Goal: Submit feedback/report problem: Submit feedback/report problem

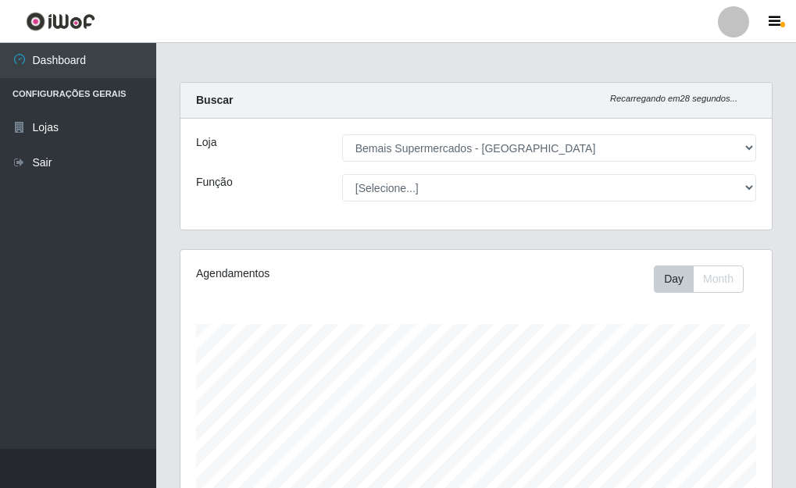
select select "249"
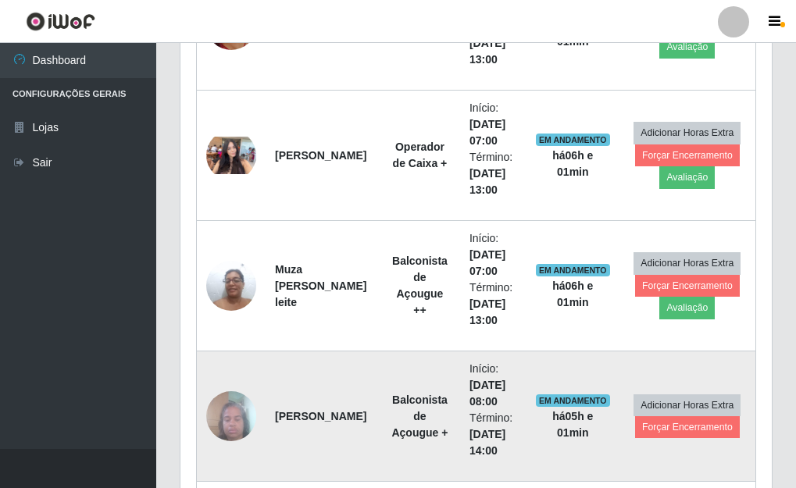
scroll to position [957, 0]
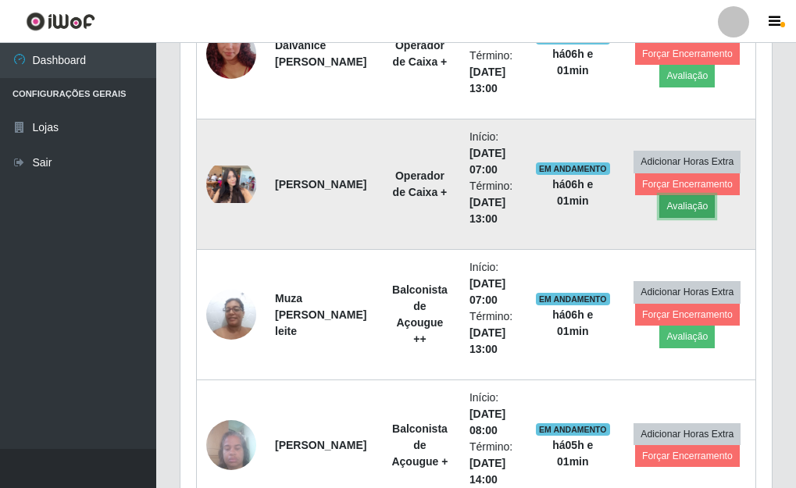
click at [672, 207] on button "Avaliação" at bounding box center [686, 206] width 55 height 22
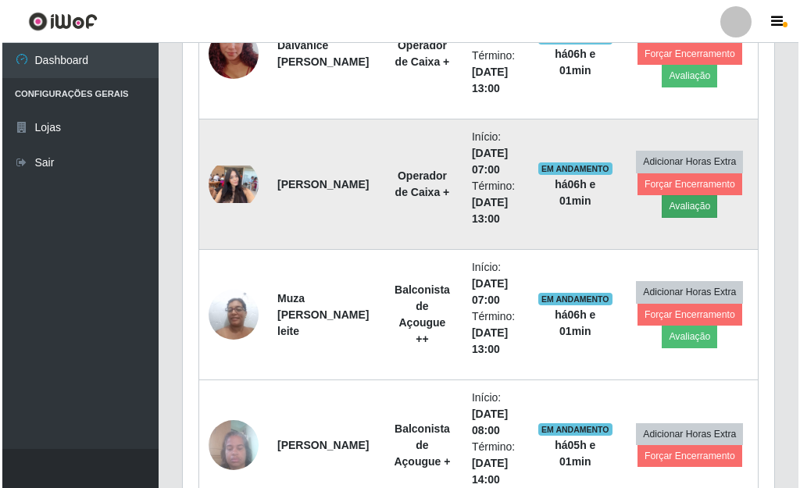
scroll to position [324, 582]
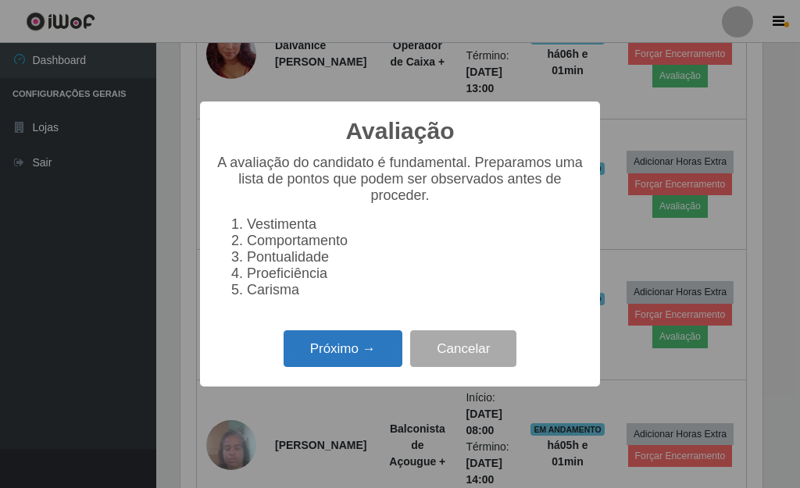
click at [317, 351] on button "Próximo →" at bounding box center [342, 348] width 119 height 37
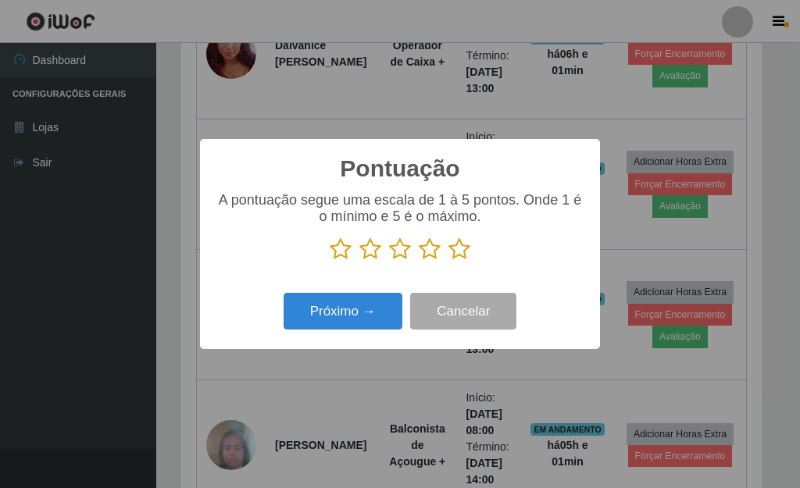
click at [459, 255] on icon at bounding box center [459, 248] width 22 height 23
click at [448, 261] on input "radio" at bounding box center [448, 261] width 0 height 0
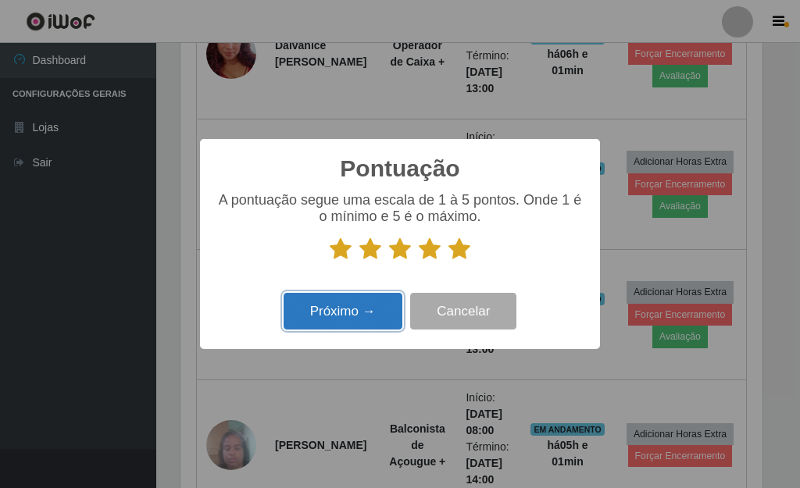
click at [369, 307] on button "Próximo →" at bounding box center [342, 311] width 119 height 37
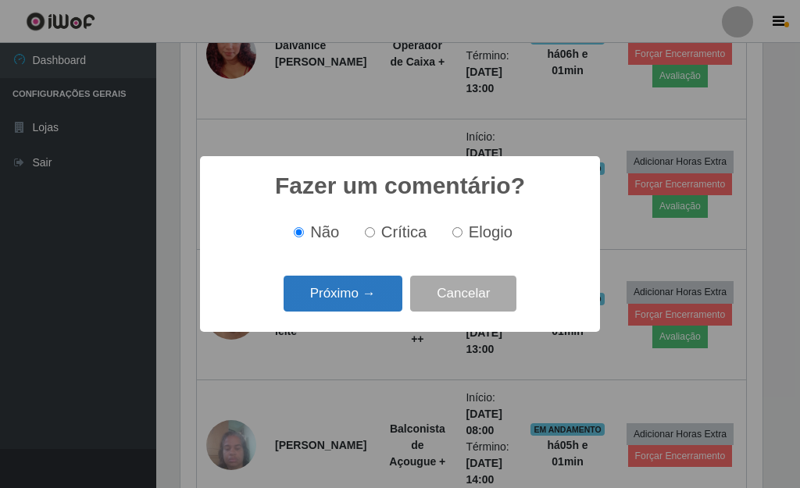
click at [375, 301] on button "Próximo →" at bounding box center [342, 294] width 119 height 37
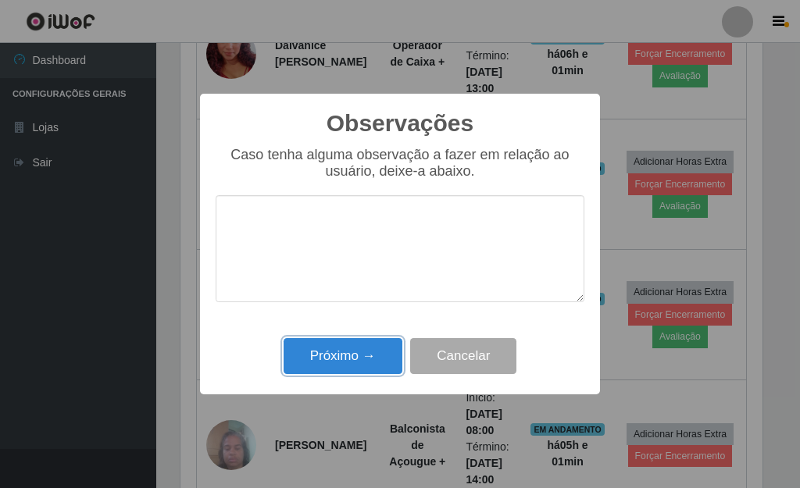
click at [365, 349] on button "Próximo →" at bounding box center [342, 356] width 119 height 37
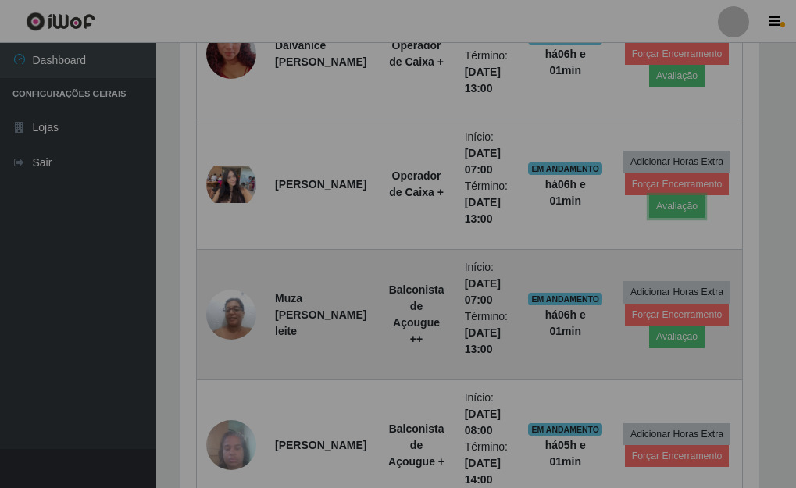
scroll to position [324, 591]
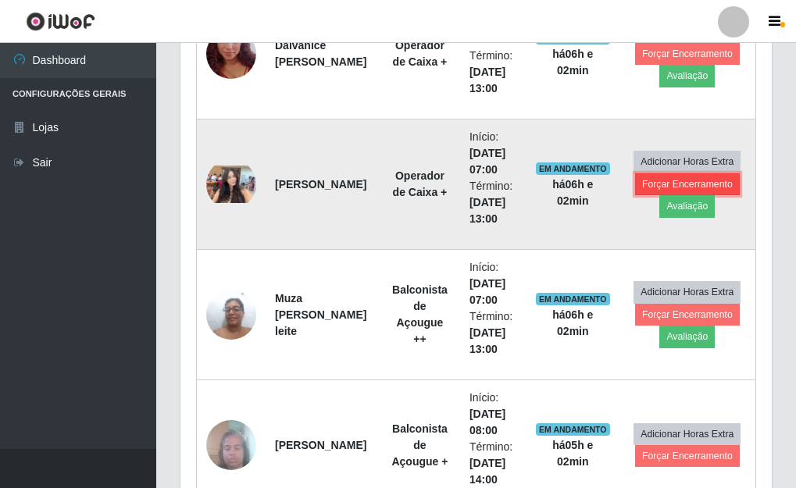
click at [646, 185] on button "Forçar Encerramento" at bounding box center [687, 184] width 105 height 22
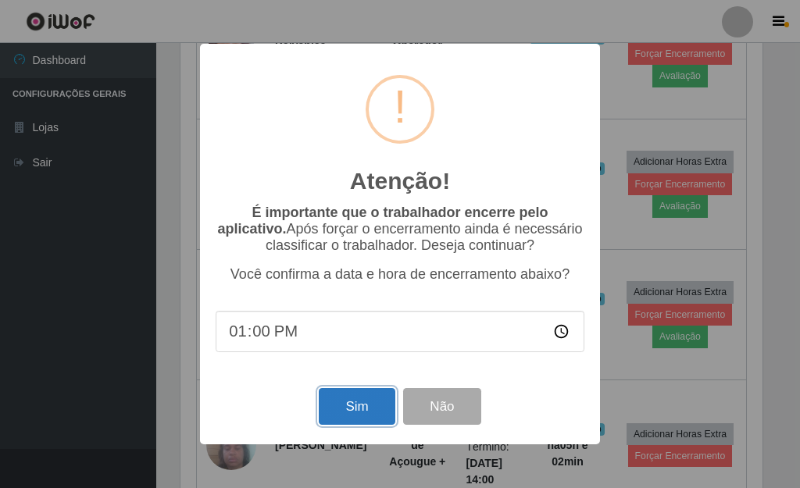
click at [365, 414] on button "Sim" at bounding box center [357, 406] width 76 height 37
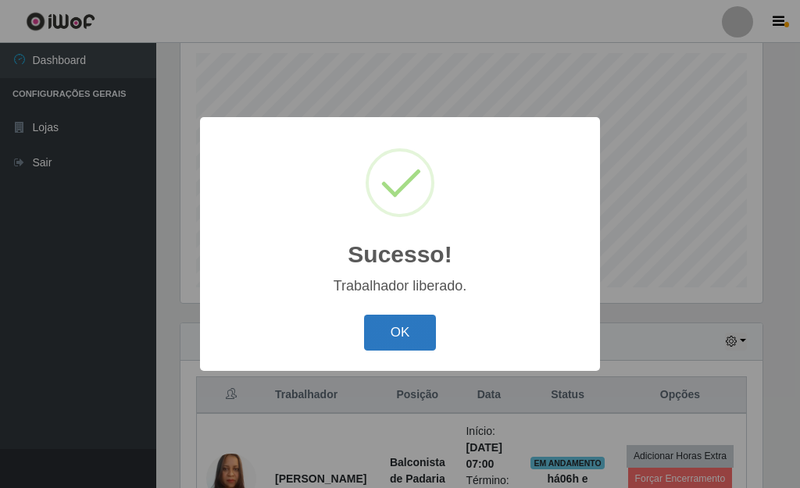
click at [400, 332] on button "OK" at bounding box center [400, 333] width 73 height 37
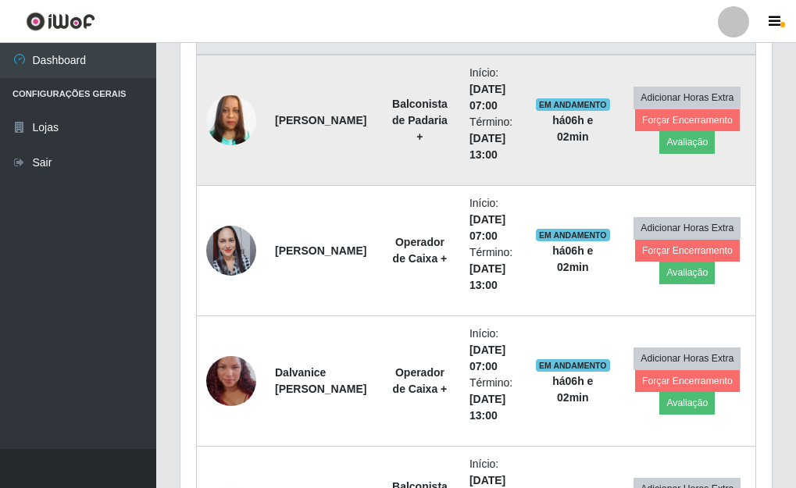
scroll to position [661, 0]
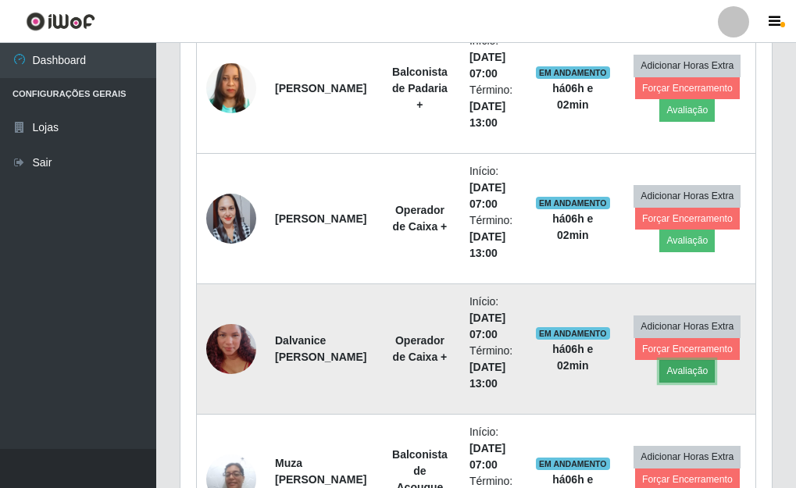
click at [671, 376] on button "Avaliação" at bounding box center [686, 371] width 55 height 22
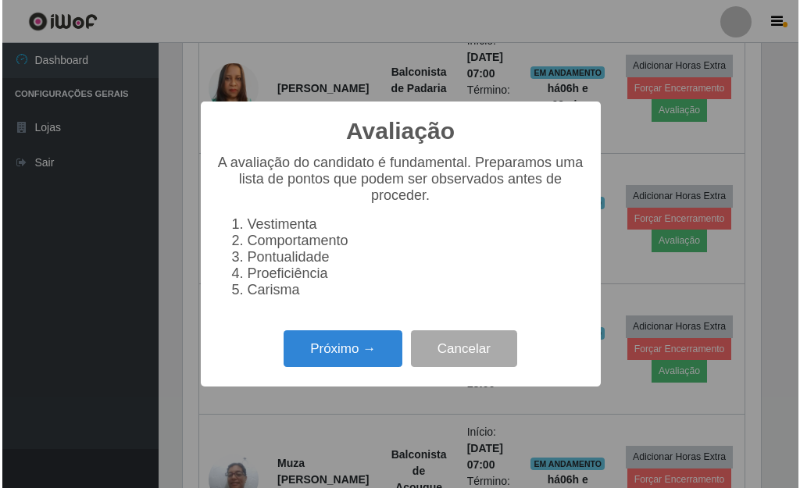
scroll to position [324, 582]
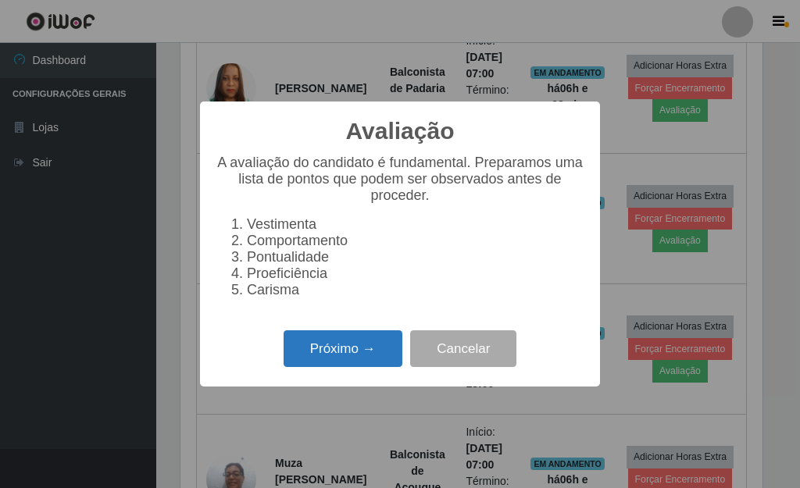
click at [358, 367] on button "Próximo →" at bounding box center [342, 348] width 119 height 37
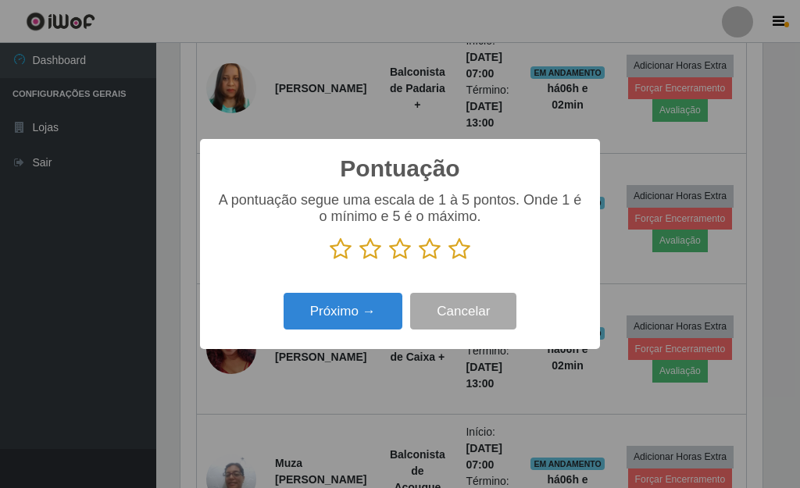
scroll to position [780541, 780284]
click at [461, 257] on icon at bounding box center [459, 248] width 22 height 23
click at [448, 261] on input "radio" at bounding box center [448, 261] width 0 height 0
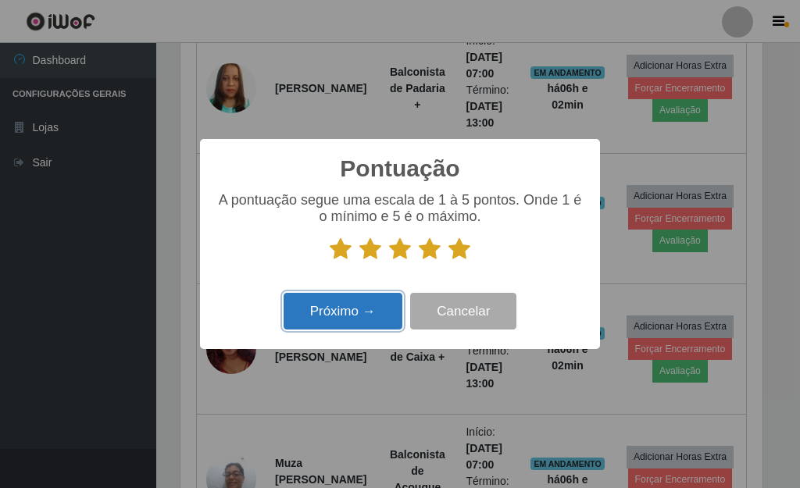
click at [367, 320] on button "Próximo →" at bounding box center [342, 311] width 119 height 37
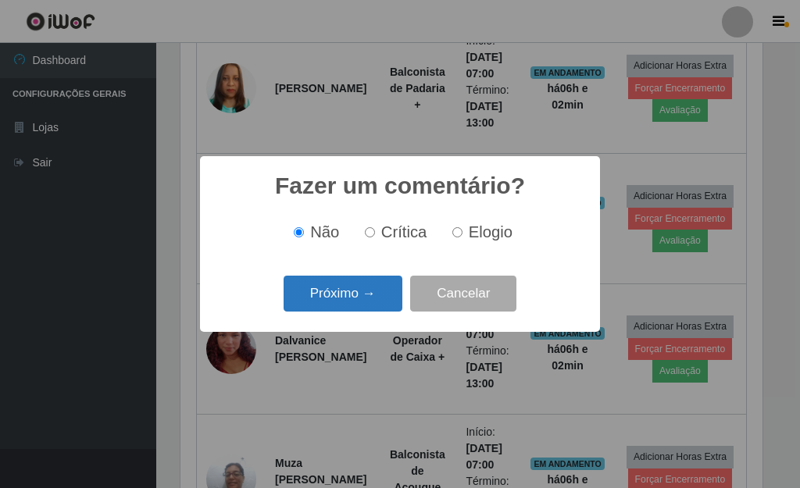
click at [354, 296] on button "Próximo →" at bounding box center [342, 294] width 119 height 37
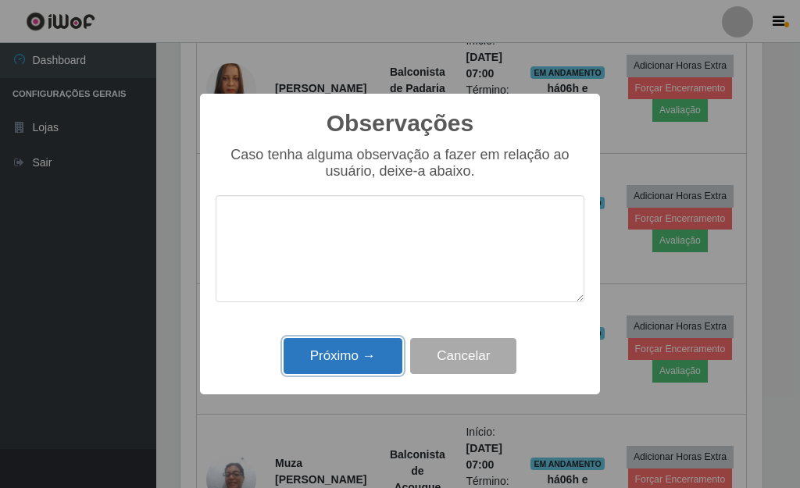
click at [355, 351] on button "Próximo →" at bounding box center [342, 356] width 119 height 37
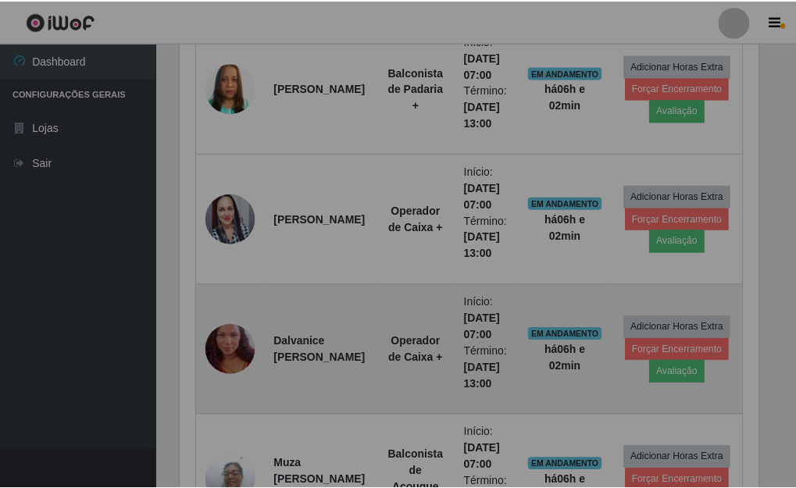
scroll to position [324, 591]
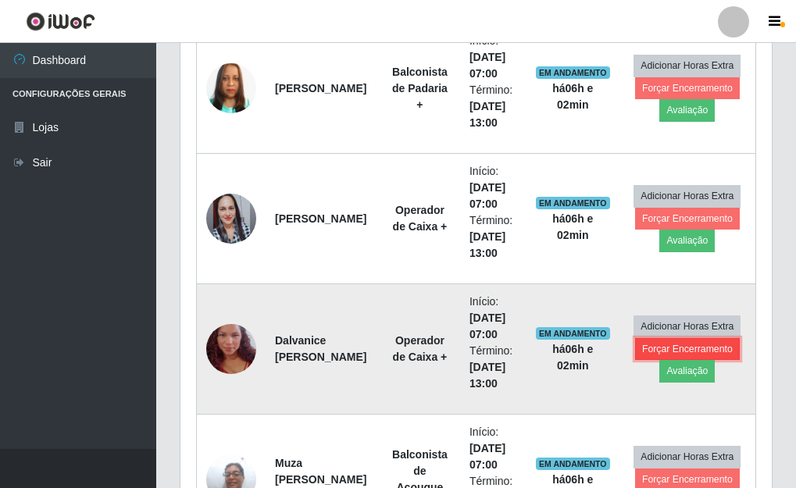
click at [640, 351] on button "Forçar Encerramento" at bounding box center [687, 349] width 105 height 22
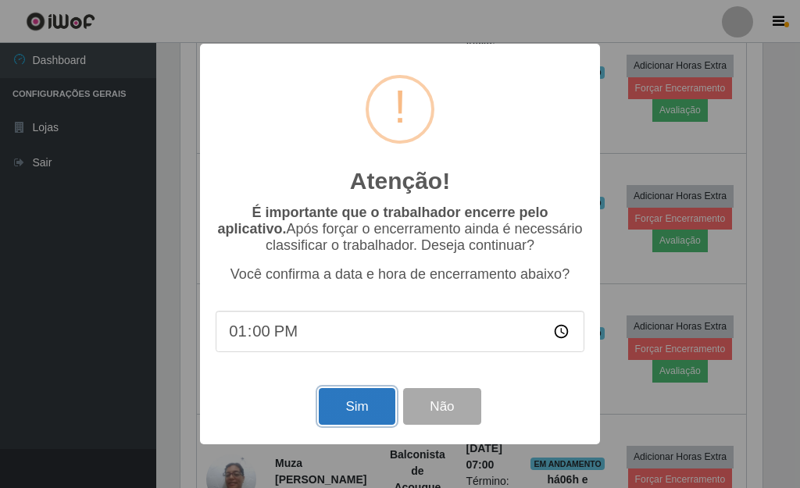
click at [381, 405] on button "Sim" at bounding box center [357, 406] width 76 height 37
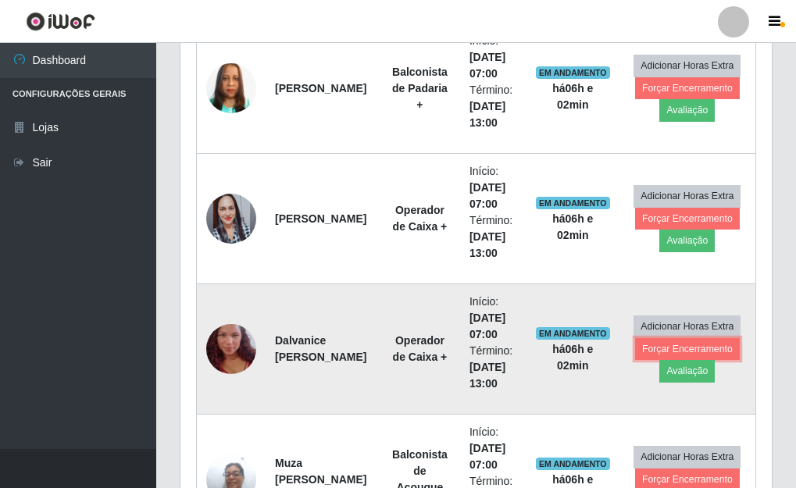
scroll to position [0, 0]
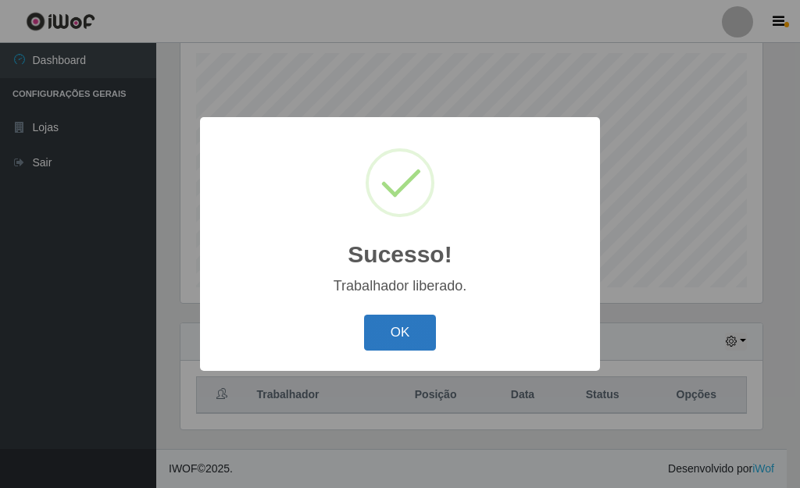
click at [400, 343] on button "OK" at bounding box center [400, 333] width 73 height 37
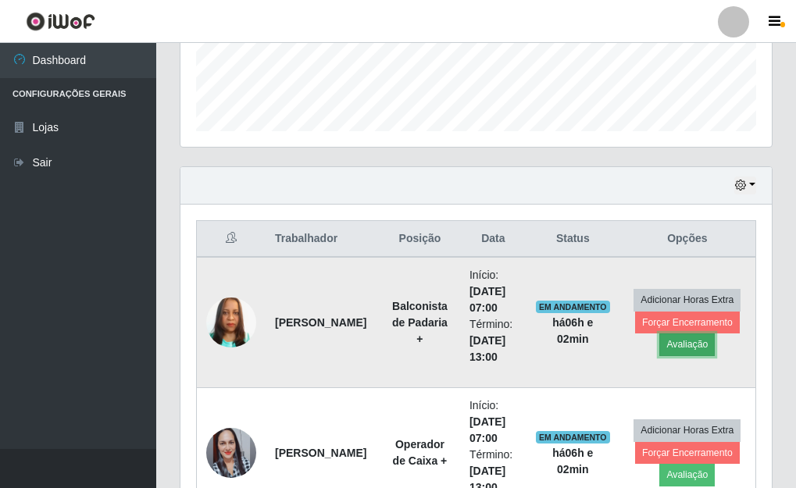
click at [687, 343] on button "Avaliação" at bounding box center [686, 344] width 55 height 22
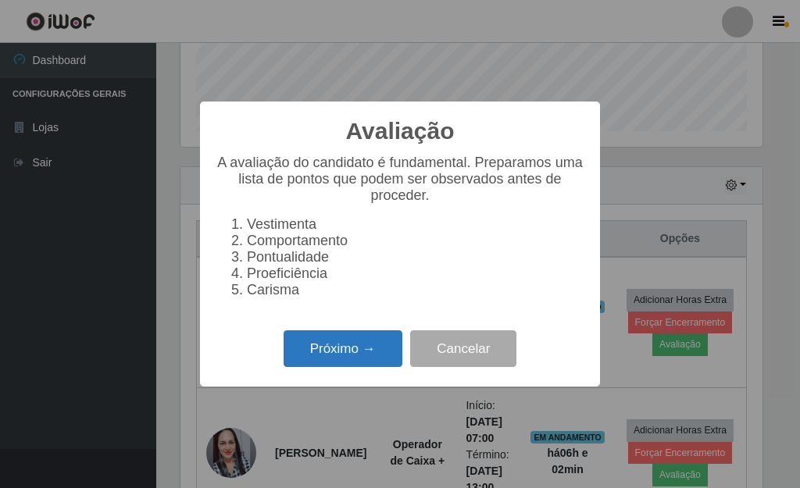
click at [363, 362] on button "Próximo →" at bounding box center [342, 348] width 119 height 37
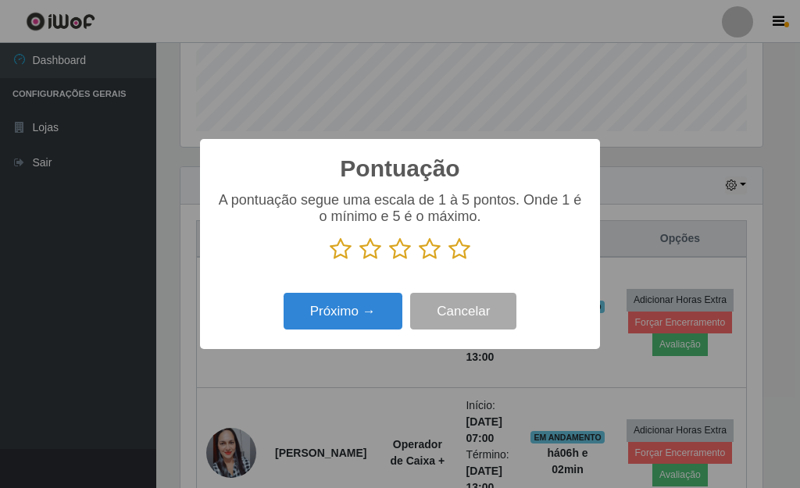
click at [463, 256] on icon at bounding box center [459, 248] width 22 height 23
click at [448, 261] on input "radio" at bounding box center [448, 261] width 0 height 0
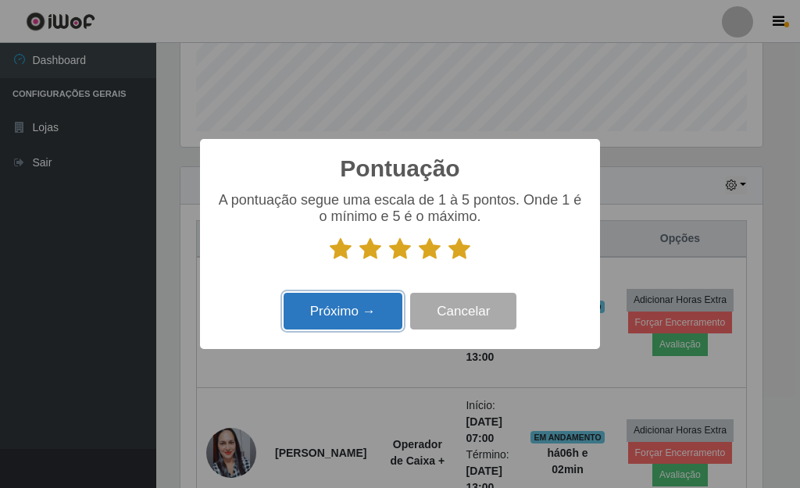
click at [364, 315] on button "Próximo →" at bounding box center [342, 311] width 119 height 37
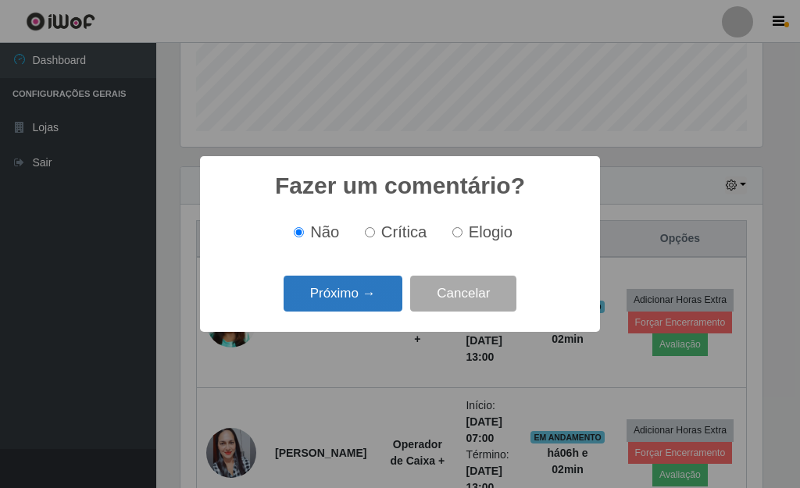
click at [360, 305] on button "Próximo →" at bounding box center [342, 294] width 119 height 37
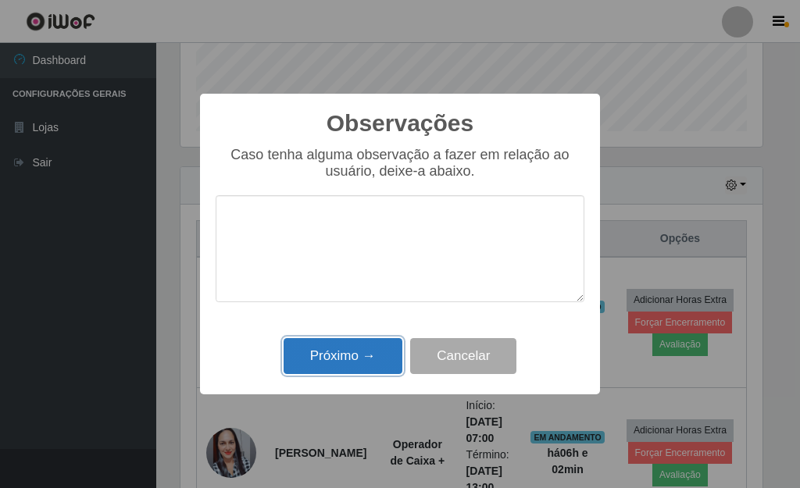
click at [352, 347] on button "Próximo →" at bounding box center [342, 356] width 119 height 37
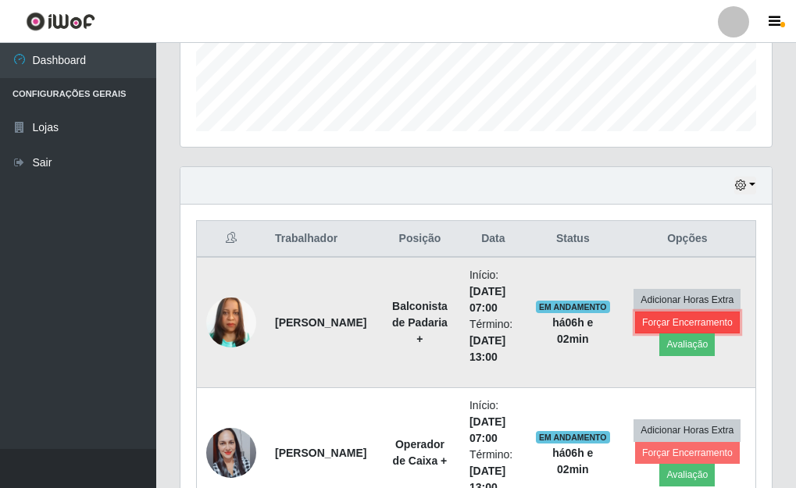
click at [652, 322] on button "Forçar Encerramento" at bounding box center [687, 323] width 105 height 22
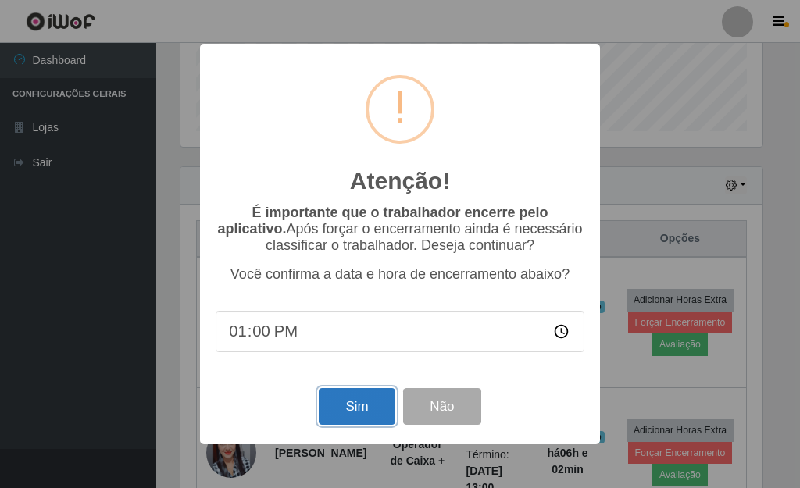
click at [381, 404] on button "Sim" at bounding box center [357, 406] width 76 height 37
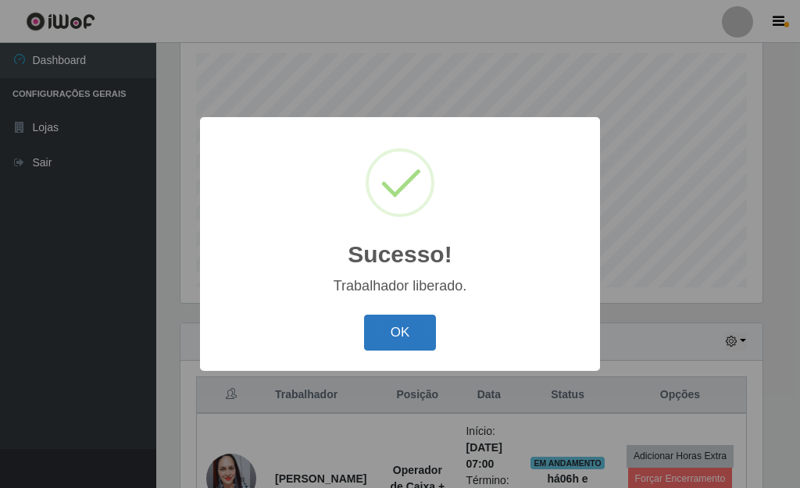
click at [433, 341] on button "OK" at bounding box center [400, 333] width 73 height 37
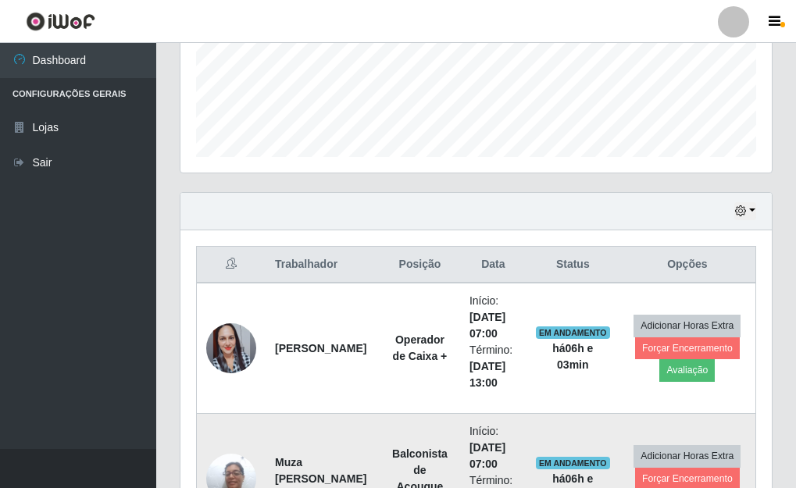
scroll to position [427, 0]
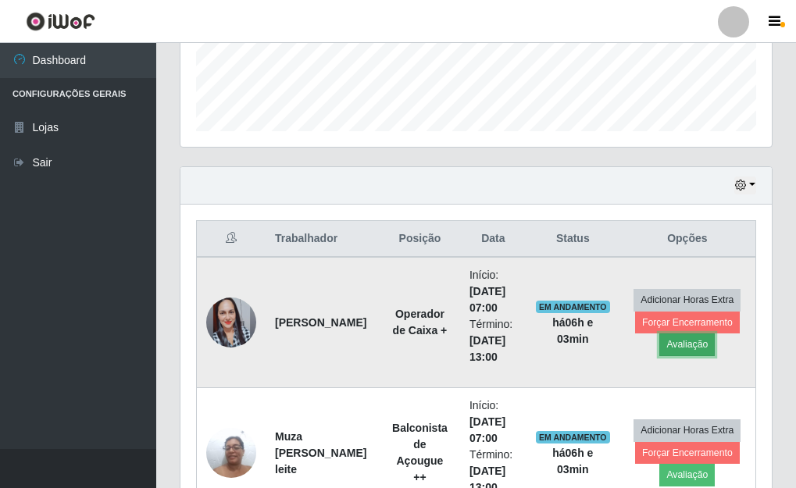
click at [679, 351] on button "Avaliação" at bounding box center [686, 344] width 55 height 22
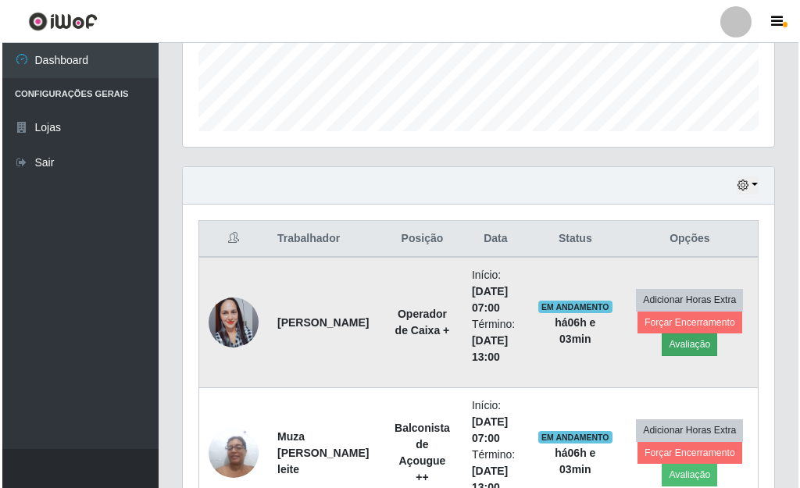
scroll to position [324, 582]
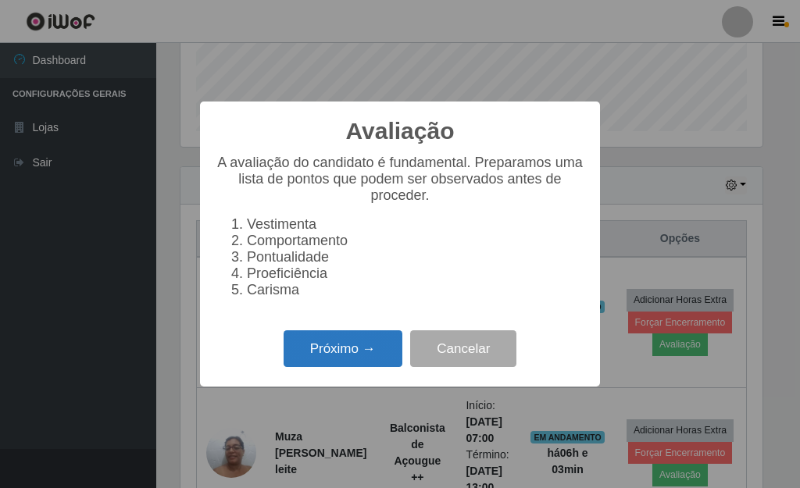
click at [374, 361] on button "Próximo →" at bounding box center [342, 348] width 119 height 37
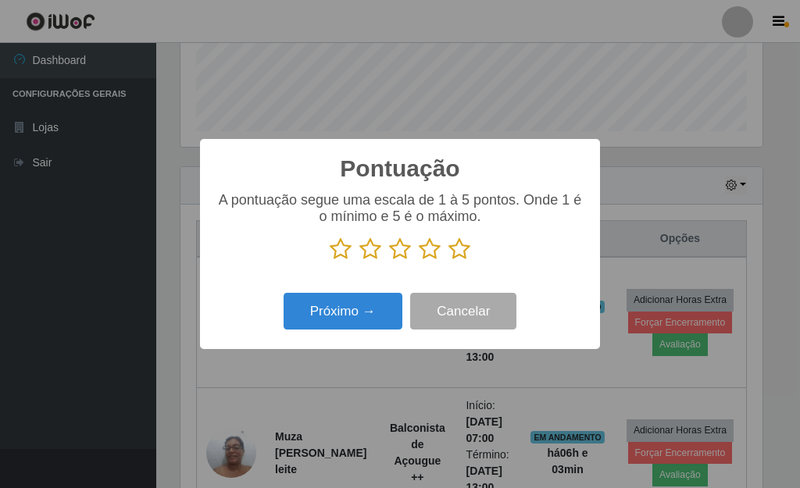
scroll to position [780541, 780284]
click at [454, 255] on icon at bounding box center [459, 248] width 22 height 23
click at [448, 261] on input "radio" at bounding box center [448, 261] width 0 height 0
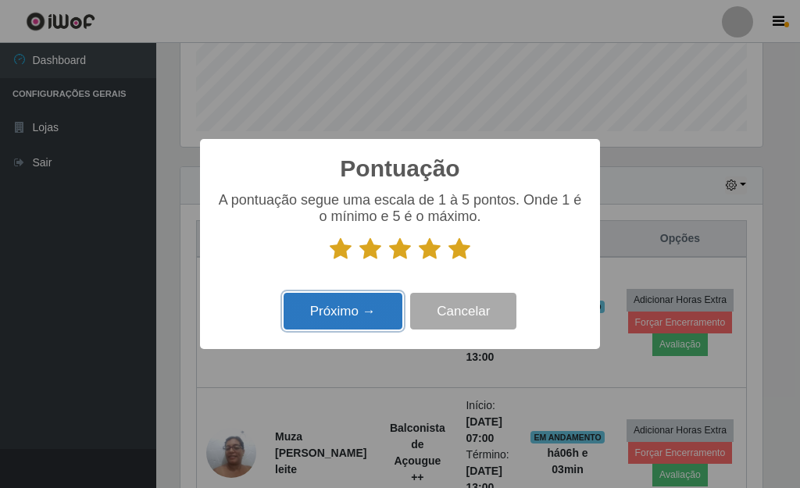
click at [346, 315] on button "Próximo →" at bounding box center [342, 311] width 119 height 37
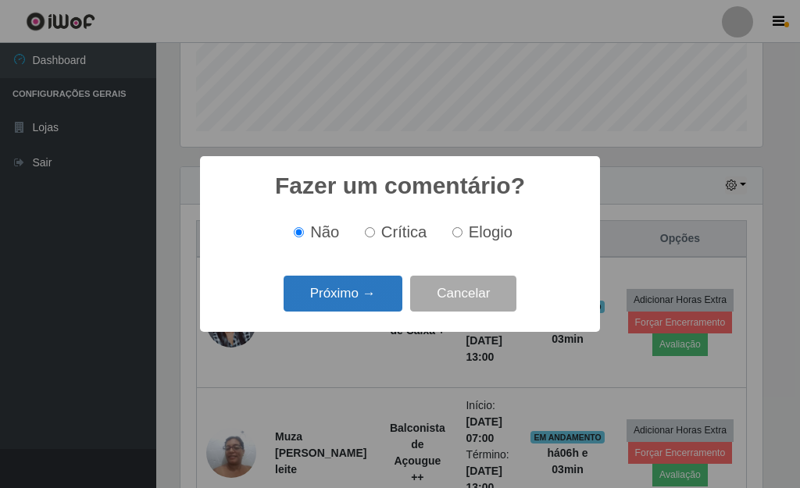
click at [365, 305] on button "Próximo →" at bounding box center [342, 294] width 119 height 37
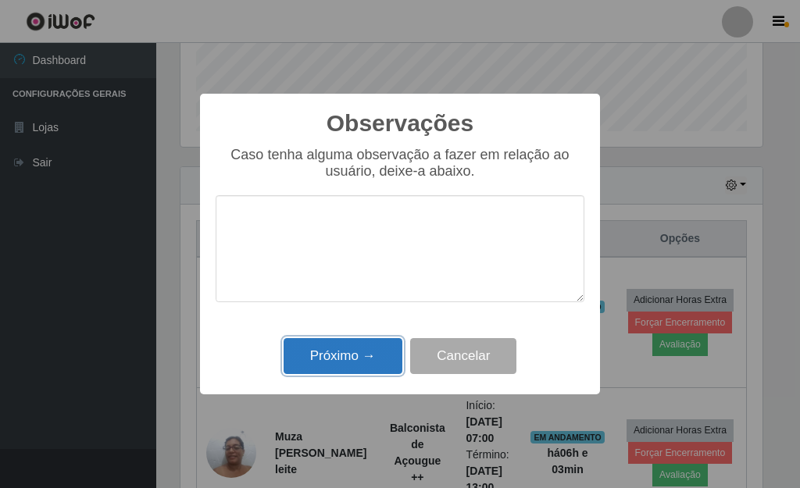
click at [362, 355] on button "Próximo →" at bounding box center [342, 356] width 119 height 37
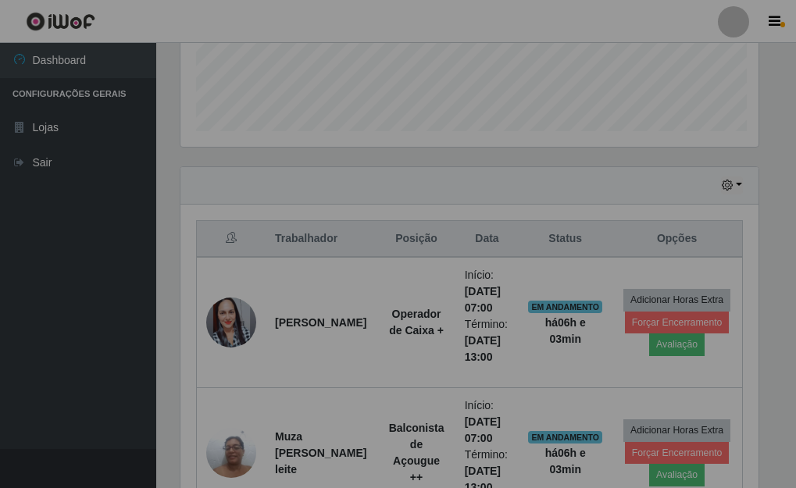
scroll to position [324, 591]
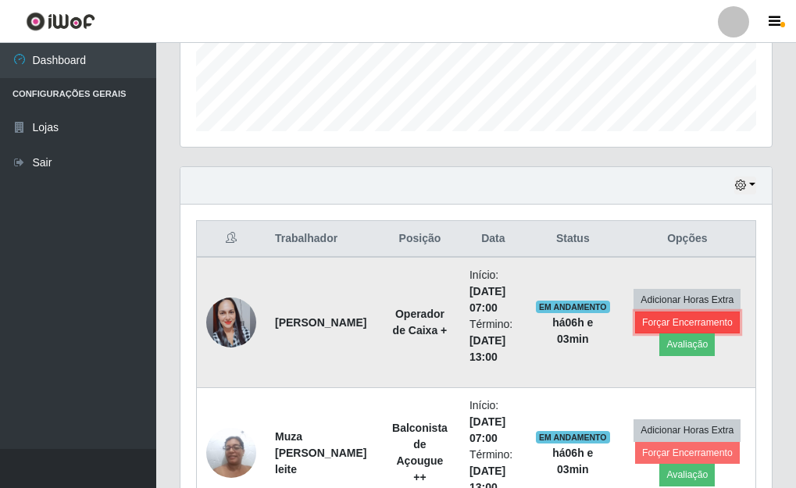
click at [697, 319] on button "Forçar Encerramento" at bounding box center [687, 323] width 105 height 22
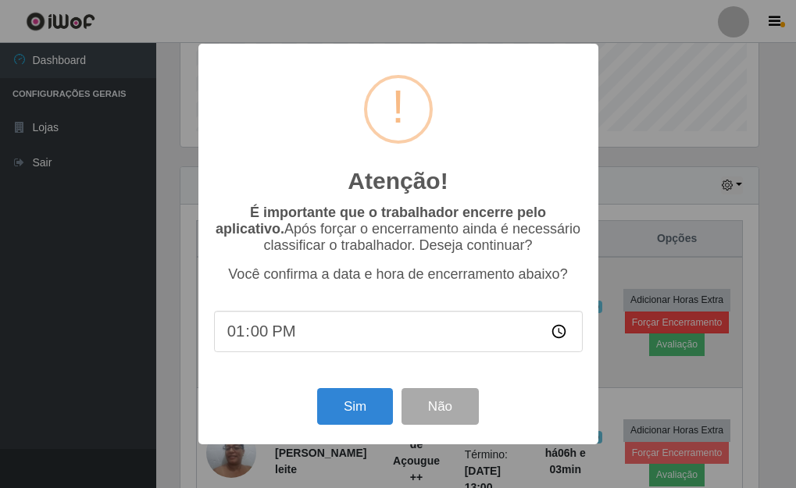
scroll to position [324, 582]
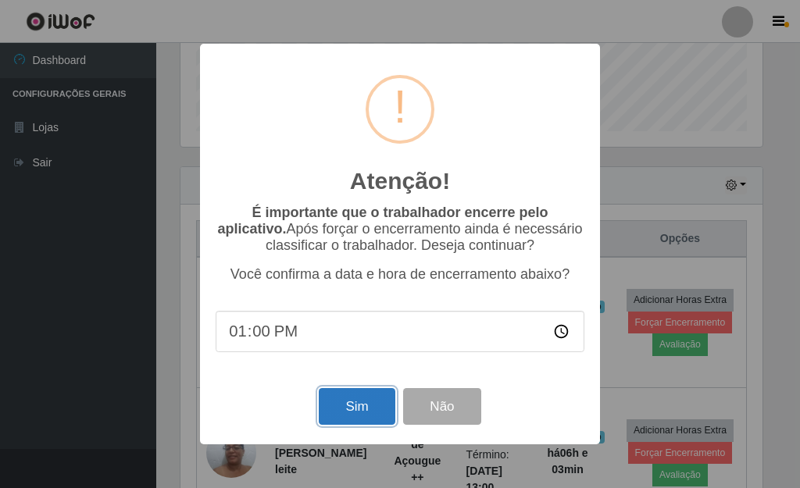
click at [346, 414] on button "Sim" at bounding box center [357, 406] width 76 height 37
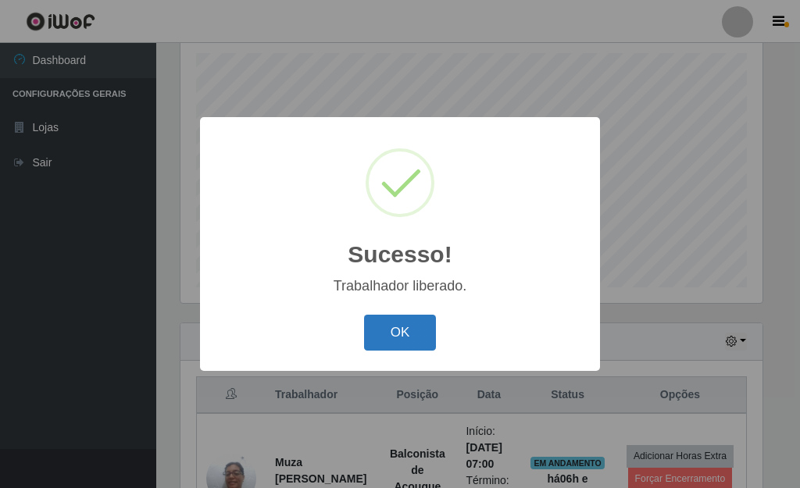
click at [386, 329] on button "OK" at bounding box center [400, 333] width 73 height 37
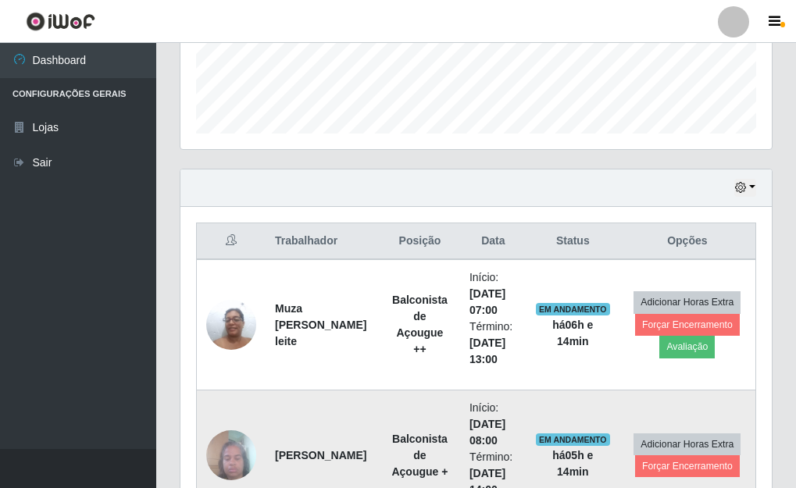
scroll to position [427, 0]
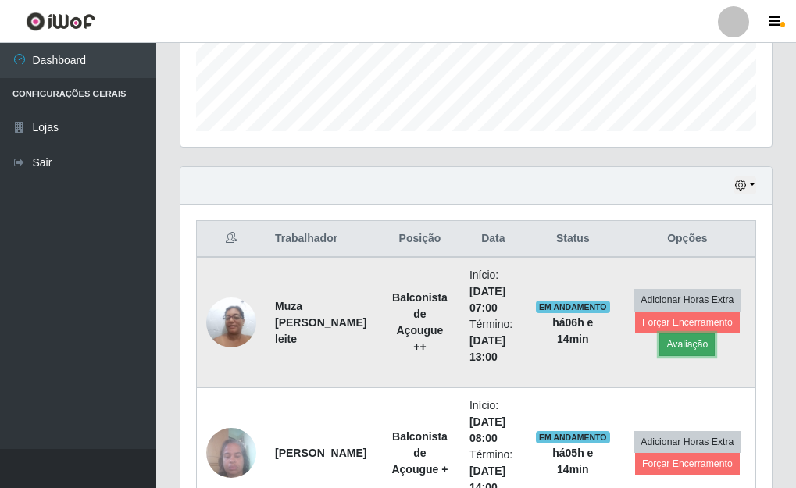
click at [698, 342] on button "Avaliação" at bounding box center [686, 344] width 55 height 22
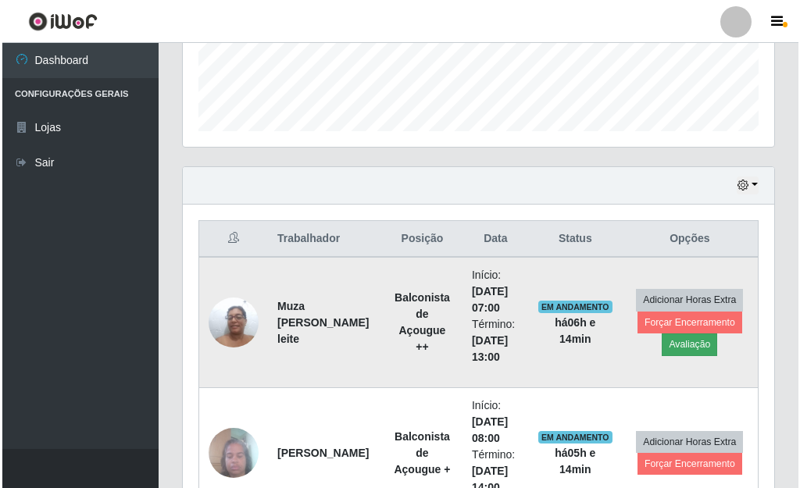
scroll to position [324, 582]
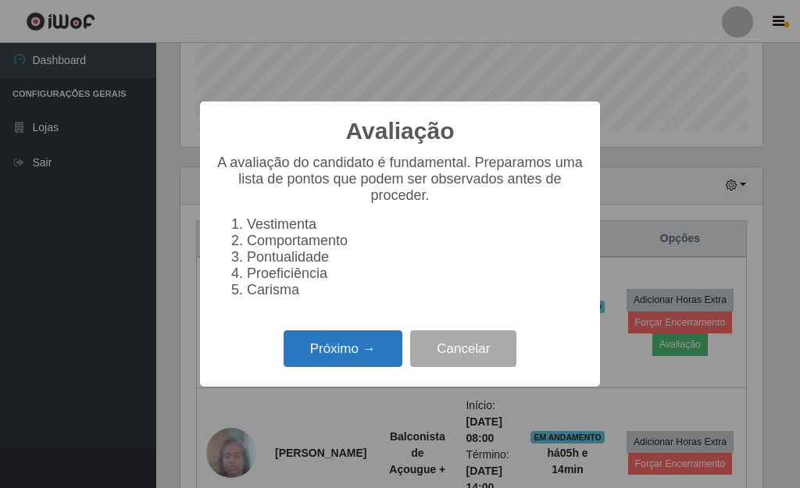
click at [371, 367] on button "Próximo →" at bounding box center [342, 348] width 119 height 37
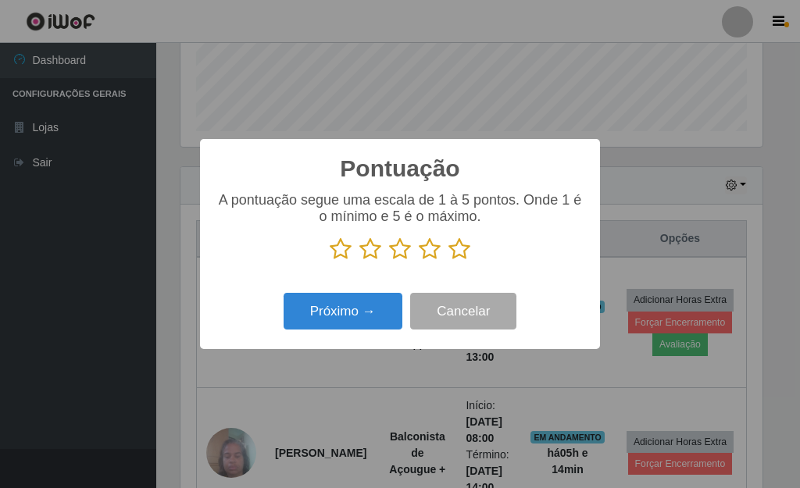
scroll to position [780541, 780284]
click at [461, 254] on icon at bounding box center [459, 248] width 22 height 23
click at [448, 261] on input "radio" at bounding box center [448, 261] width 0 height 0
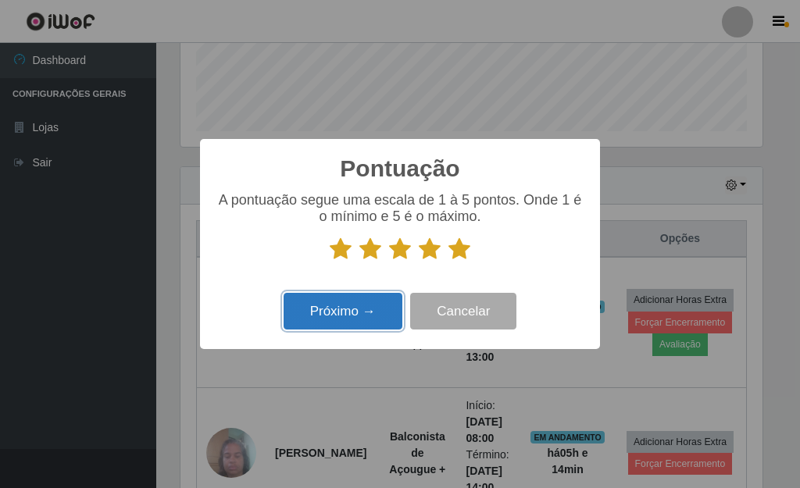
click at [353, 315] on button "Próximo →" at bounding box center [342, 311] width 119 height 37
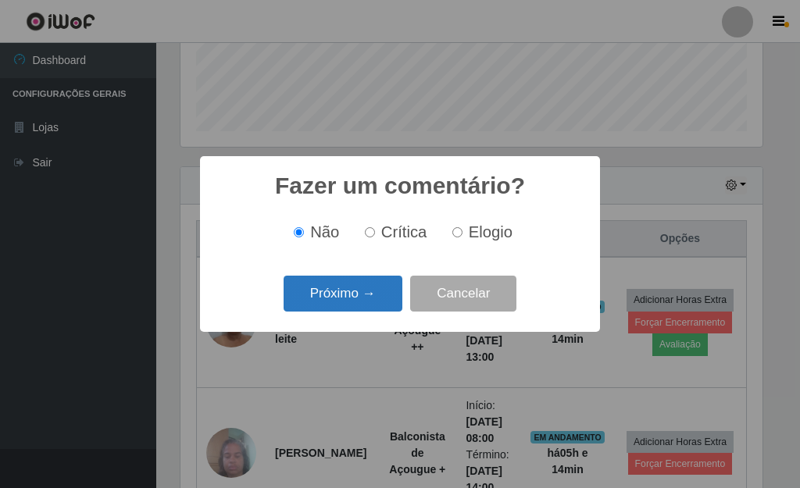
click at [372, 291] on button "Próximo →" at bounding box center [342, 294] width 119 height 37
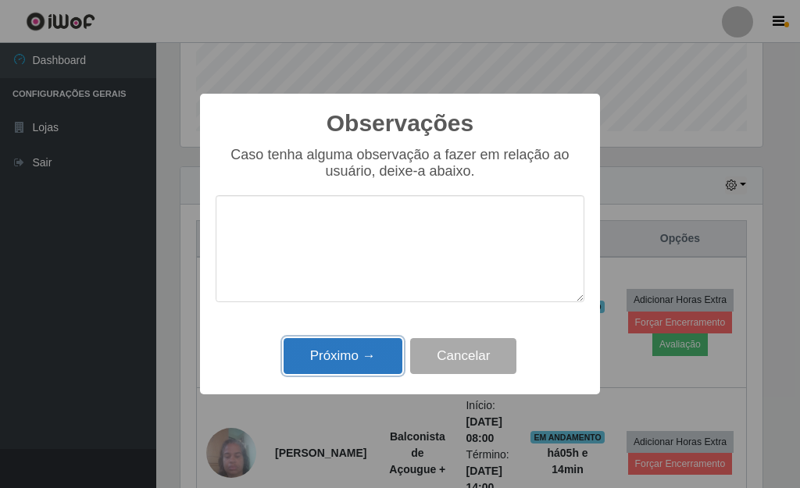
click at [378, 359] on button "Próximo →" at bounding box center [342, 356] width 119 height 37
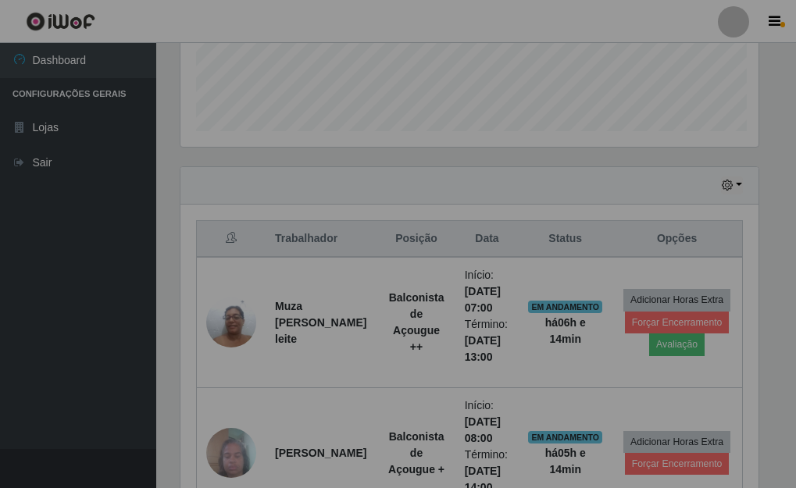
scroll to position [324, 591]
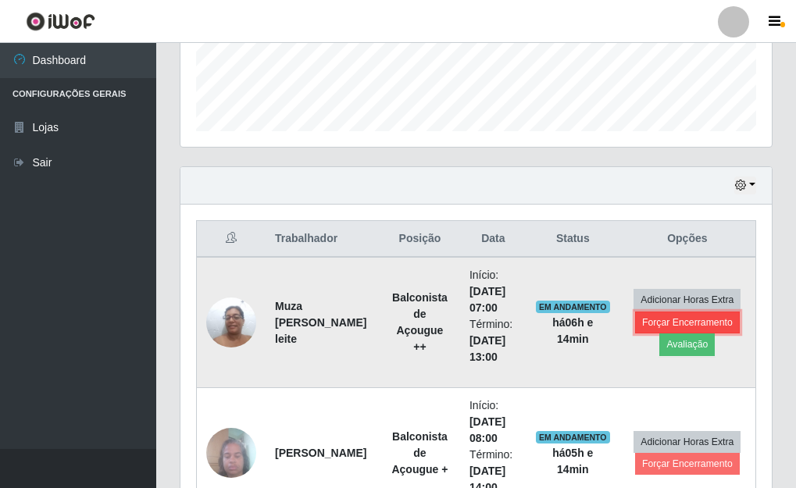
click at [696, 320] on button "Forçar Encerramento" at bounding box center [687, 323] width 105 height 22
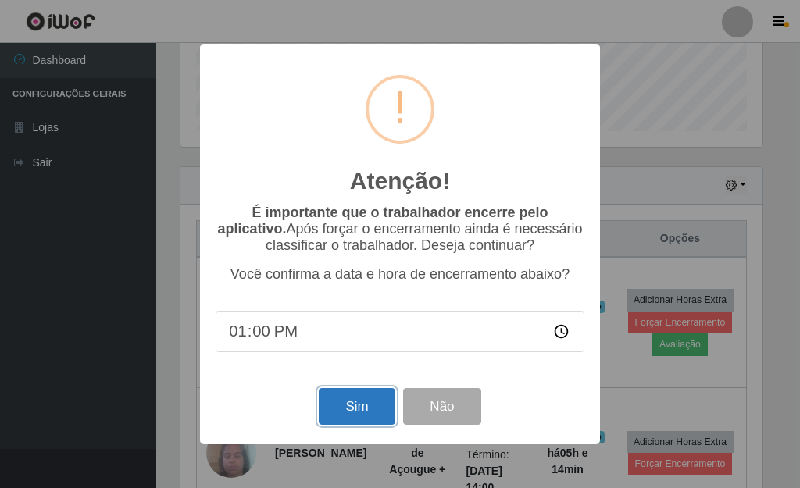
click at [376, 413] on button "Sim" at bounding box center [357, 406] width 76 height 37
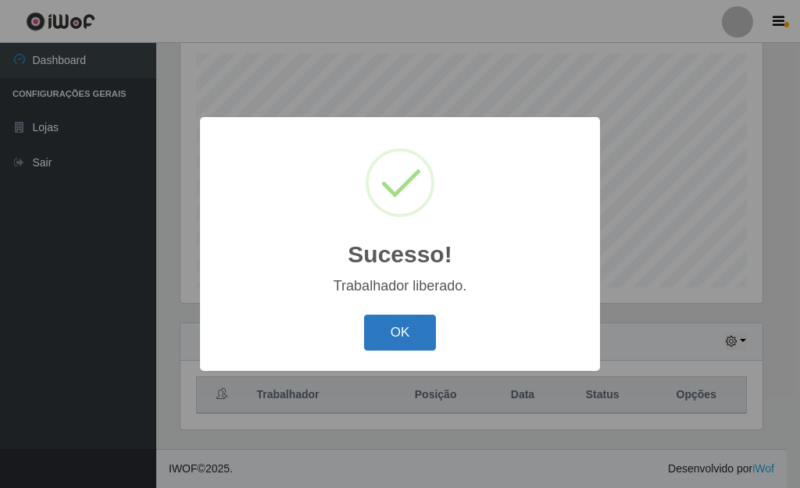
click at [415, 337] on button "OK" at bounding box center [400, 333] width 73 height 37
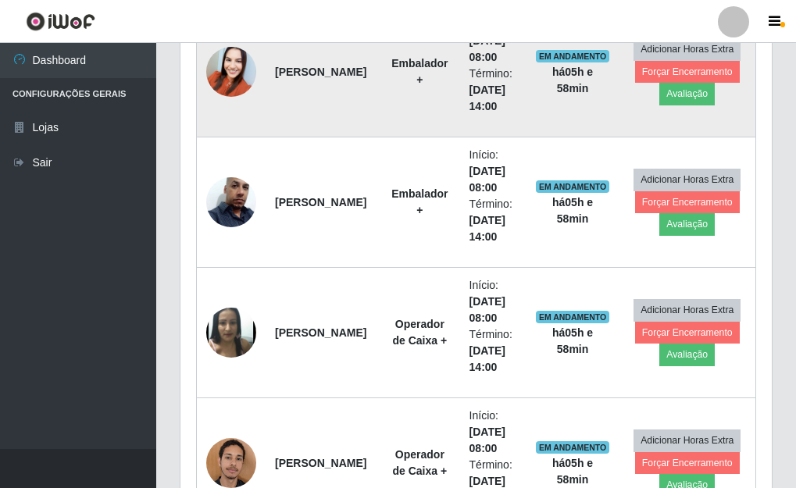
scroll to position [818, 0]
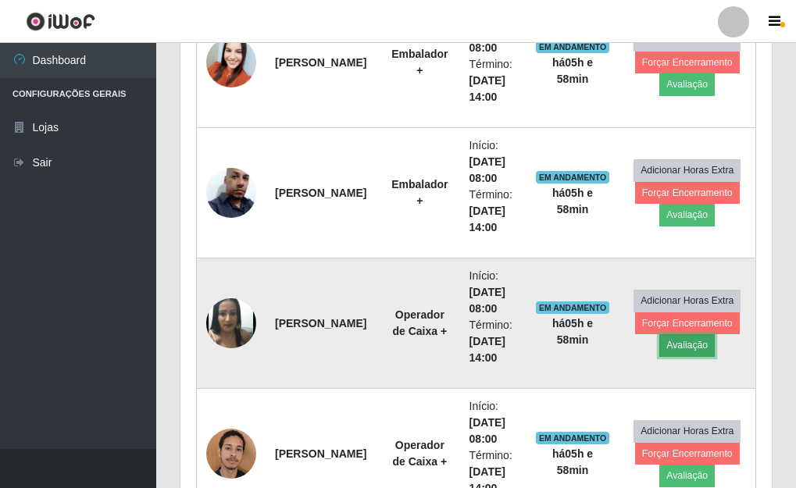
click at [686, 346] on button "Avaliação" at bounding box center [686, 345] width 55 height 22
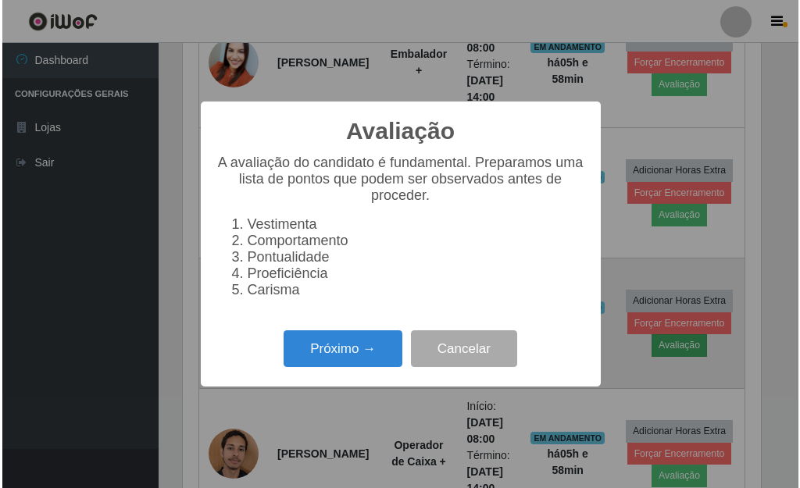
scroll to position [324, 582]
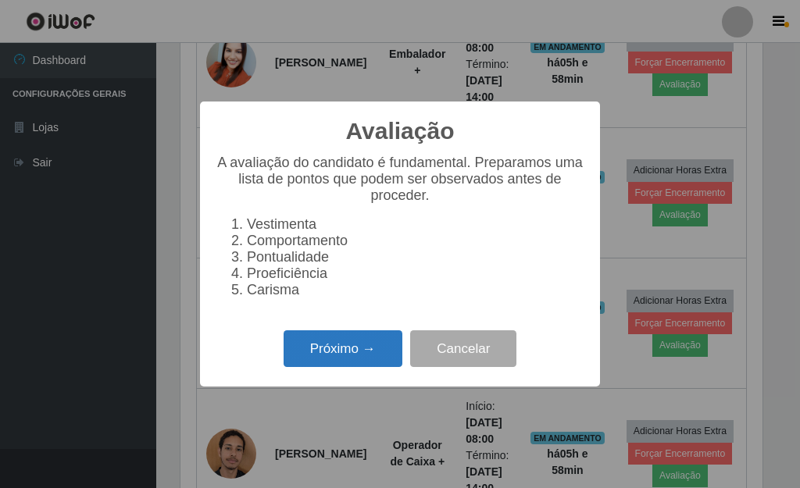
click at [300, 366] on button "Próximo →" at bounding box center [342, 348] width 119 height 37
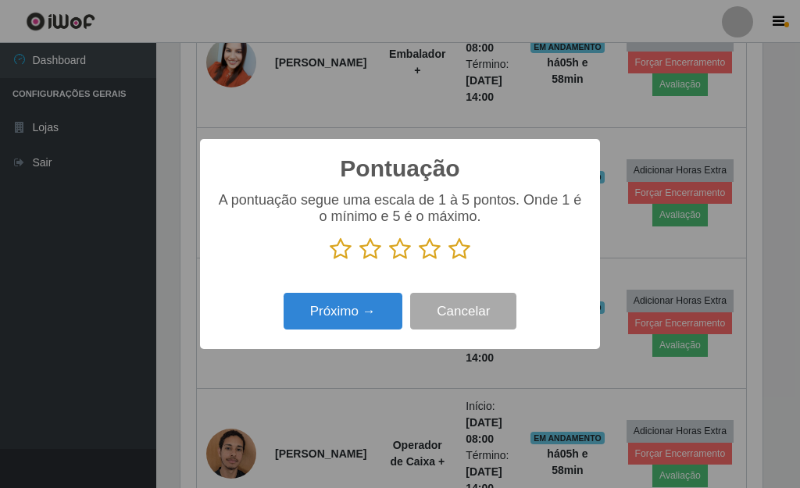
click at [455, 251] on icon at bounding box center [459, 248] width 22 height 23
click at [448, 261] on input "radio" at bounding box center [448, 261] width 0 height 0
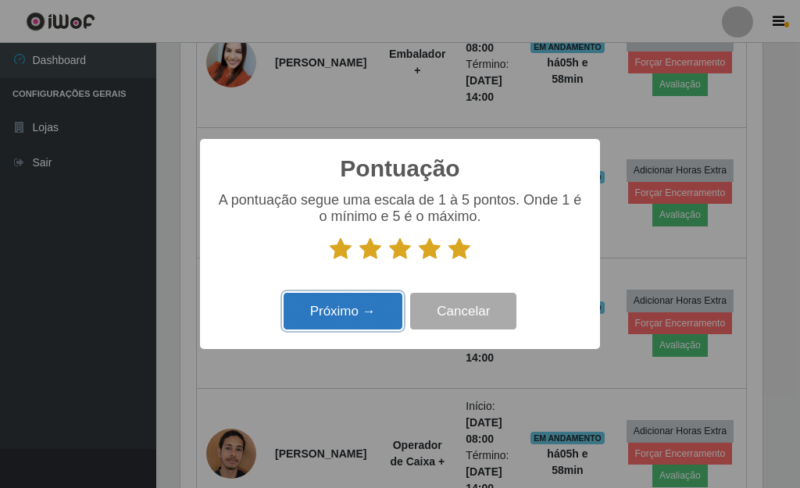
click at [357, 311] on button "Próximo →" at bounding box center [342, 311] width 119 height 37
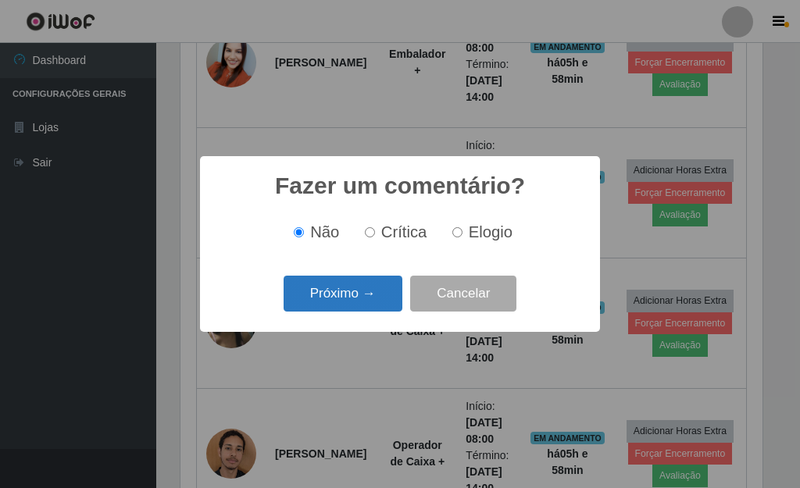
click at [351, 300] on button "Próximo →" at bounding box center [342, 294] width 119 height 37
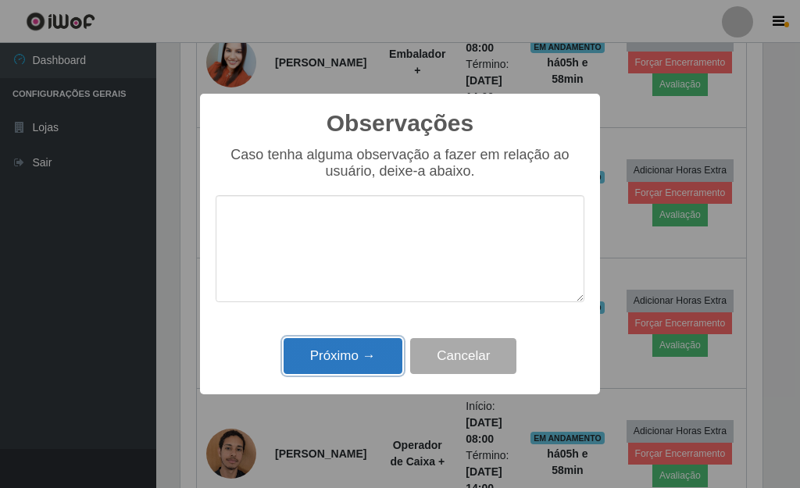
click at [354, 348] on button "Próximo →" at bounding box center [342, 356] width 119 height 37
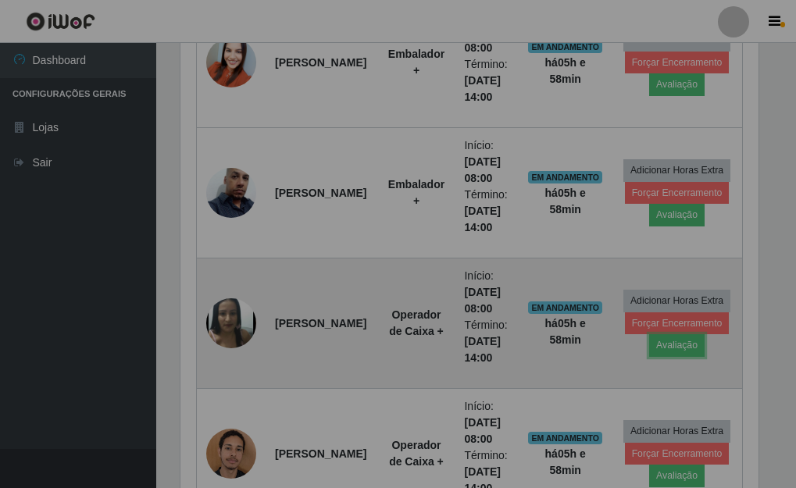
scroll to position [324, 591]
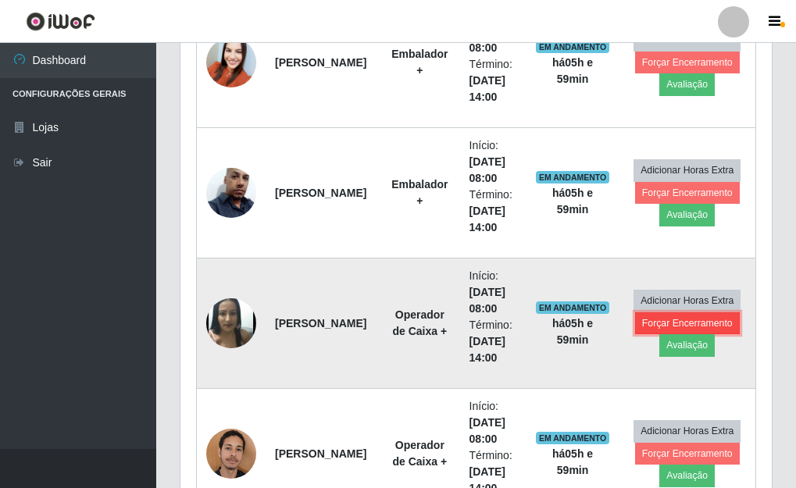
click at [642, 322] on button "Forçar Encerramento" at bounding box center [687, 323] width 105 height 22
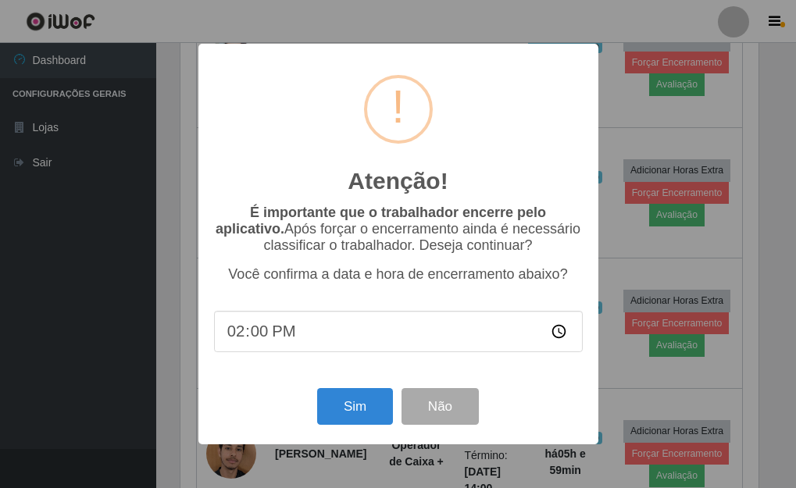
scroll to position [324, 582]
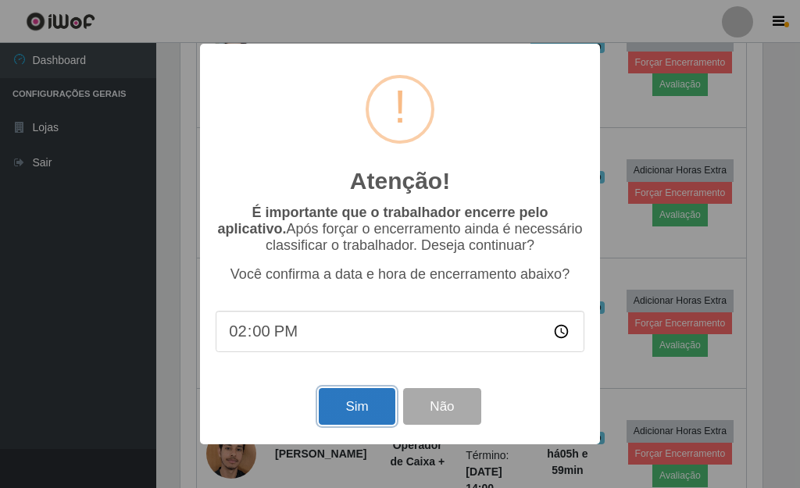
click at [372, 417] on button "Sim" at bounding box center [357, 406] width 76 height 37
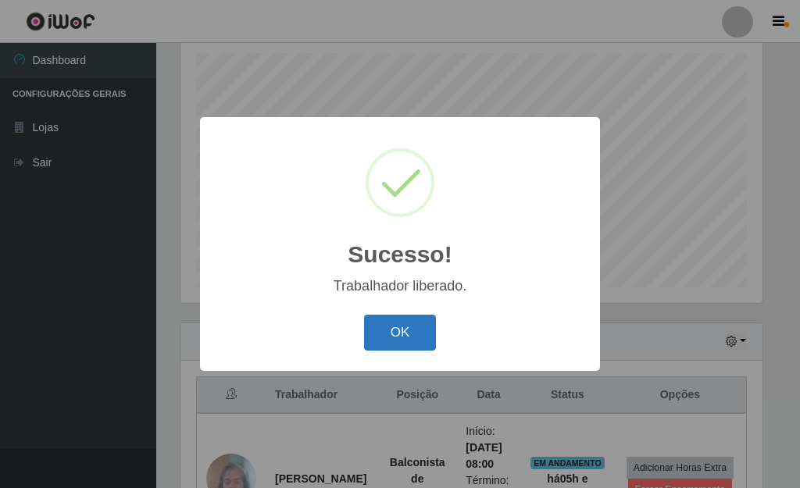
click at [410, 337] on button "OK" at bounding box center [400, 333] width 73 height 37
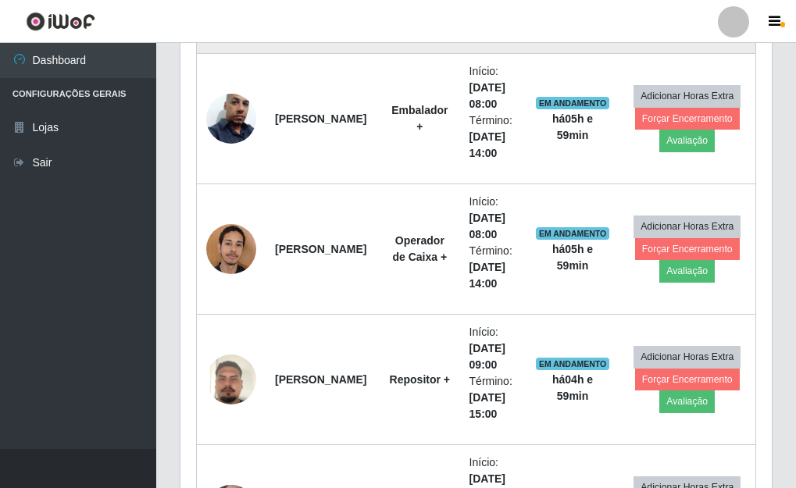
scroll to position [896, 0]
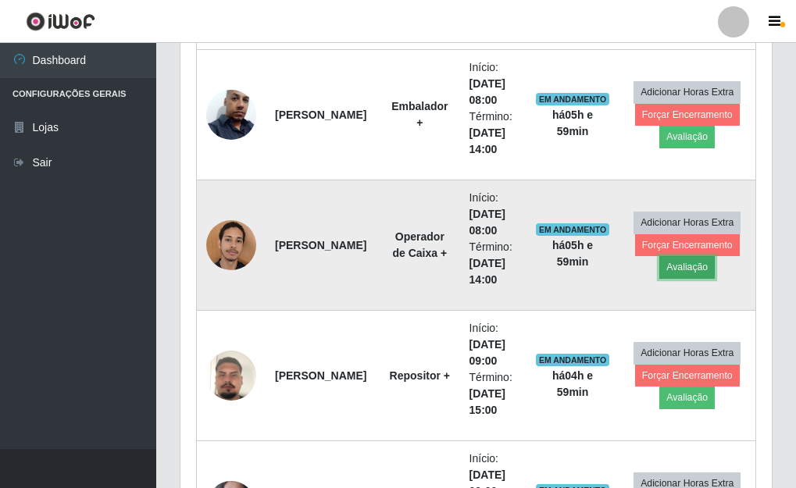
click at [687, 264] on button "Avaliação" at bounding box center [686, 267] width 55 height 22
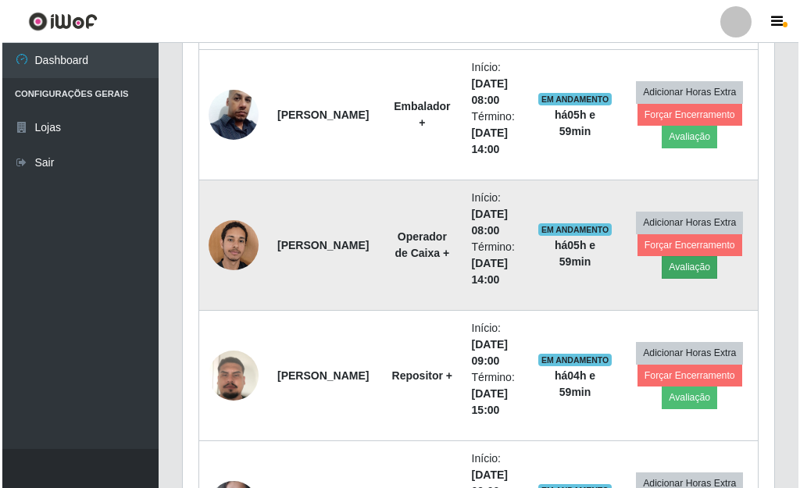
scroll to position [324, 582]
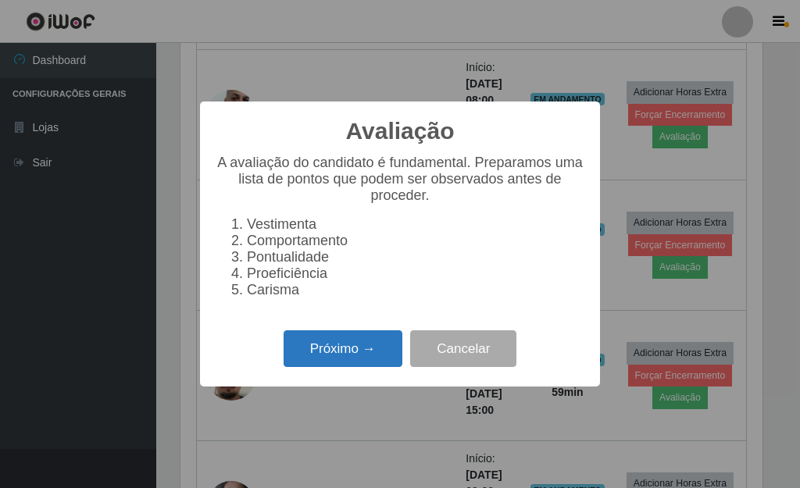
click at [385, 358] on button "Próximo →" at bounding box center [342, 348] width 119 height 37
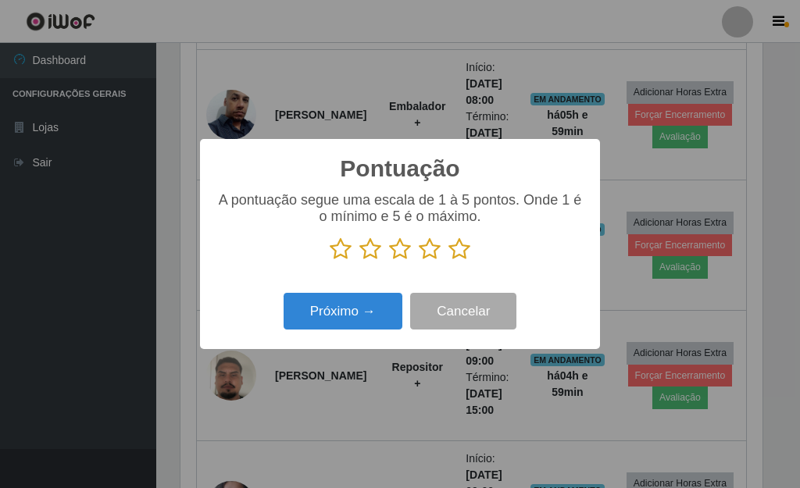
click at [461, 253] on icon at bounding box center [459, 248] width 22 height 23
click at [448, 261] on input "radio" at bounding box center [448, 261] width 0 height 0
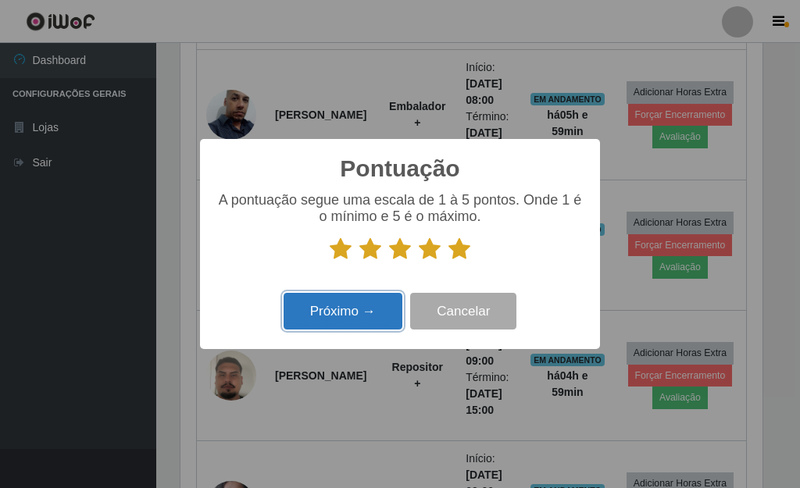
click at [372, 319] on button "Próximo →" at bounding box center [342, 311] width 119 height 37
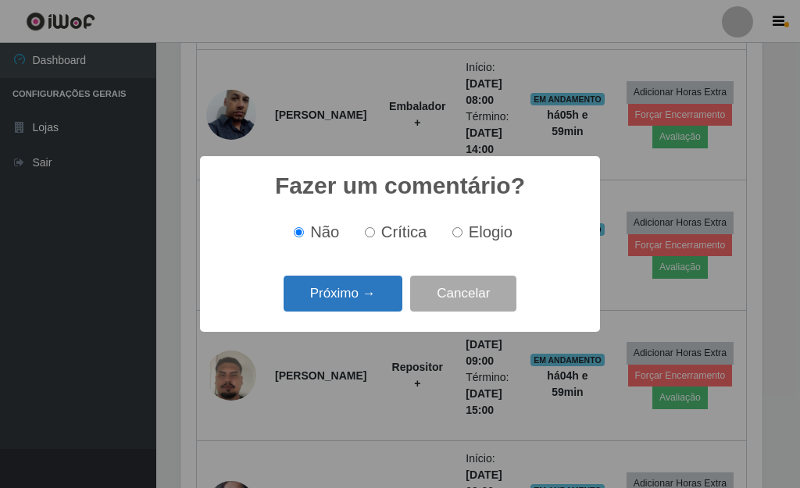
click at [369, 303] on button "Próximo →" at bounding box center [342, 294] width 119 height 37
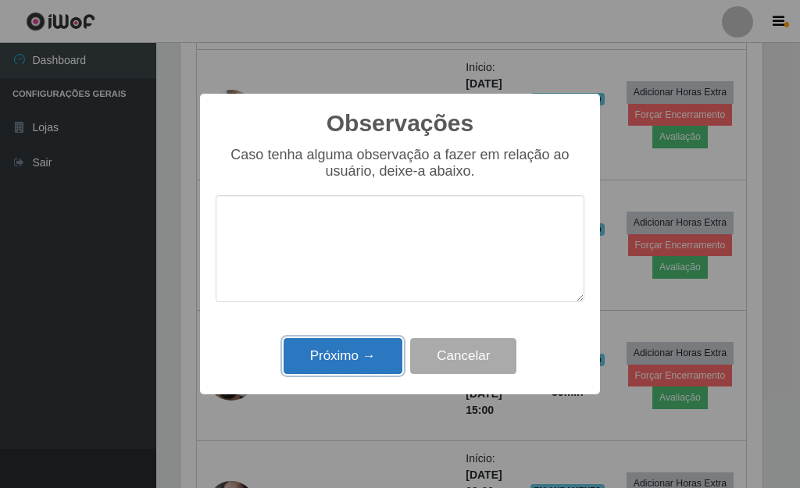
click at [361, 347] on button "Próximo →" at bounding box center [342, 356] width 119 height 37
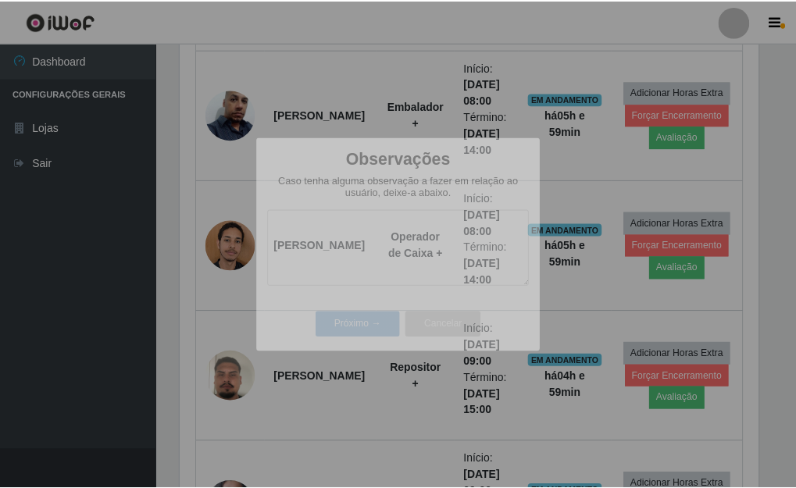
scroll to position [324, 591]
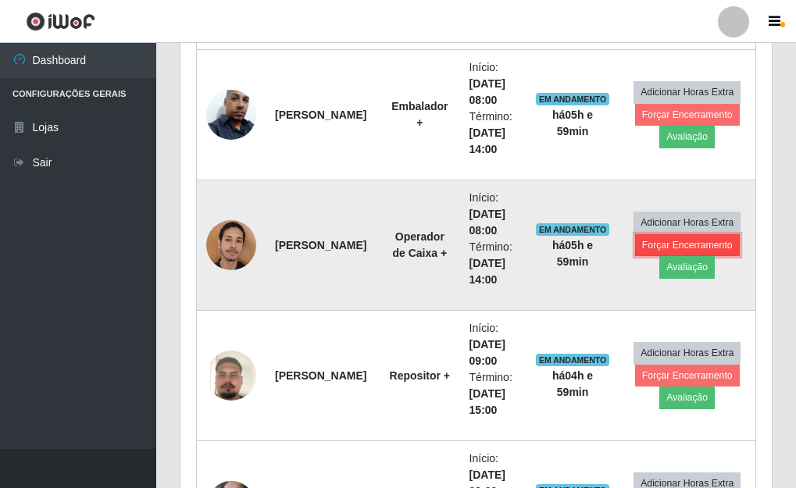
click at [636, 244] on button "Forçar Encerramento" at bounding box center [687, 245] width 105 height 22
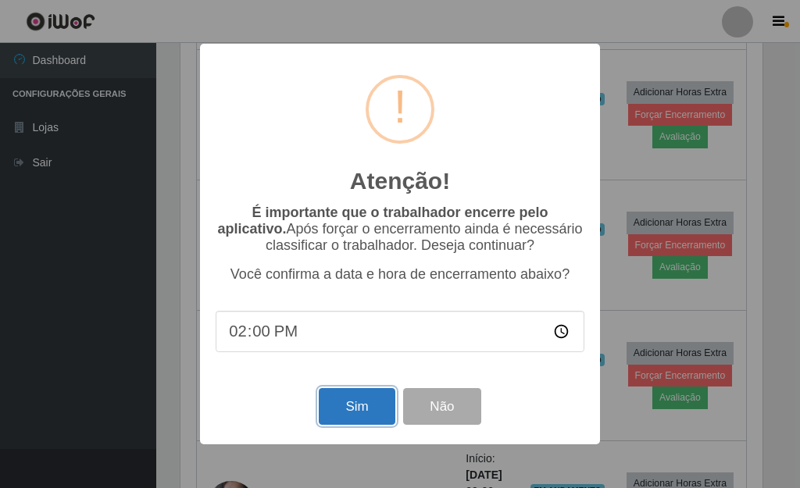
click at [372, 403] on button "Sim" at bounding box center [357, 406] width 76 height 37
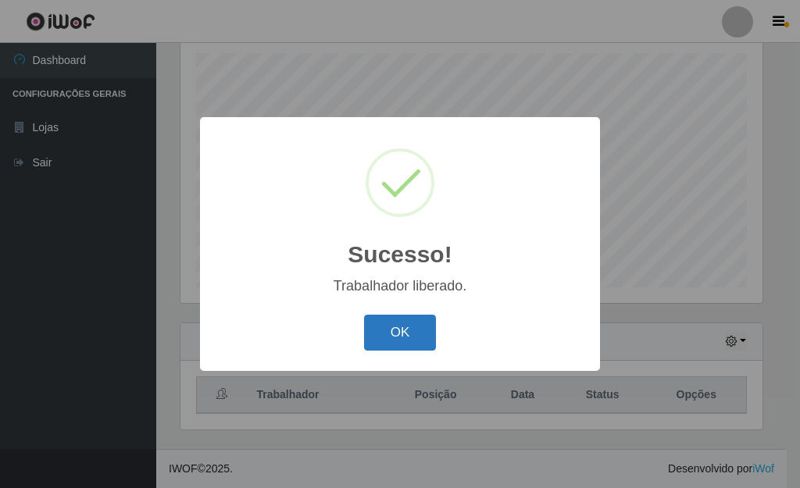
click at [394, 340] on button "OK" at bounding box center [400, 333] width 73 height 37
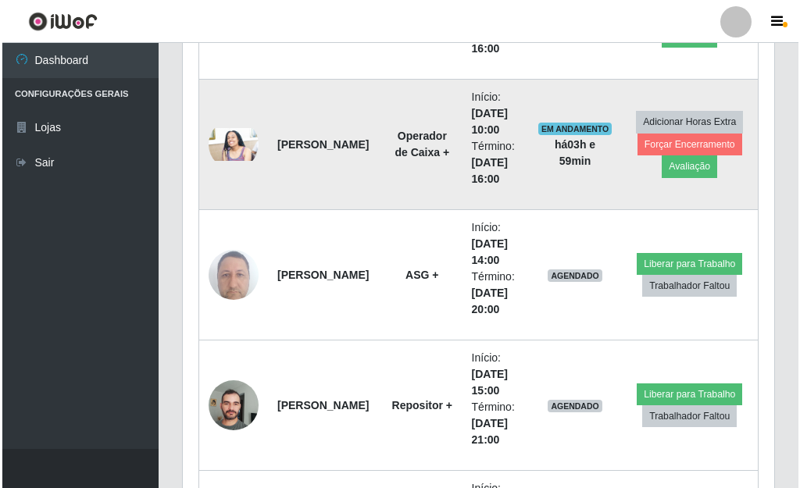
scroll to position [2301, 0]
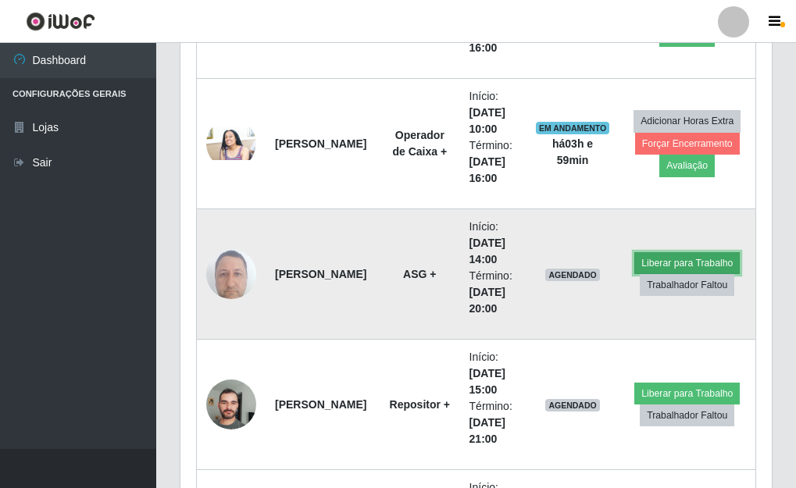
click at [657, 260] on button "Liberar para Trabalho" at bounding box center [686, 263] width 105 height 22
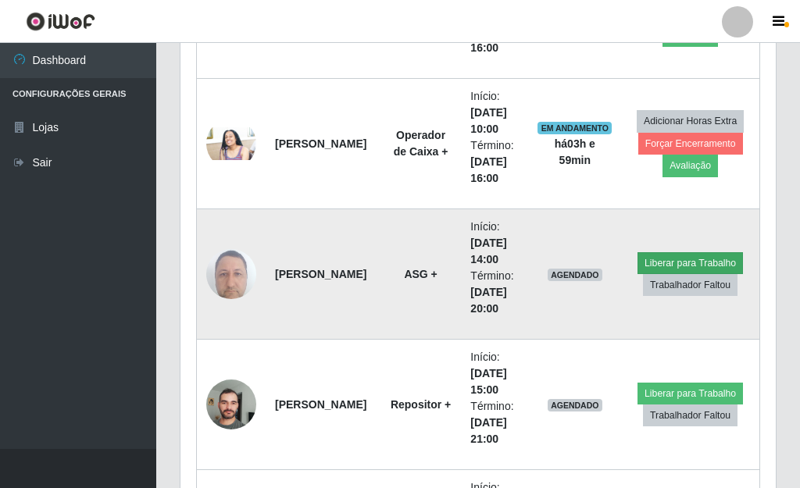
scroll to position [780541, 780284]
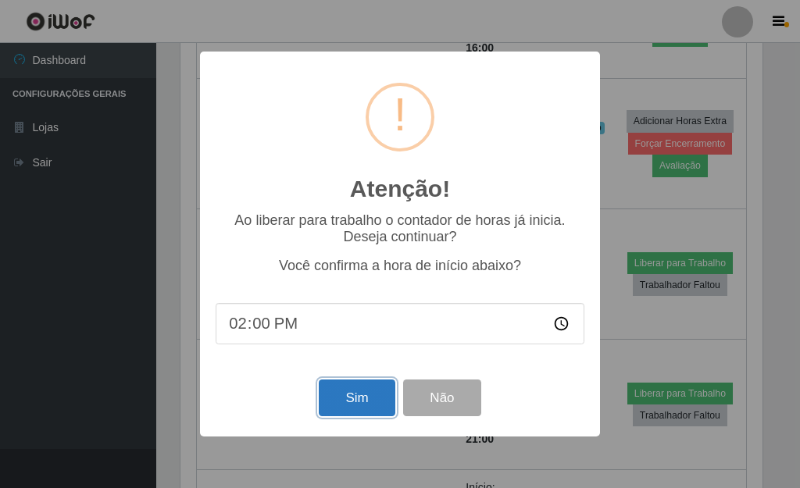
click at [360, 409] on button "Sim" at bounding box center [357, 398] width 76 height 37
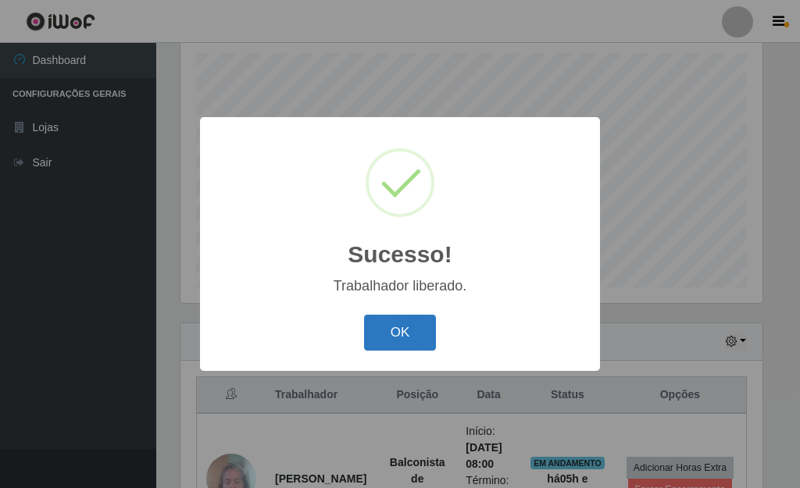
click at [395, 340] on button "OK" at bounding box center [400, 333] width 73 height 37
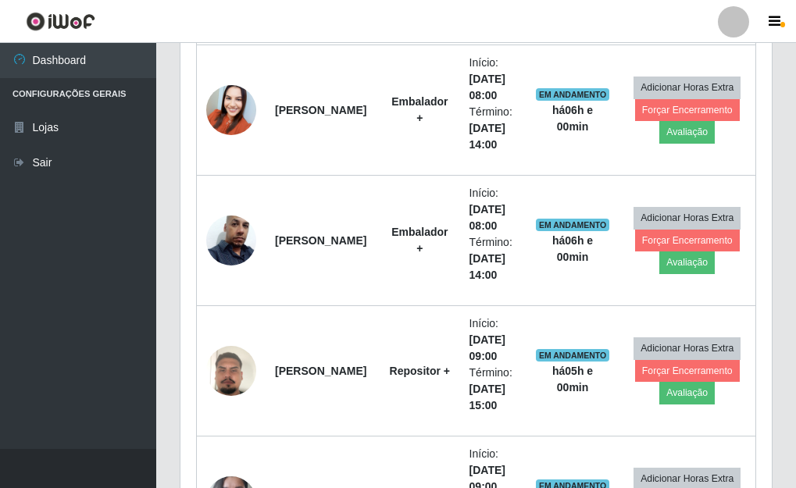
scroll to position [739, 0]
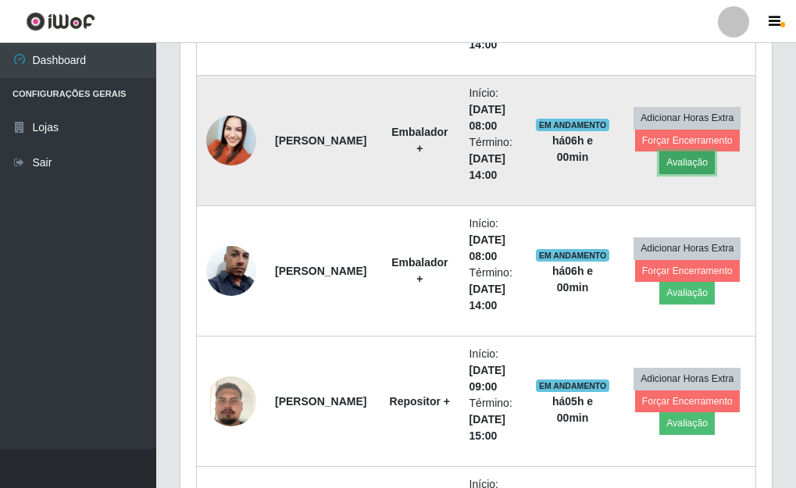
click at [685, 162] on button "Avaliação" at bounding box center [686, 162] width 55 height 22
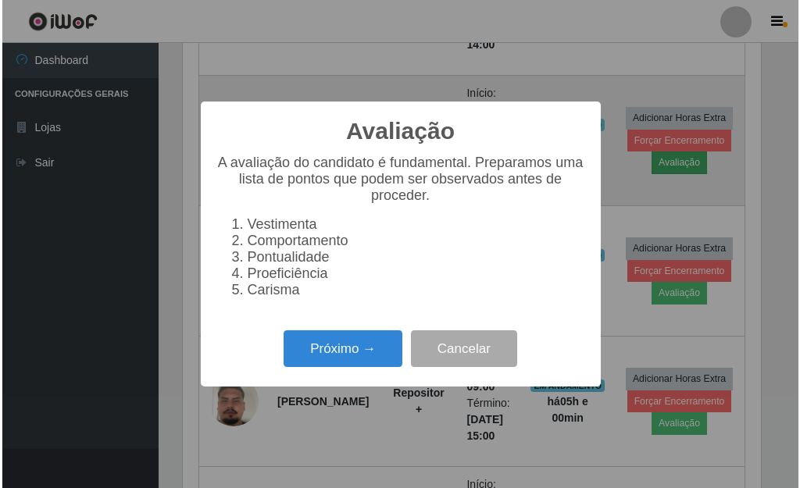
scroll to position [324, 582]
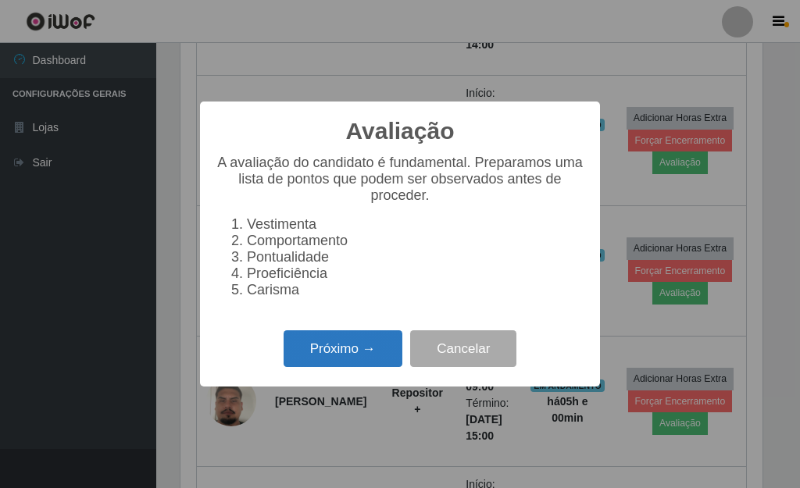
click at [298, 351] on button "Próximo →" at bounding box center [342, 348] width 119 height 37
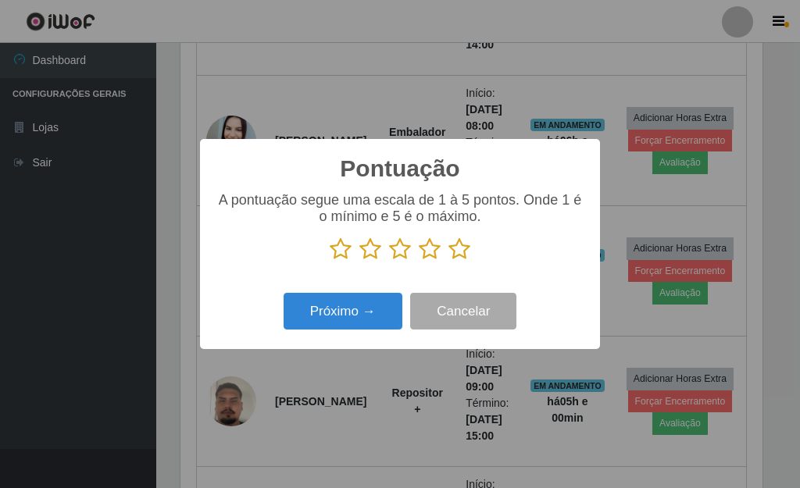
scroll to position [780541, 780284]
drag, startPoint x: 462, startPoint y: 250, endPoint x: 453, endPoint y: 256, distance: 11.3
click at [461, 251] on icon at bounding box center [459, 248] width 22 height 23
click at [448, 261] on input "radio" at bounding box center [448, 261] width 0 height 0
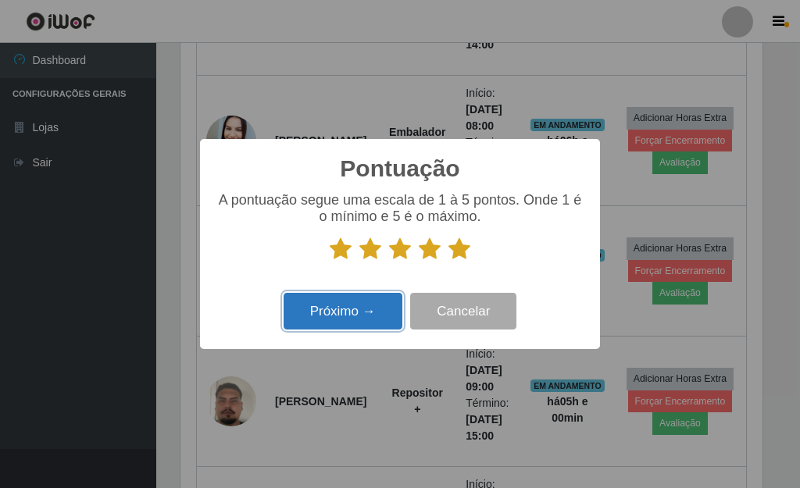
click at [351, 313] on button "Próximo →" at bounding box center [342, 311] width 119 height 37
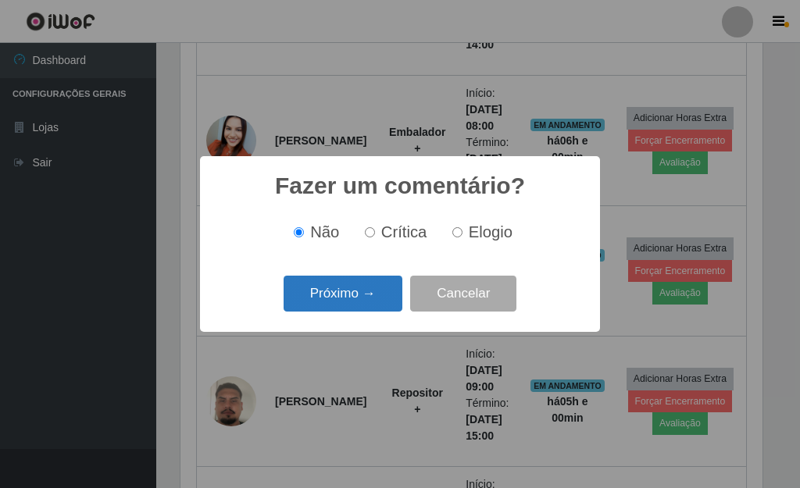
click at [367, 290] on button "Próximo →" at bounding box center [342, 294] width 119 height 37
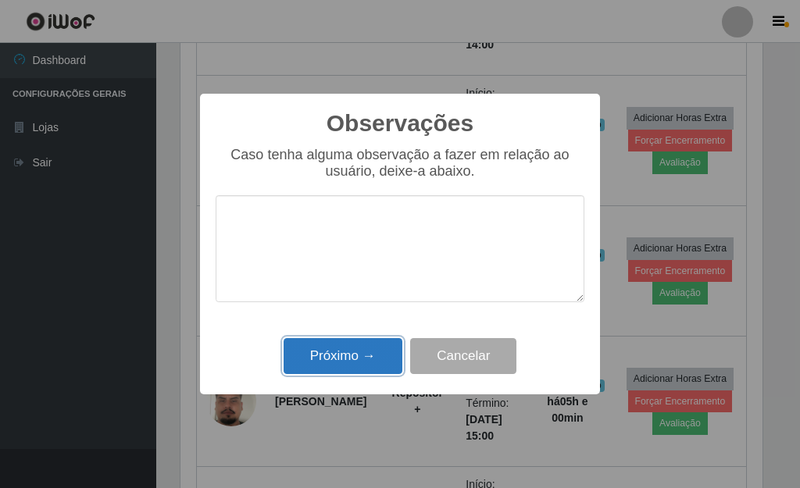
click at [349, 355] on button "Próximo →" at bounding box center [342, 356] width 119 height 37
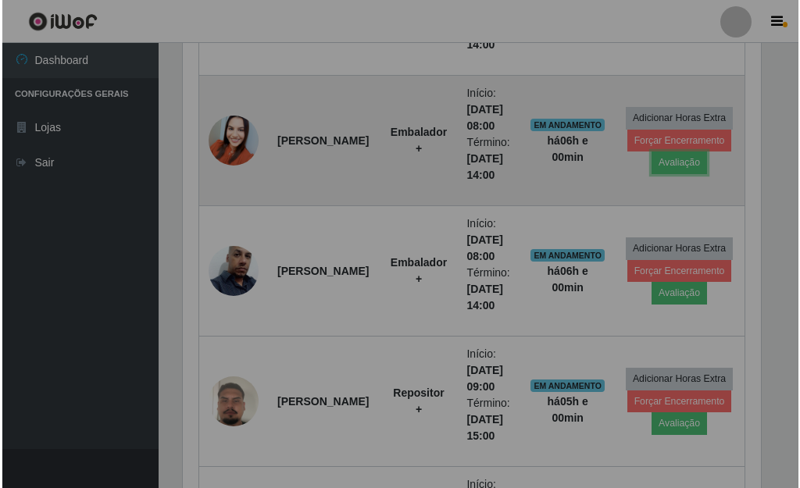
scroll to position [324, 591]
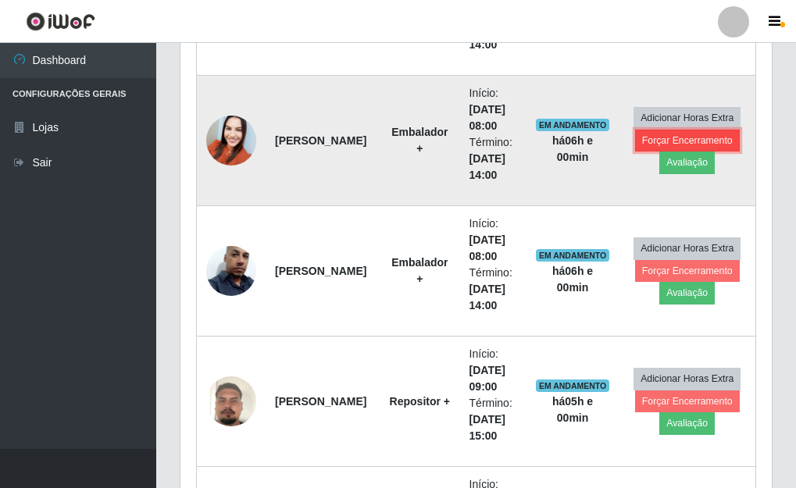
click at [653, 135] on button "Forçar Encerramento" at bounding box center [687, 141] width 105 height 22
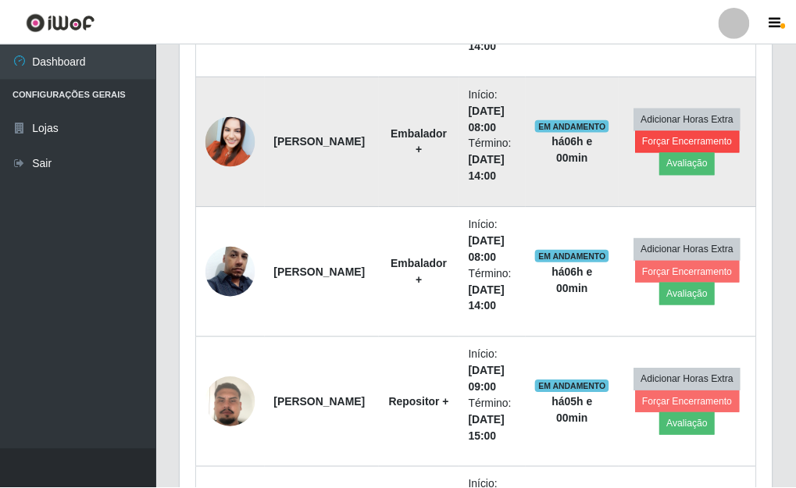
scroll to position [324, 582]
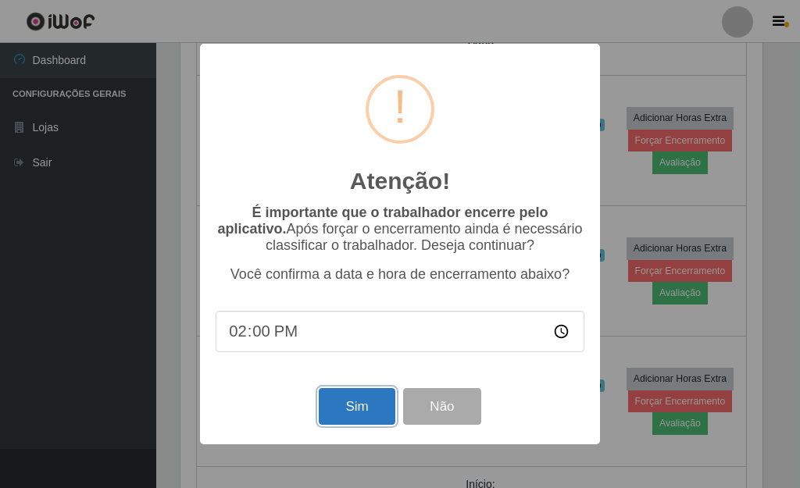
click at [329, 419] on button "Sim" at bounding box center [357, 406] width 76 height 37
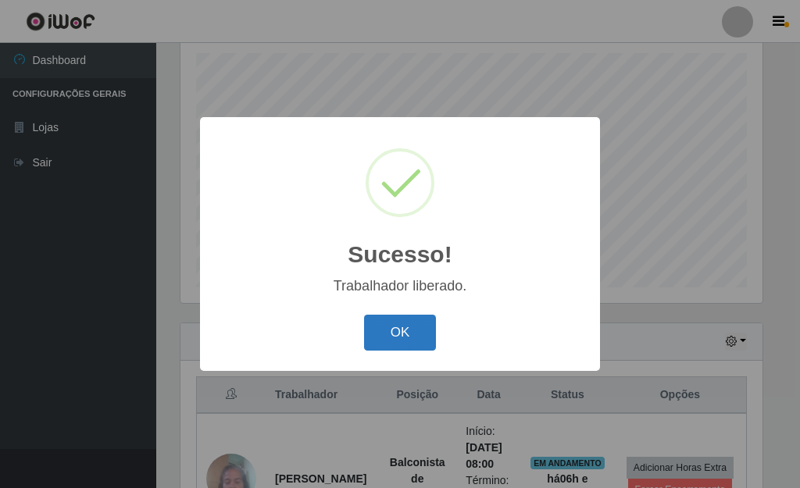
click at [411, 335] on button "OK" at bounding box center [400, 333] width 73 height 37
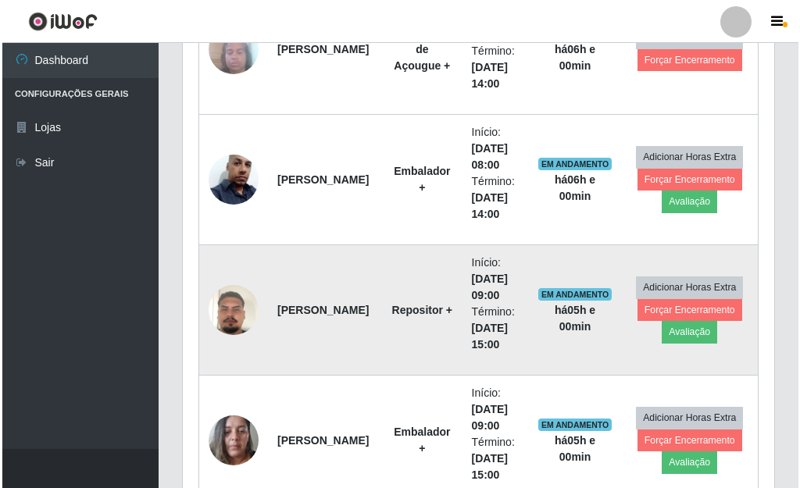
scroll to position [739, 0]
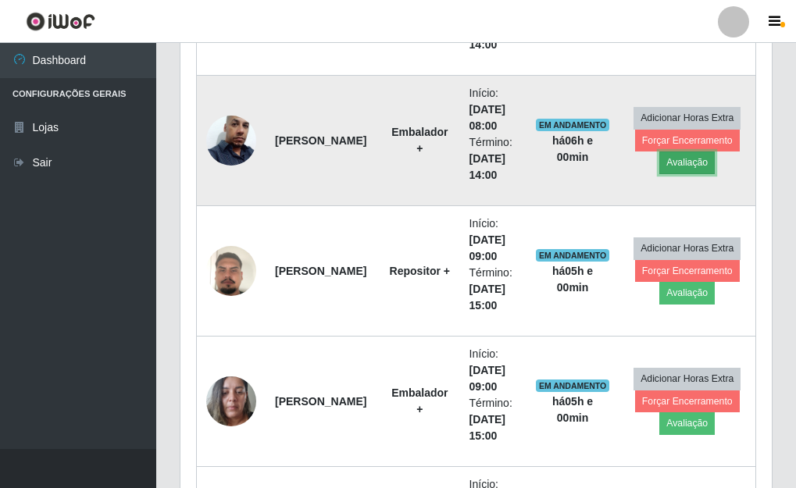
click at [687, 165] on button "Avaliação" at bounding box center [686, 162] width 55 height 22
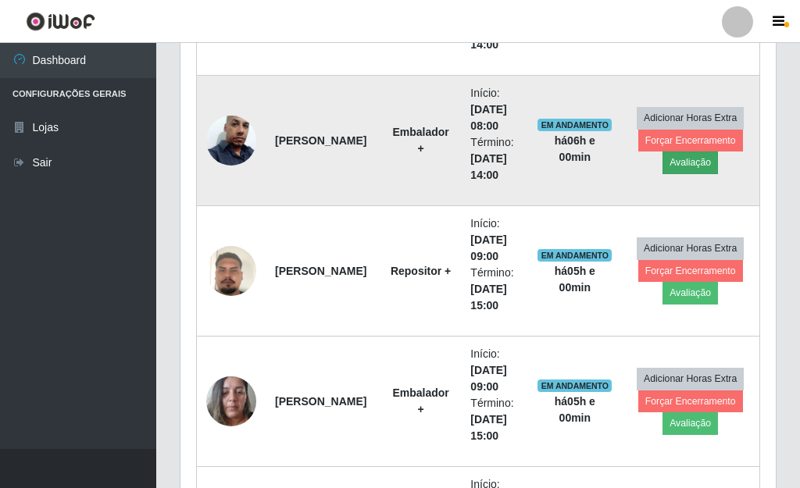
scroll to position [780541, 780284]
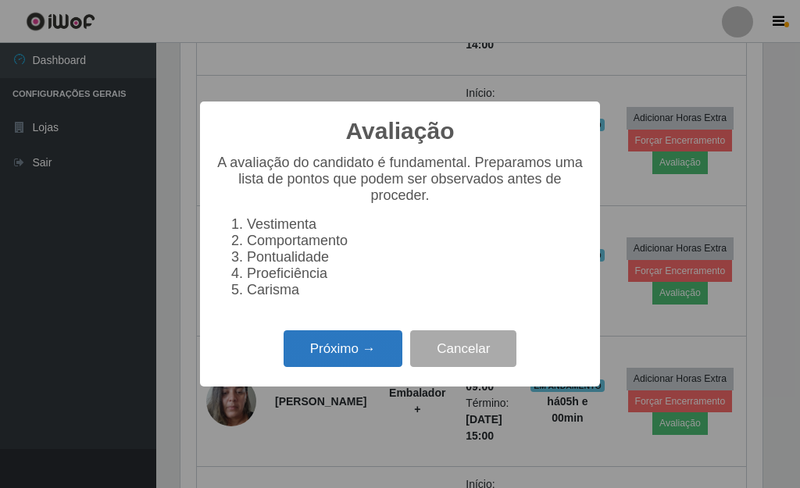
click at [361, 358] on button "Próximo →" at bounding box center [342, 348] width 119 height 37
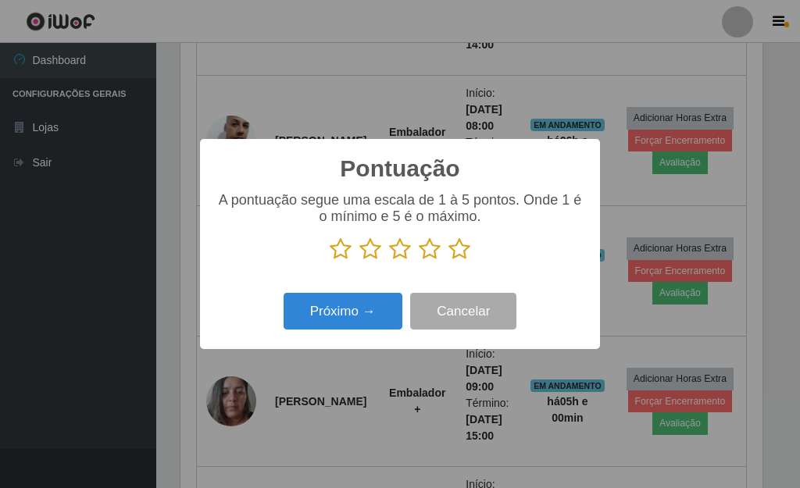
drag, startPoint x: 464, startPoint y: 248, endPoint x: 449, endPoint y: 259, distance: 18.4
click at [462, 252] on icon at bounding box center [459, 248] width 22 height 23
click at [448, 261] on input "radio" at bounding box center [448, 261] width 0 height 0
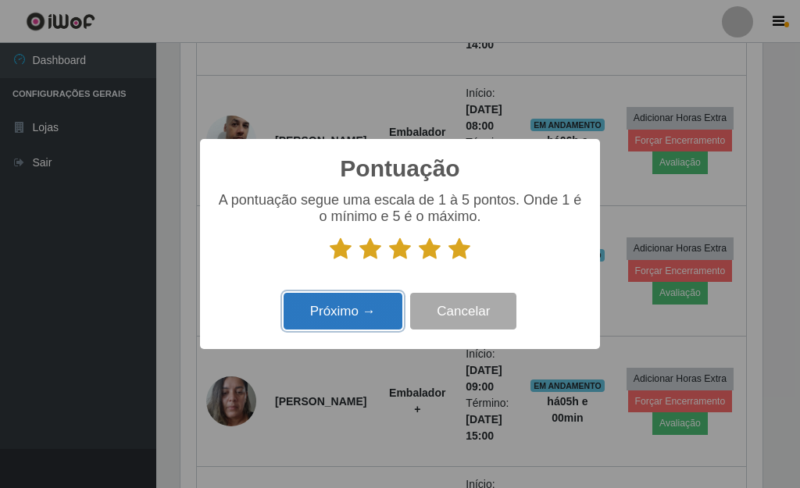
click at [383, 311] on button "Próximo →" at bounding box center [342, 311] width 119 height 37
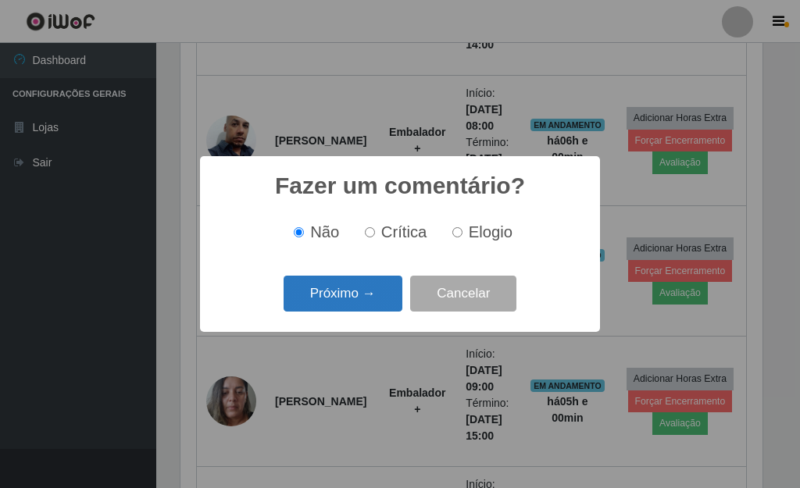
click at [369, 295] on button "Próximo →" at bounding box center [342, 294] width 119 height 37
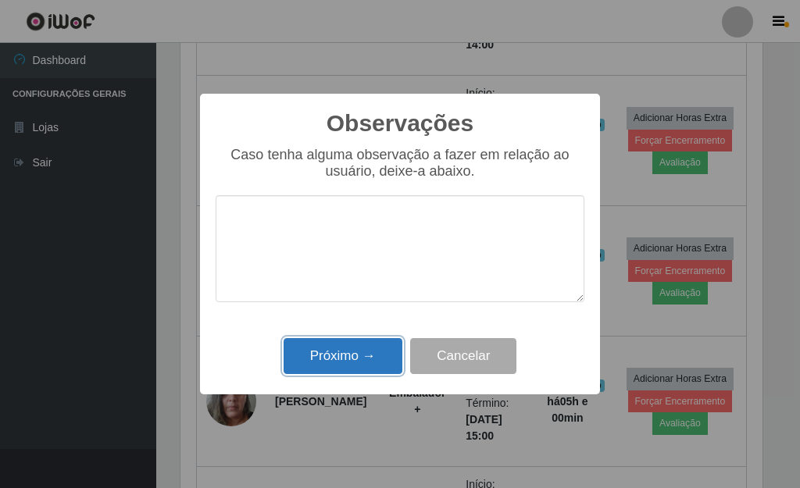
click at [365, 349] on button "Próximo →" at bounding box center [342, 356] width 119 height 37
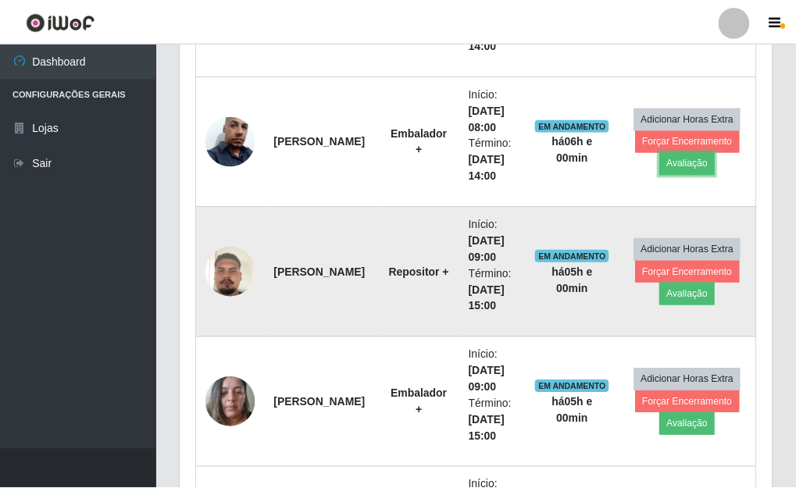
scroll to position [324, 591]
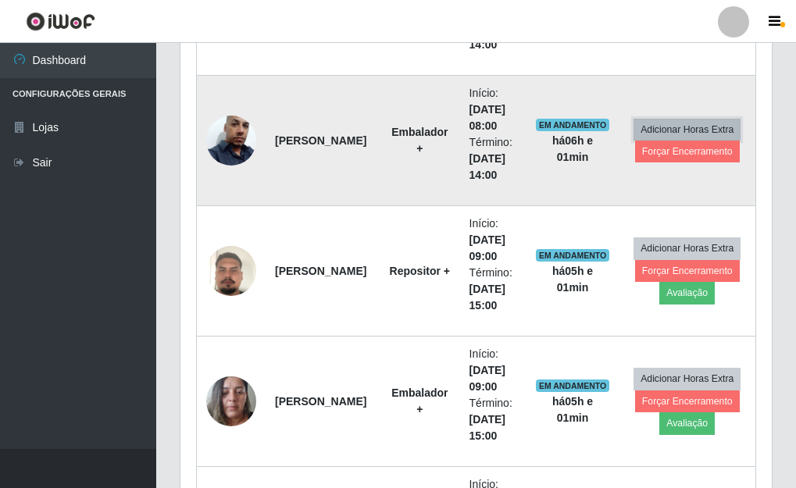
click at [643, 137] on button "Adicionar Horas Extra" at bounding box center [686, 130] width 107 height 22
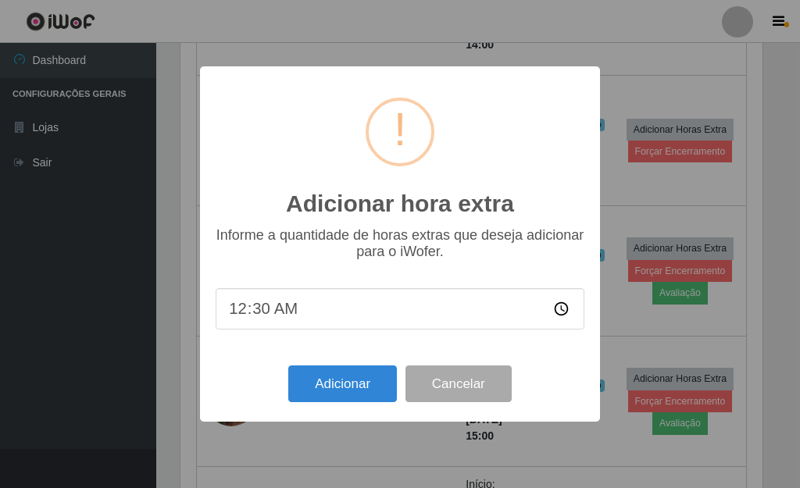
click at [648, 148] on div "Adicionar hora extra × Informe a quantidade de horas extras que deseja adiciona…" at bounding box center [400, 244] width 800 height 488
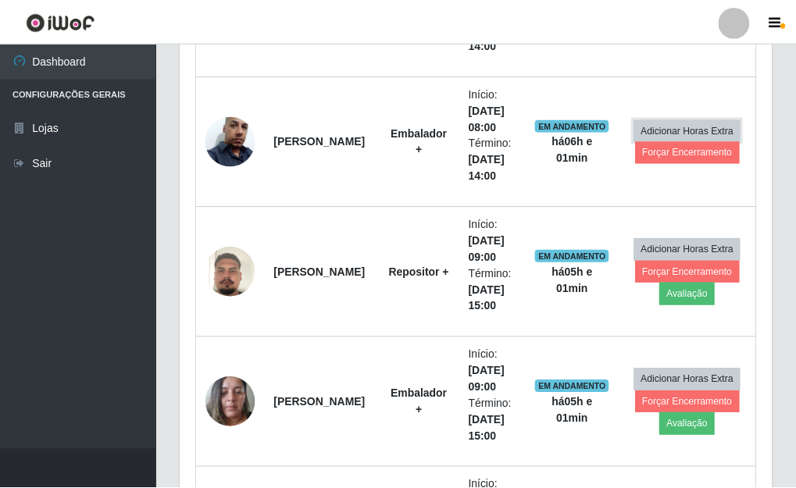
scroll to position [324, 591]
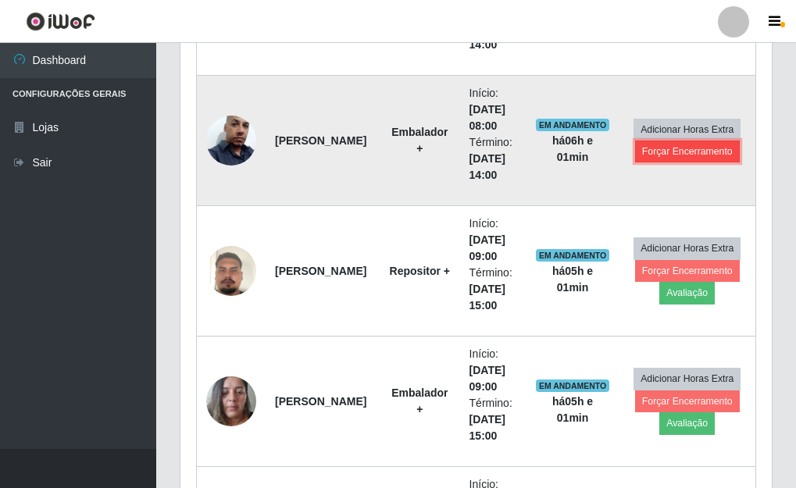
click at [648, 152] on button "Forçar Encerramento" at bounding box center [687, 152] width 105 height 22
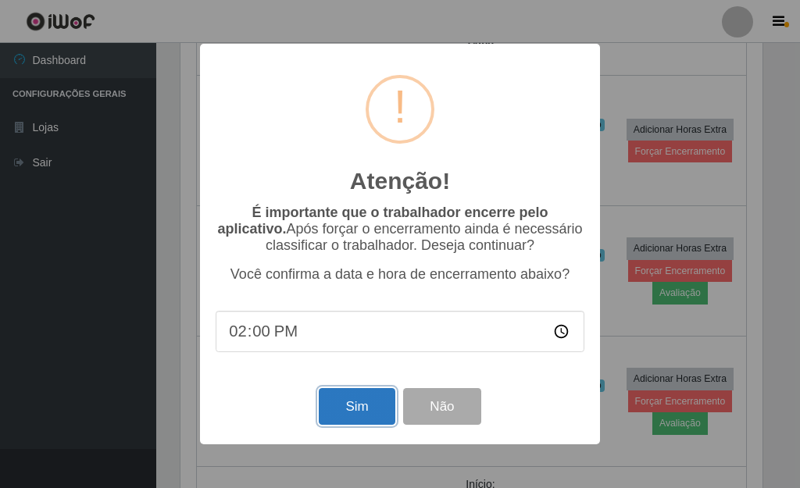
click at [333, 412] on button "Sim" at bounding box center [357, 406] width 76 height 37
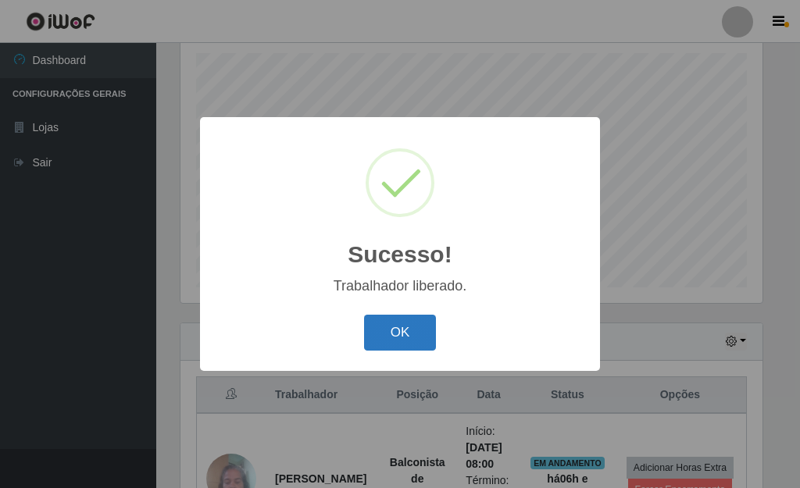
click at [381, 339] on button "OK" at bounding box center [400, 333] width 73 height 37
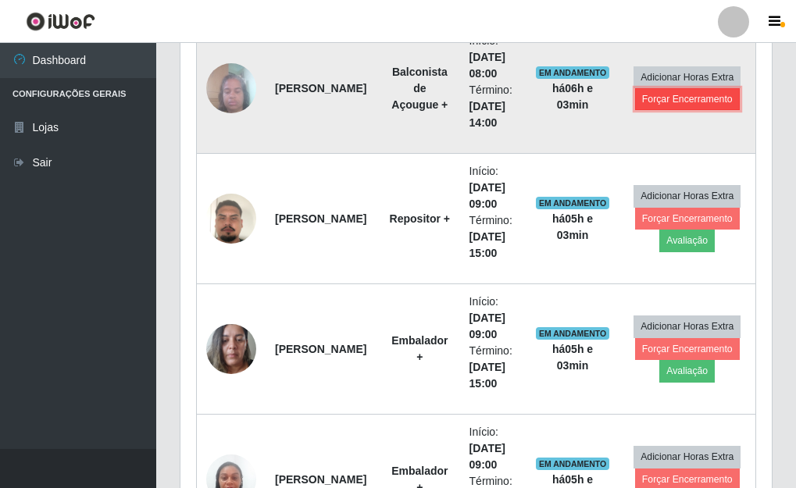
click at [709, 100] on button "Forçar Encerramento" at bounding box center [687, 99] width 105 height 22
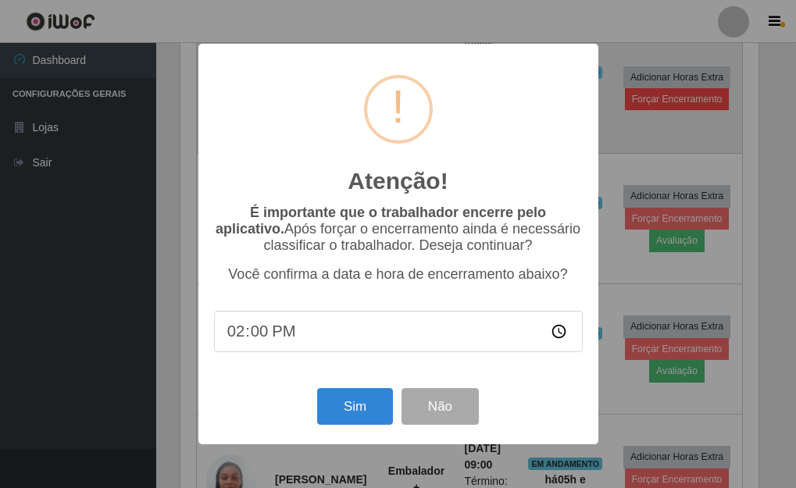
scroll to position [324, 582]
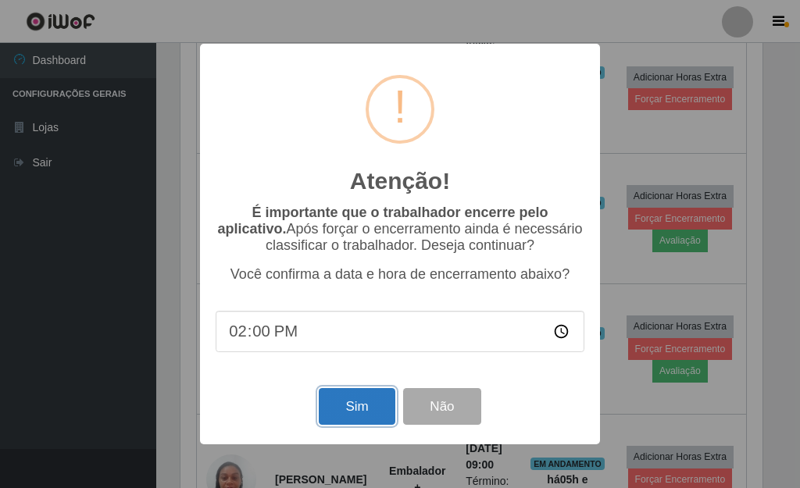
click at [351, 420] on button "Sim" at bounding box center [357, 406] width 76 height 37
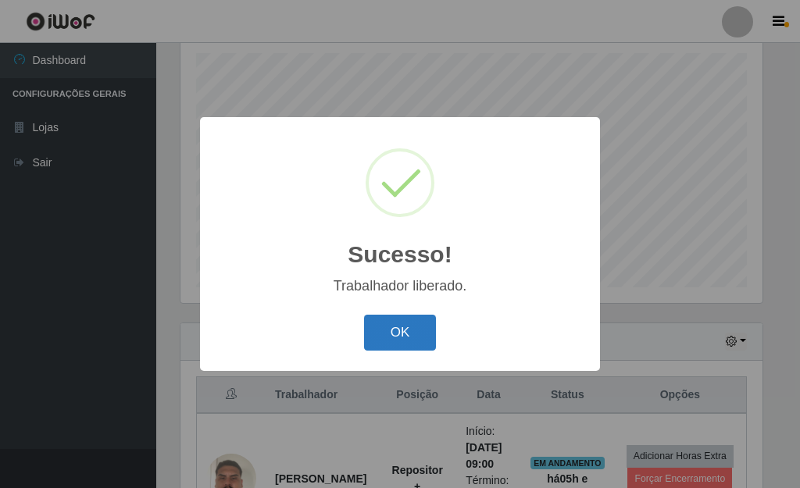
click at [375, 338] on button "OK" at bounding box center [400, 333] width 73 height 37
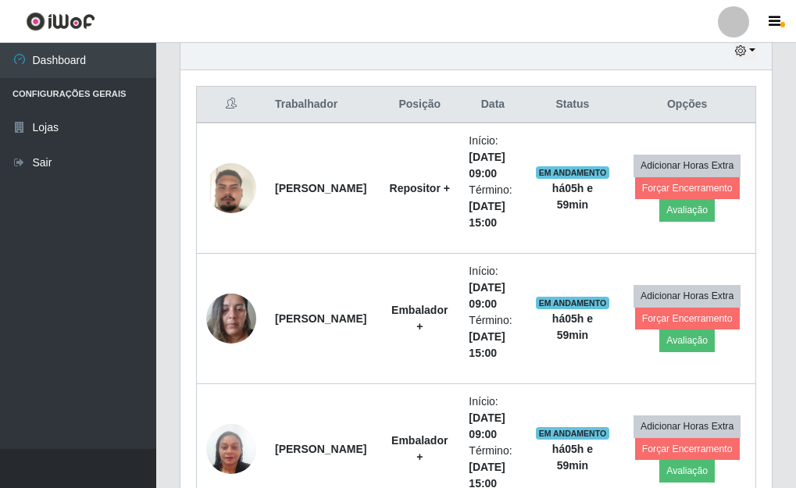
scroll to position [561, 0]
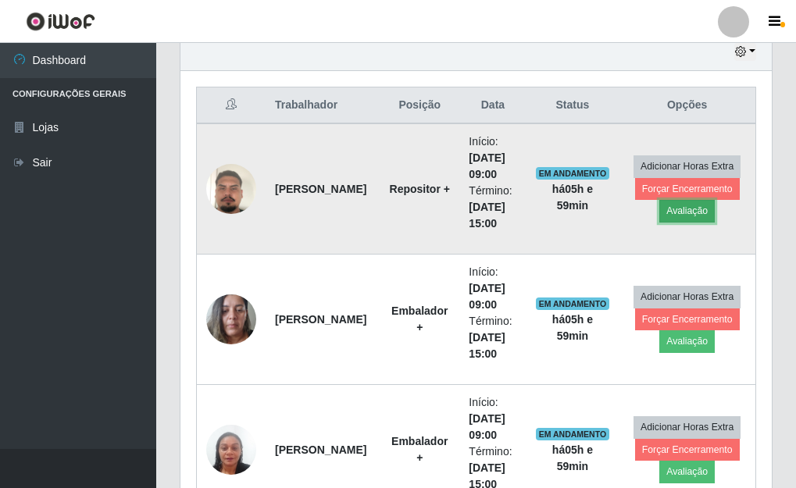
click at [688, 214] on button "Avaliação" at bounding box center [686, 211] width 55 height 22
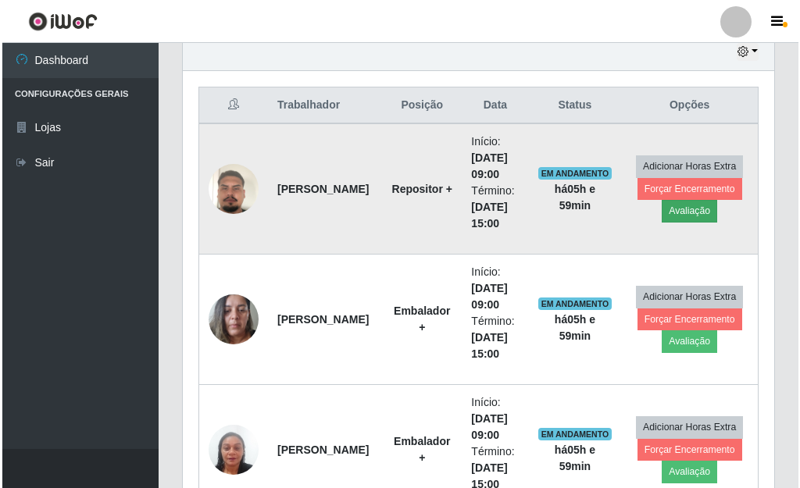
scroll to position [324, 582]
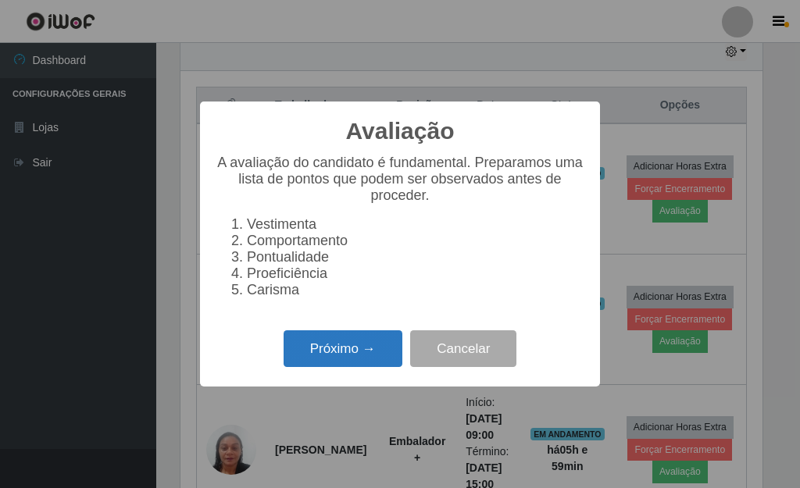
click at [372, 359] on button "Próximo →" at bounding box center [342, 348] width 119 height 37
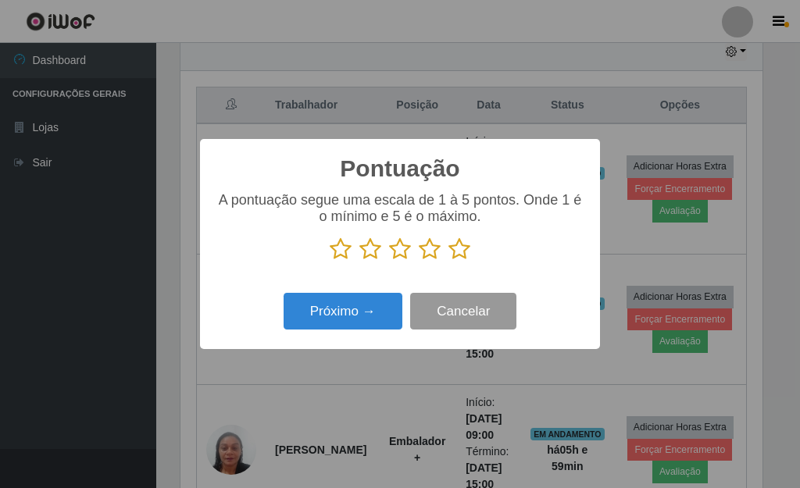
scroll to position [780541, 780284]
click at [463, 251] on icon at bounding box center [459, 248] width 22 height 23
click at [448, 261] on input "radio" at bounding box center [448, 261] width 0 height 0
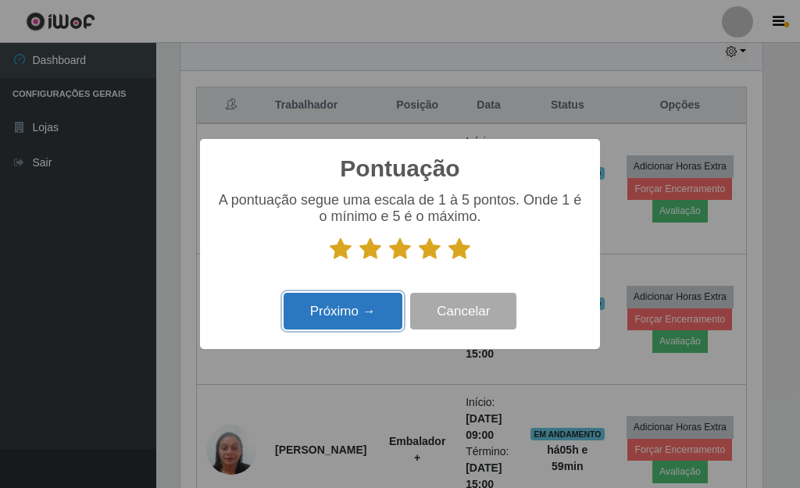
click at [351, 312] on button "Próximo →" at bounding box center [342, 311] width 119 height 37
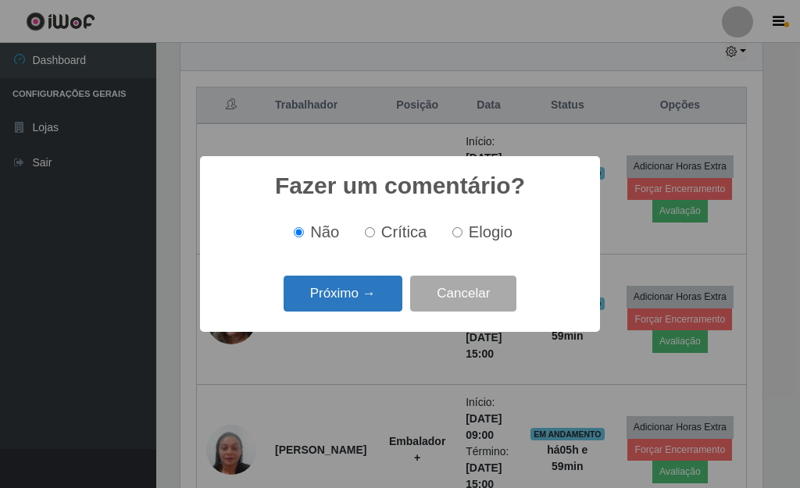
click at [360, 299] on button "Próximo →" at bounding box center [342, 294] width 119 height 37
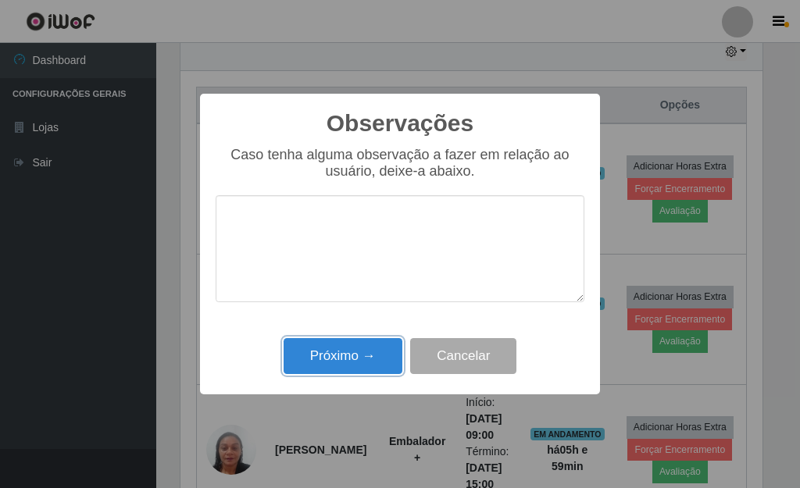
drag, startPoint x: 348, startPoint y: 352, endPoint x: 374, endPoint y: 334, distance: 31.4
click at [351, 352] on button "Próximo →" at bounding box center [342, 356] width 119 height 37
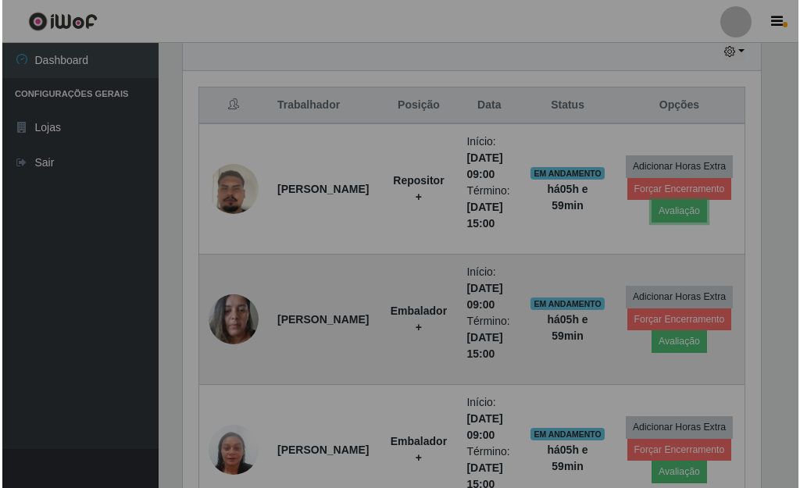
scroll to position [324, 591]
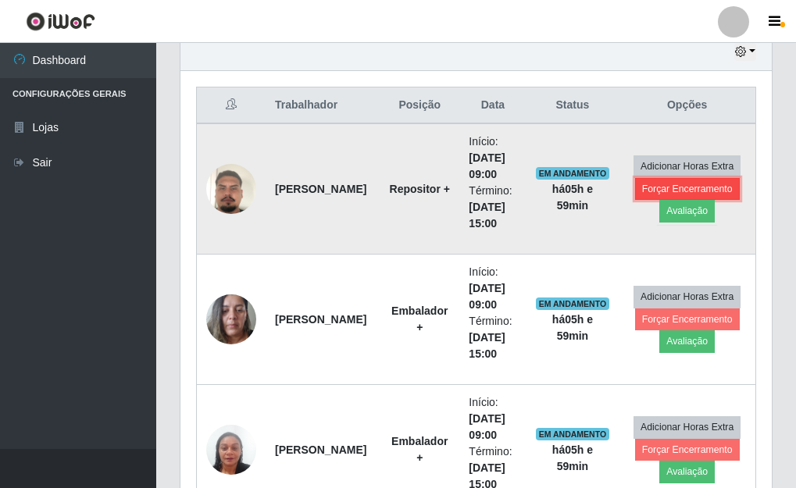
click at [645, 185] on button "Forçar Encerramento" at bounding box center [687, 189] width 105 height 22
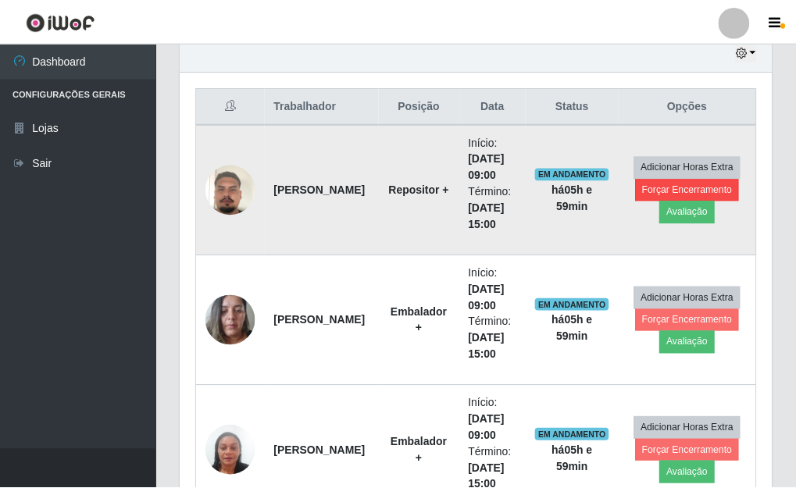
scroll to position [324, 582]
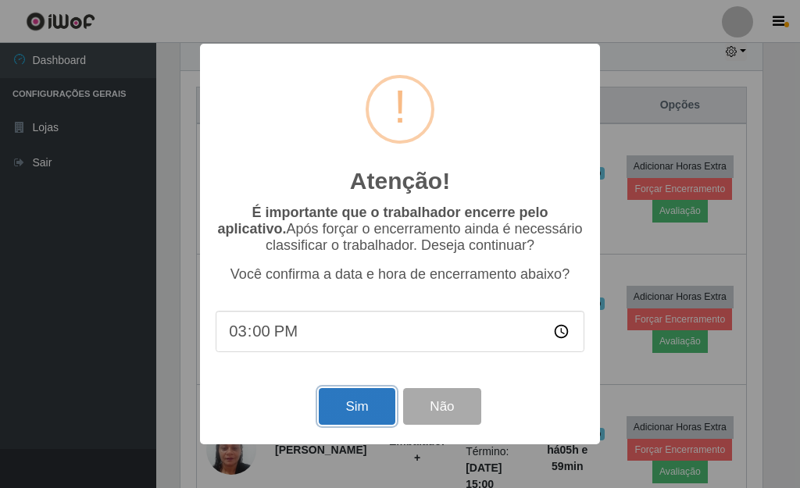
click at [376, 408] on button "Sim" at bounding box center [357, 406] width 76 height 37
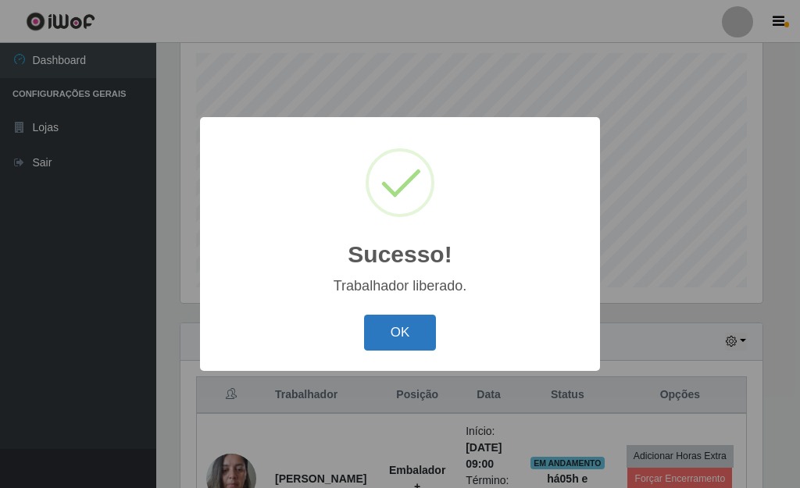
click at [414, 335] on button "OK" at bounding box center [400, 333] width 73 height 37
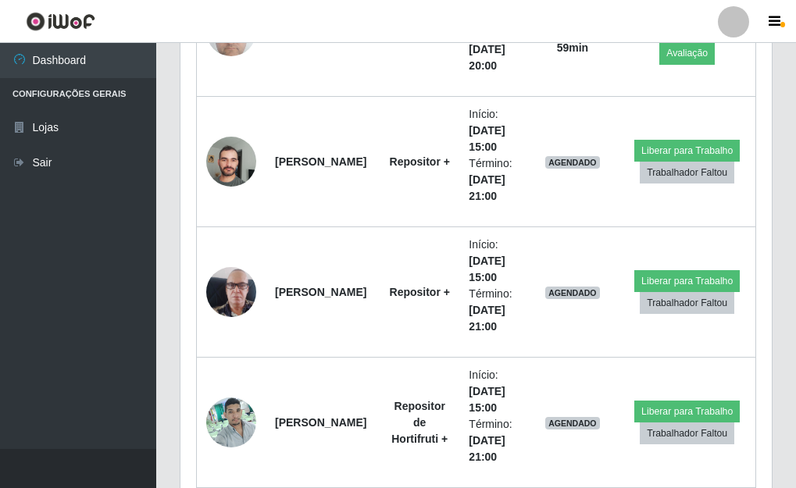
scroll to position [2067, 0]
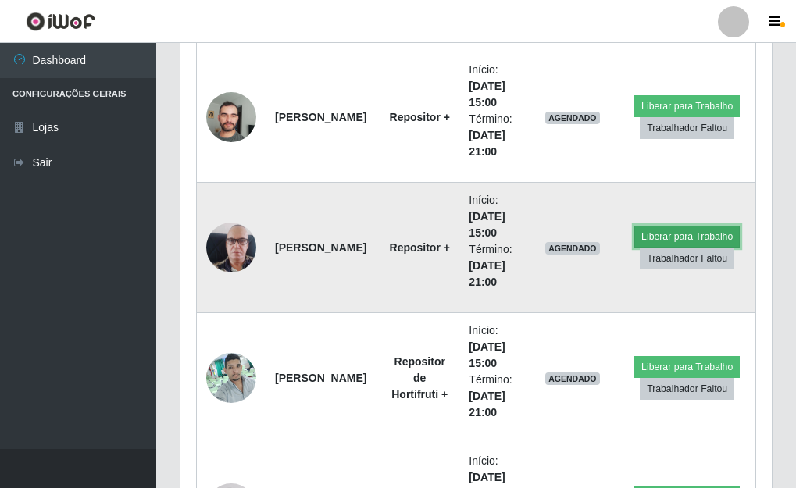
click at [660, 236] on button "Liberar para Trabalho" at bounding box center [686, 237] width 105 height 22
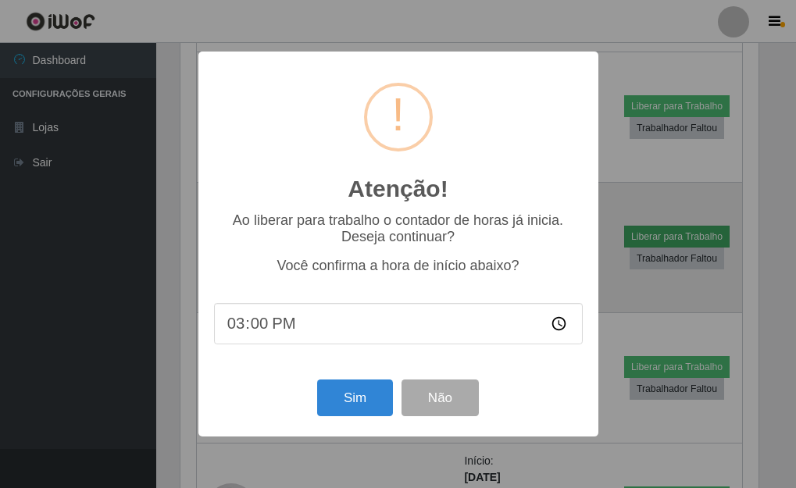
scroll to position [324, 582]
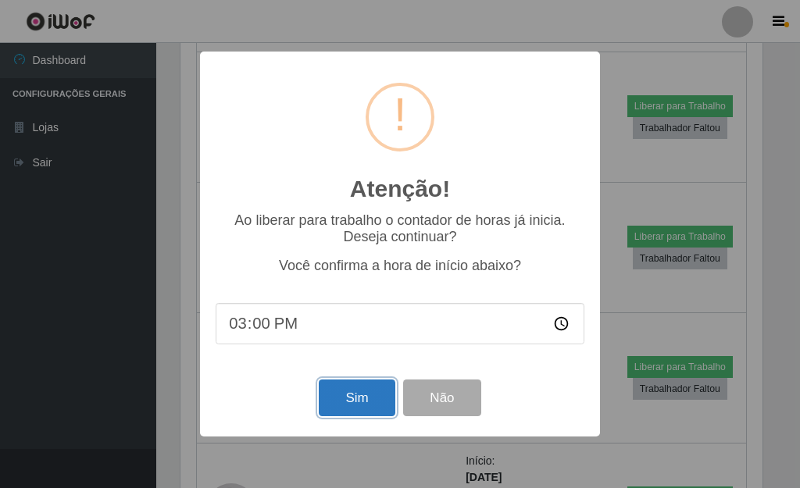
click at [354, 410] on button "Sim" at bounding box center [357, 398] width 76 height 37
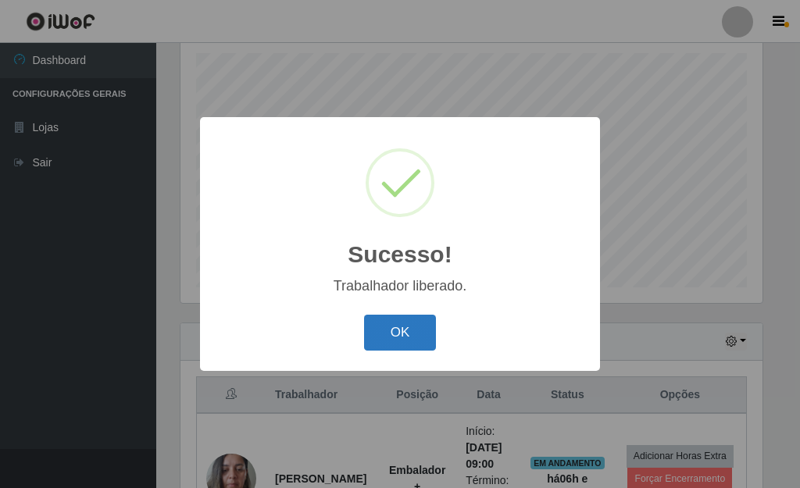
click at [411, 338] on button "OK" at bounding box center [400, 333] width 73 height 37
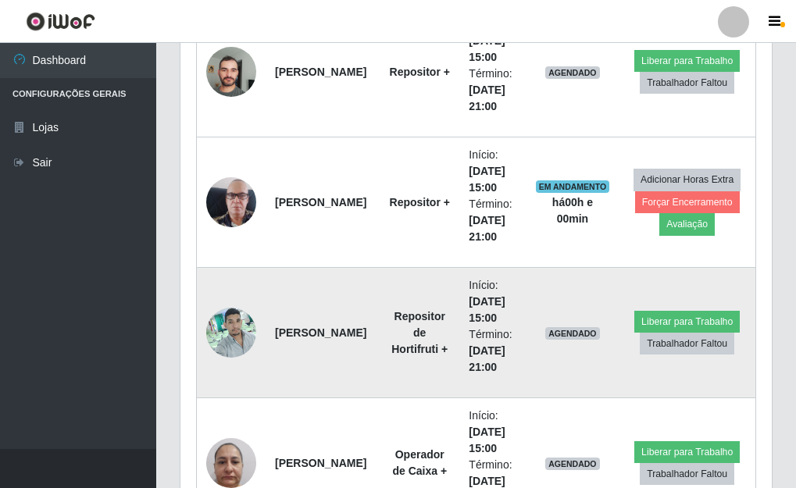
scroll to position [2145, 0]
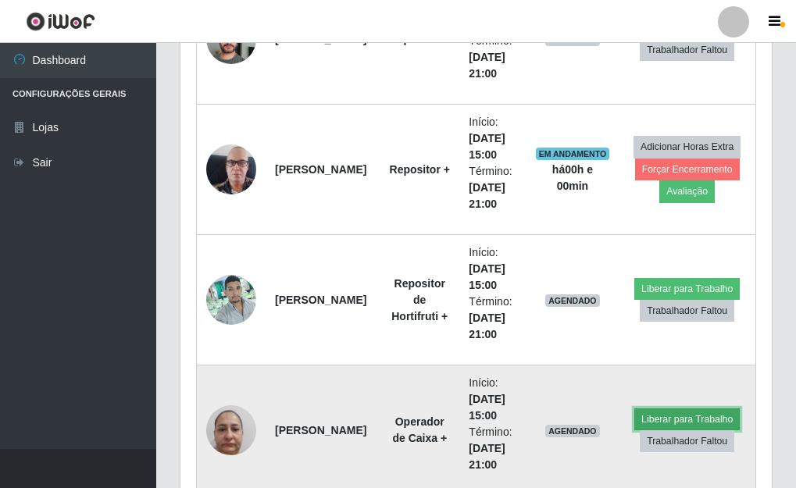
click at [642, 412] on button "Liberar para Trabalho" at bounding box center [686, 419] width 105 height 22
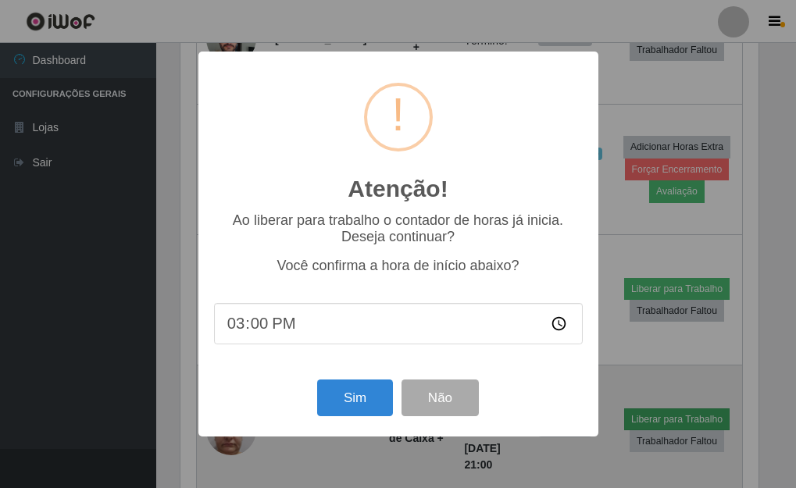
scroll to position [324, 582]
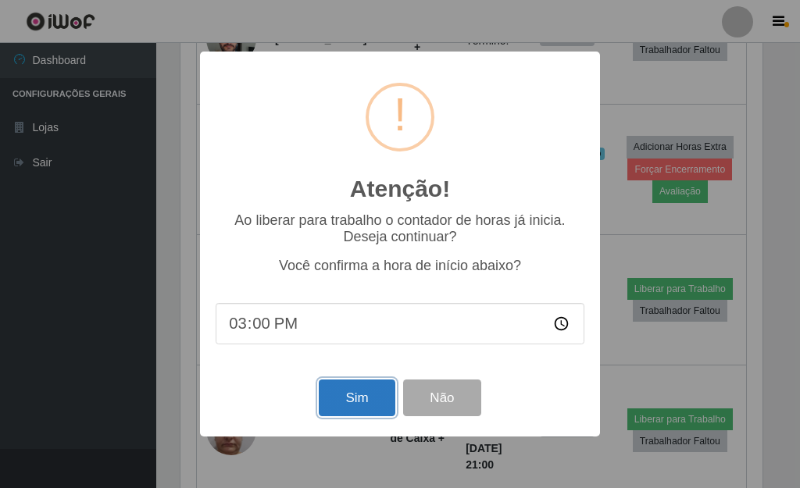
click at [351, 400] on button "Sim" at bounding box center [357, 398] width 76 height 37
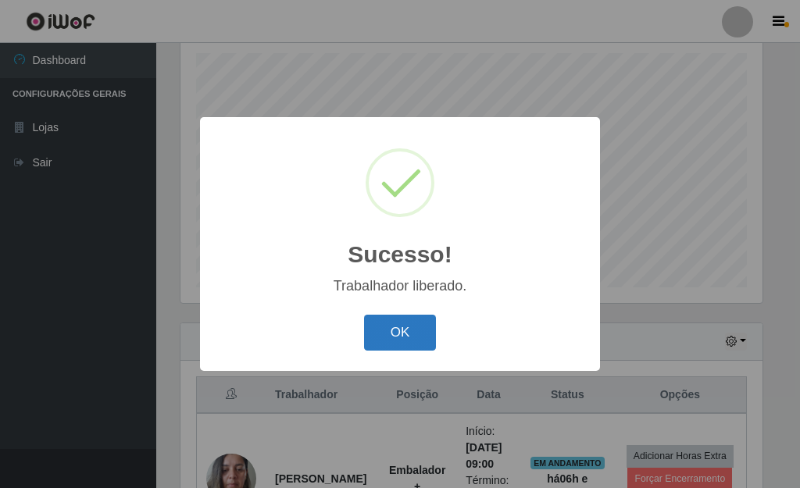
click at [401, 337] on button "OK" at bounding box center [400, 333] width 73 height 37
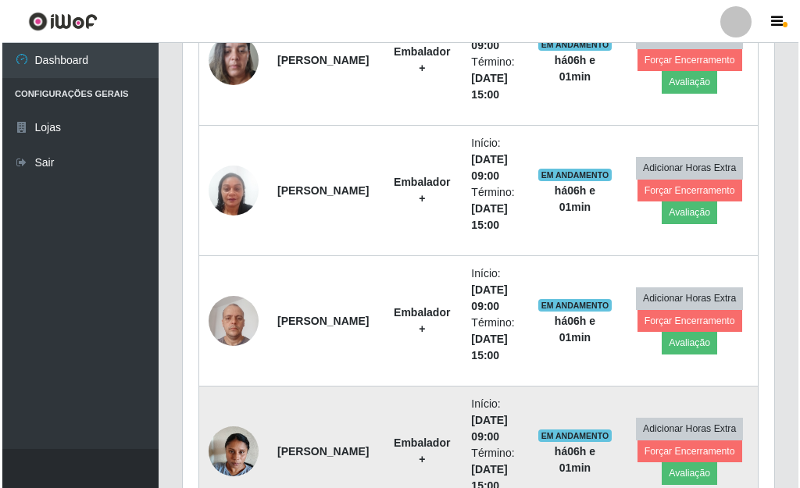
scroll to position [739, 0]
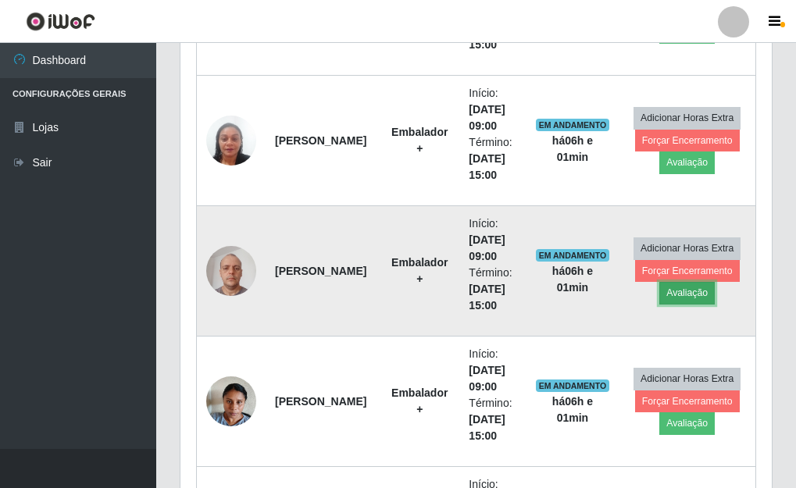
click at [675, 294] on button "Avaliação" at bounding box center [686, 293] width 55 height 22
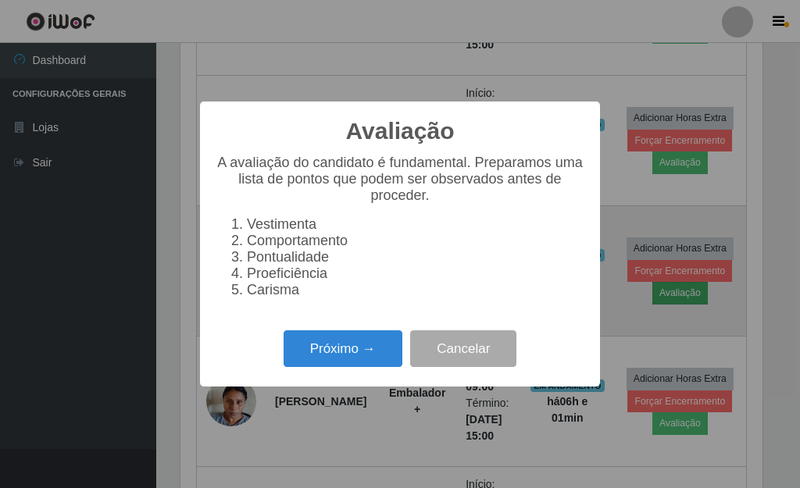
scroll to position [324, 582]
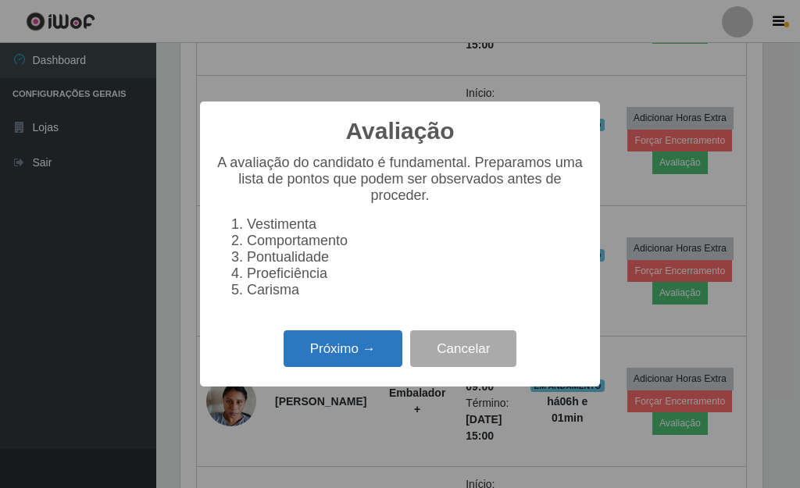
click at [304, 367] on button "Próximo →" at bounding box center [342, 348] width 119 height 37
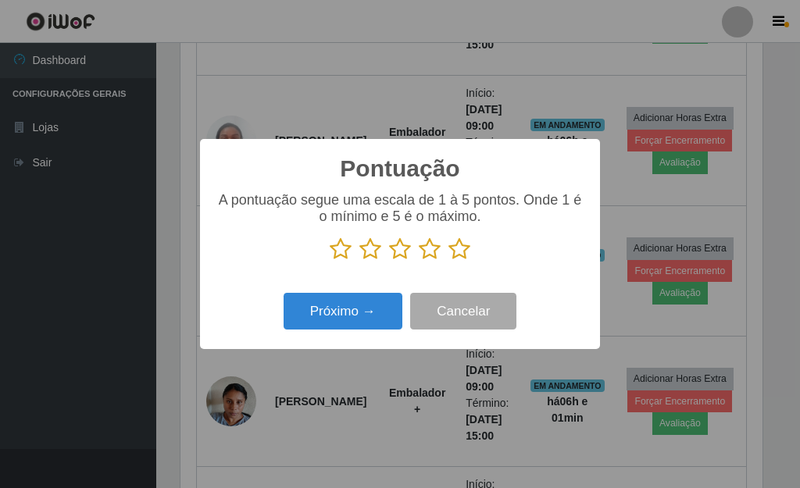
scroll to position [780541, 780284]
click at [457, 252] on icon at bounding box center [459, 248] width 22 height 23
click at [448, 261] on input "radio" at bounding box center [448, 261] width 0 height 0
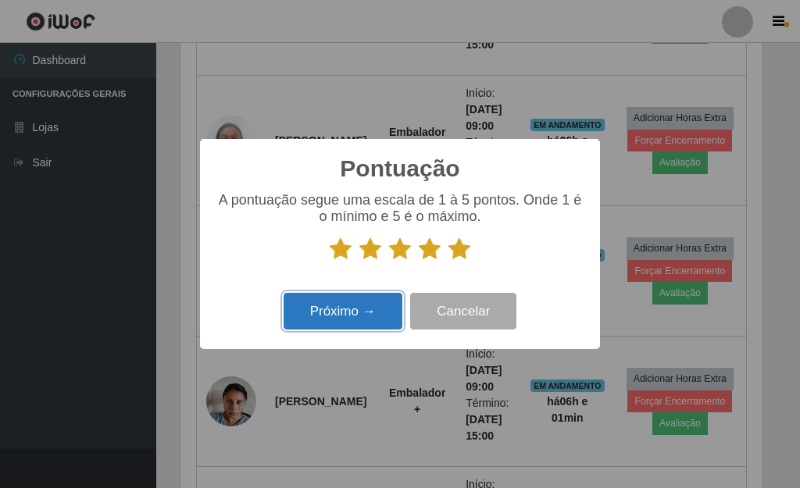
click at [313, 316] on button "Próximo →" at bounding box center [342, 311] width 119 height 37
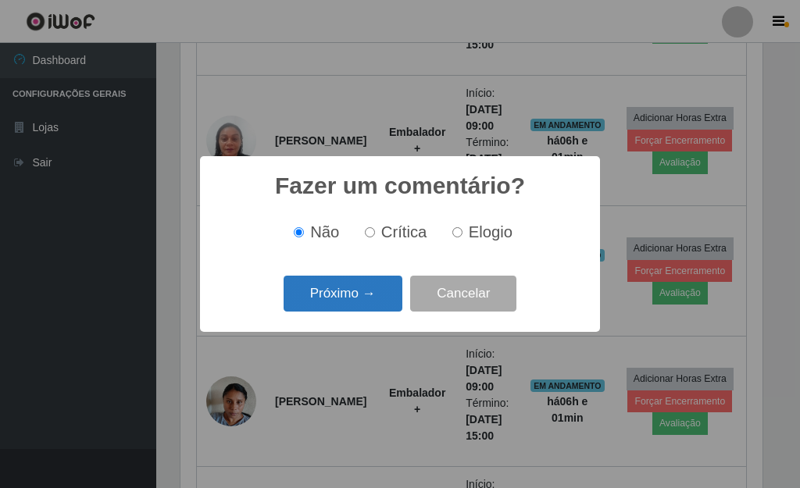
click at [362, 299] on button "Próximo →" at bounding box center [342, 294] width 119 height 37
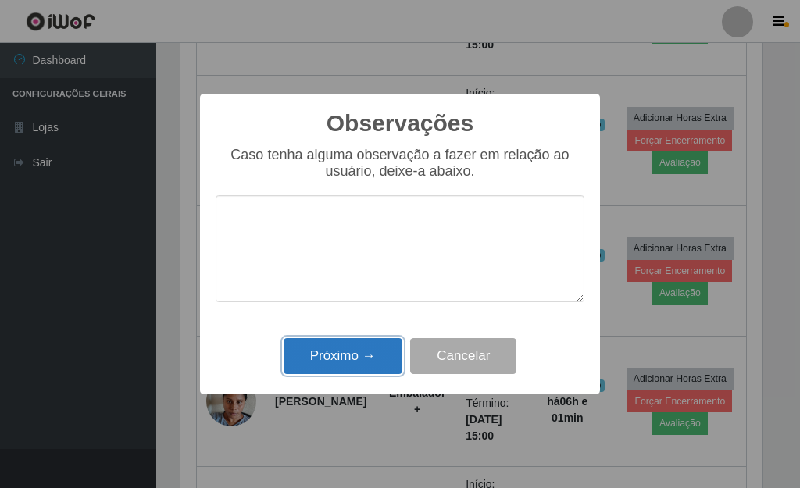
click at [363, 360] on button "Próximo →" at bounding box center [342, 356] width 119 height 37
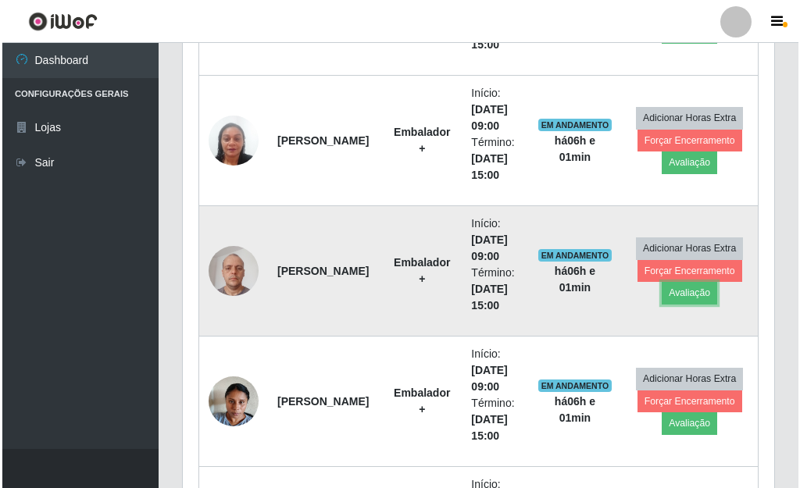
scroll to position [324, 591]
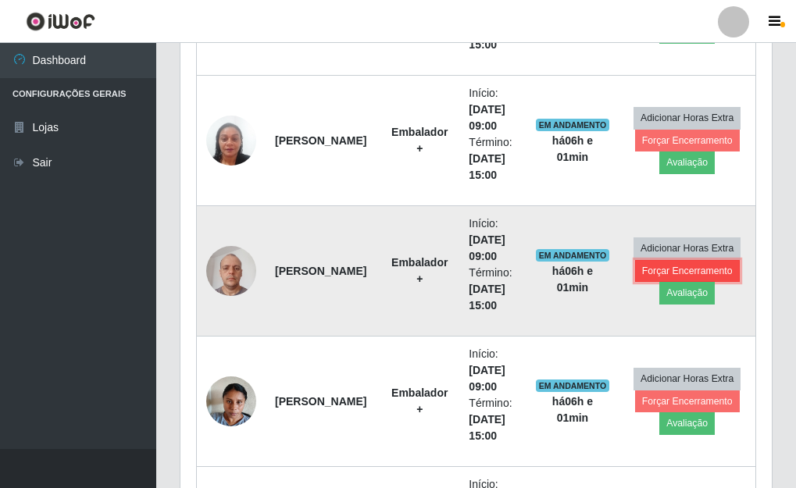
click at [661, 271] on button "Forçar Encerramento" at bounding box center [687, 271] width 105 height 22
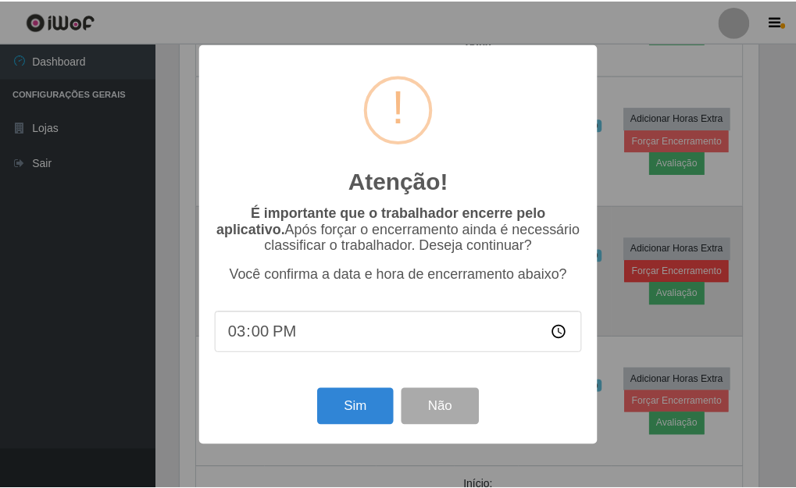
scroll to position [324, 582]
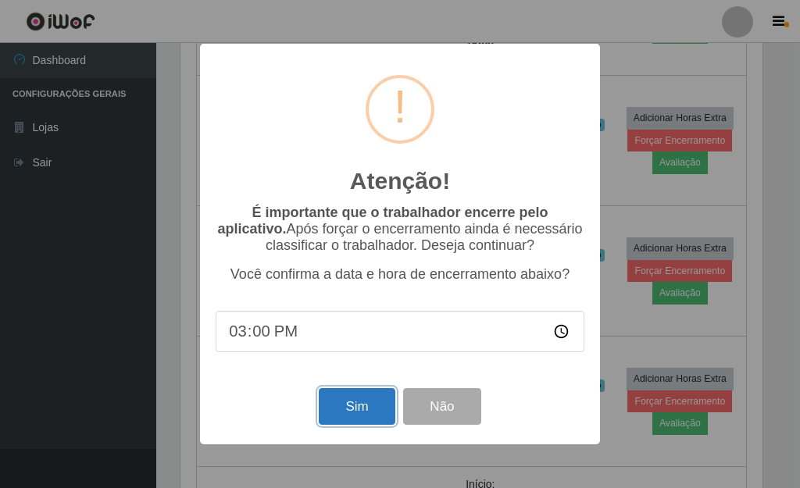
click at [346, 407] on button "Sim" at bounding box center [357, 406] width 76 height 37
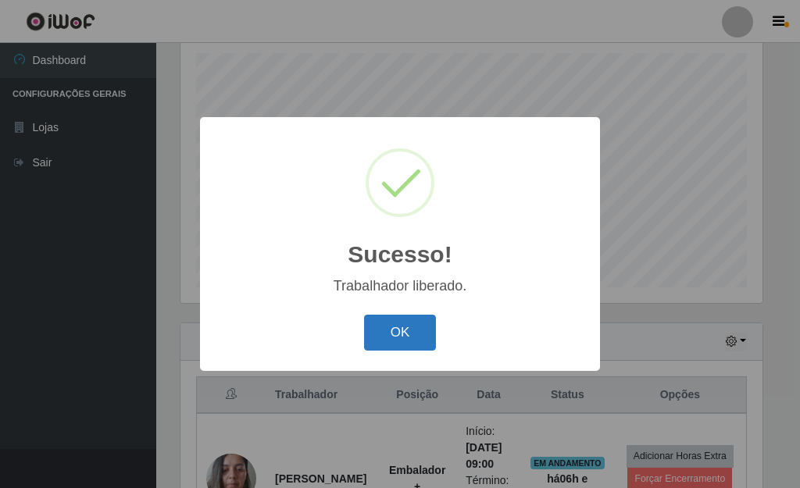
click at [402, 337] on button "OK" at bounding box center [400, 333] width 73 height 37
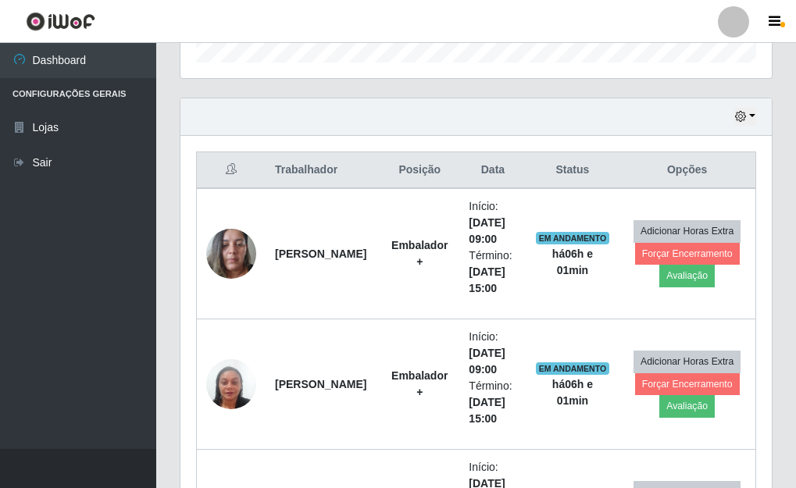
scroll to position [505, 0]
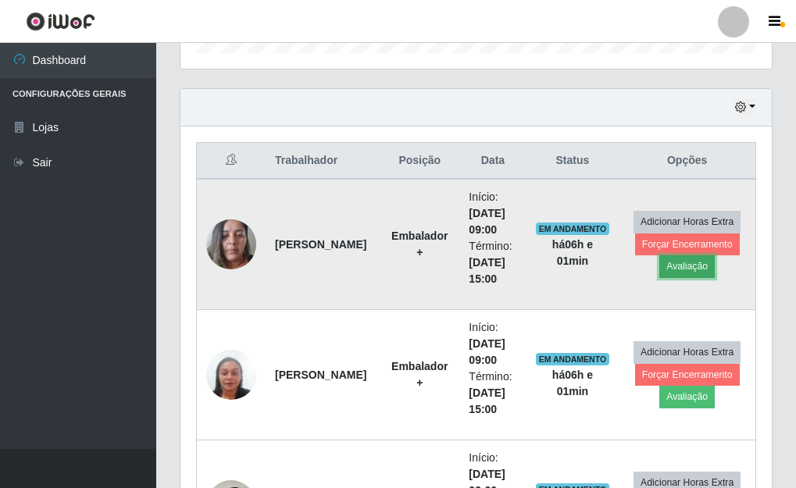
click at [677, 269] on button "Avaliação" at bounding box center [686, 266] width 55 height 22
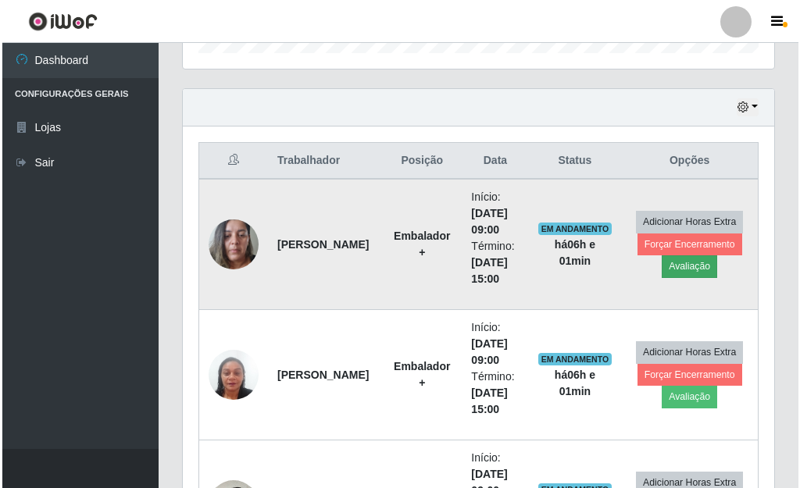
scroll to position [324, 582]
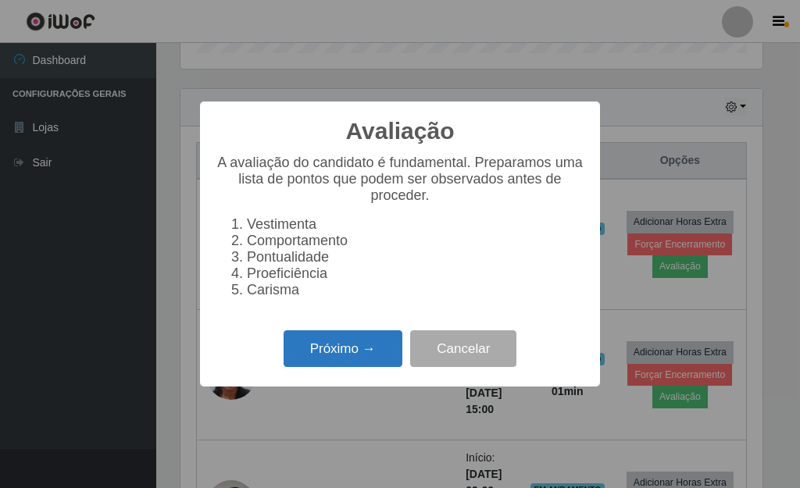
click at [364, 351] on button "Próximo →" at bounding box center [342, 348] width 119 height 37
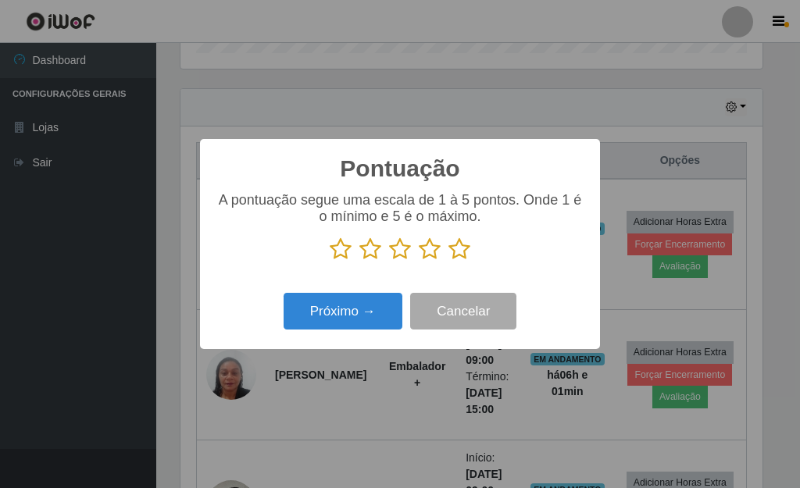
click at [464, 249] on icon at bounding box center [459, 248] width 22 height 23
click at [448, 261] on input "radio" at bounding box center [448, 261] width 0 height 0
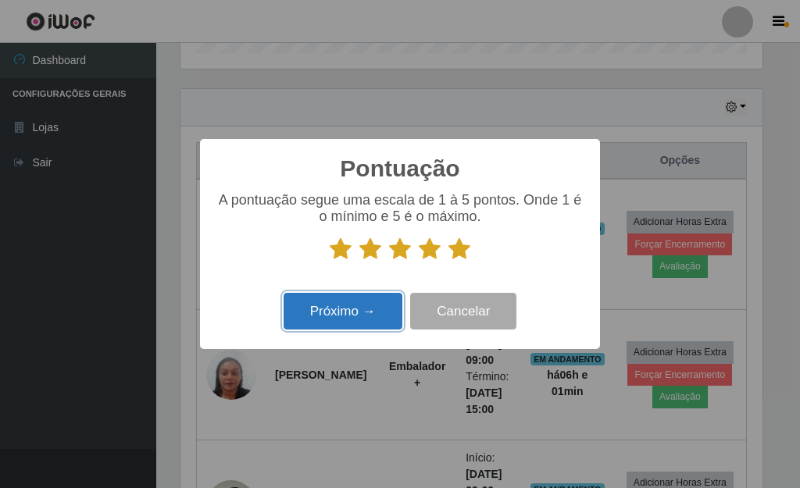
click at [365, 322] on button "Próximo →" at bounding box center [342, 311] width 119 height 37
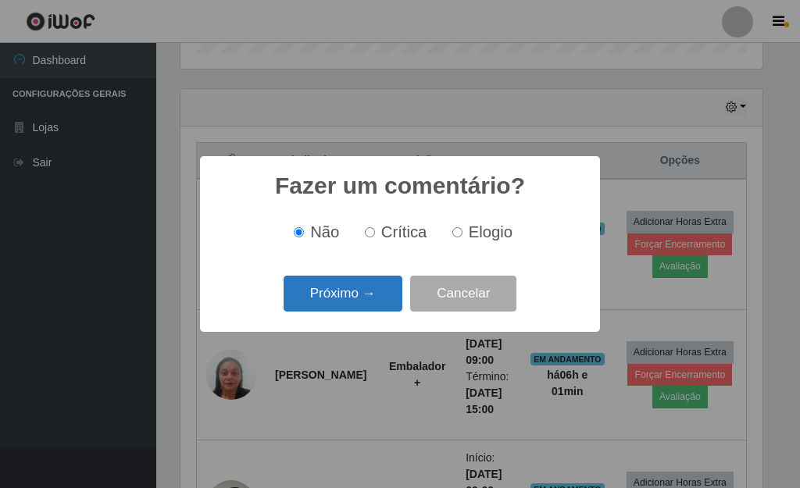
click at [368, 308] on button "Próximo →" at bounding box center [342, 294] width 119 height 37
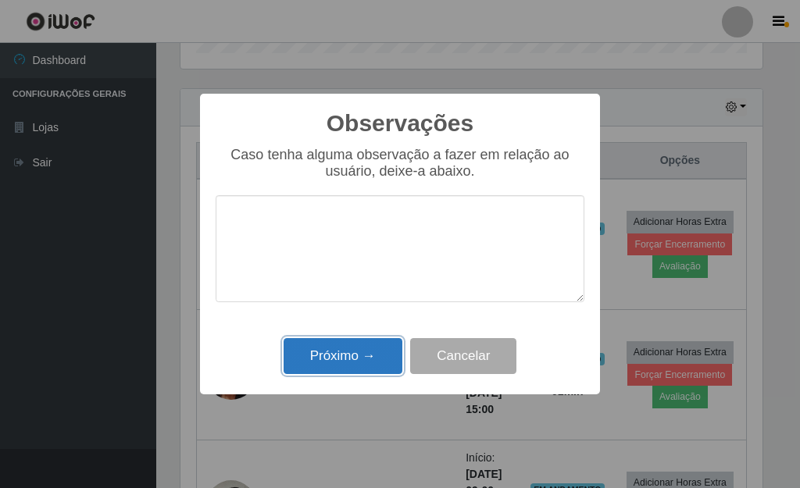
click at [373, 355] on button "Próximo →" at bounding box center [342, 356] width 119 height 37
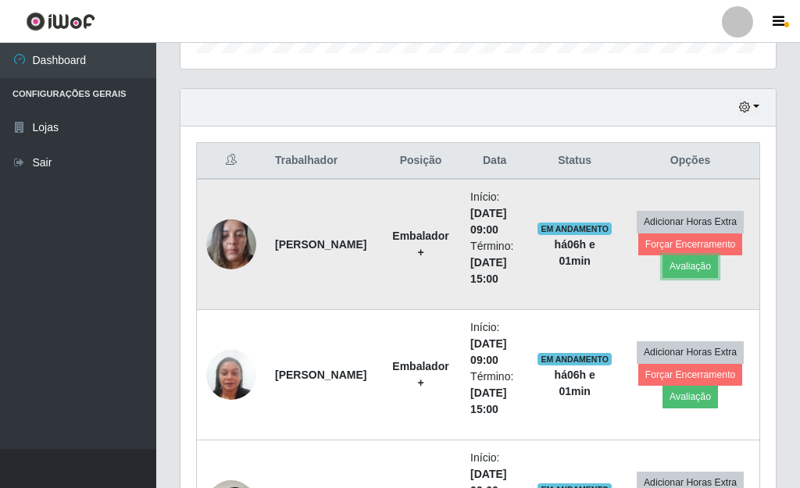
scroll to position [324, 591]
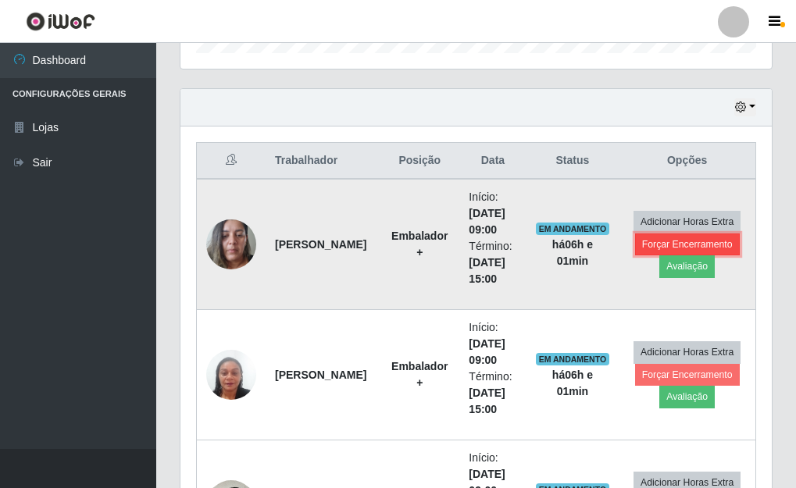
click at [642, 244] on button "Forçar Encerramento" at bounding box center [687, 244] width 105 height 22
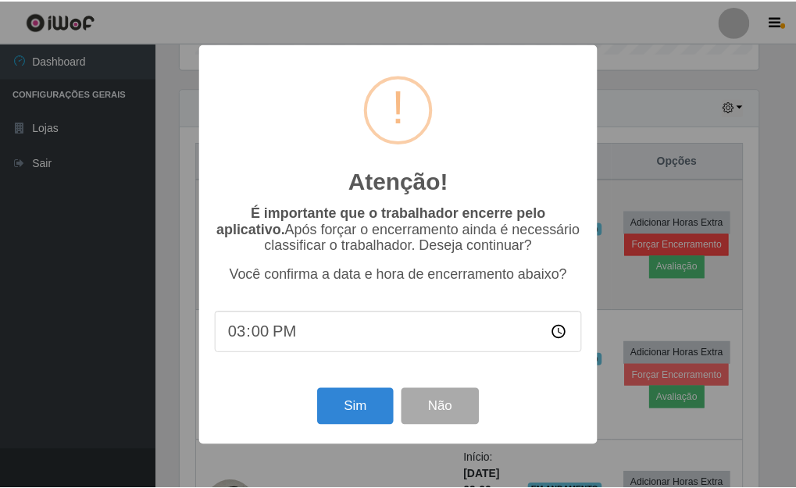
scroll to position [324, 582]
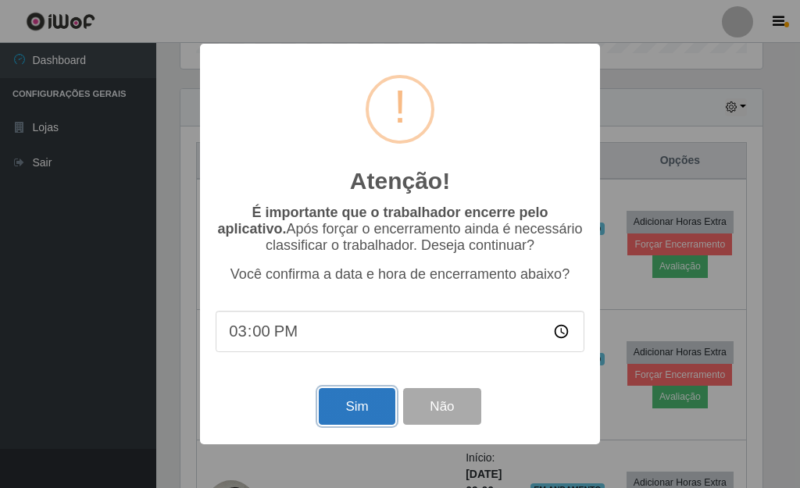
click at [358, 415] on button "Sim" at bounding box center [357, 406] width 76 height 37
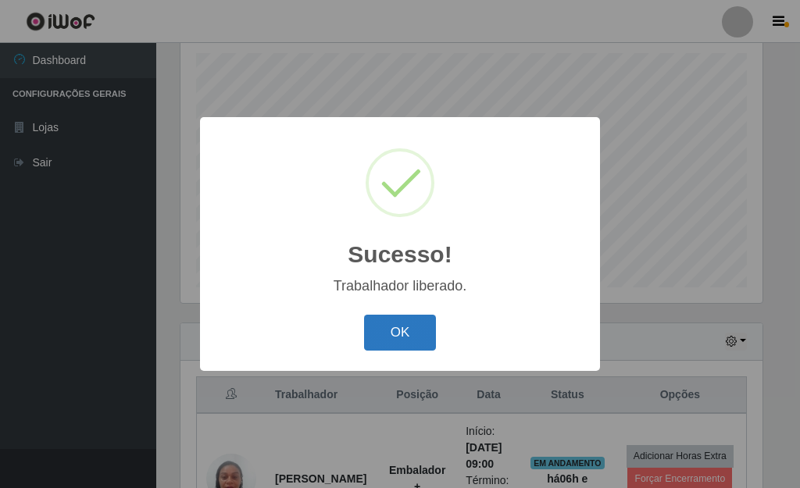
click at [408, 338] on button "OK" at bounding box center [400, 333] width 73 height 37
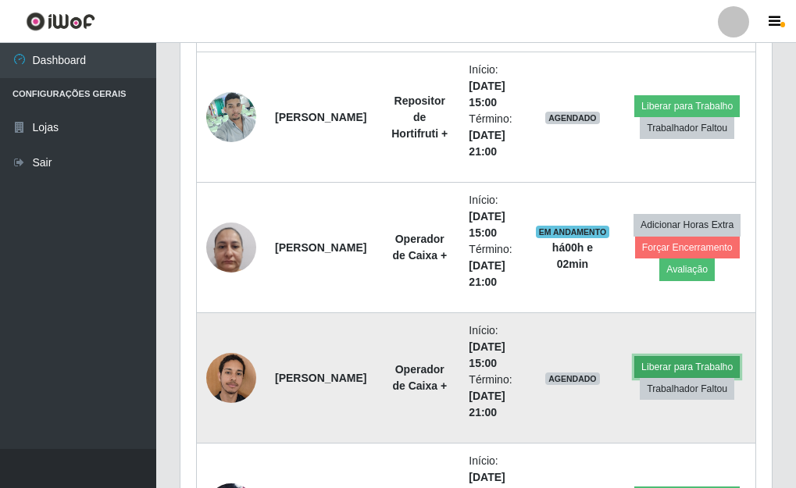
click at [676, 366] on button "Liberar para Trabalho" at bounding box center [686, 367] width 105 height 22
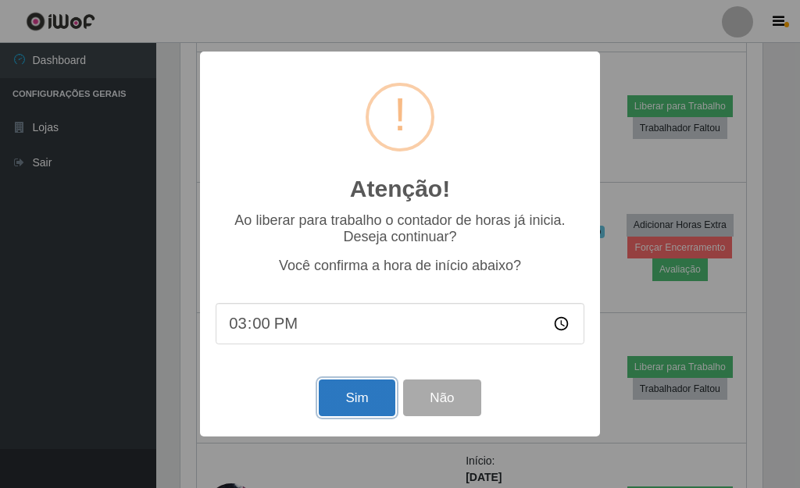
click at [379, 406] on button "Sim" at bounding box center [357, 398] width 76 height 37
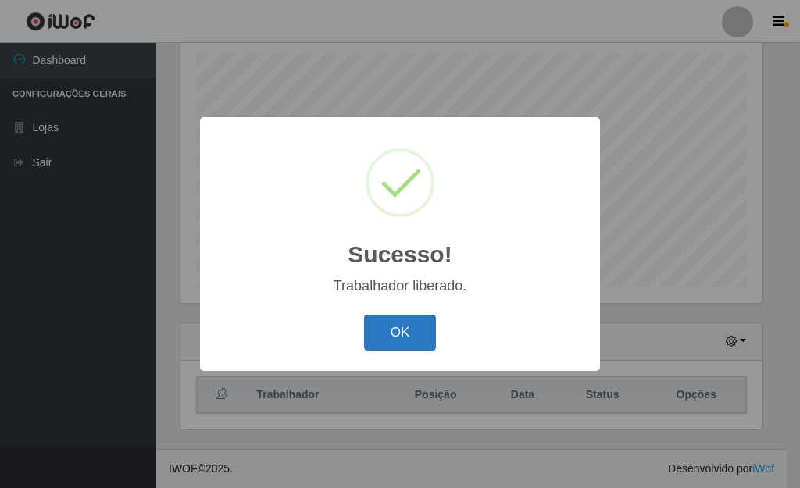
click at [390, 332] on button "OK" at bounding box center [400, 333] width 73 height 37
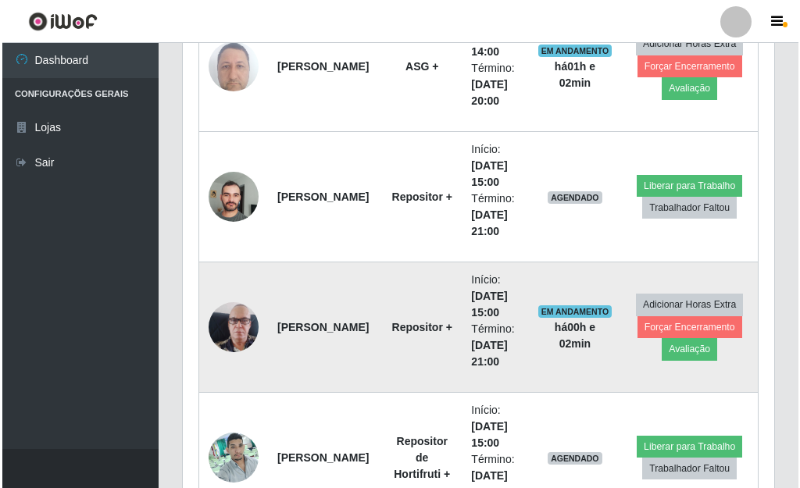
scroll to position [1755, 0]
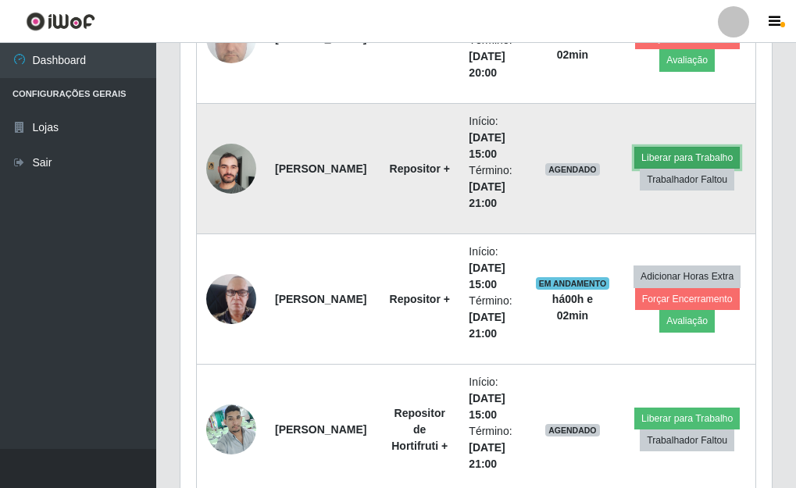
click at [680, 155] on button "Liberar para Trabalho" at bounding box center [686, 158] width 105 height 22
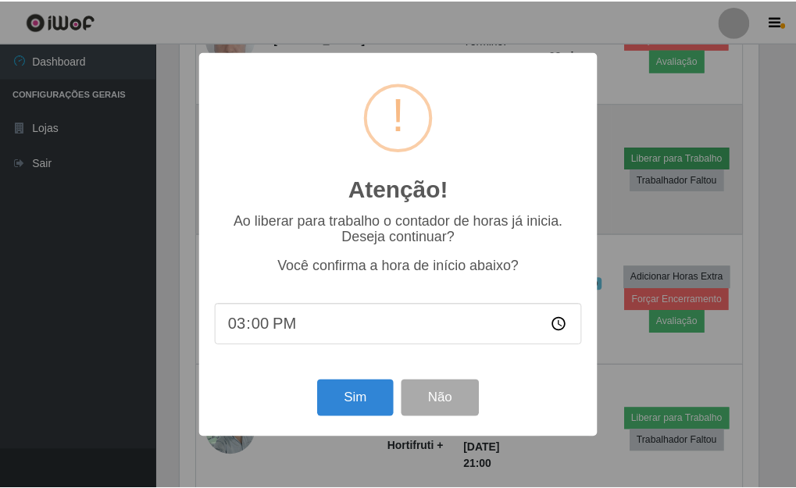
scroll to position [324, 582]
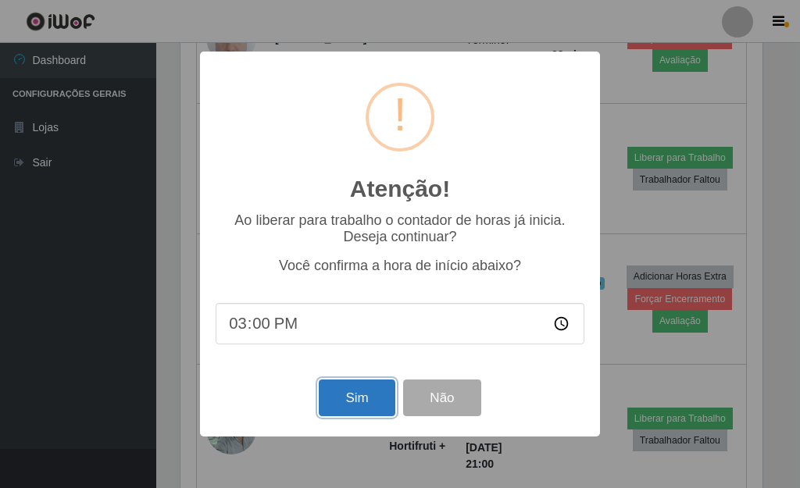
click at [326, 405] on button "Sim" at bounding box center [357, 398] width 76 height 37
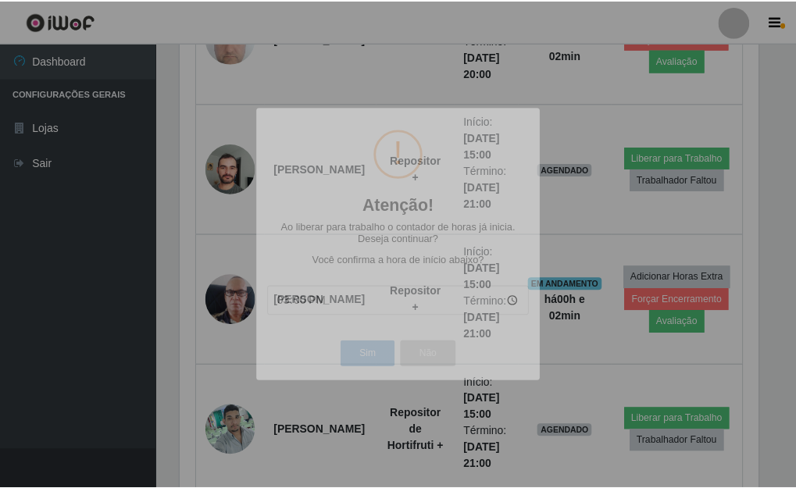
scroll to position [780541, 780274]
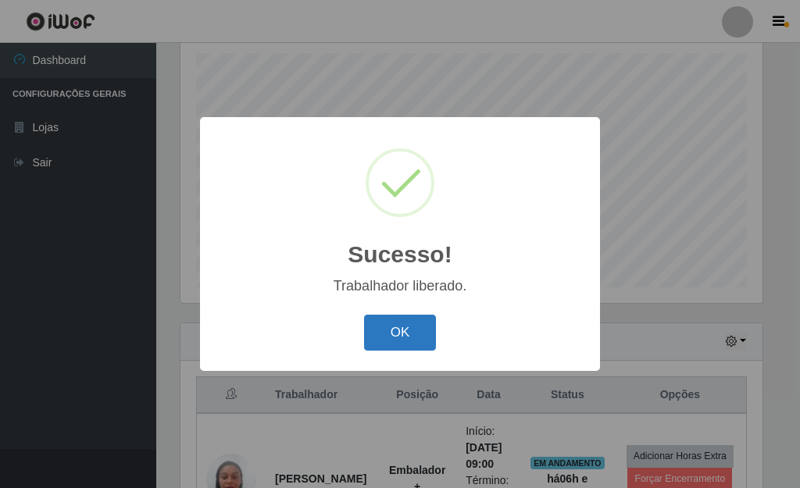
click at [386, 333] on button "OK" at bounding box center [400, 333] width 73 height 37
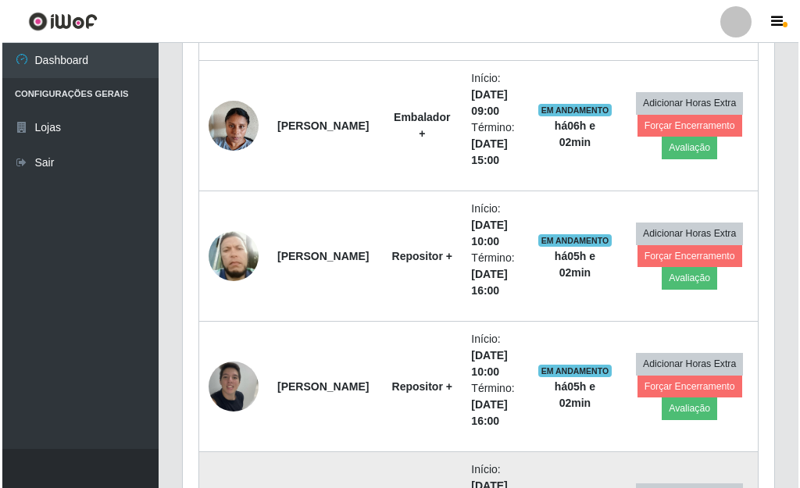
scroll to position [739, 0]
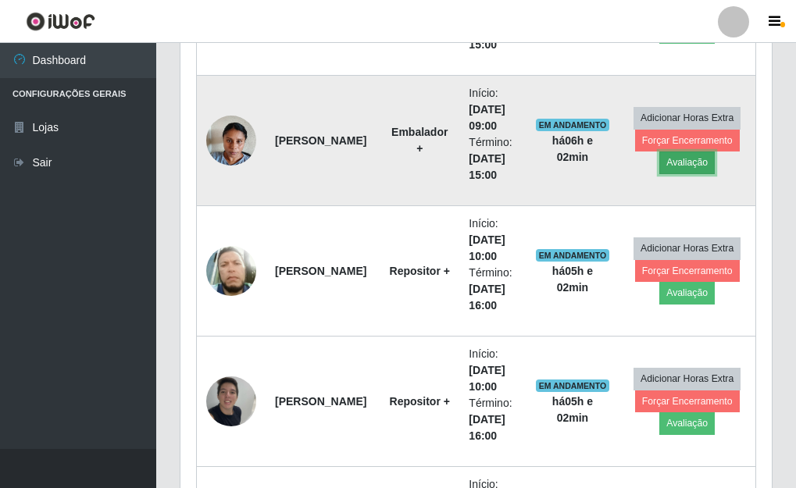
click at [669, 155] on button "Avaliação" at bounding box center [686, 162] width 55 height 22
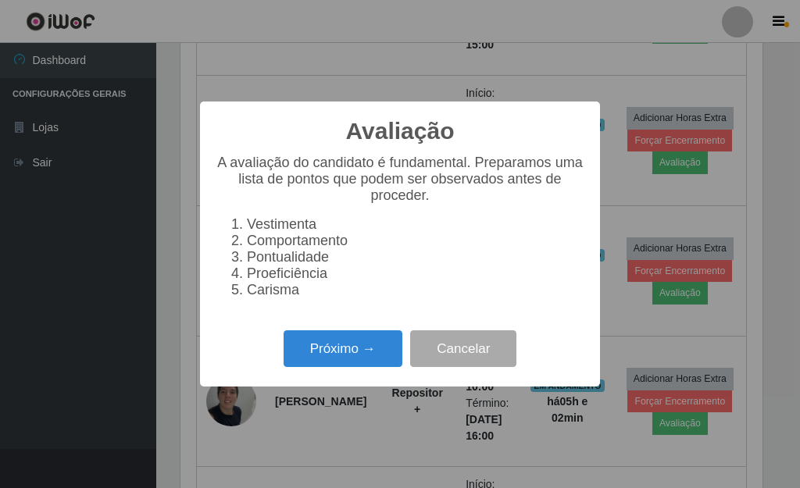
scroll to position [324, 582]
click at [317, 358] on button "Próximo →" at bounding box center [342, 348] width 119 height 37
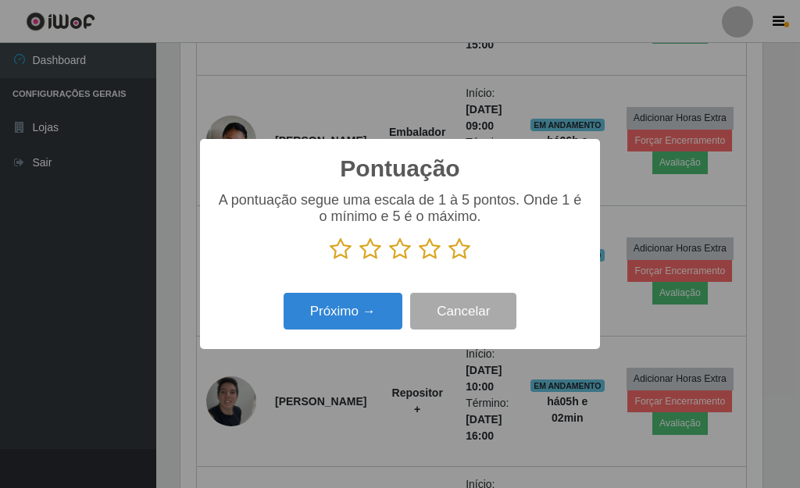
click at [461, 248] on icon at bounding box center [459, 248] width 22 height 23
click at [448, 261] on input "radio" at bounding box center [448, 261] width 0 height 0
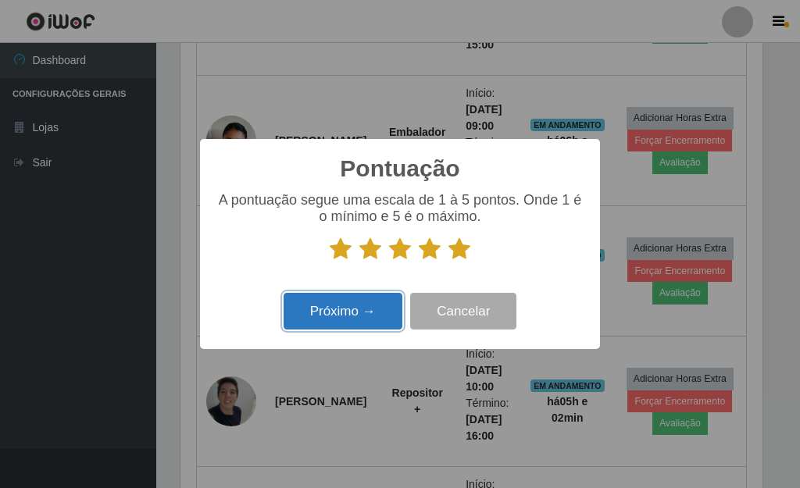
click at [333, 318] on button "Próximo →" at bounding box center [342, 311] width 119 height 37
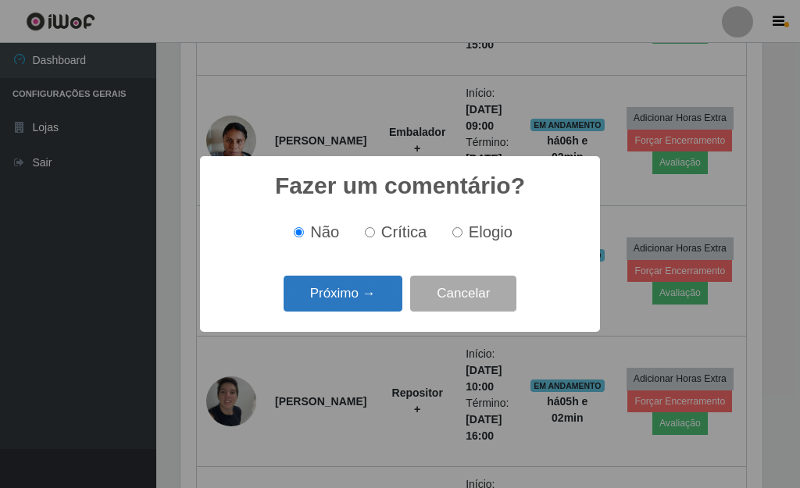
click at [340, 302] on button "Próximo →" at bounding box center [342, 294] width 119 height 37
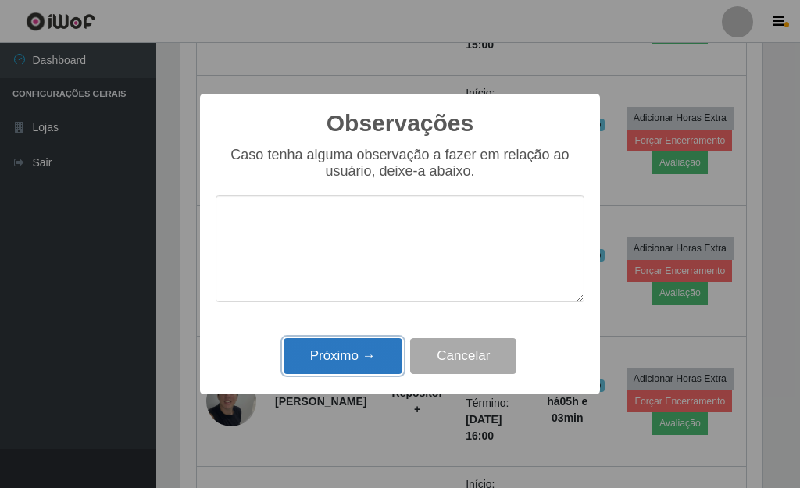
click at [351, 353] on button "Próximo →" at bounding box center [342, 356] width 119 height 37
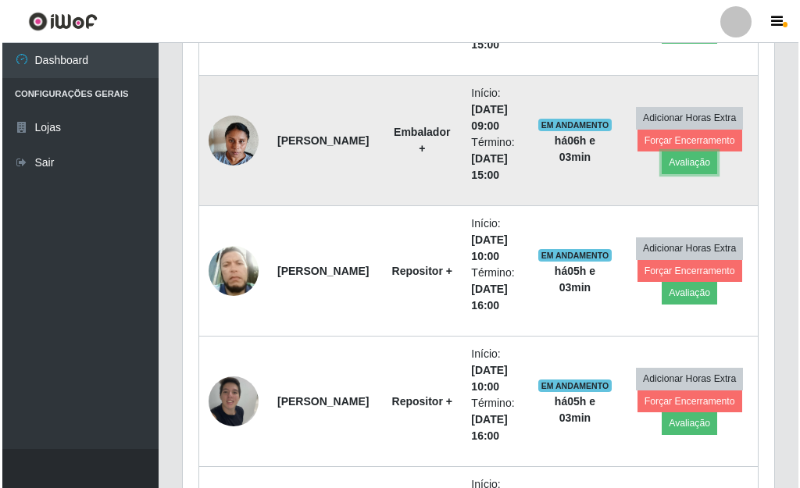
scroll to position [324, 591]
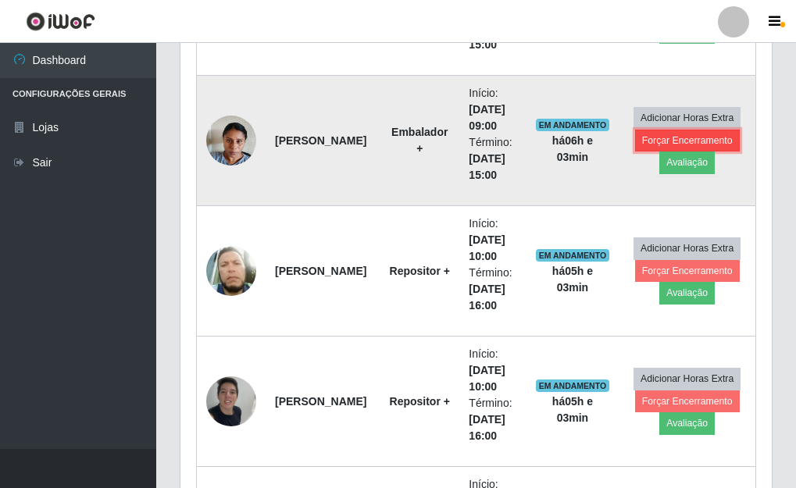
click at [652, 138] on button "Forçar Encerramento" at bounding box center [687, 141] width 105 height 22
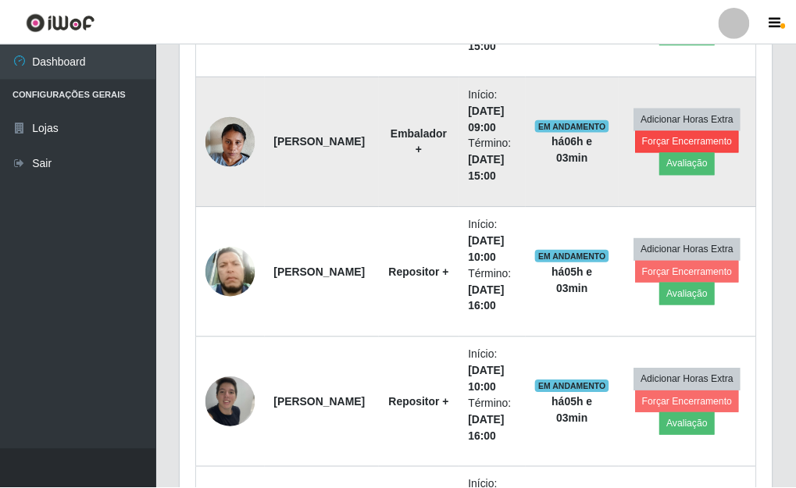
scroll to position [324, 582]
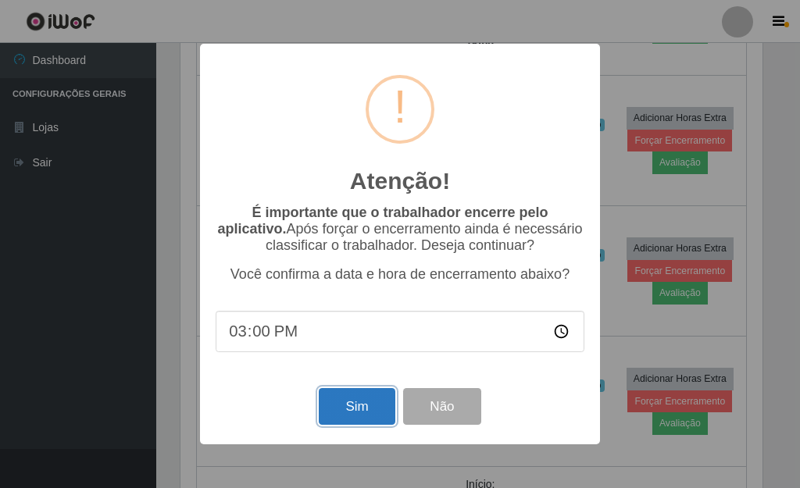
click at [322, 415] on button "Sim" at bounding box center [357, 406] width 76 height 37
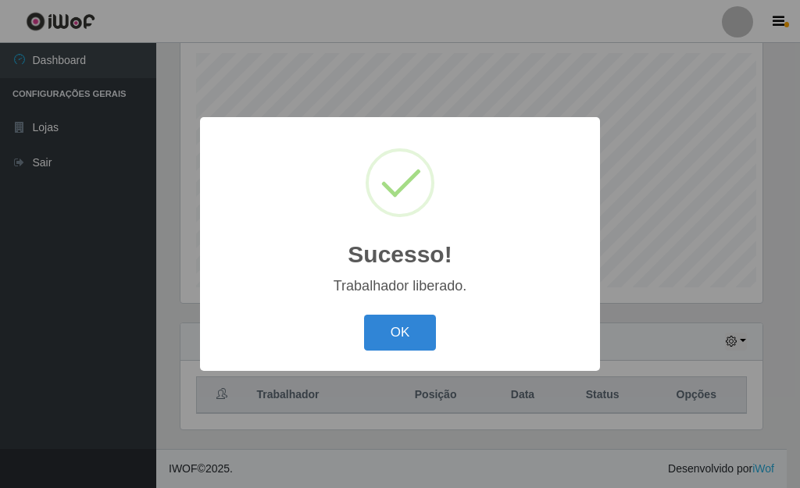
scroll to position [780541, 780284]
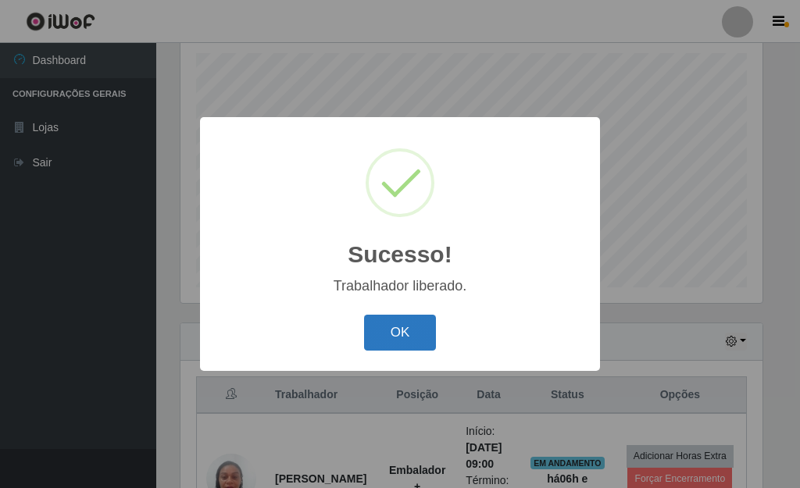
click at [387, 333] on button "OK" at bounding box center [400, 333] width 73 height 37
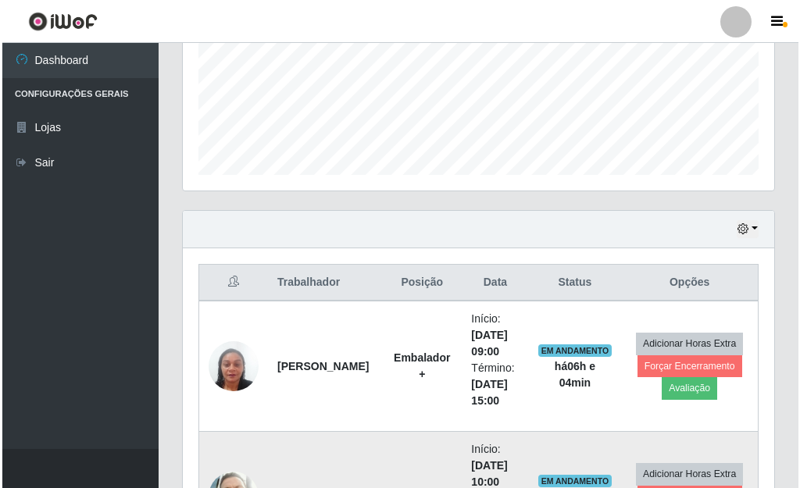
scroll to position [427, 0]
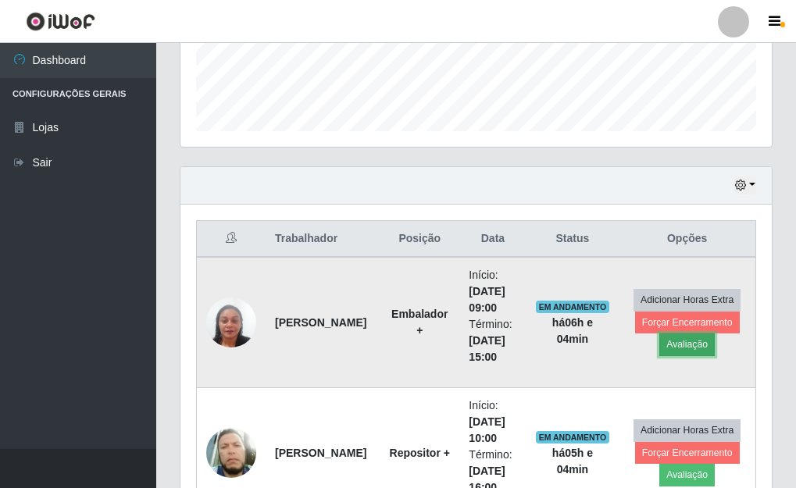
click at [674, 344] on button "Avaliação" at bounding box center [686, 344] width 55 height 22
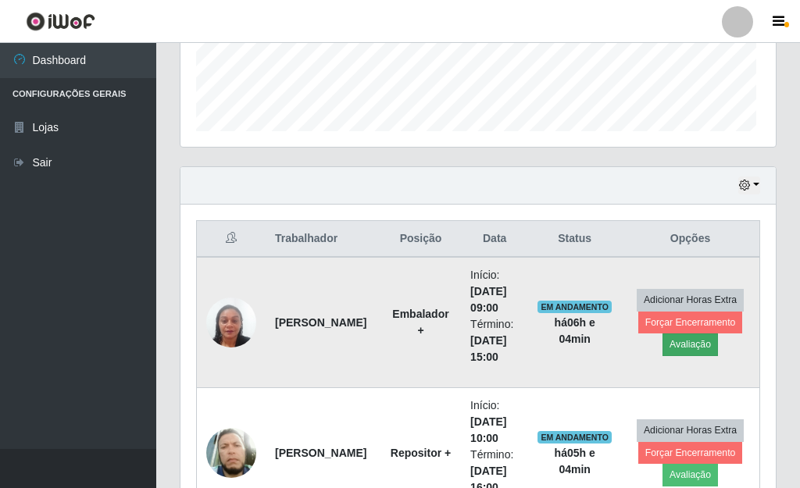
scroll to position [324, 582]
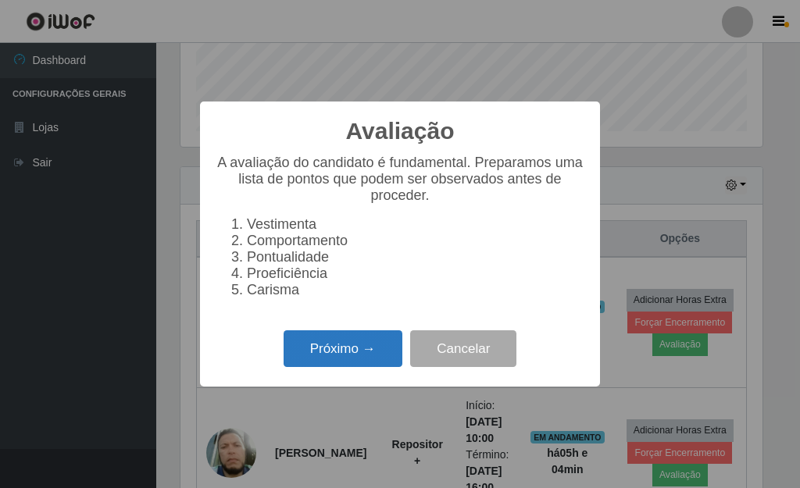
click at [360, 358] on button "Próximo →" at bounding box center [342, 348] width 119 height 37
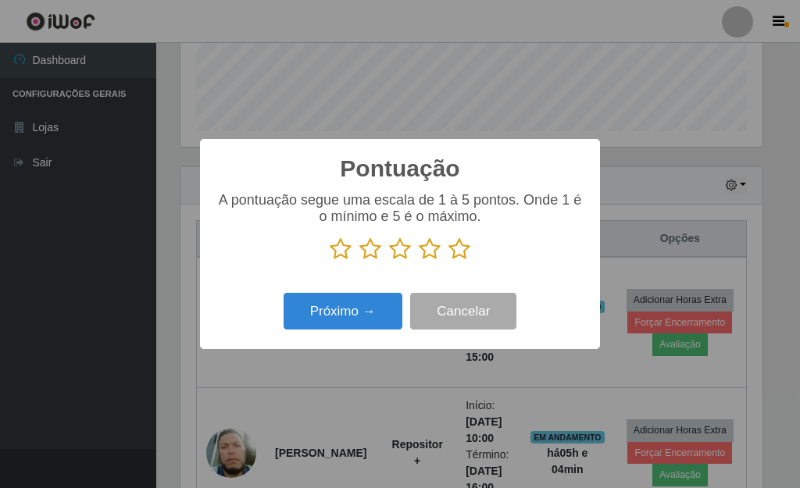
scroll to position [780541, 780284]
click at [462, 251] on icon at bounding box center [459, 248] width 22 height 23
click at [448, 261] on input "radio" at bounding box center [448, 261] width 0 height 0
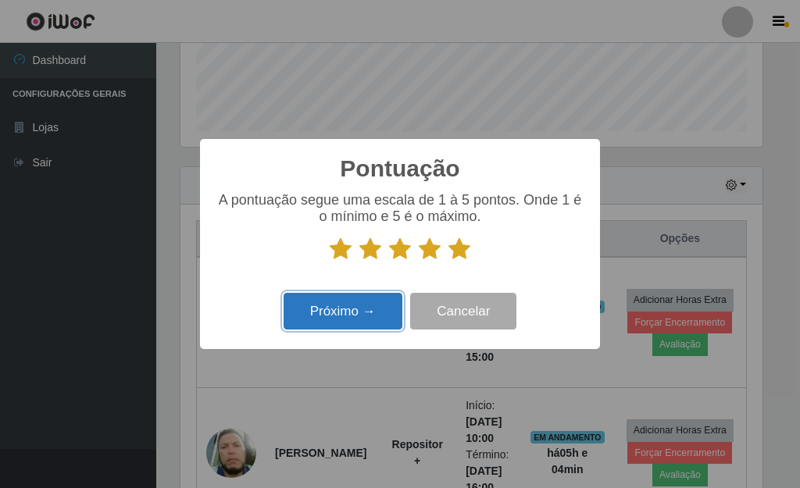
click at [373, 315] on button "Próximo →" at bounding box center [342, 311] width 119 height 37
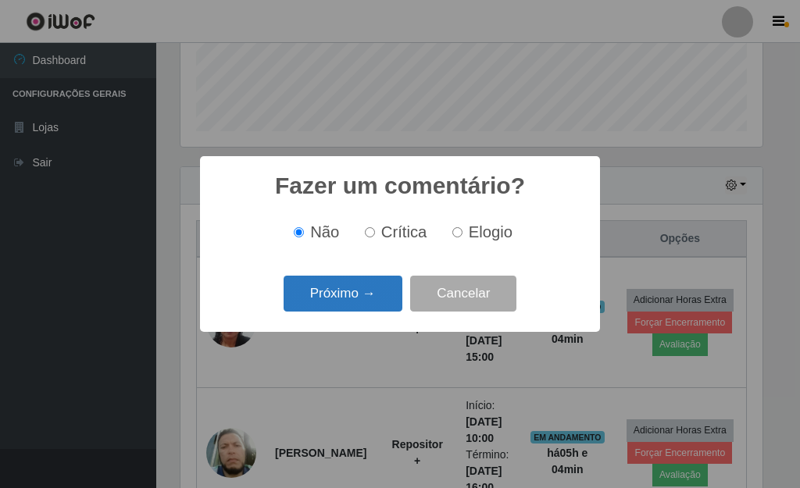
click at [387, 301] on button "Próximo →" at bounding box center [342, 294] width 119 height 37
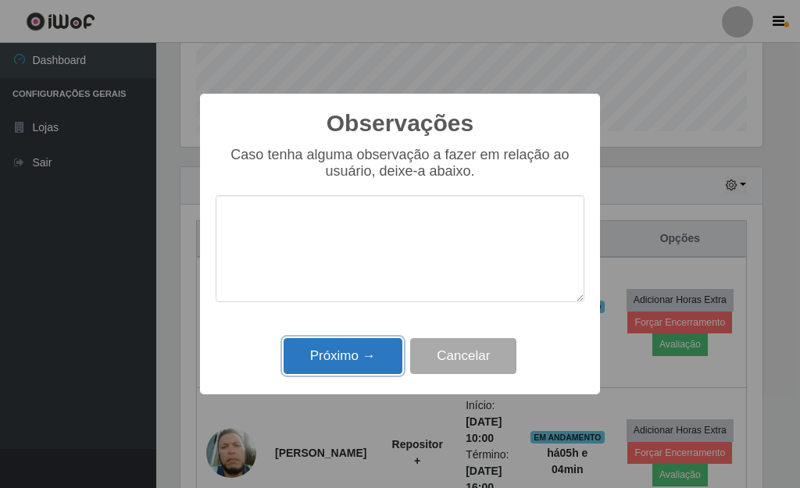
click at [380, 352] on button "Próximo →" at bounding box center [342, 356] width 119 height 37
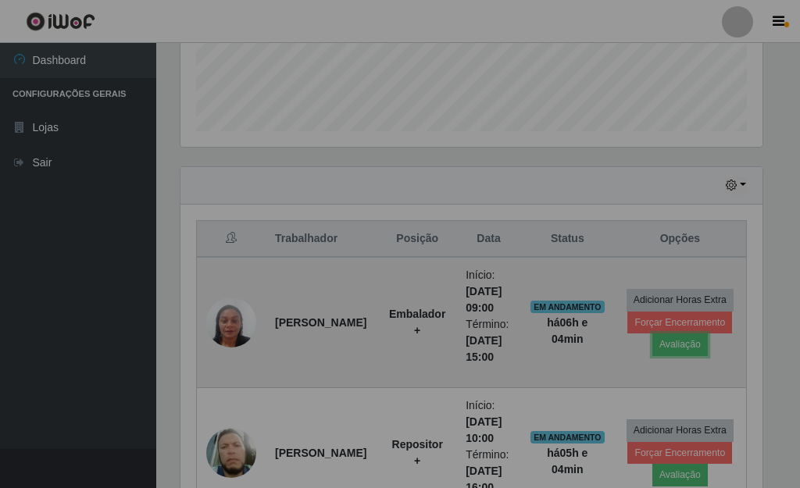
scroll to position [324, 591]
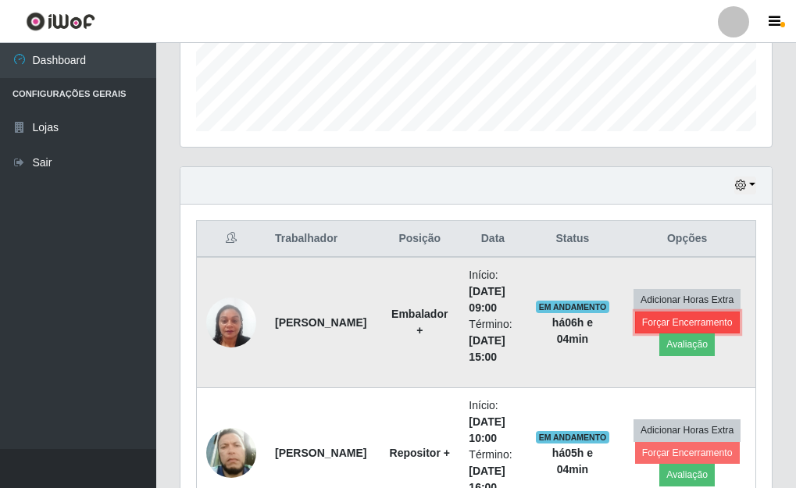
click at [656, 320] on button "Forçar Encerramento" at bounding box center [687, 323] width 105 height 22
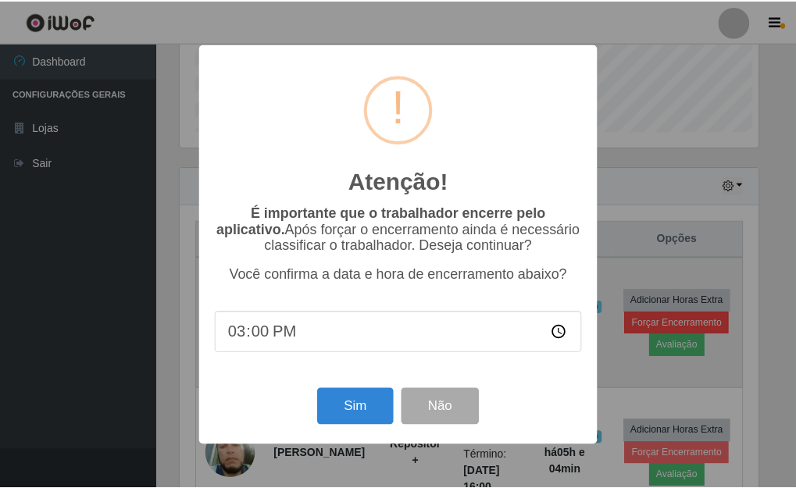
scroll to position [324, 582]
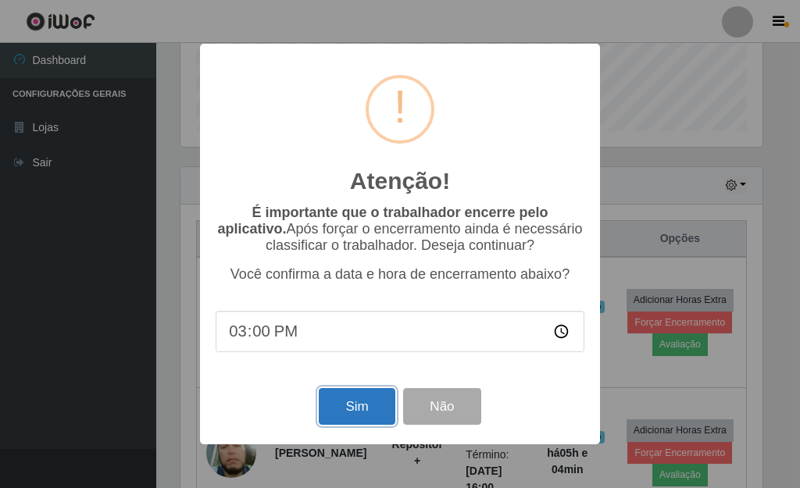
click at [370, 406] on button "Sim" at bounding box center [357, 406] width 76 height 37
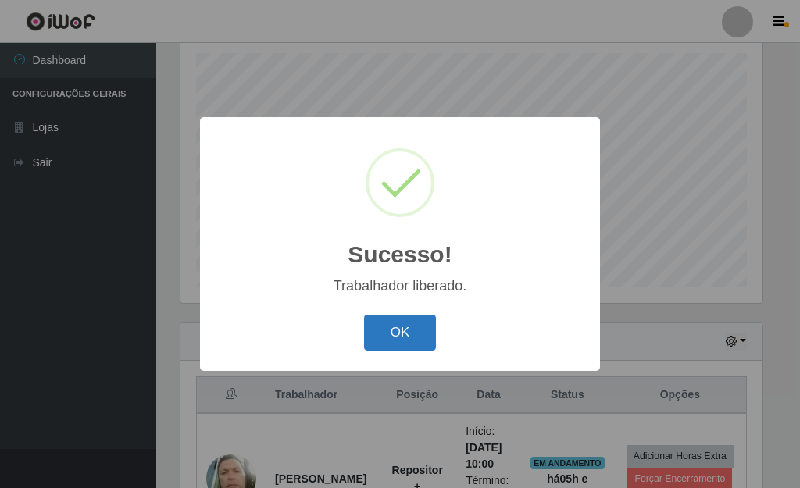
click at [396, 330] on button "OK" at bounding box center [400, 333] width 73 height 37
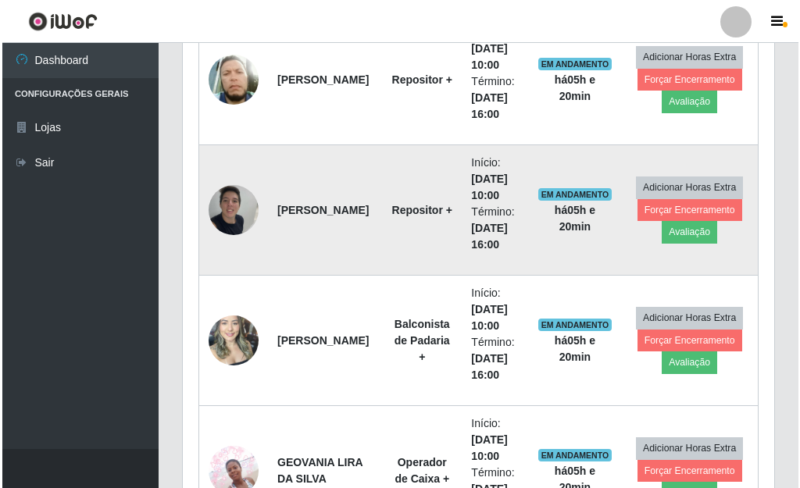
scroll to position [739, 0]
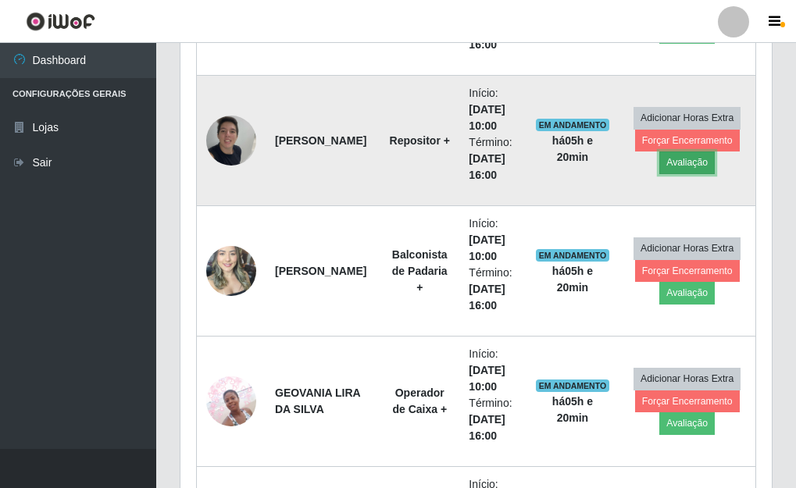
click at [691, 165] on button "Avaliação" at bounding box center [686, 162] width 55 height 22
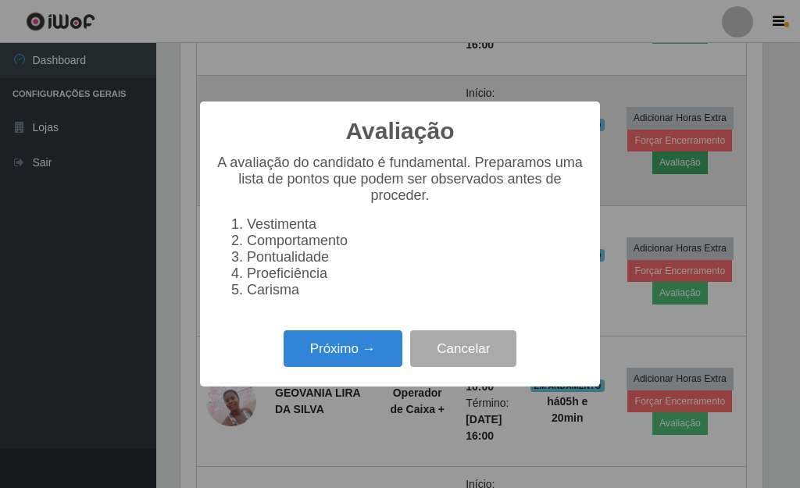
scroll to position [324, 582]
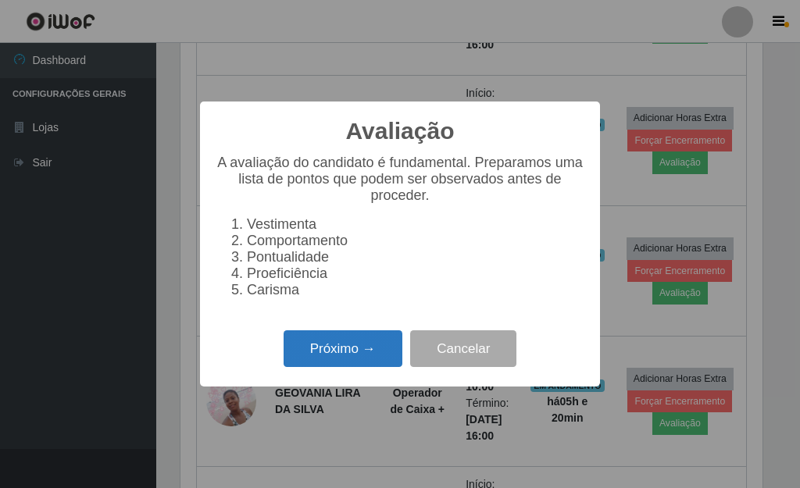
click at [368, 358] on button "Próximo →" at bounding box center [342, 348] width 119 height 37
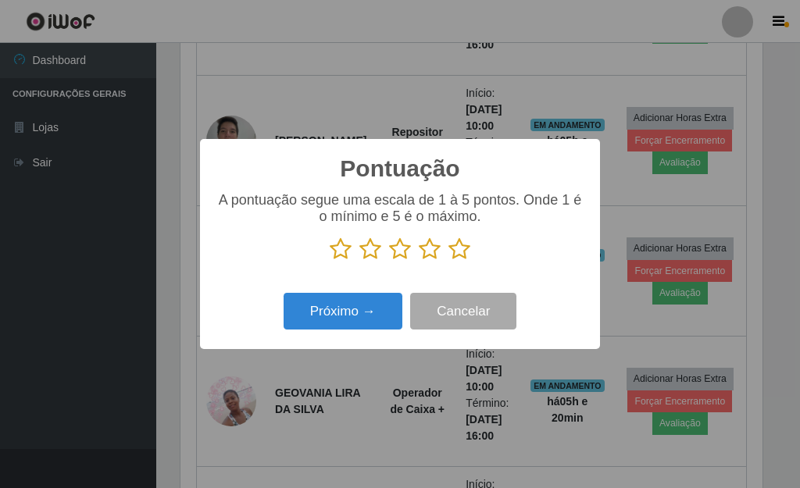
click at [372, 251] on icon at bounding box center [370, 248] width 22 height 23
click at [359, 261] on input "radio" at bounding box center [359, 261] width 0 height 0
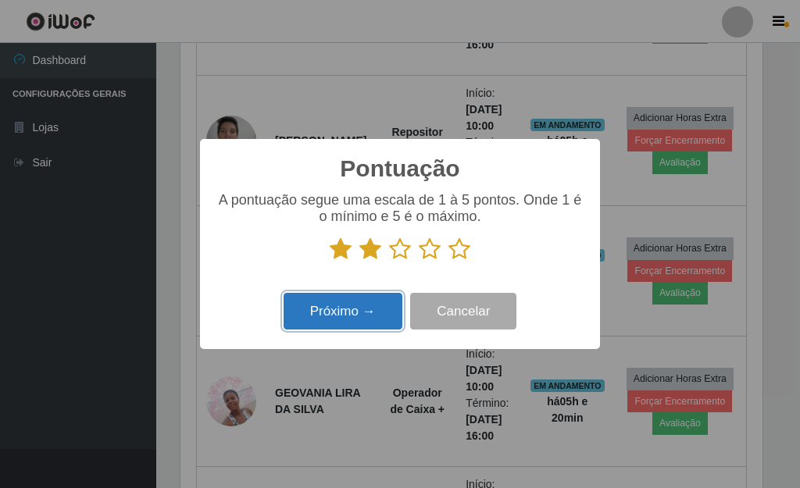
click at [348, 315] on button "Próximo →" at bounding box center [342, 311] width 119 height 37
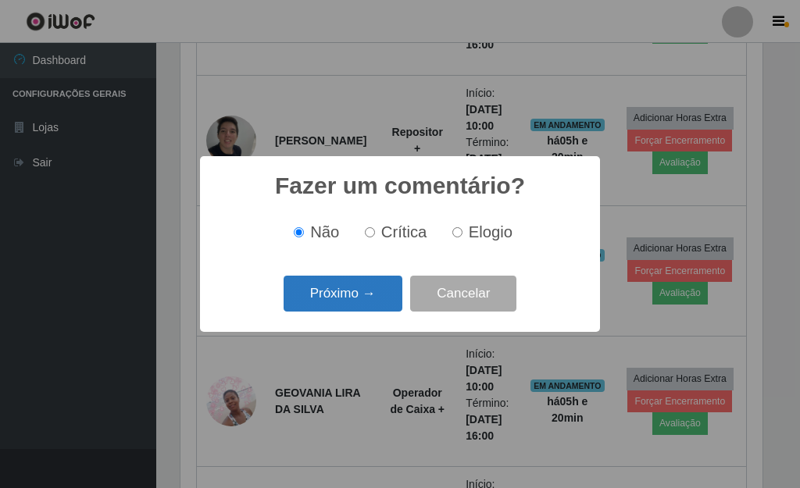
click at [350, 305] on button "Próximo →" at bounding box center [342, 294] width 119 height 37
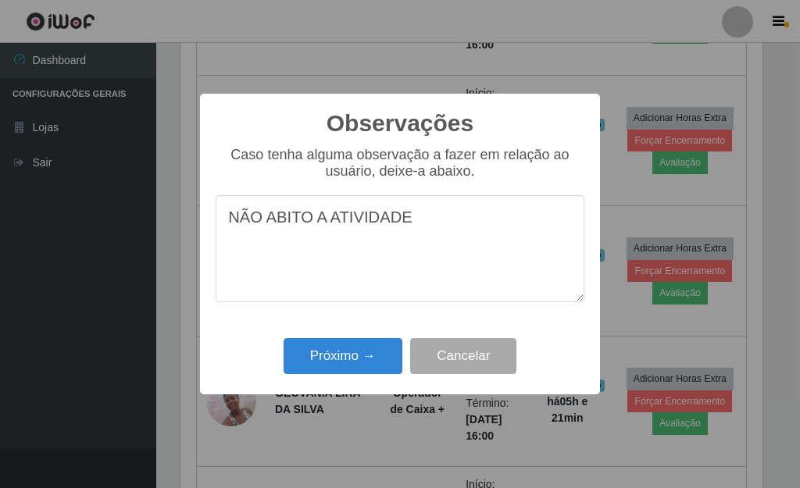
click at [310, 223] on textarea "NÃO ABITO A ATIVIDADE" at bounding box center [400, 248] width 369 height 107
click at [366, 219] on textarea "NÃO A ATIVIDADE" at bounding box center [400, 248] width 369 height 107
type textarea "N"
type textarea "NÃO APTO A ATIVIDADE"
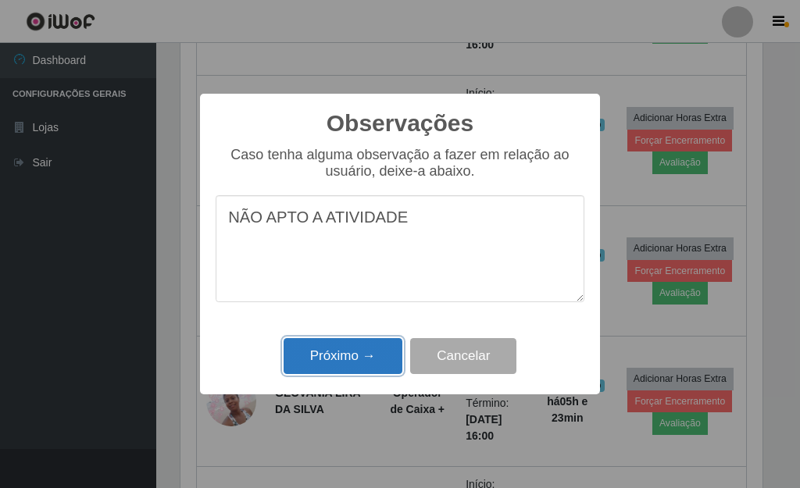
click at [326, 359] on button "Próximo →" at bounding box center [342, 356] width 119 height 37
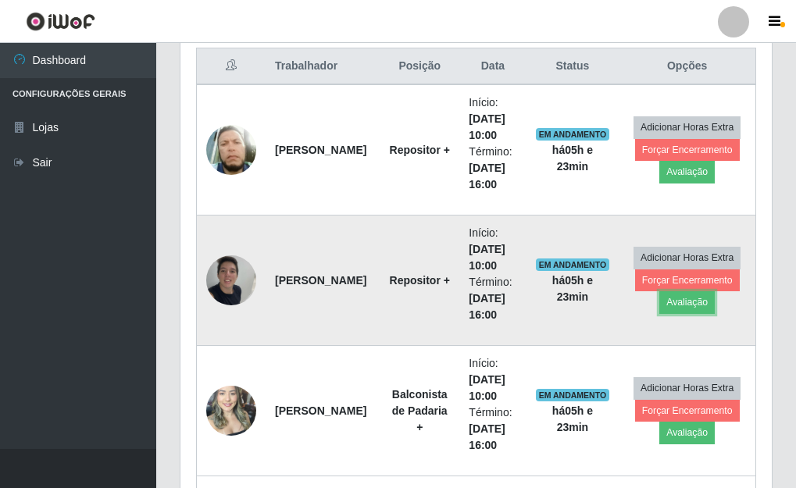
scroll to position [583, 0]
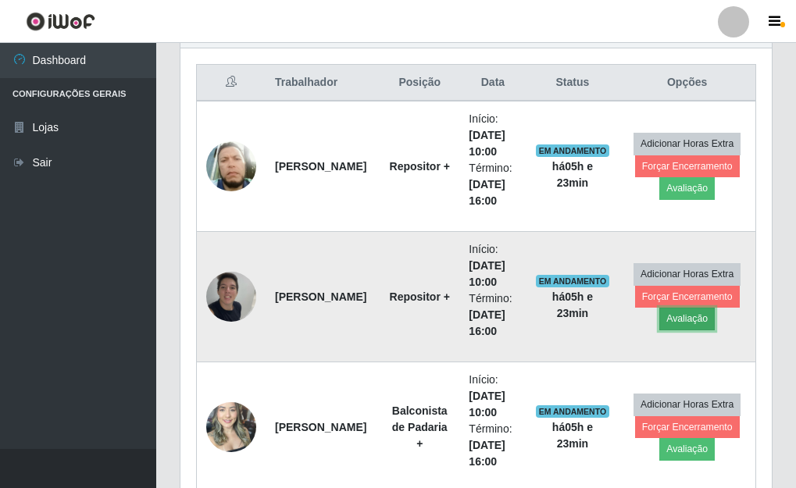
click at [695, 317] on button "Avaliação" at bounding box center [686, 319] width 55 height 22
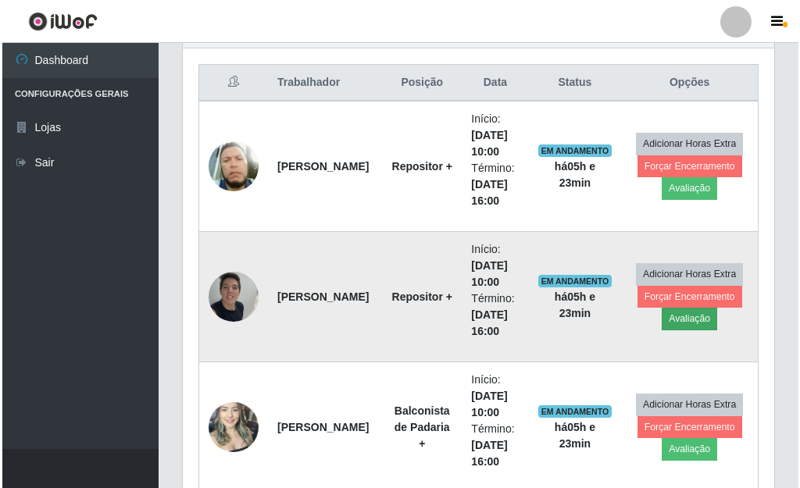
scroll to position [324, 582]
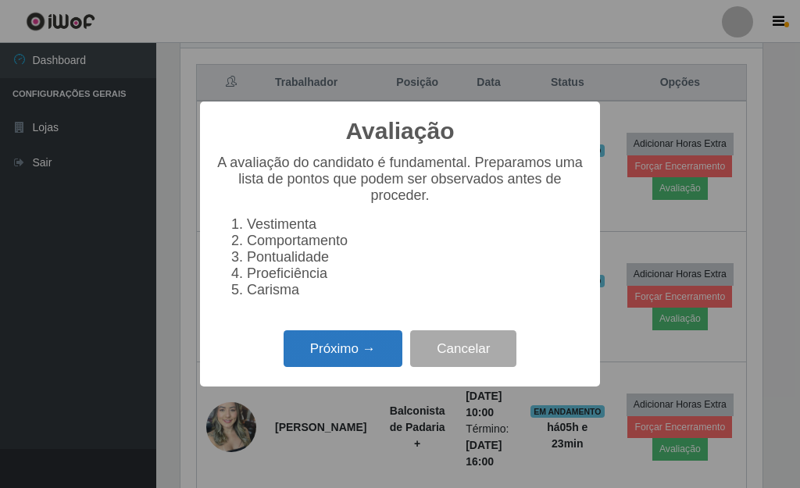
click at [348, 352] on button "Próximo →" at bounding box center [342, 348] width 119 height 37
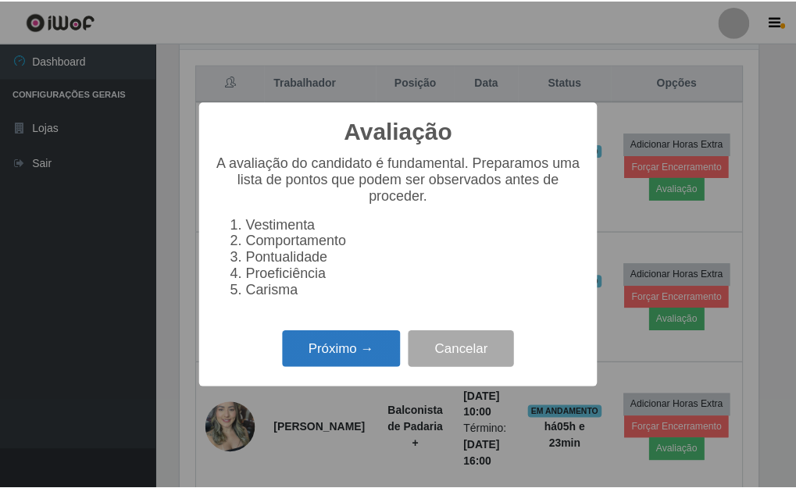
scroll to position [780541, 780284]
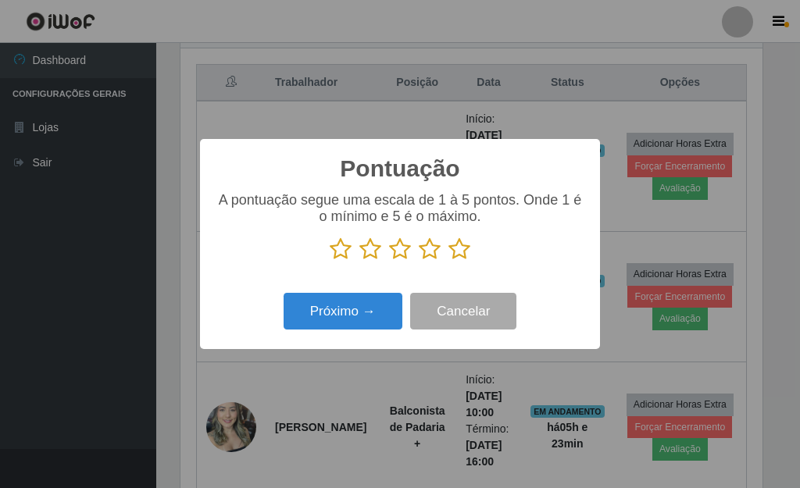
click at [739, 226] on div "Pontuação × A pontuação segue uma escala de 1 à 5 pontos. Onde 1 é o mínimo e 5…" at bounding box center [400, 244] width 800 height 488
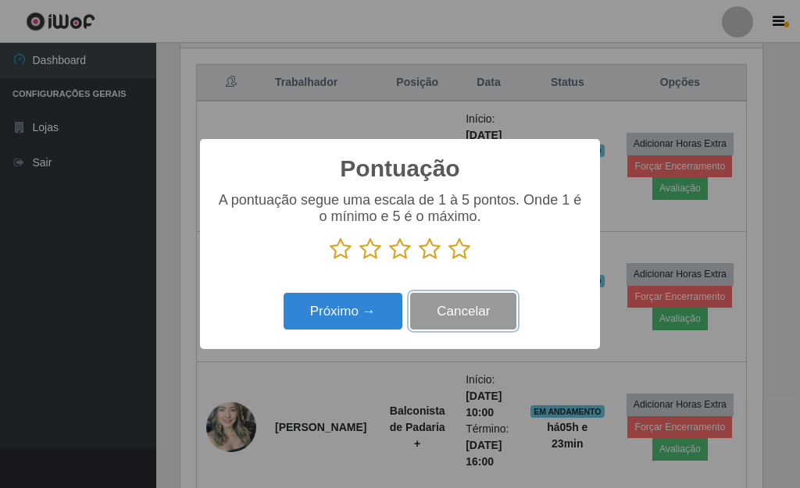
click at [472, 316] on button "Cancelar" at bounding box center [463, 311] width 106 height 37
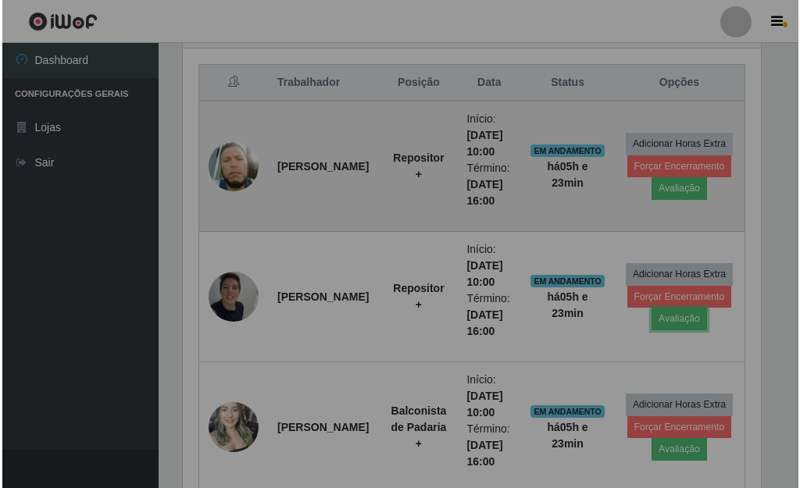
scroll to position [324, 591]
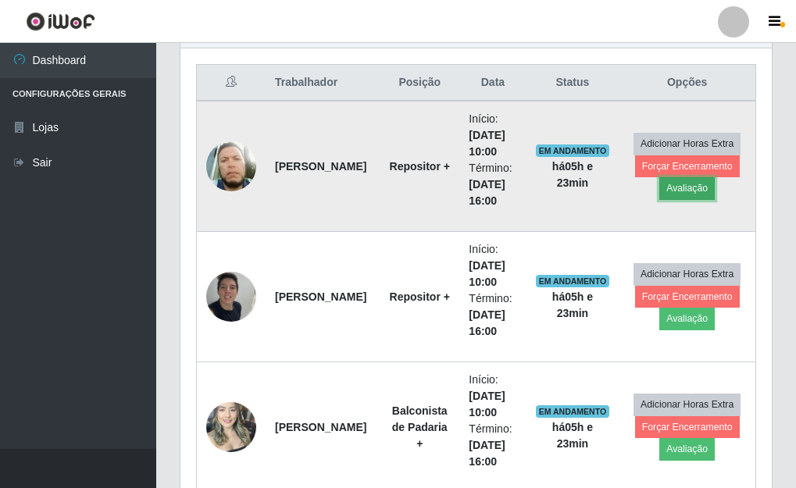
click at [701, 189] on button "Avaliação" at bounding box center [686, 188] width 55 height 22
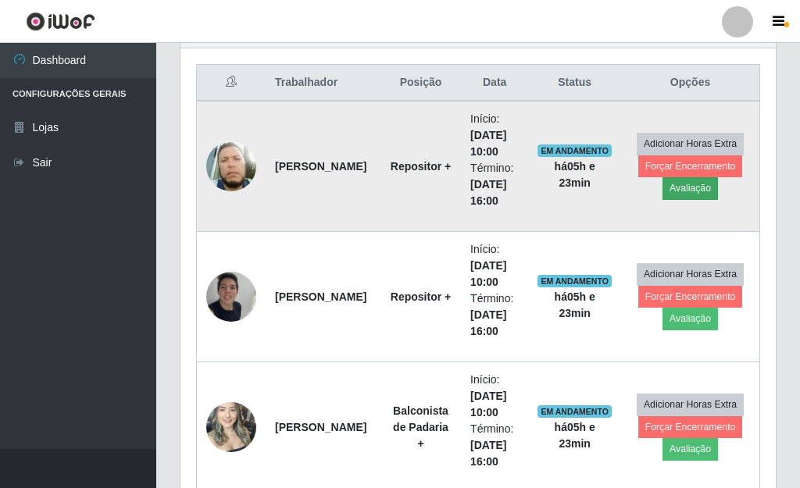
scroll to position [324, 582]
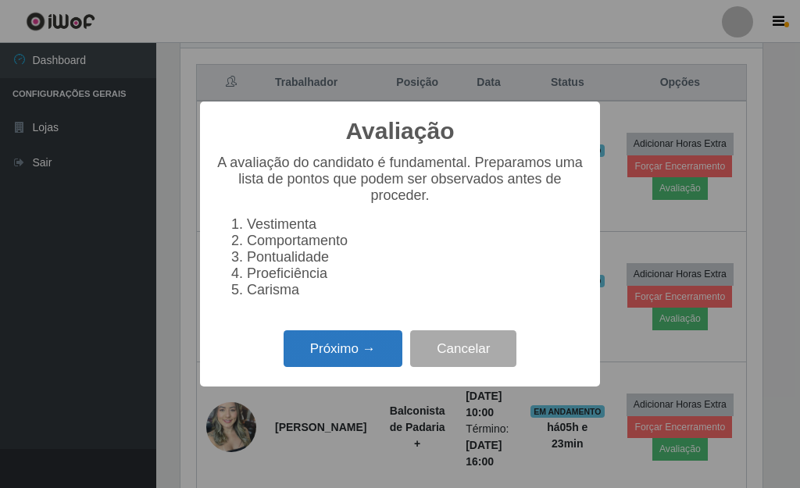
click at [298, 352] on button "Próximo →" at bounding box center [342, 348] width 119 height 37
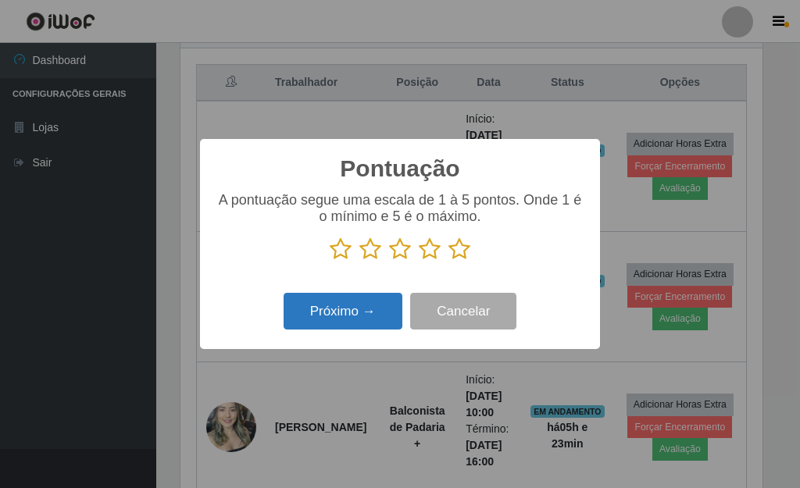
scroll to position [780541, 780284]
click at [454, 250] on icon at bounding box center [459, 248] width 22 height 23
click at [448, 261] on input "radio" at bounding box center [448, 261] width 0 height 0
click at [327, 313] on button "Próximo →" at bounding box center [342, 311] width 119 height 37
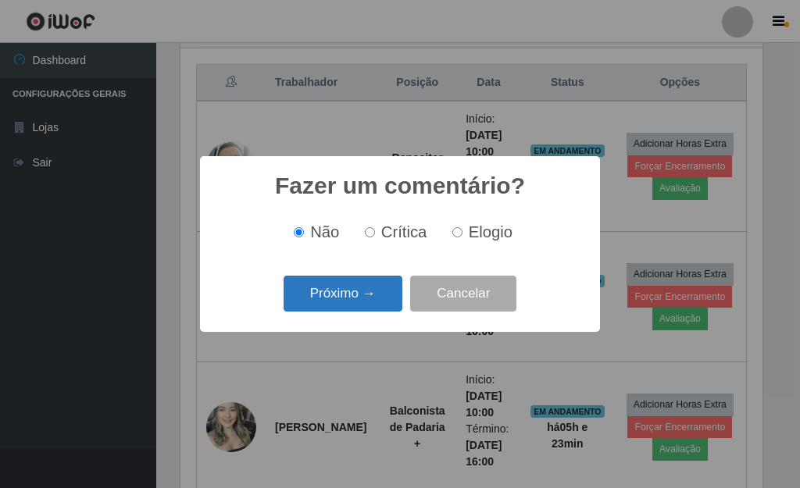
click at [346, 293] on button "Próximo →" at bounding box center [342, 294] width 119 height 37
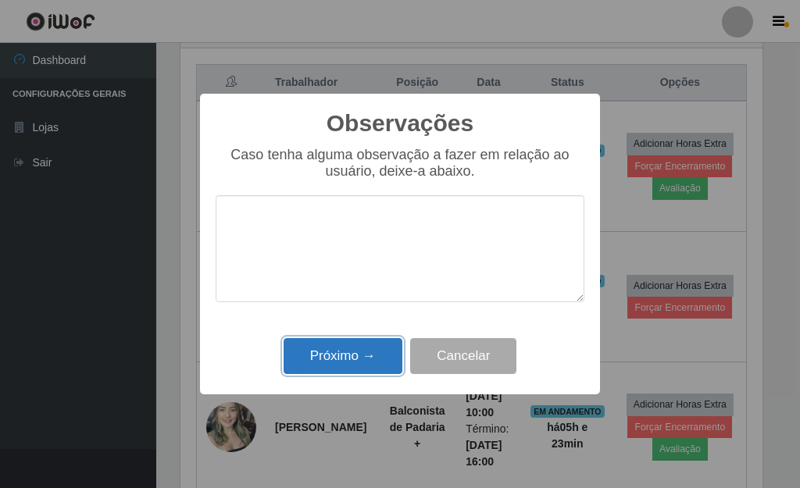
click at [336, 357] on button "Próximo →" at bounding box center [342, 356] width 119 height 37
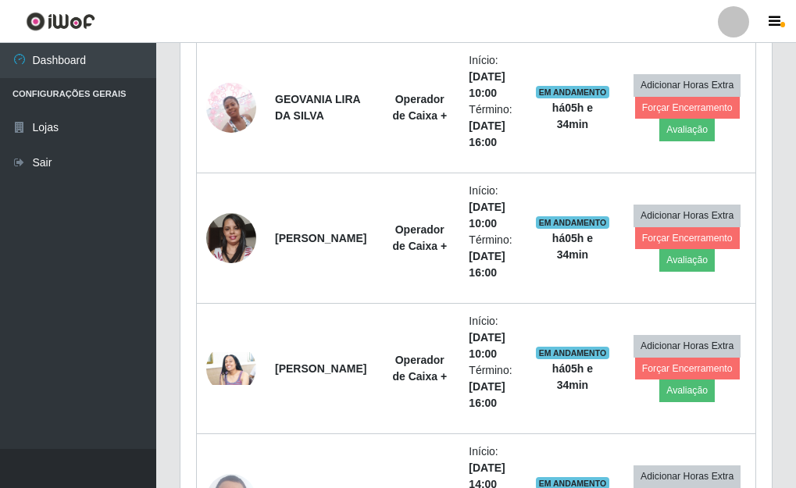
scroll to position [1005, 0]
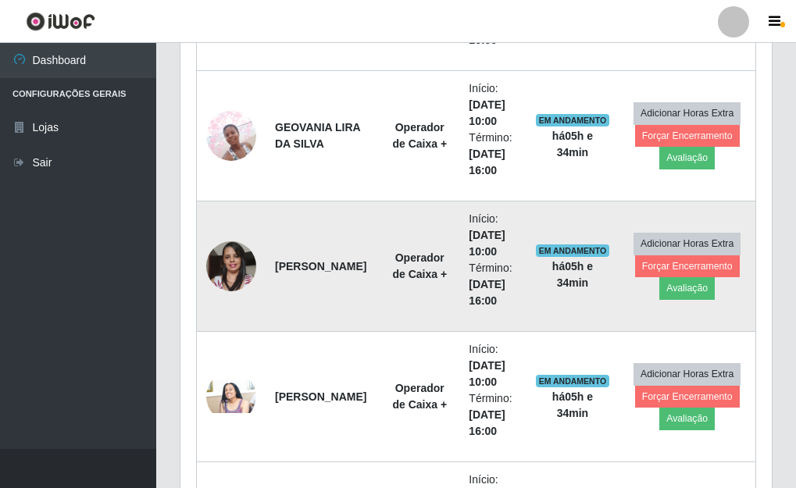
click at [231, 277] on img at bounding box center [231, 266] width 50 height 66
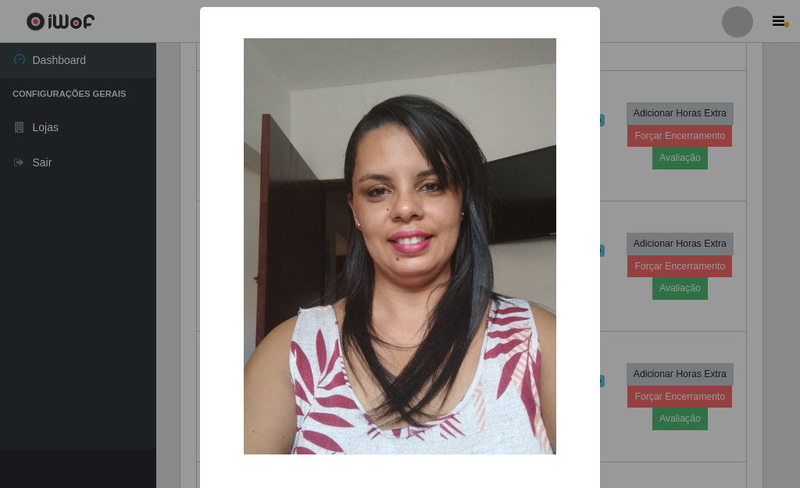
click at [615, 250] on div "× OK Cancel" at bounding box center [400, 244] width 800 height 488
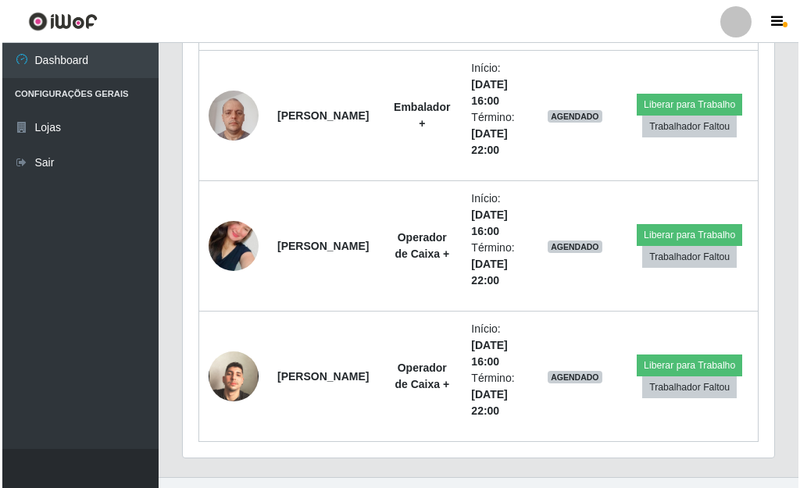
scroll to position [2879, 0]
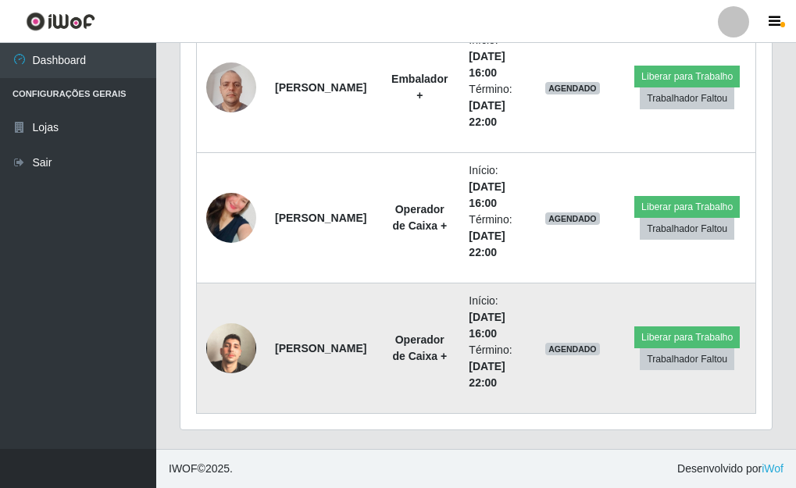
click at [244, 360] on img at bounding box center [231, 348] width 50 height 89
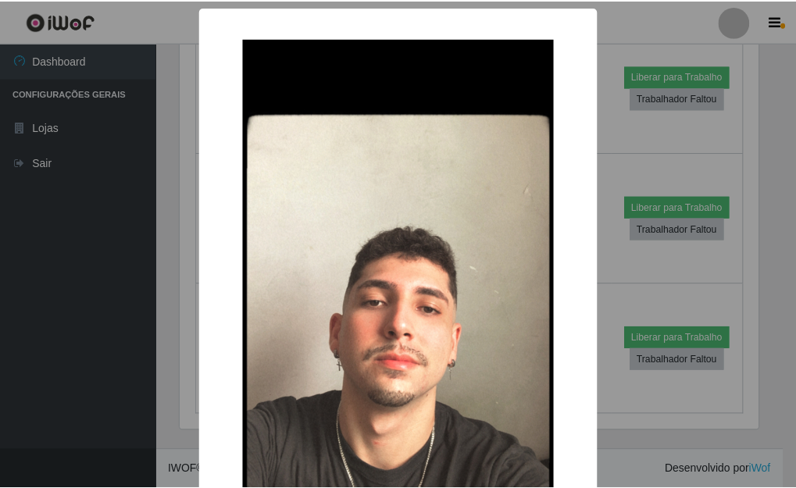
scroll to position [324, 582]
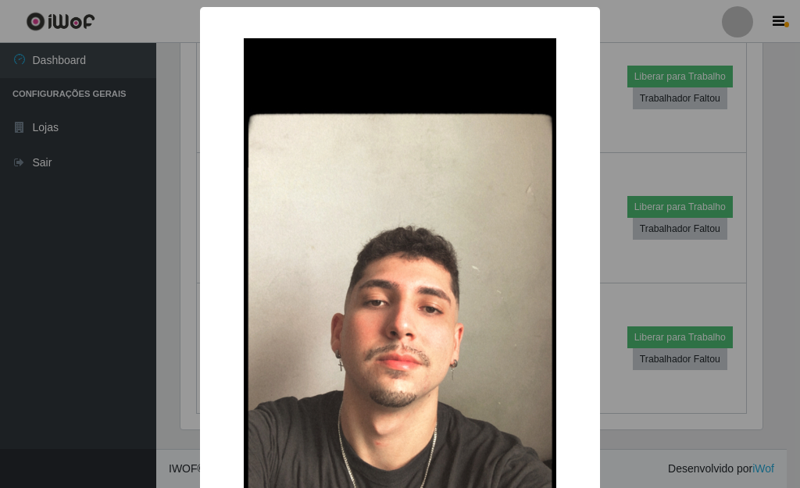
click at [689, 251] on div "× OK Cancel" at bounding box center [400, 244] width 800 height 488
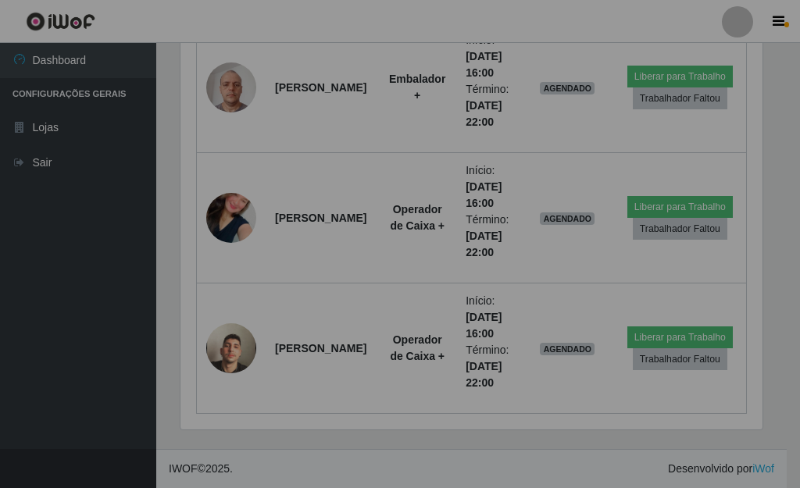
scroll to position [324, 591]
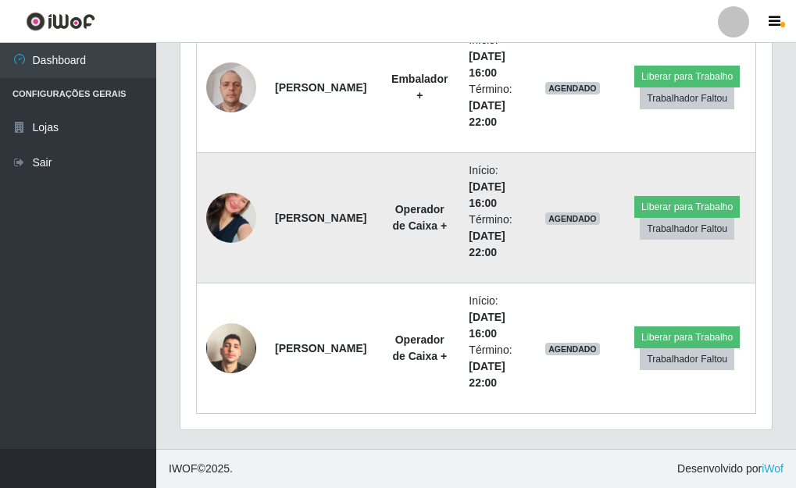
click at [238, 234] on img at bounding box center [231, 217] width 50 height 89
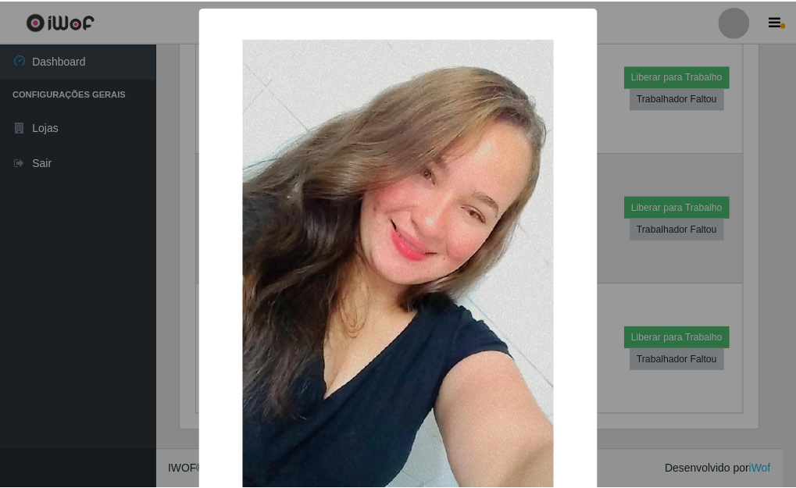
scroll to position [324, 582]
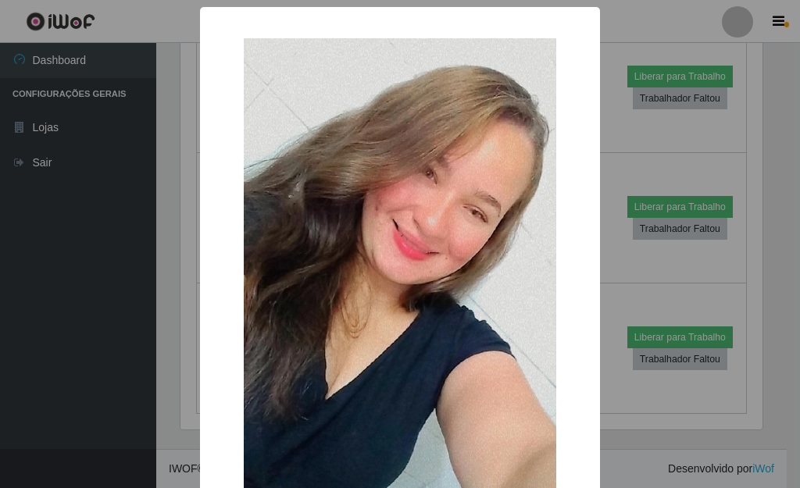
click at [618, 213] on div "× OK Cancel" at bounding box center [400, 244] width 800 height 488
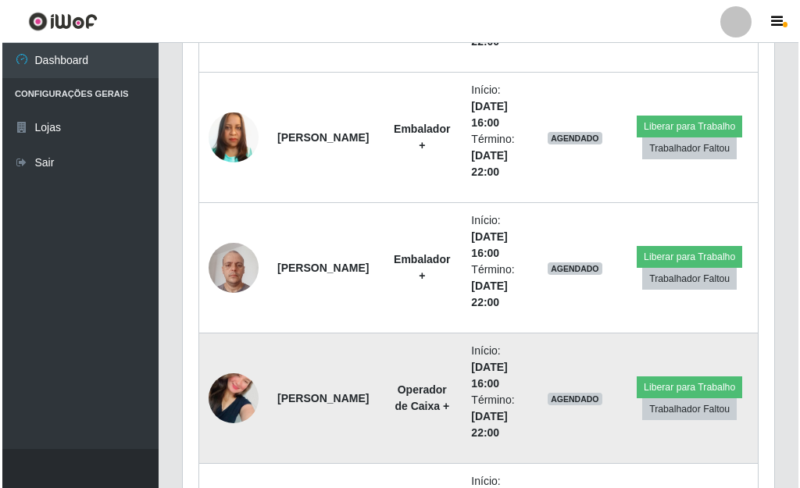
scroll to position [2801, 0]
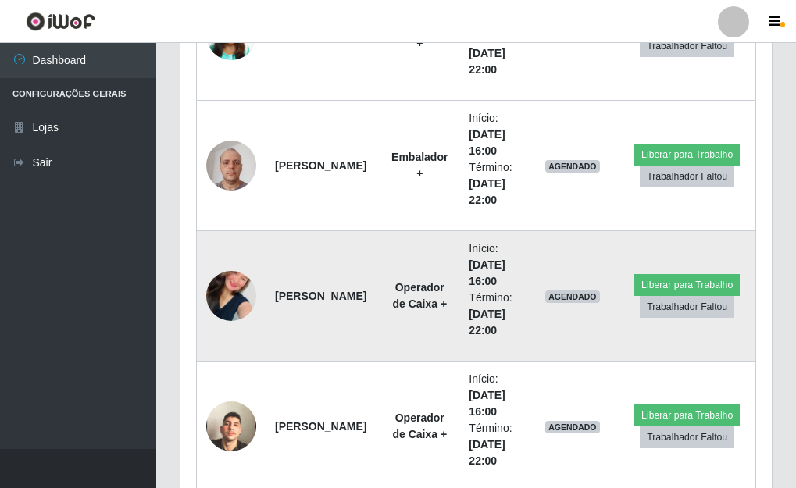
click at [235, 308] on img at bounding box center [231, 295] width 50 height 89
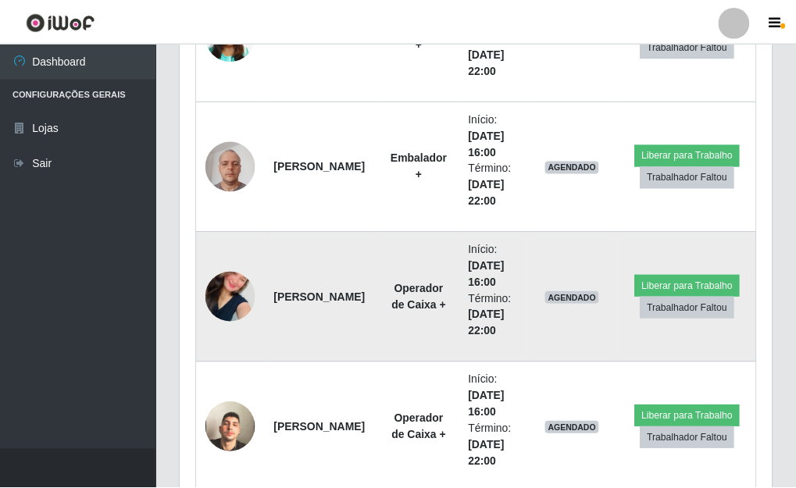
scroll to position [324, 582]
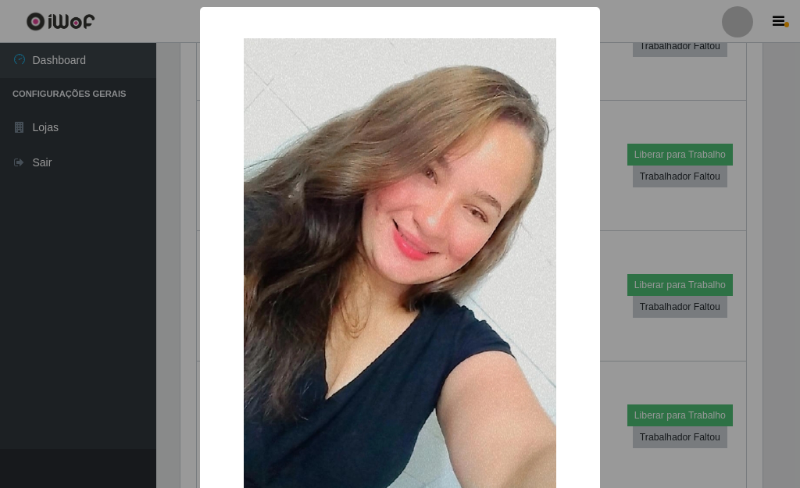
click at [145, 327] on div "× OK Cancel" at bounding box center [400, 244] width 800 height 488
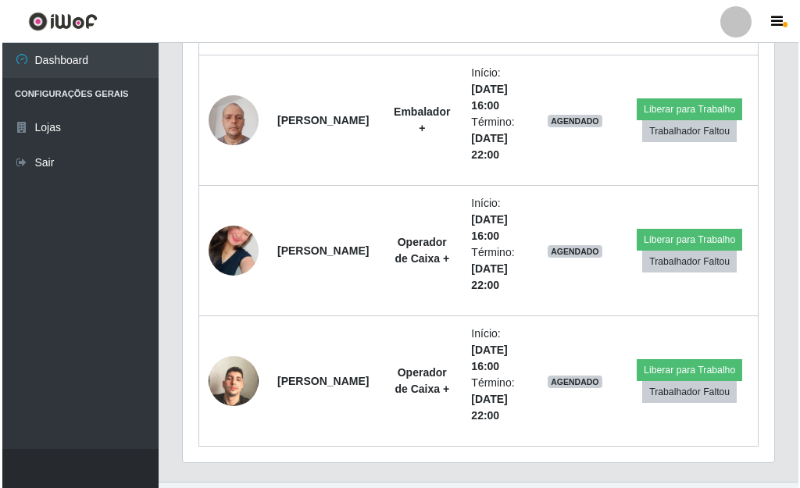
scroll to position [2879, 0]
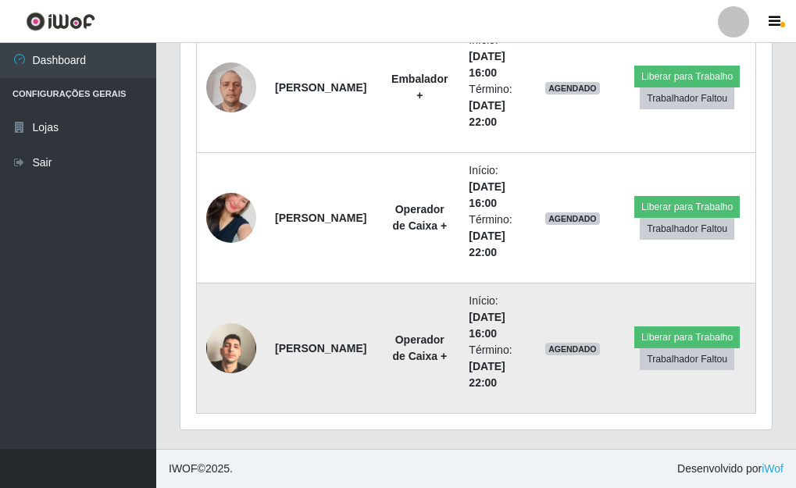
click at [233, 361] on img at bounding box center [231, 348] width 50 height 89
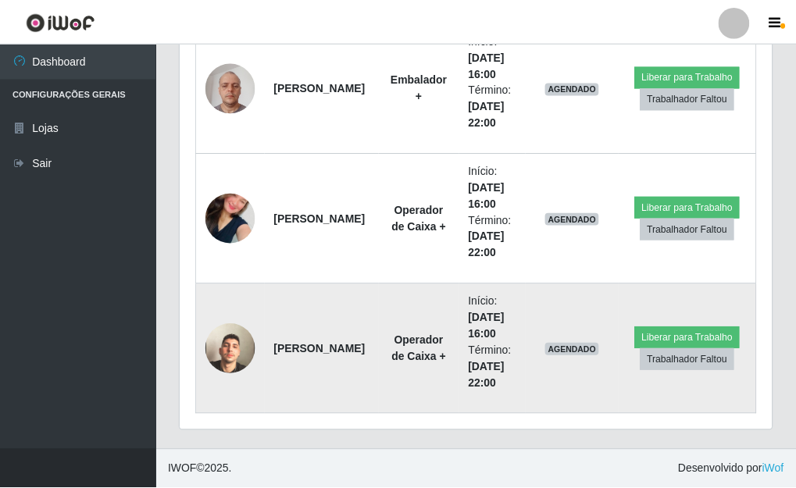
scroll to position [324, 582]
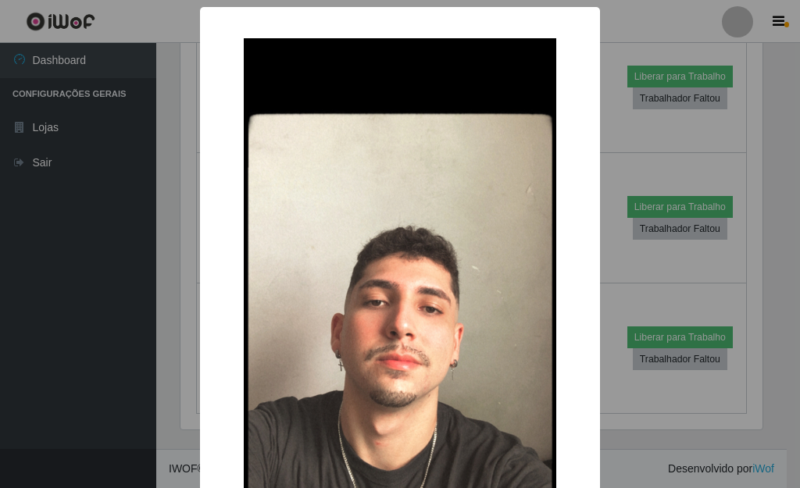
click at [157, 344] on div "× OK Cancel" at bounding box center [400, 244] width 800 height 488
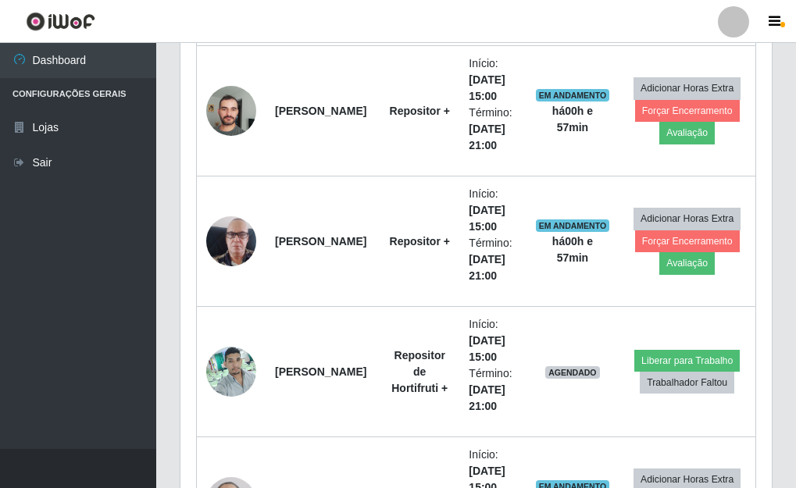
scroll to position [1630, 0]
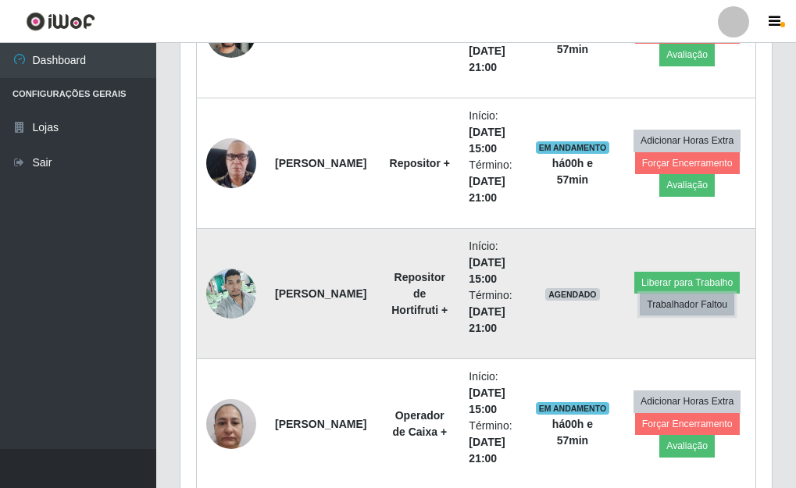
click at [671, 310] on button "Trabalhador Faltou" at bounding box center [687, 305] width 94 height 22
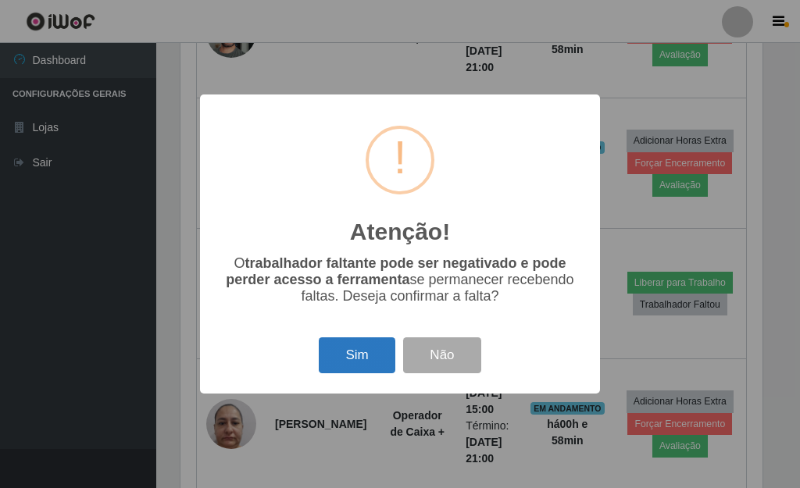
click at [359, 362] on button "Sim" at bounding box center [357, 355] width 76 height 37
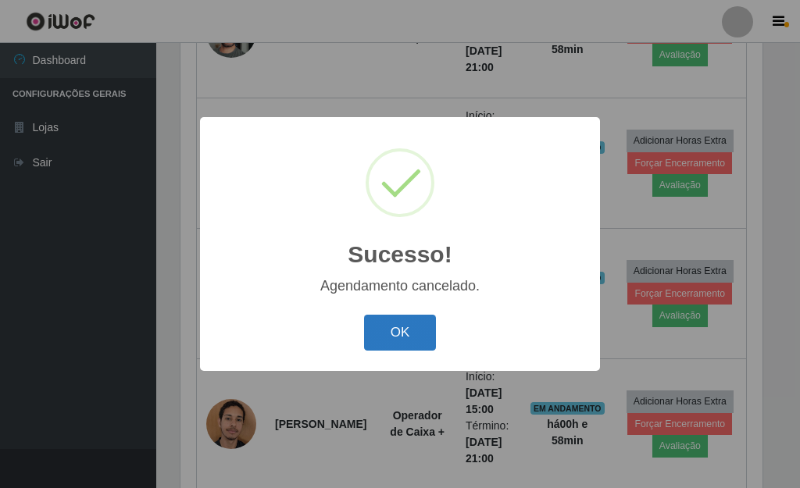
click at [422, 343] on button "OK" at bounding box center [400, 333] width 73 height 37
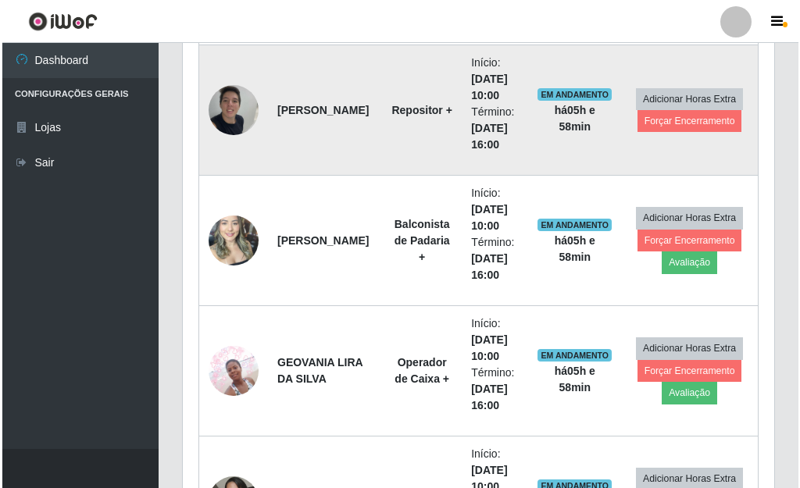
scroll to position [771, 0]
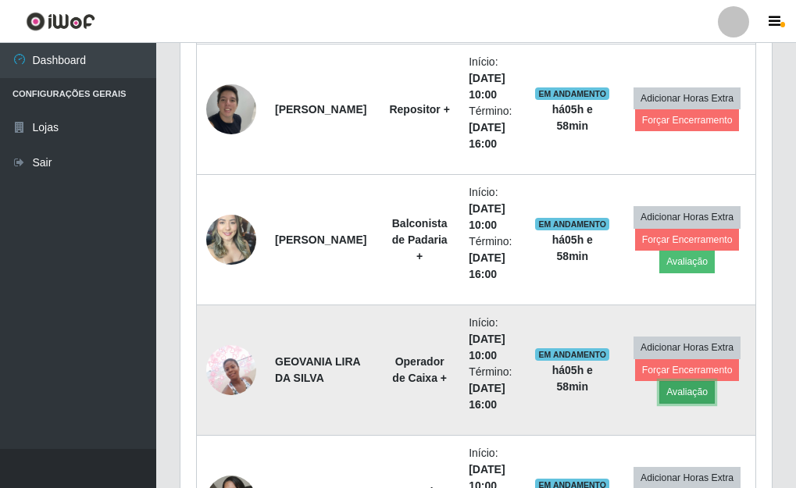
click at [690, 397] on button "Avaliação" at bounding box center [686, 392] width 55 height 22
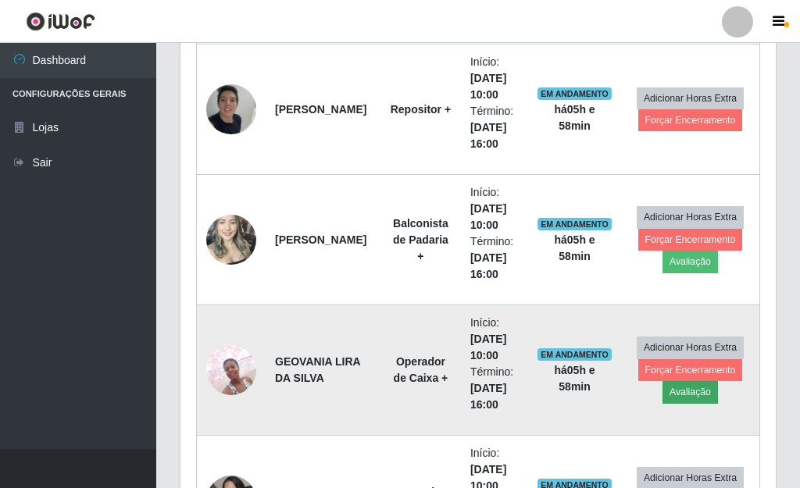
scroll to position [324, 582]
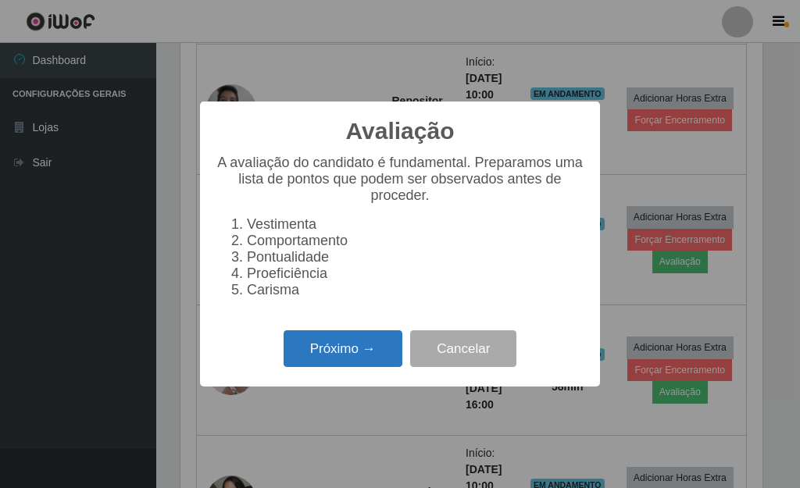
click at [339, 365] on button "Próximo →" at bounding box center [342, 348] width 119 height 37
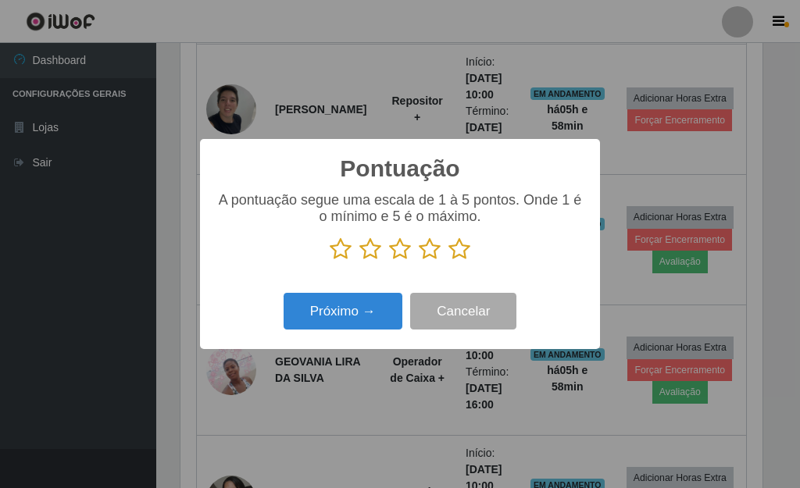
click at [469, 251] on icon at bounding box center [459, 248] width 22 height 23
click at [448, 261] on input "radio" at bounding box center [448, 261] width 0 height 0
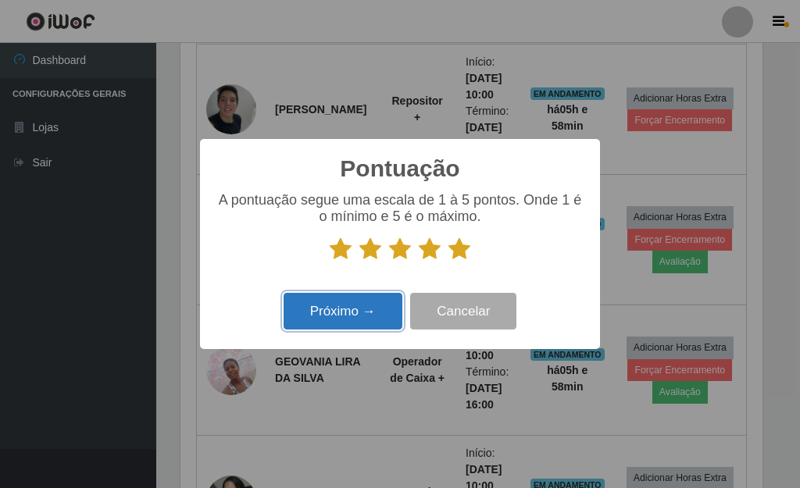
click at [347, 319] on button "Próximo →" at bounding box center [342, 311] width 119 height 37
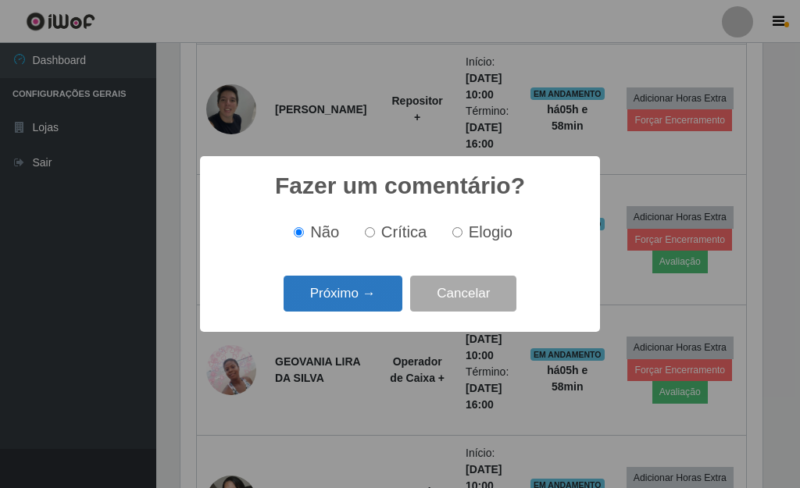
click at [358, 305] on button "Próximo →" at bounding box center [342, 294] width 119 height 37
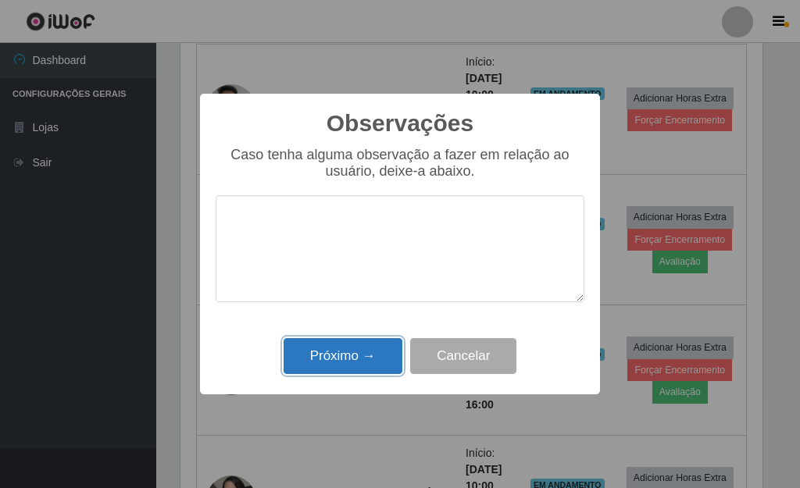
click at [355, 353] on button "Próximo →" at bounding box center [342, 356] width 119 height 37
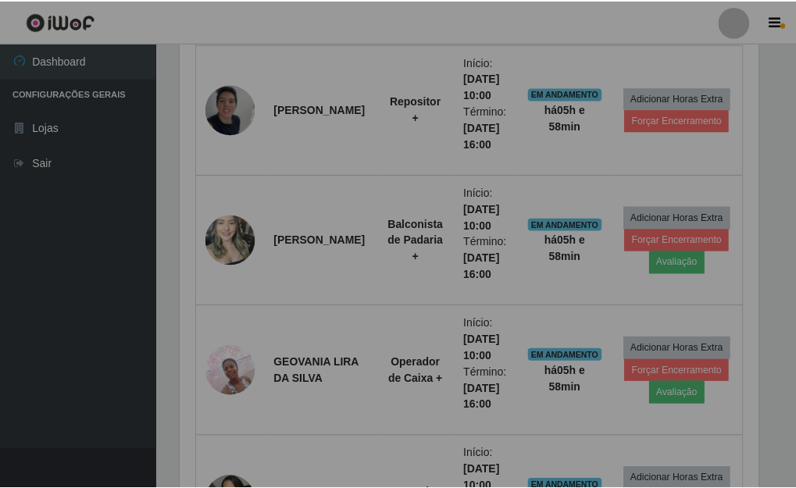
scroll to position [324, 591]
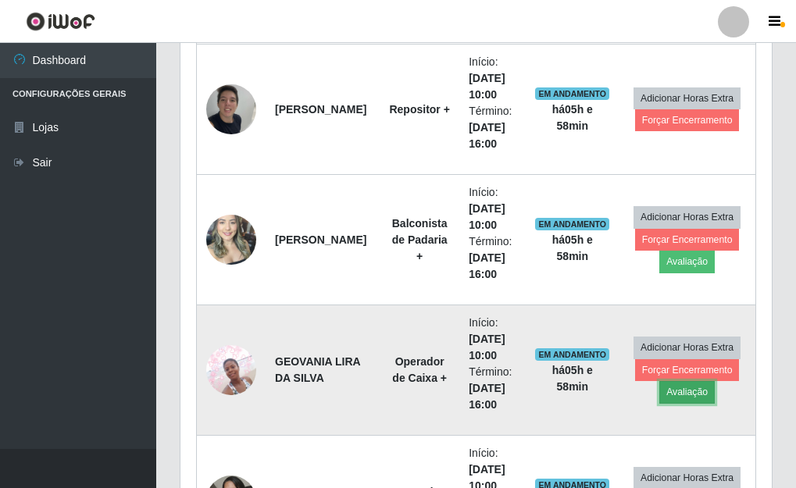
click at [671, 393] on button "Avaliação" at bounding box center [686, 392] width 55 height 22
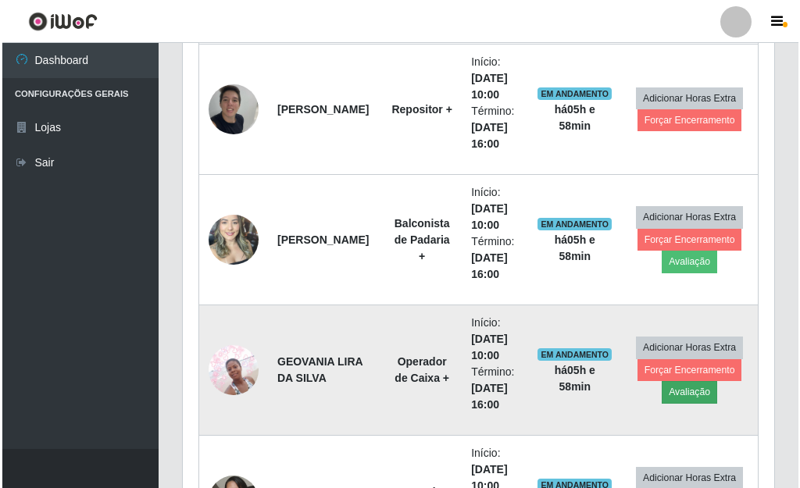
scroll to position [324, 582]
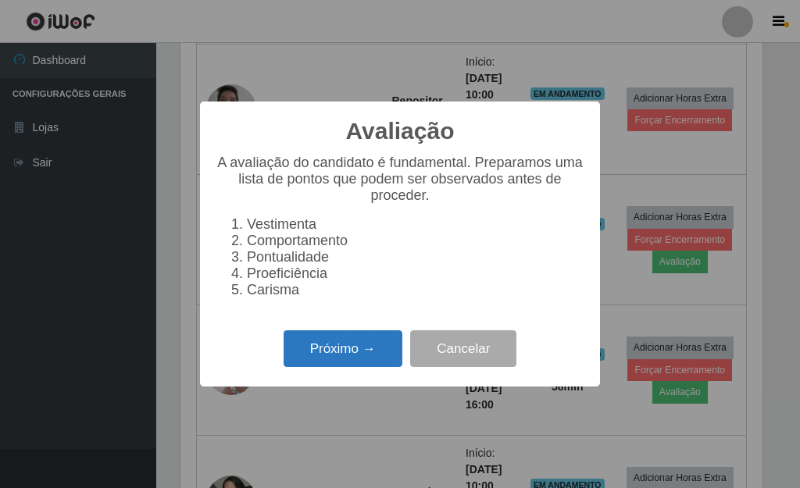
click at [358, 367] on button "Próximo →" at bounding box center [342, 348] width 119 height 37
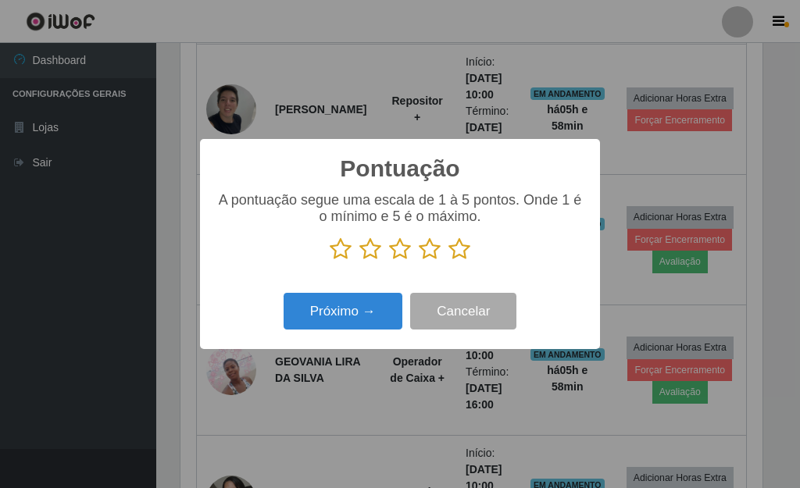
scroll to position [780541, 780284]
click at [455, 255] on icon at bounding box center [459, 248] width 22 height 23
click at [448, 261] on input "radio" at bounding box center [448, 261] width 0 height 0
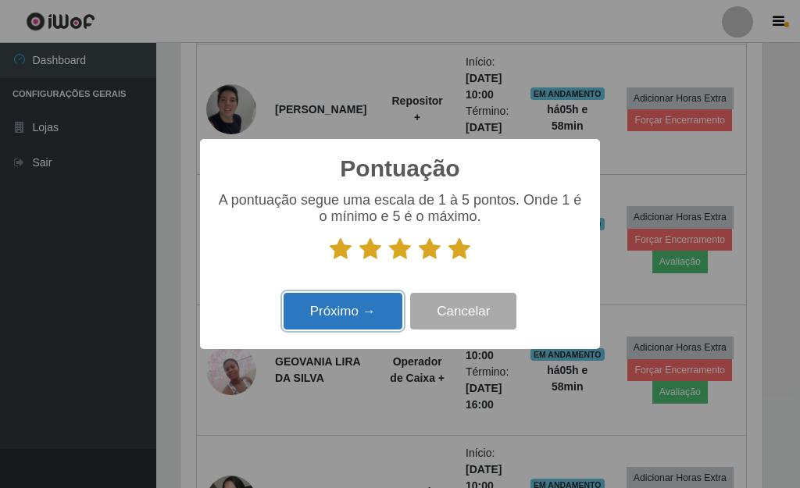
click at [351, 313] on button "Próximo →" at bounding box center [342, 311] width 119 height 37
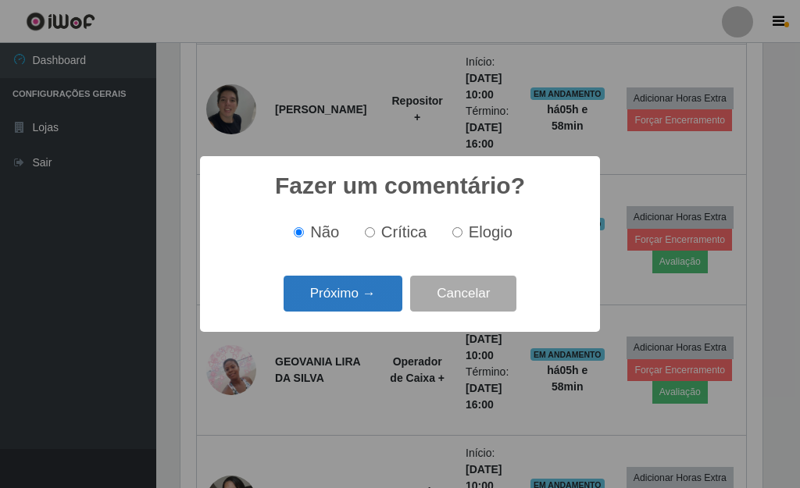
click at [362, 301] on button "Próximo →" at bounding box center [342, 294] width 119 height 37
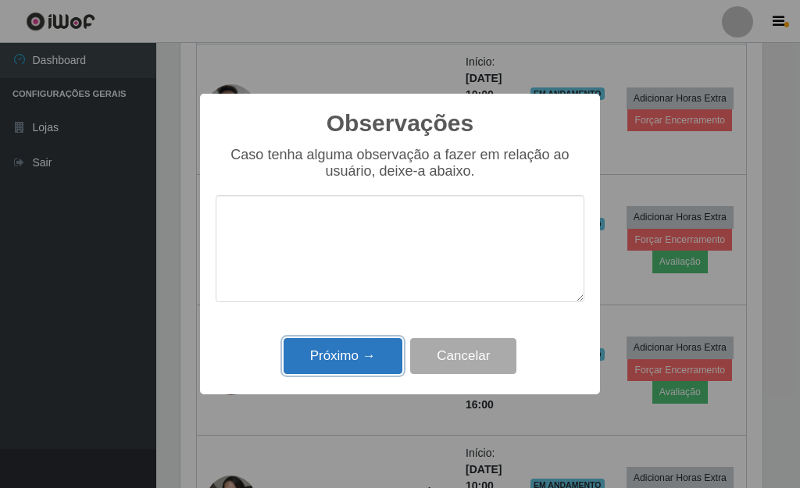
click at [348, 351] on button "Próximo →" at bounding box center [342, 356] width 119 height 37
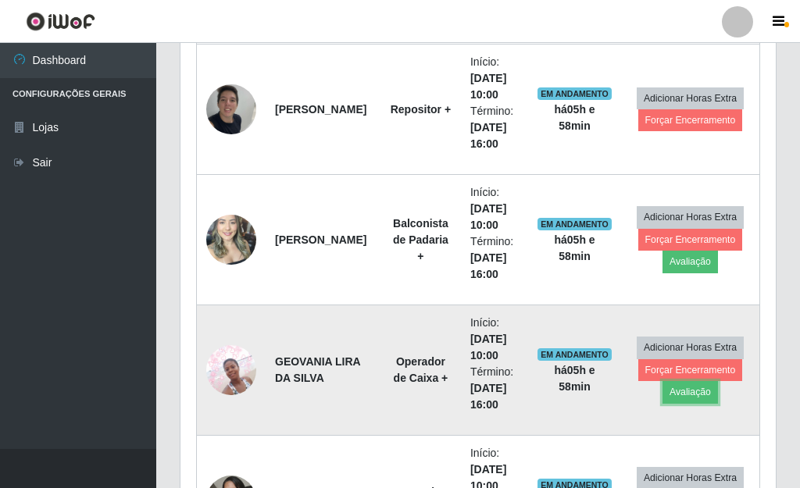
scroll to position [324, 591]
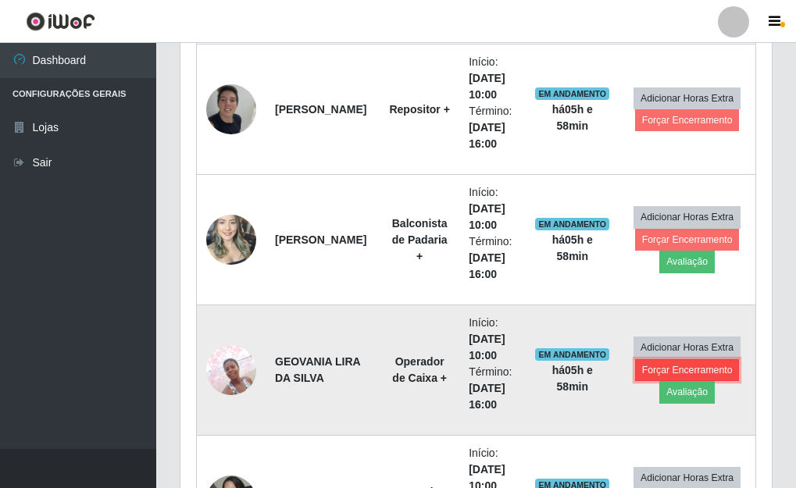
click at [657, 376] on button "Forçar Encerramento" at bounding box center [687, 370] width 105 height 22
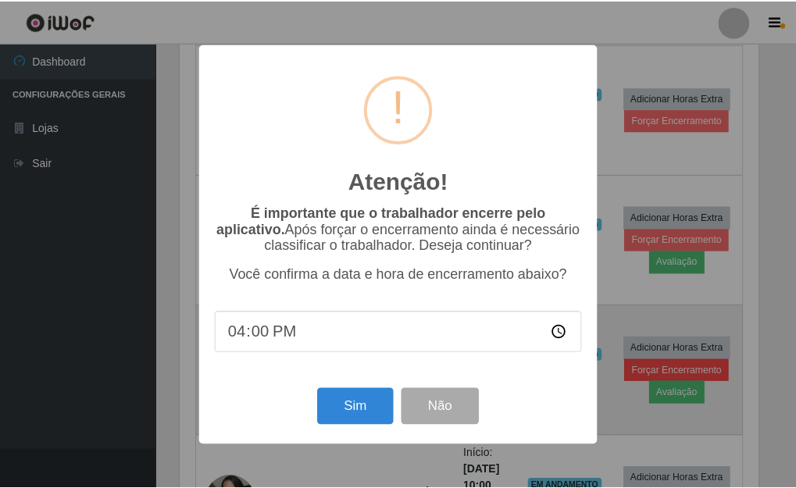
scroll to position [324, 582]
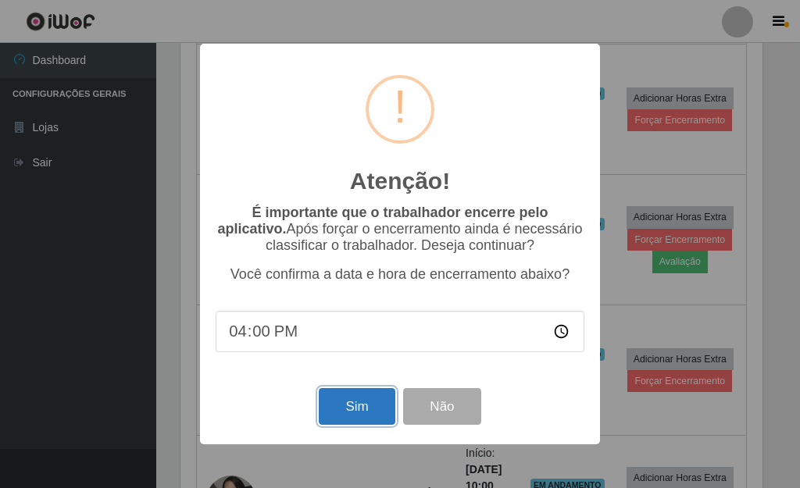
click at [345, 422] on button "Sim" at bounding box center [357, 406] width 76 height 37
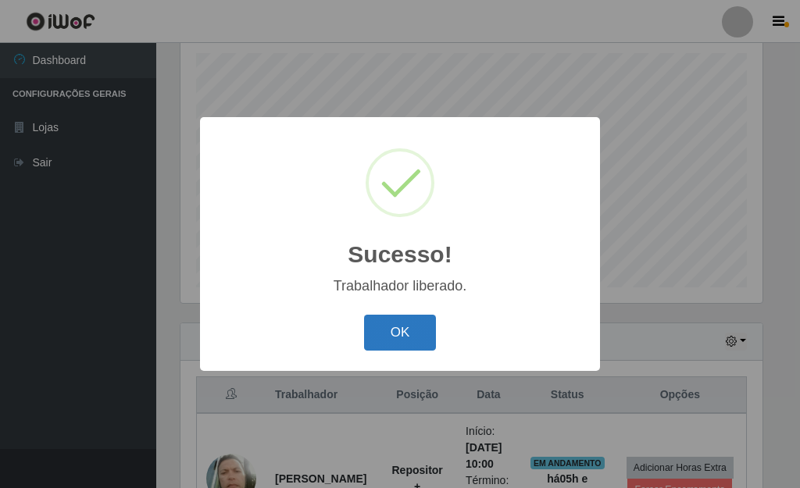
click at [400, 337] on button "OK" at bounding box center [400, 333] width 73 height 37
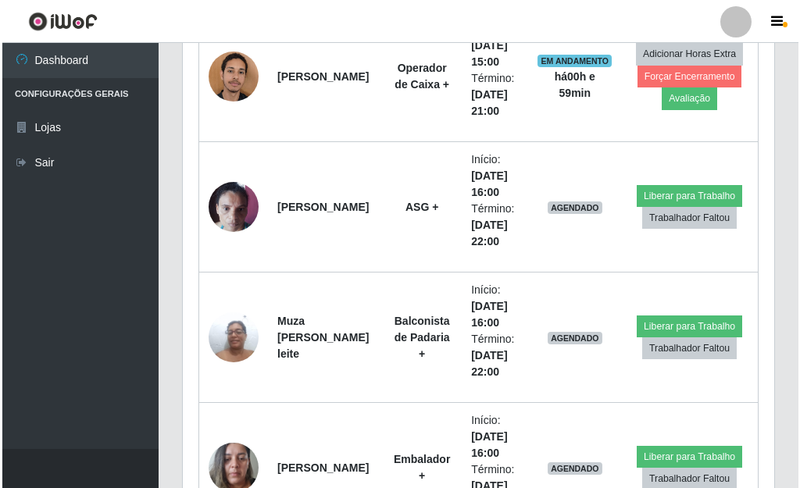
scroll to position [1911, 0]
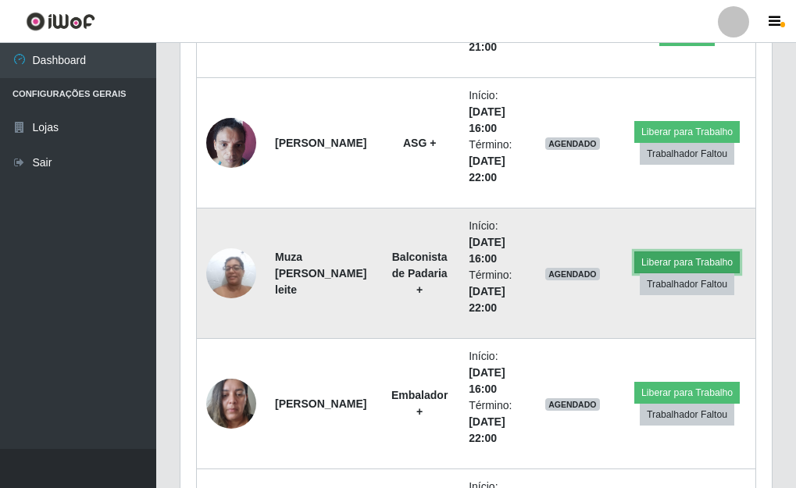
click at [652, 262] on button "Liberar para Trabalho" at bounding box center [686, 262] width 105 height 22
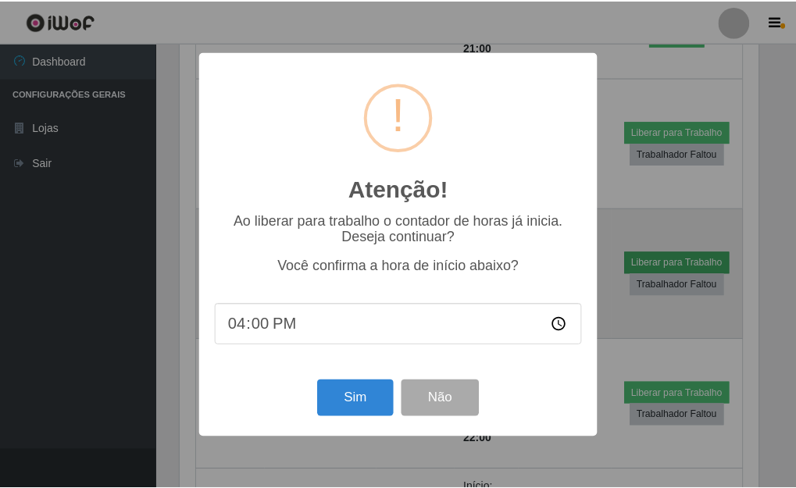
scroll to position [324, 582]
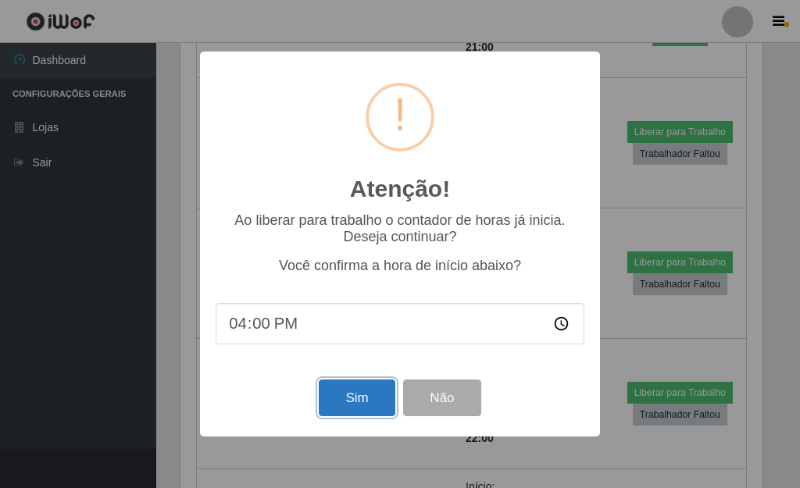
click at [355, 401] on button "Sim" at bounding box center [357, 398] width 76 height 37
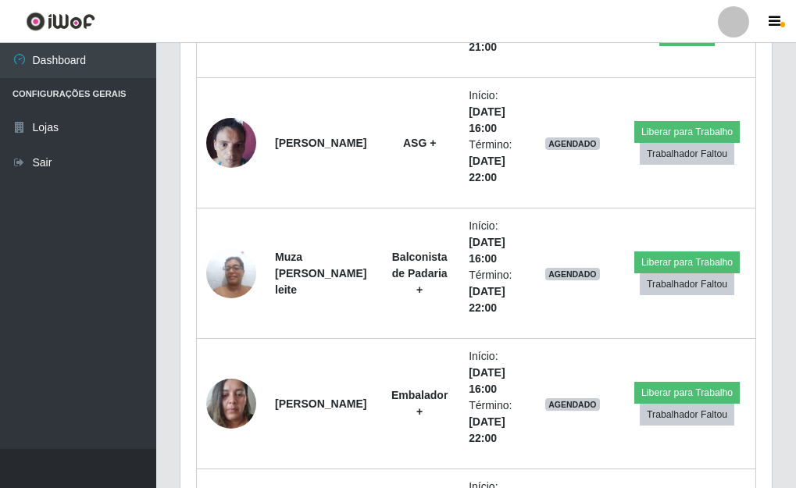
scroll to position [324, 591]
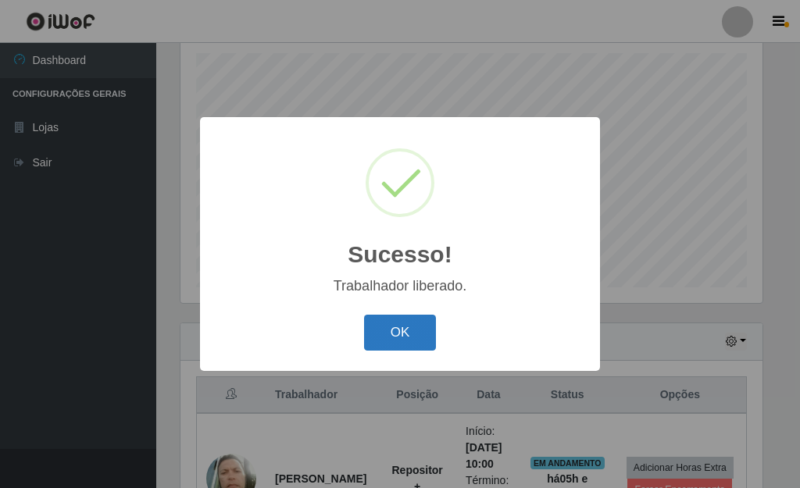
click at [404, 330] on button "OK" at bounding box center [400, 333] width 73 height 37
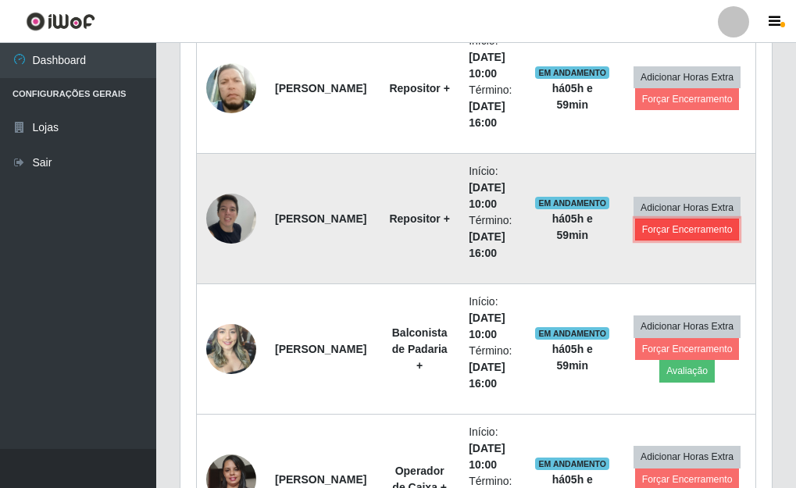
click at [673, 234] on button "Forçar Encerramento" at bounding box center [687, 230] width 105 height 22
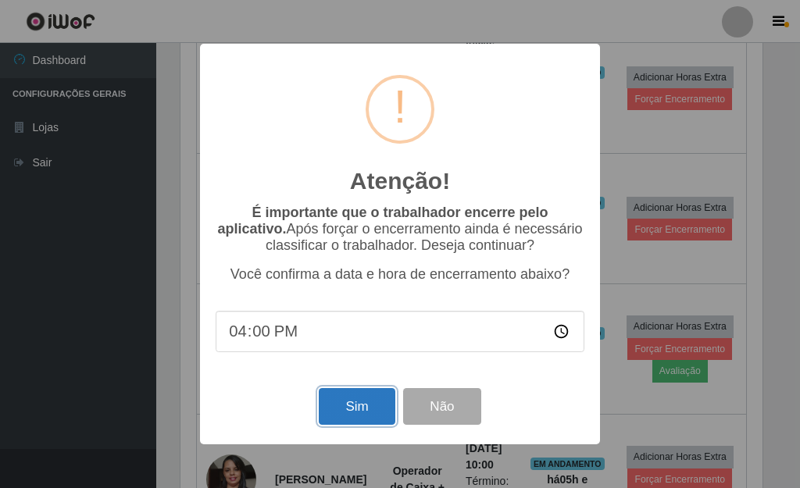
click at [356, 419] on button "Sim" at bounding box center [357, 406] width 76 height 37
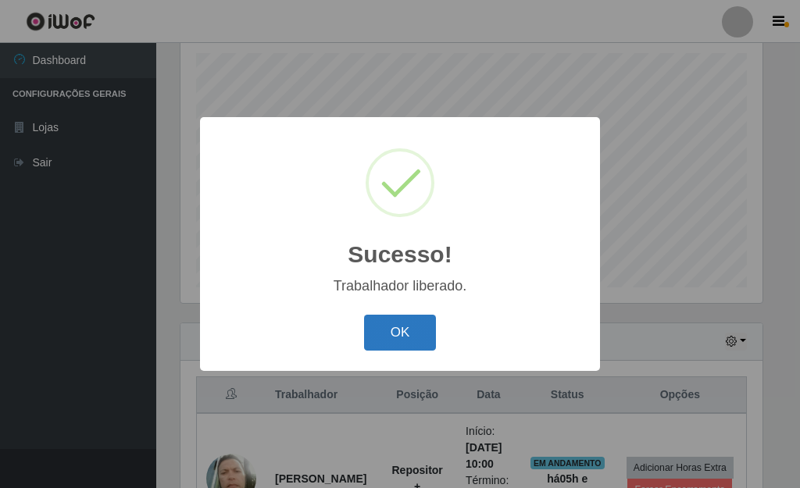
click at [399, 343] on button "OK" at bounding box center [400, 333] width 73 height 37
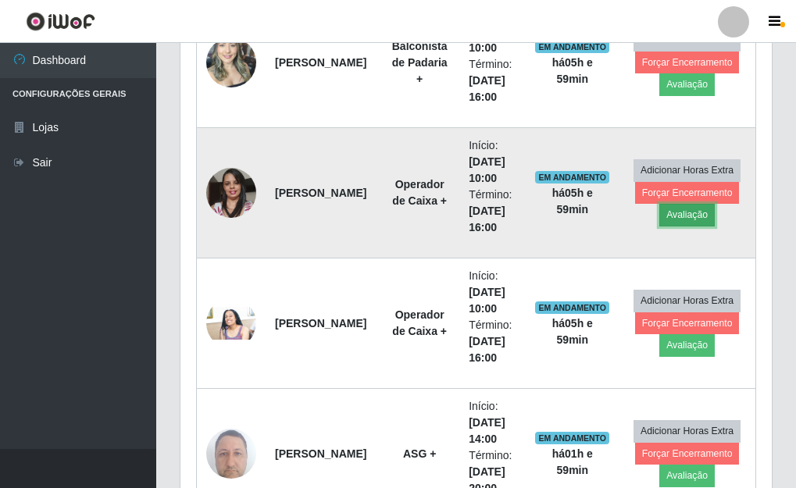
click at [687, 216] on button "Avaliação" at bounding box center [686, 215] width 55 height 22
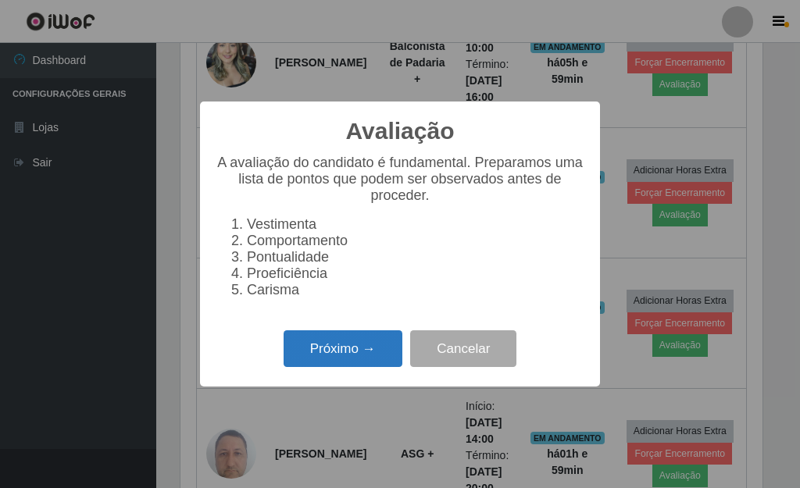
click at [368, 367] on button "Próximo →" at bounding box center [342, 348] width 119 height 37
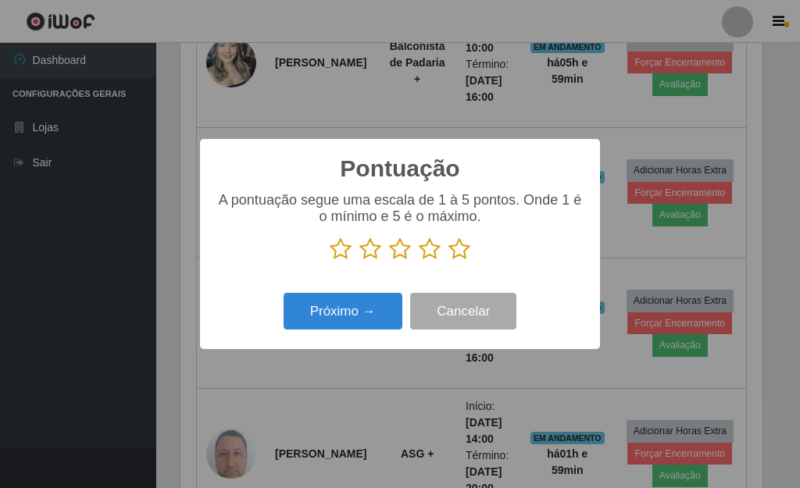
click at [459, 253] on icon at bounding box center [459, 248] width 22 height 23
click at [448, 261] on input "radio" at bounding box center [448, 261] width 0 height 0
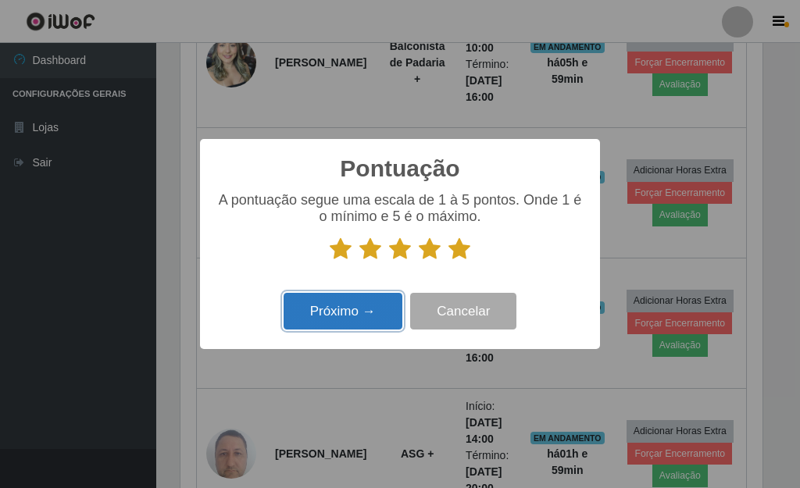
click at [358, 305] on button "Próximo →" at bounding box center [342, 311] width 119 height 37
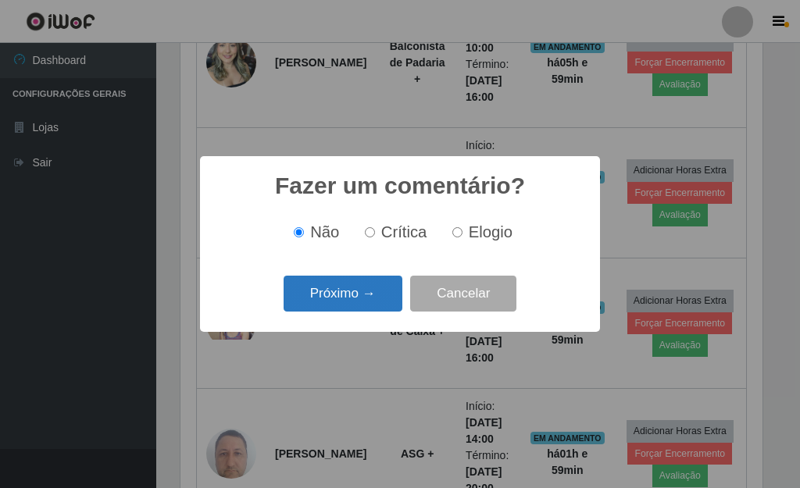
click at [354, 296] on button "Próximo →" at bounding box center [342, 294] width 119 height 37
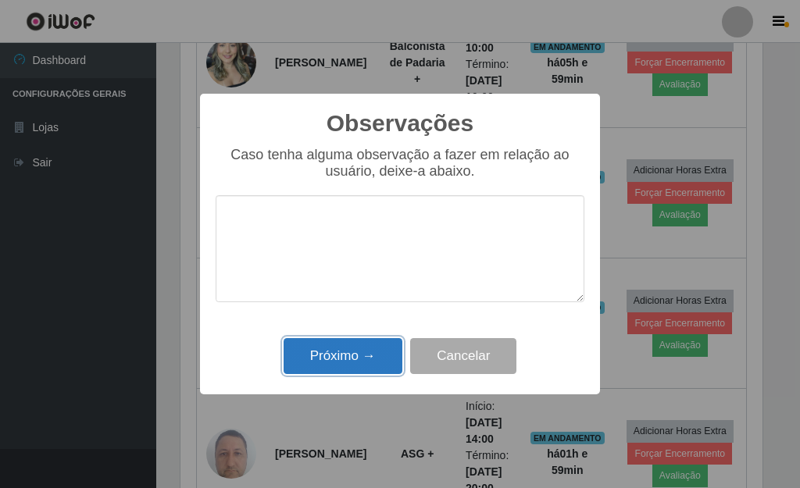
click at [362, 358] on button "Próximo →" at bounding box center [342, 356] width 119 height 37
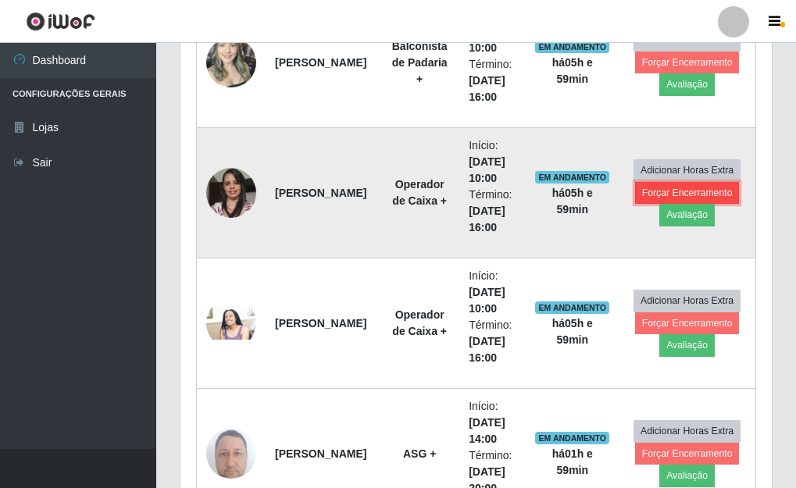
click at [682, 194] on button "Forçar Encerramento" at bounding box center [687, 193] width 105 height 22
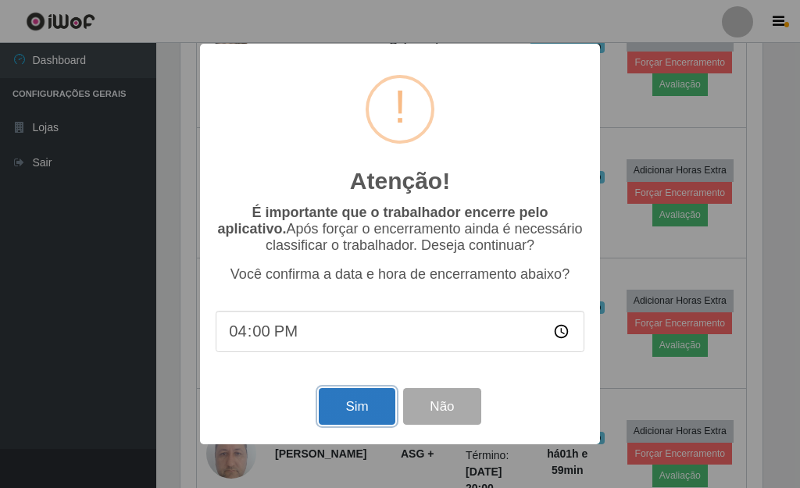
click at [366, 419] on button "Sim" at bounding box center [357, 406] width 76 height 37
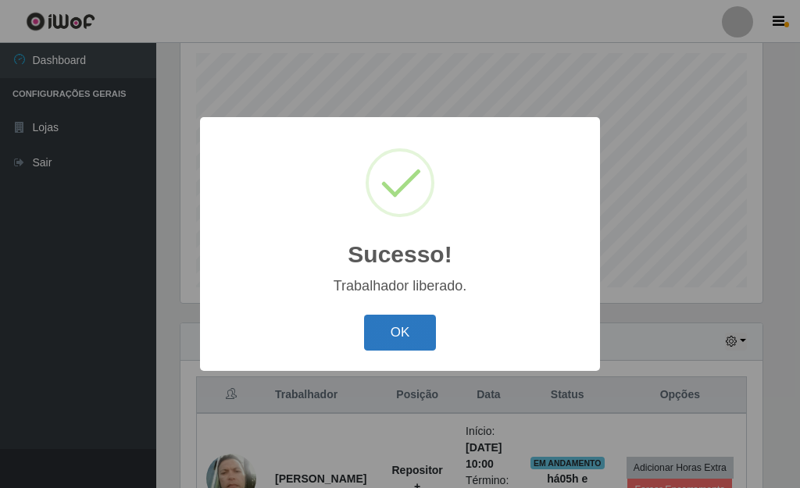
click at [384, 338] on button "OK" at bounding box center [400, 333] width 73 height 37
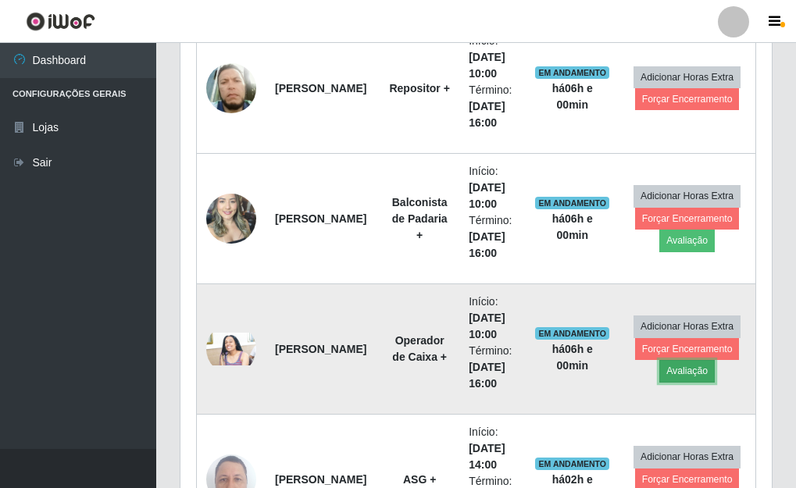
click at [665, 374] on button "Avaliação" at bounding box center [686, 371] width 55 height 22
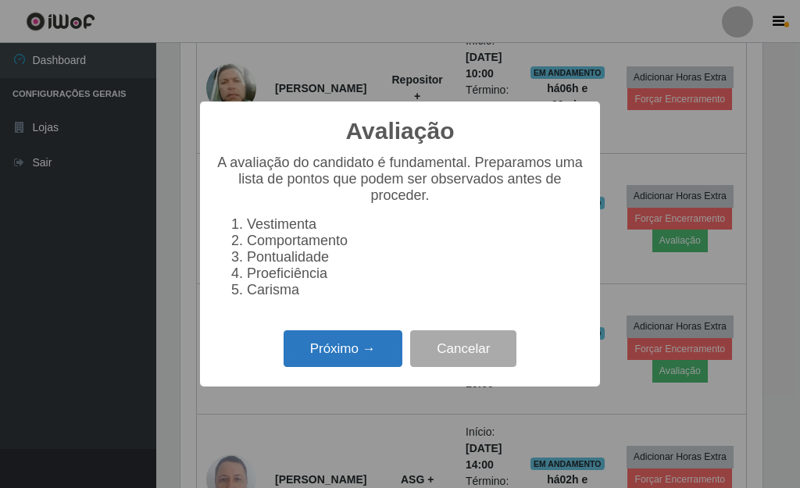
click at [350, 361] on button "Próximo →" at bounding box center [342, 348] width 119 height 37
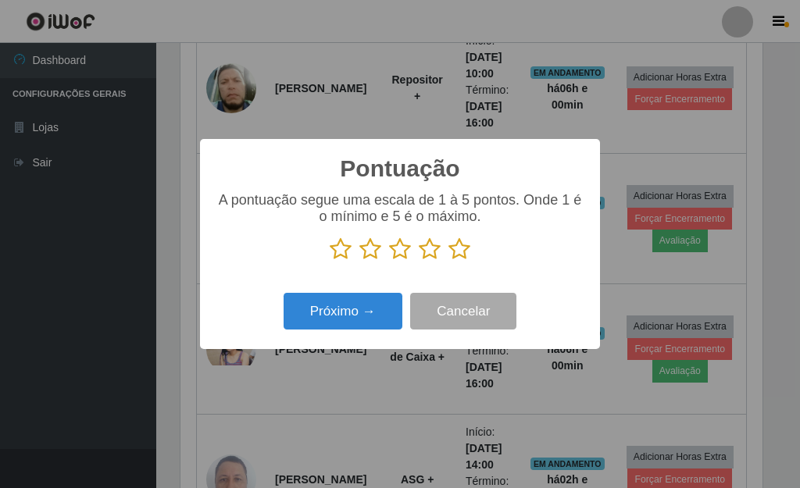
click at [456, 251] on icon at bounding box center [459, 248] width 22 height 23
click at [448, 261] on input "radio" at bounding box center [448, 261] width 0 height 0
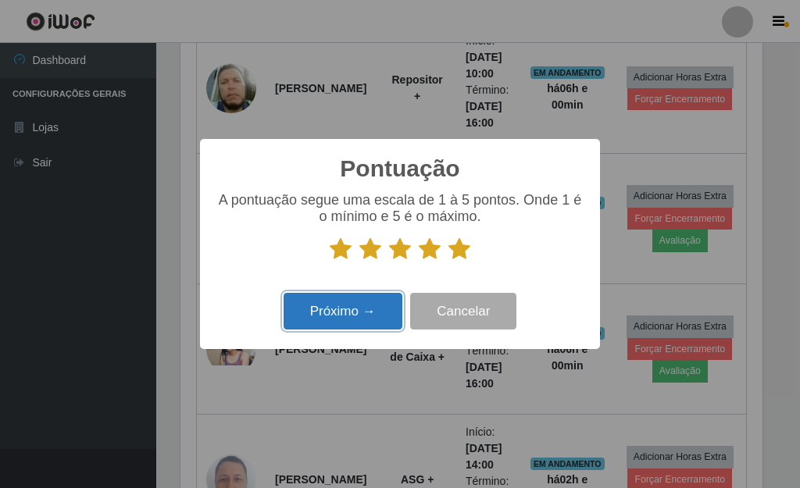
click at [363, 322] on button "Próximo →" at bounding box center [342, 311] width 119 height 37
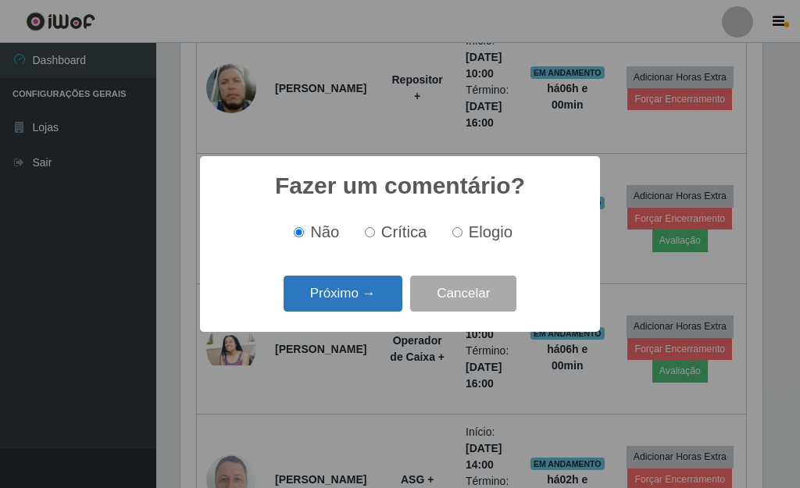
click at [364, 302] on button "Próximo →" at bounding box center [342, 294] width 119 height 37
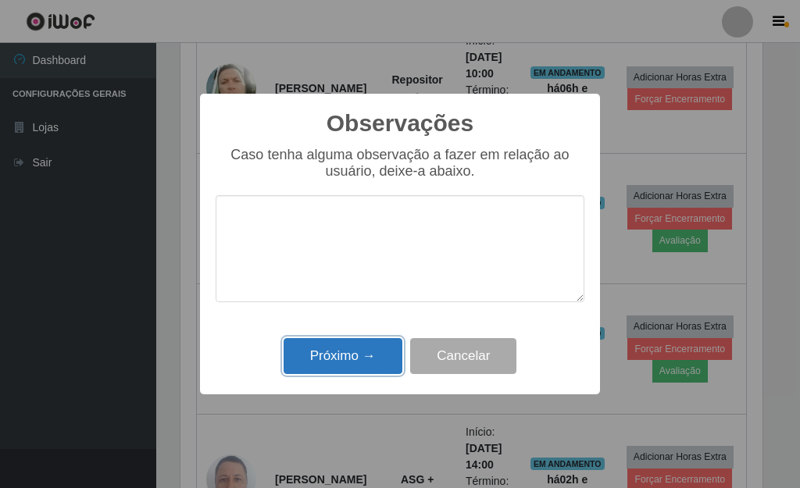
click at [374, 355] on button "Próximo →" at bounding box center [342, 356] width 119 height 37
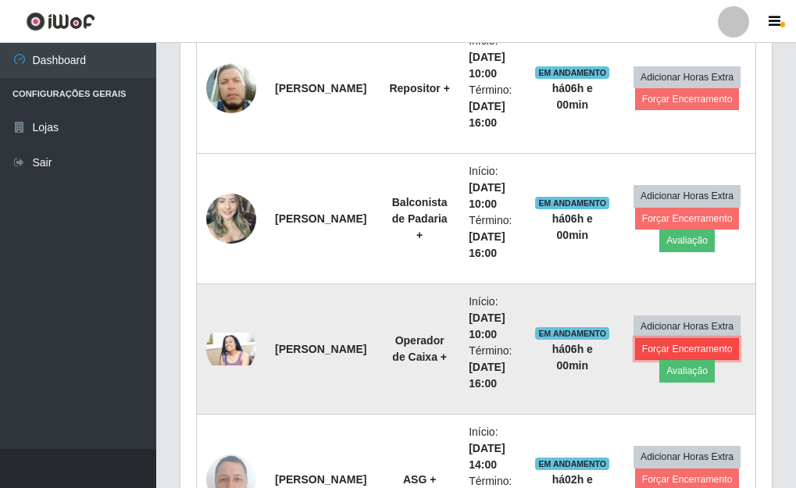
click at [699, 350] on button "Forçar Encerramento" at bounding box center [687, 349] width 105 height 22
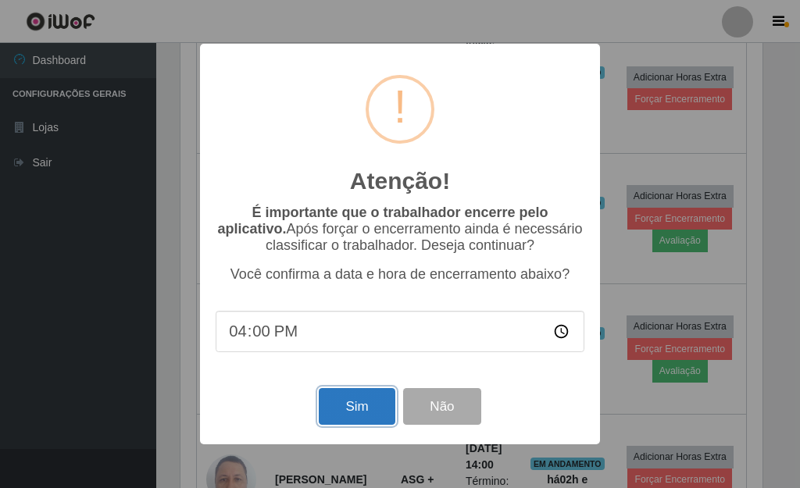
click at [384, 408] on button "Sim" at bounding box center [357, 406] width 76 height 37
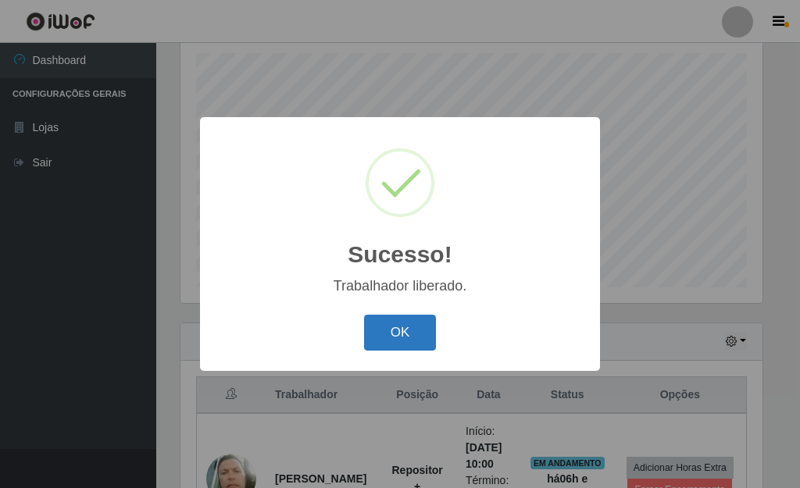
click at [391, 340] on button "OK" at bounding box center [400, 333] width 73 height 37
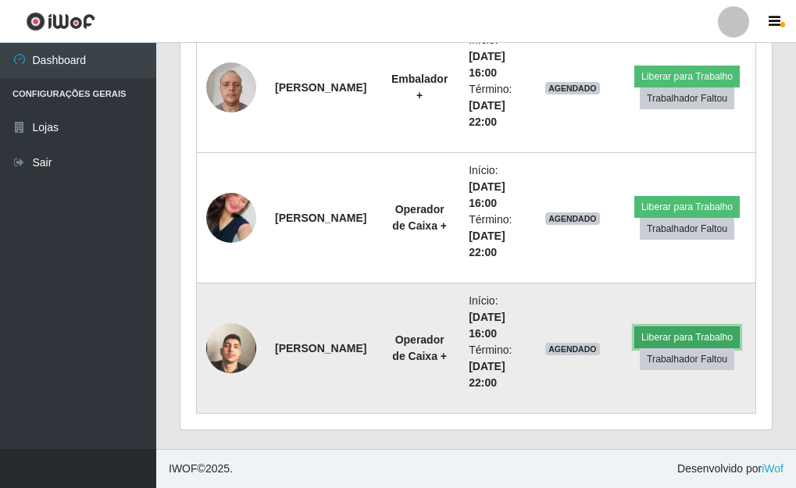
click at [691, 340] on button "Liberar para Trabalho" at bounding box center [686, 337] width 105 height 22
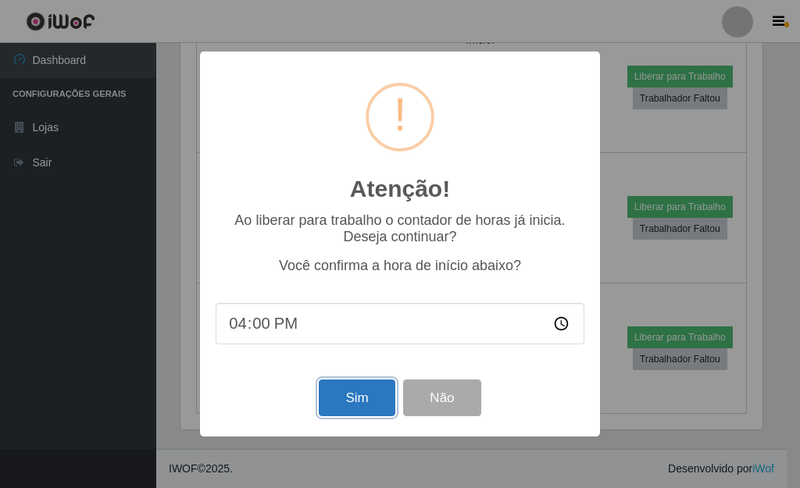
click at [377, 401] on button "Sim" at bounding box center [357, 398] width 76 height 37
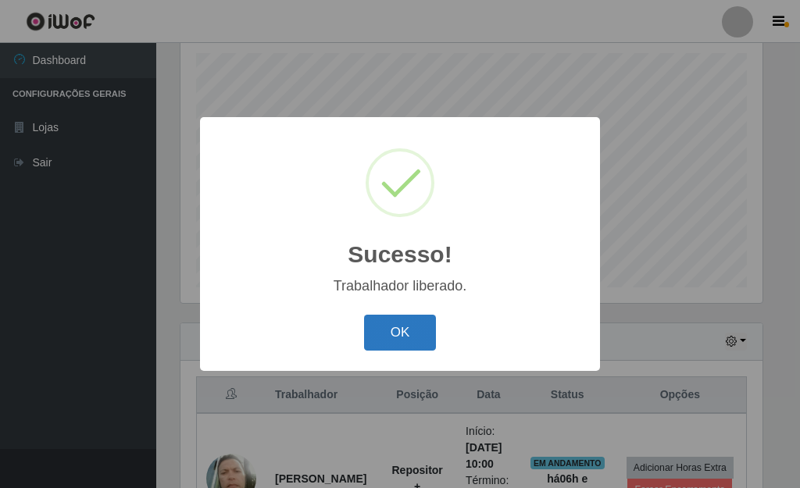
click at [392, 335] on button "OK" at bounding box center [400, 333] width 73 height 37
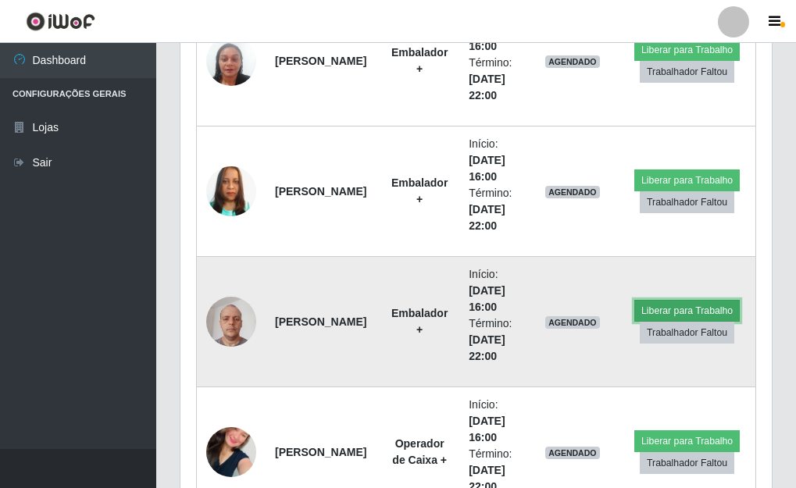
click at [680, 310] on button "Liberar para Trabalho" at bounding box center [686, 311] width 105 height 22
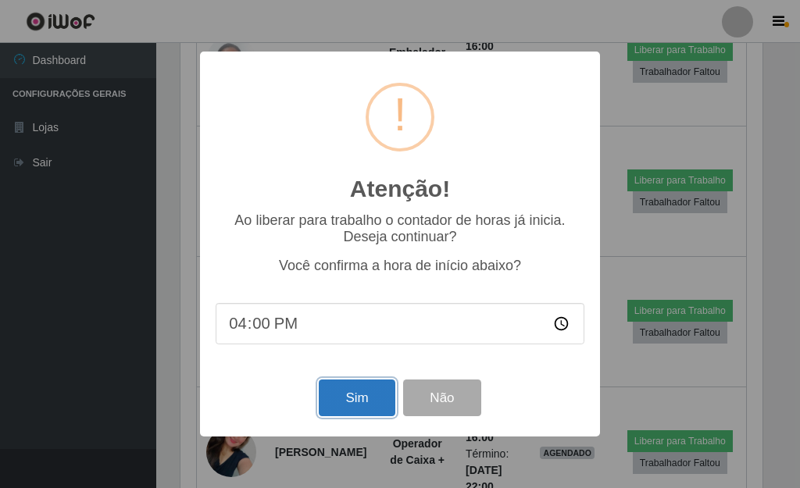
click at [343, 401] on button "Sim" at bounding box center [357, 398] width 76 height 37
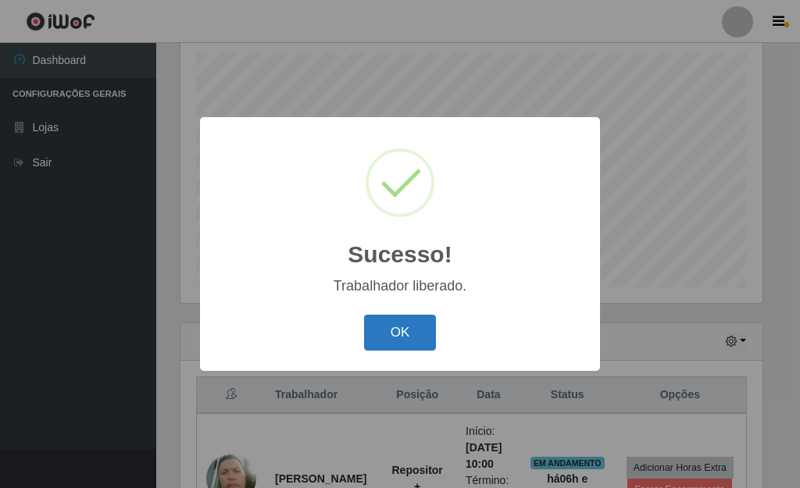
click at [390, 340] on button "OK" at bounding box center [400, 333] width 73 height 37
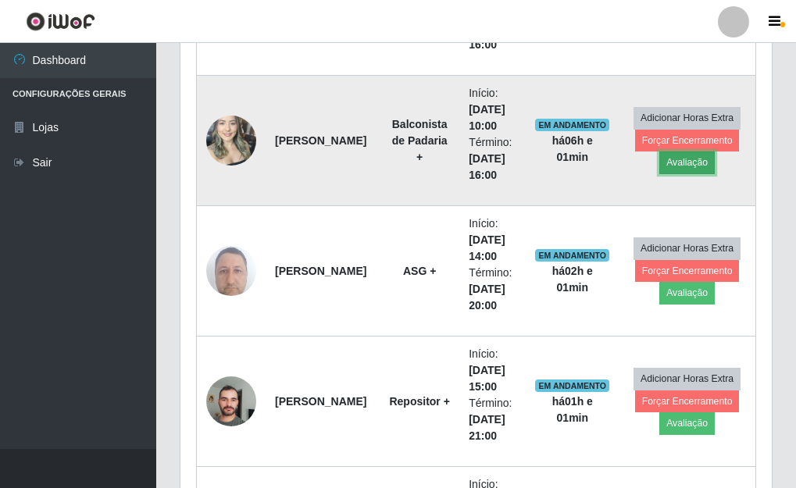
click at [691, 165] on button "Avaliação" at bounding box center [686, 162] width 55 height 22
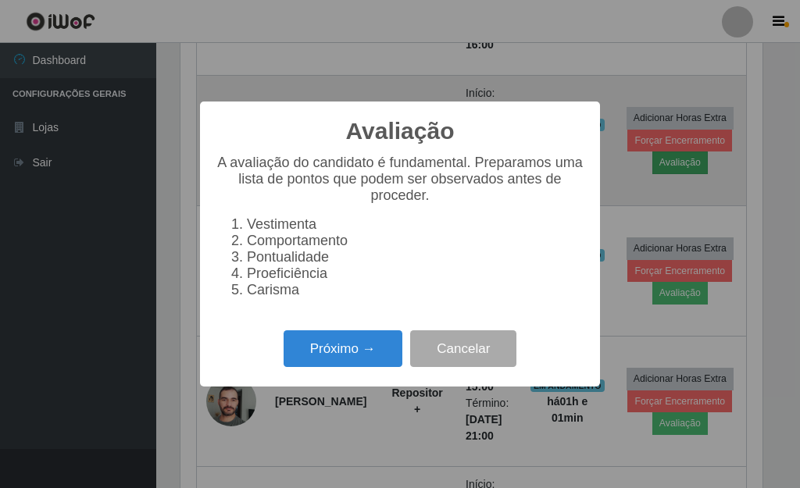
scroll to position [324, 582]
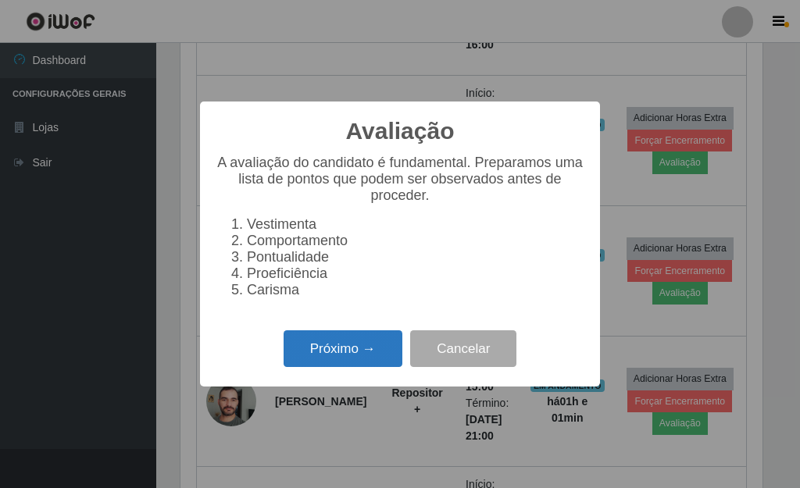
click at [306, 364] on button "Próximo →" at bounding box center [342, 348] width 119 height 37
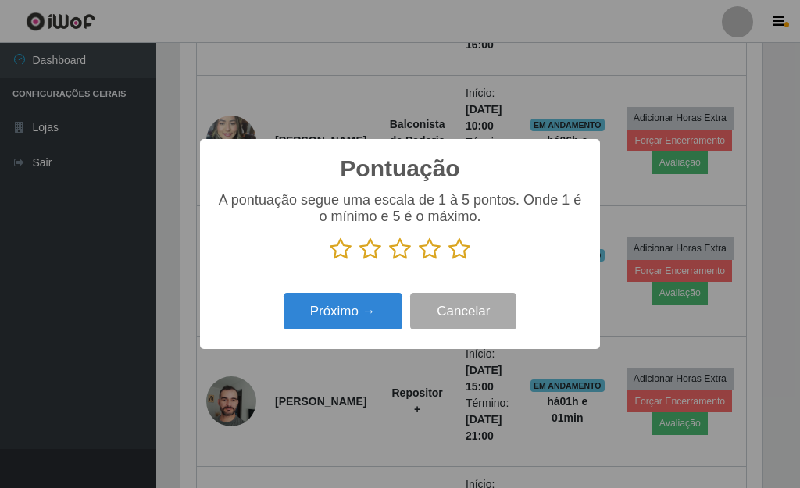
click at [461, 253] on icon at bounding box center [459, 248] width 22 height 23
click at [448, 261] on input "radio" at bounding box center [448, 261] width 0 height 0
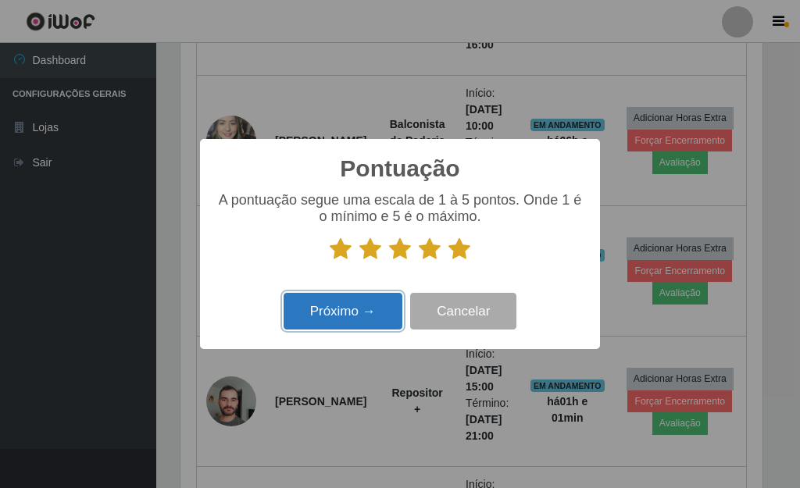
click at [340, 319] on button "Próximo →" at bounding box center [342, 311] width 119 height 37
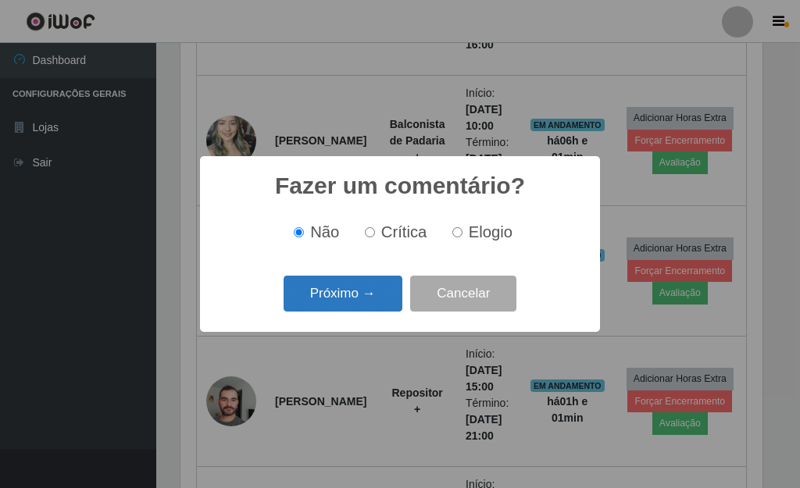
click at [357, 308] on button "Próximo →" at bounding box center [342, 294] width 119 height 37
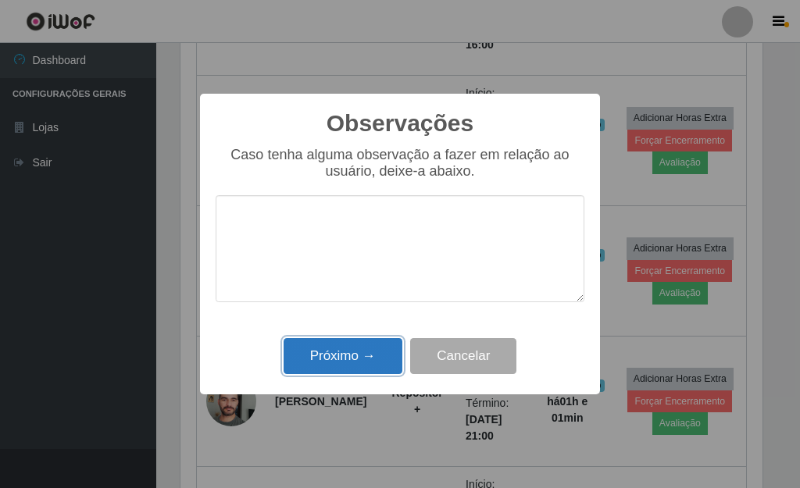
click at [370, 355] on button "Próximo →" at bounding box center [342, 356] width 119 height 37
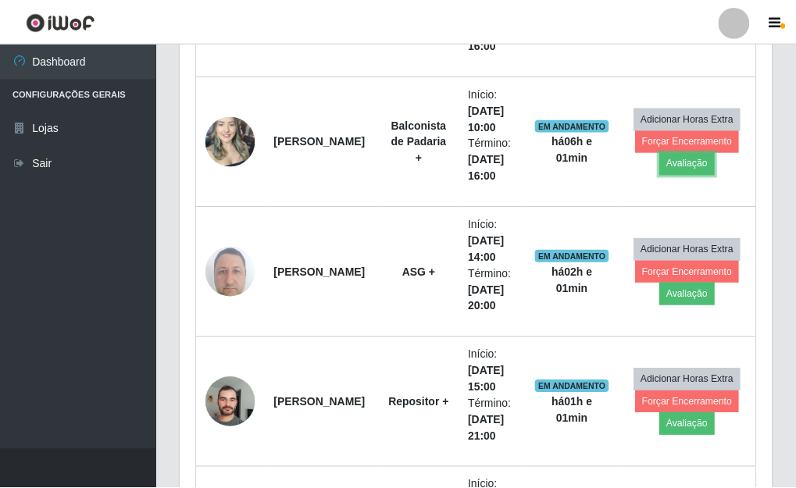
scroll to position [324, 591]
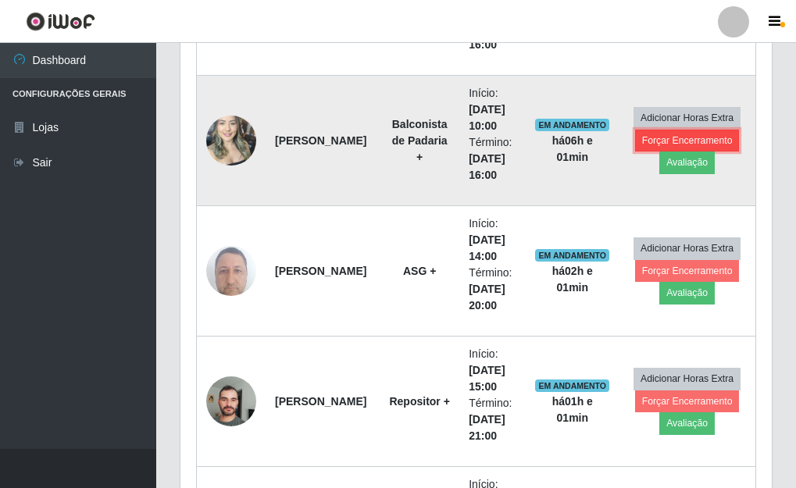
click at [692, 135] on button "Forçar Encerramento" at bounding box center [687, 141] width 105 height 22
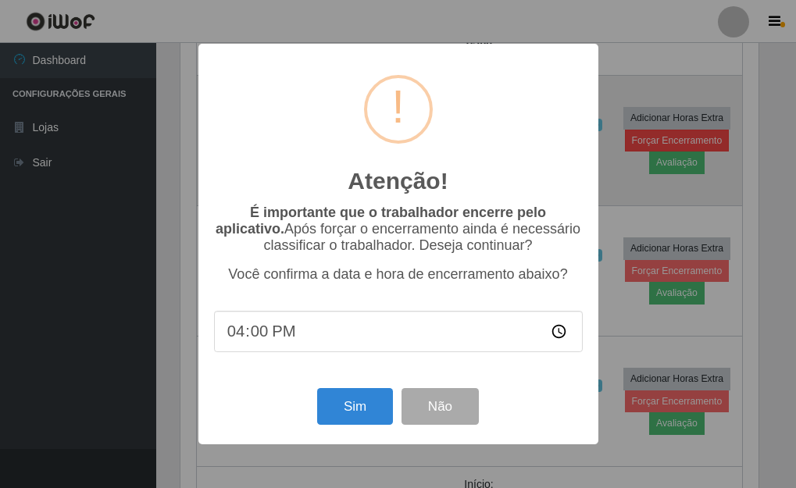
scroll to position [324, 582]
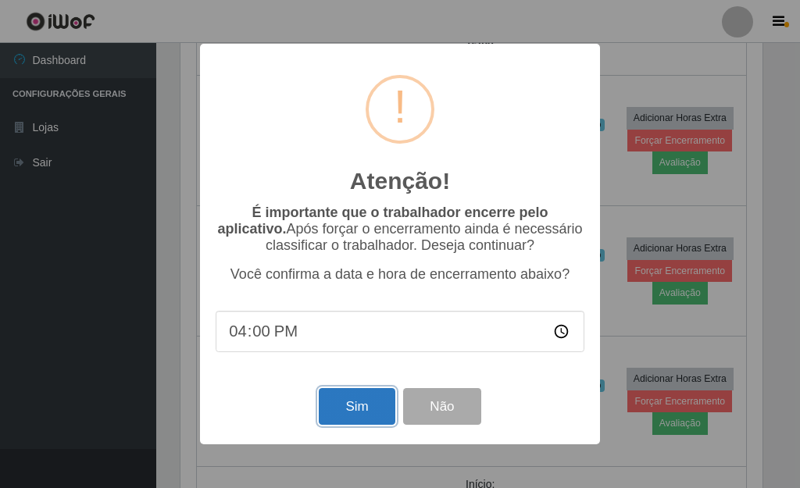
click at [332, 399] on button "Sim" at bounding box center [357, 406] width 76 height 37
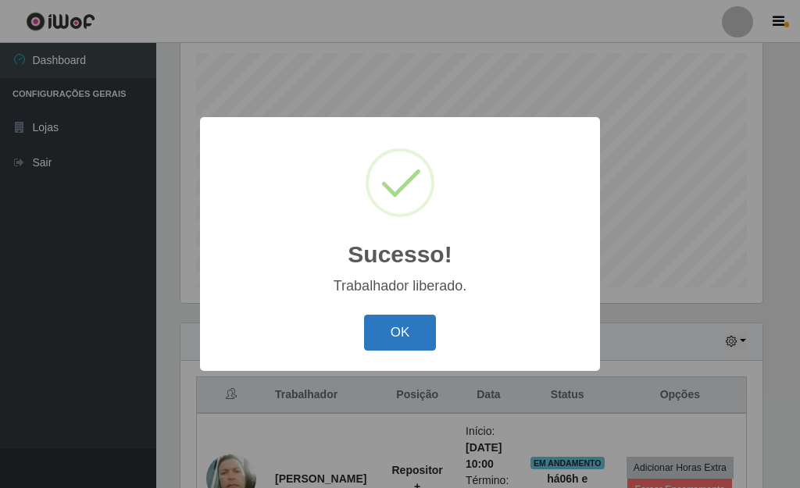
click at [391, 337] on button "OK" at bounding box center [400, 333] width 73 height 37
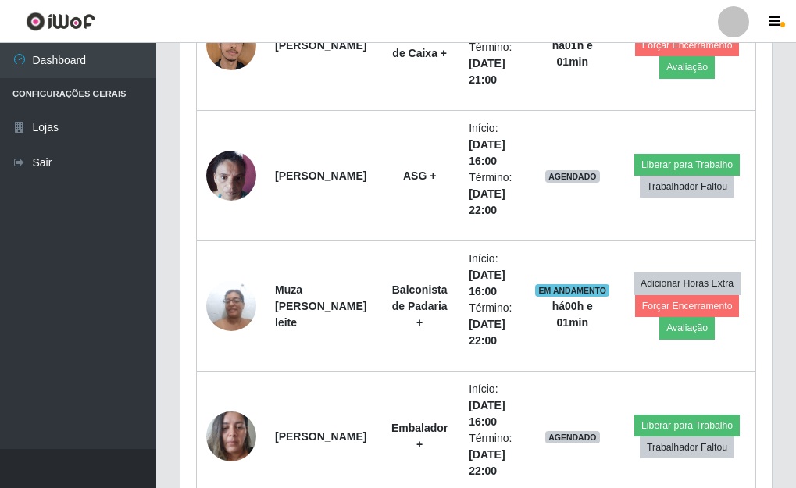
scroll to position [1364, 0]
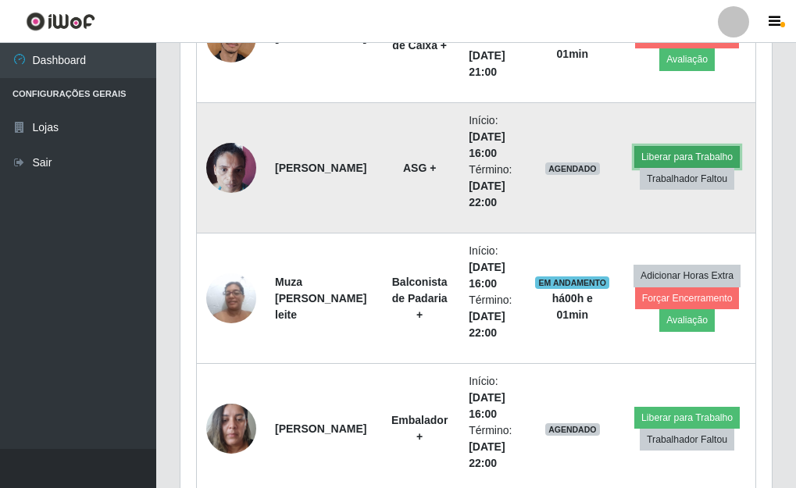
click at [668, 155] on button "Liberar para Trabalho" at bounding box center [686, 157] width 105 height 22
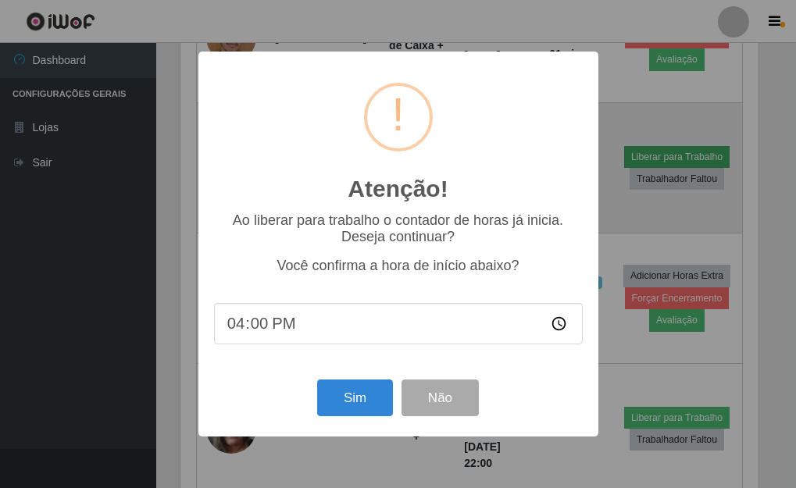
scroll to position [324, 582]
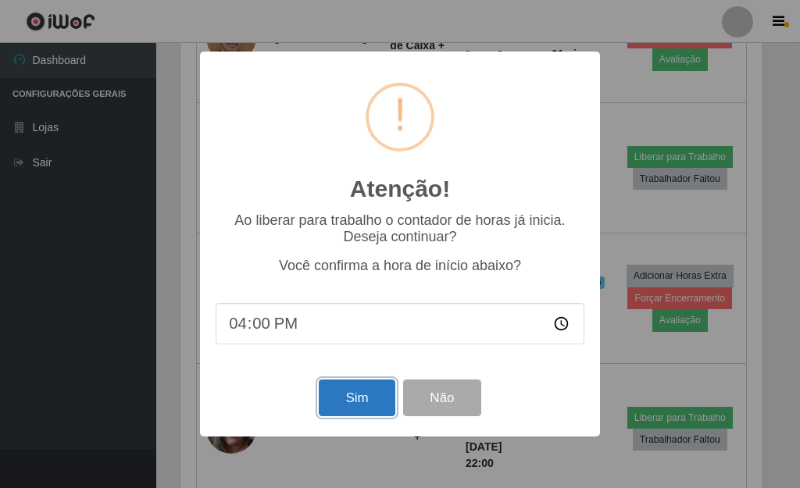
click at [366, 411] on button "Sim" at bounding box center [357, 398] width 76 height 37
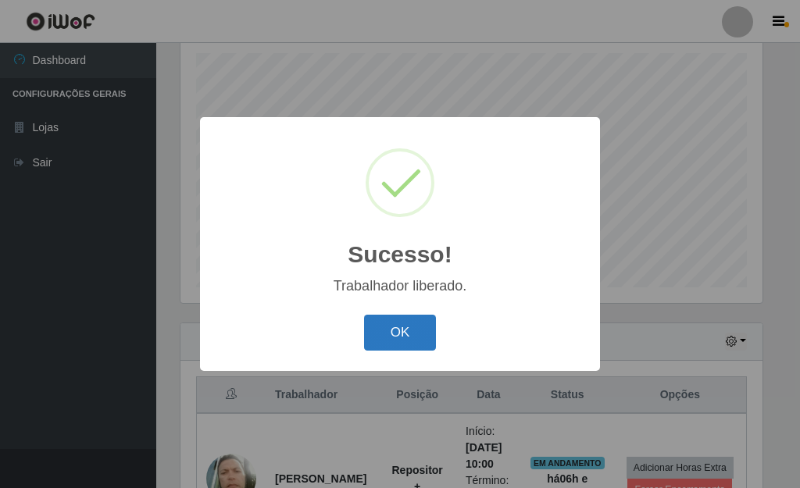
click at [397, 333] on button "OK" at bounding box center [400, 333] width 73 height 37
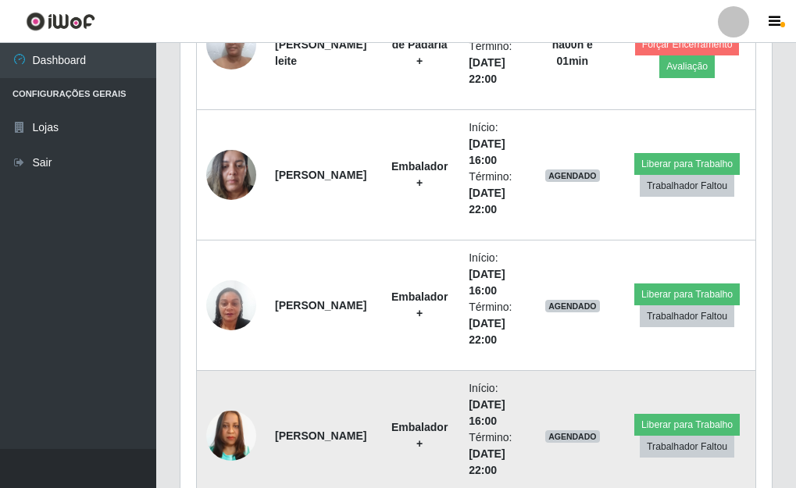
scroll to position [1598, 0]
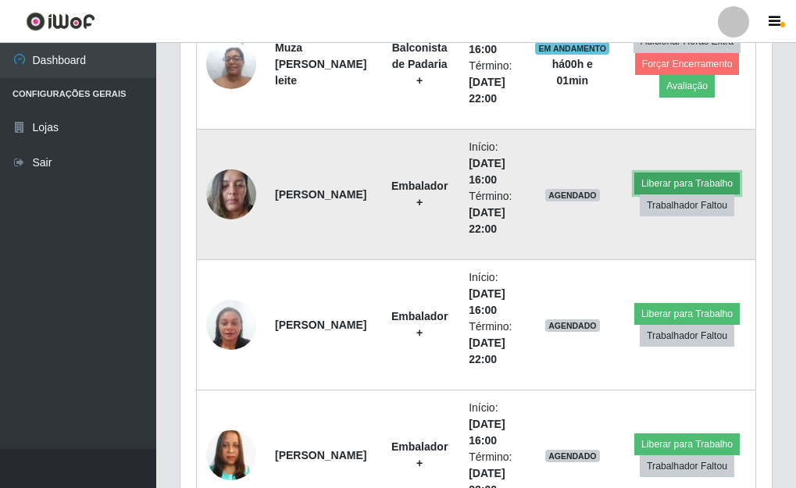
click at [648, 182] on button "Liberar para Trabalho" at bounding box center [686, 184] width 105 height 22
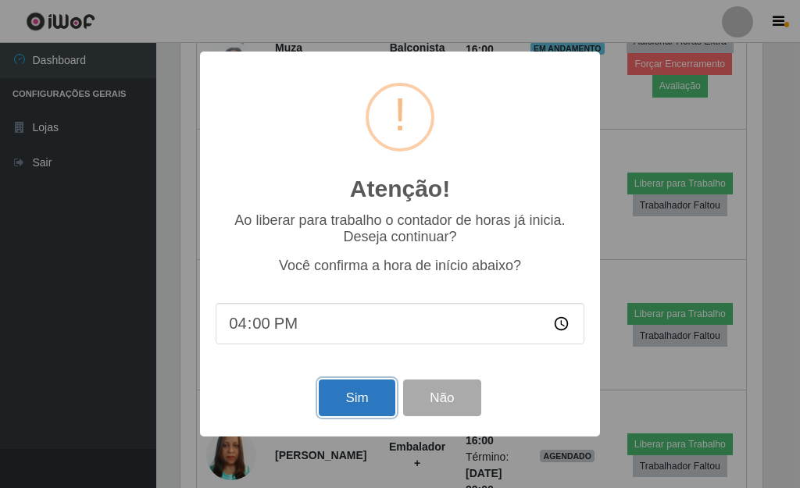
click at [367, 401] on button "Sim" at bounding box center [357, 398] width 76 height 37
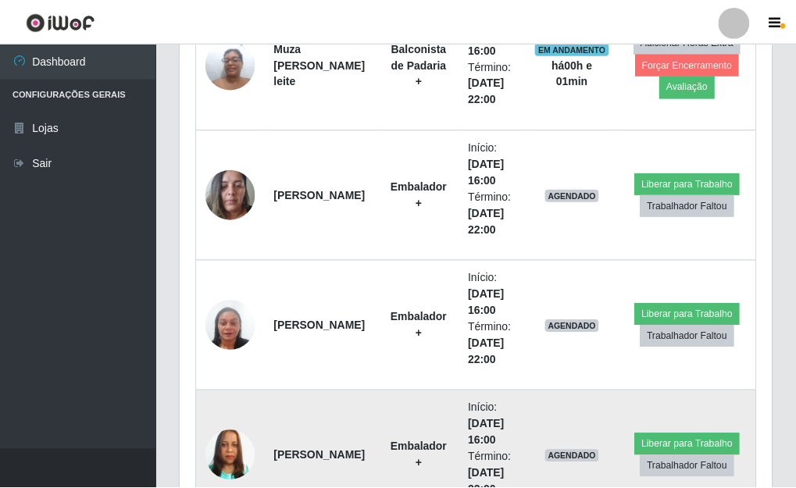
scroll to position [780541, 780274]
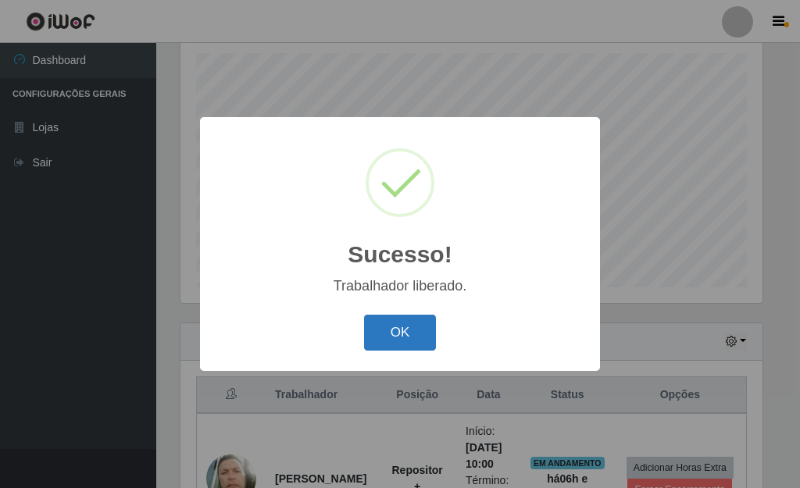
click at [395, 328] on button "OK" at bounding box center [400, 333] width 73 height 37
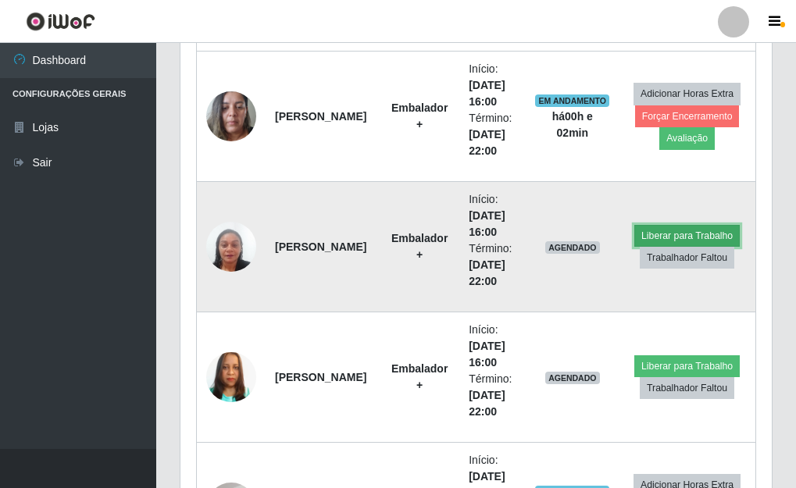
click at [707, 227] on button "Liberar para Trabalho" at bounding box center [686, 236] width 105 height 22
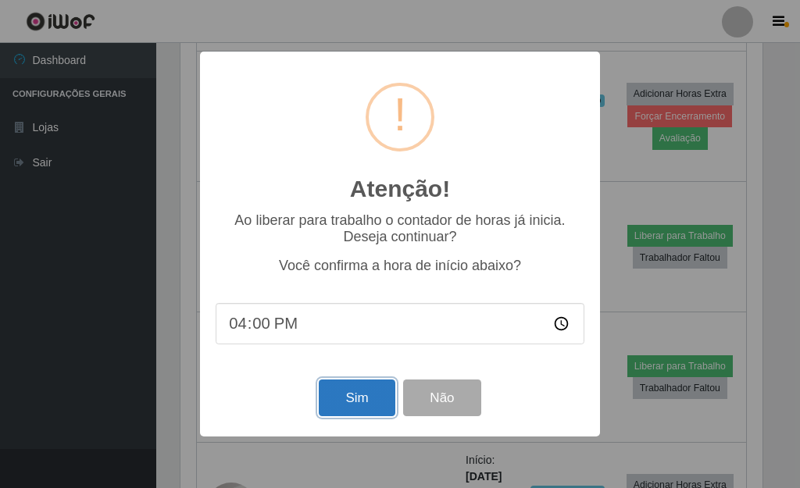
click at [369, 392] on button "Sim" at bounding box center [357, 398] width 76 height 37
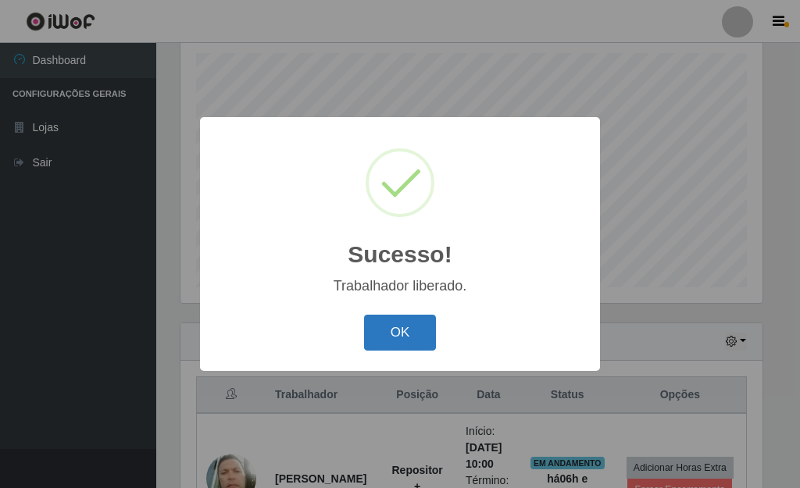
click at [422, 337] on button "OK" at bounding box center [400, 333] width 73 height 37
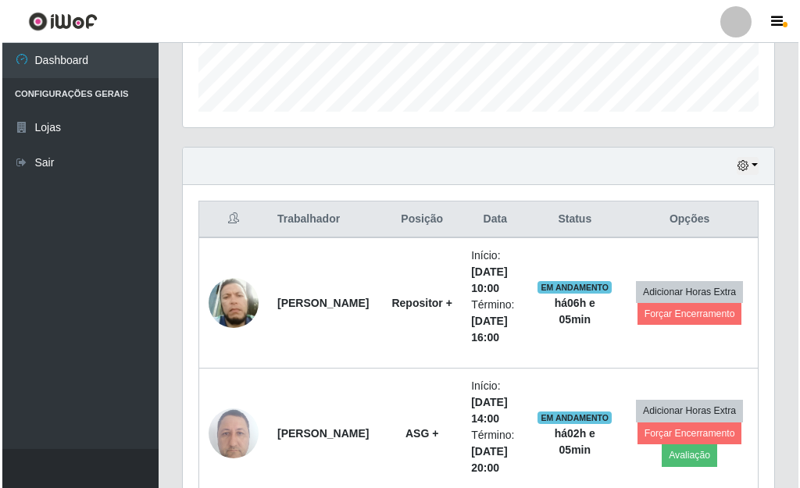
scroll to position [457, 0]
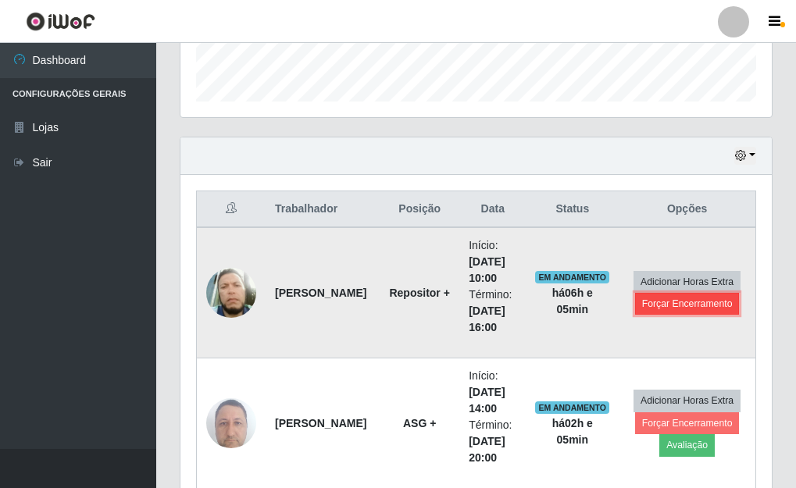
click at [678, 305] on button "Forçar Encerramento" at bounding box center [687, 304] width 105 height 22
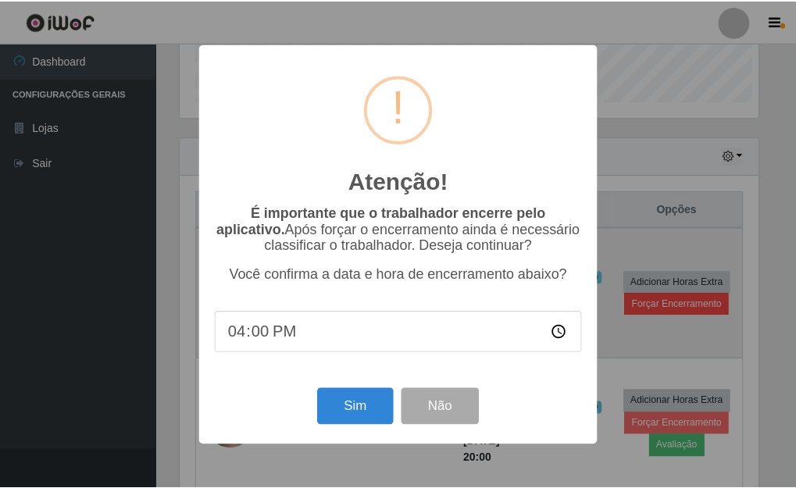
scroll to position [324, 582]
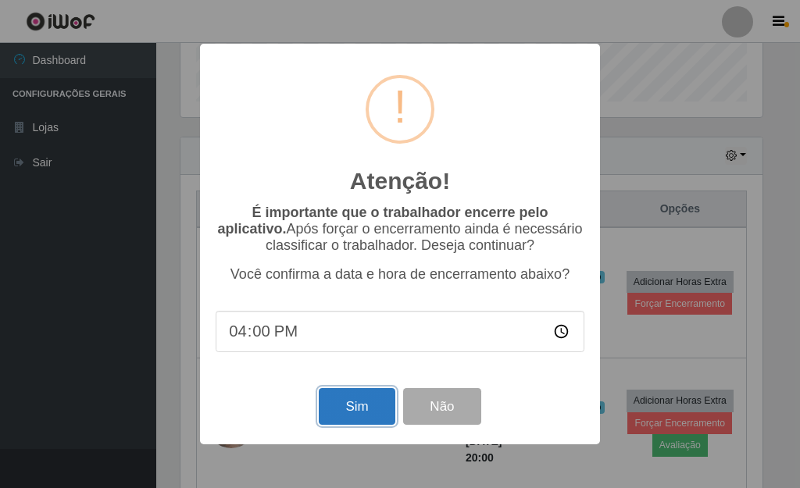
click at [341, 402] on button "Sim" at bounding box center [357, 406] width 76 height 37
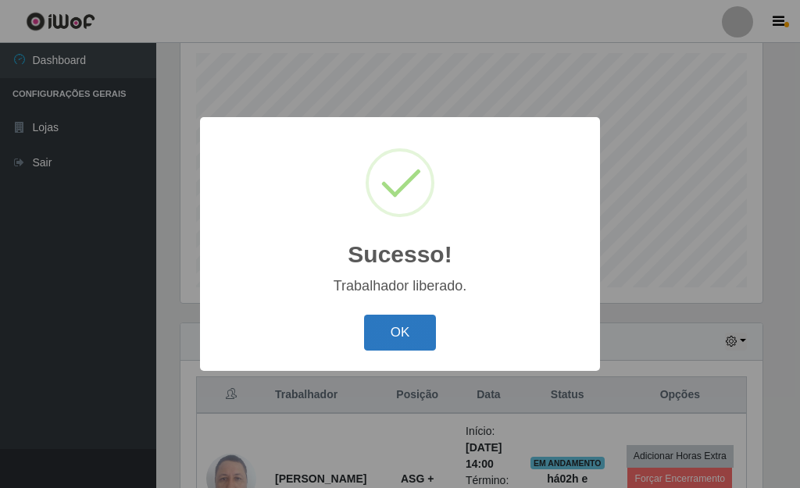
click at [424, 339] on button "OK" at bounding box center [400, 333] width 73 height 37
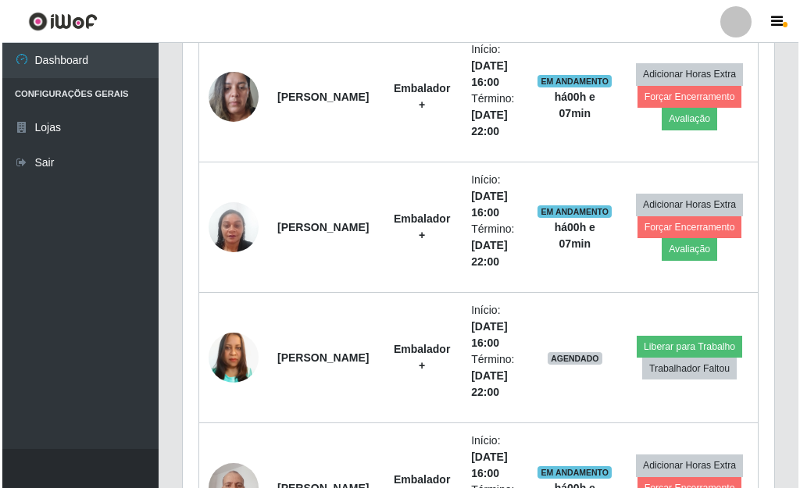
scroll to position [1598, 0]
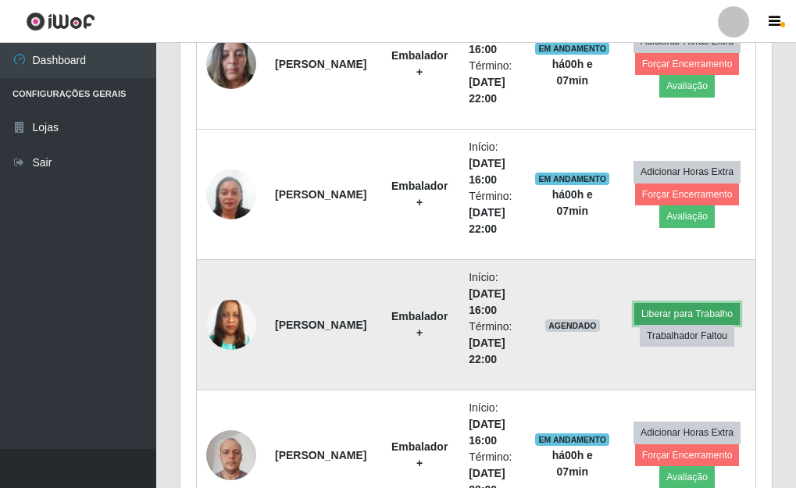
click at [668, 317] on button "Liberar para Trabalho" at bounding box center [686, 314] width 105 height 22
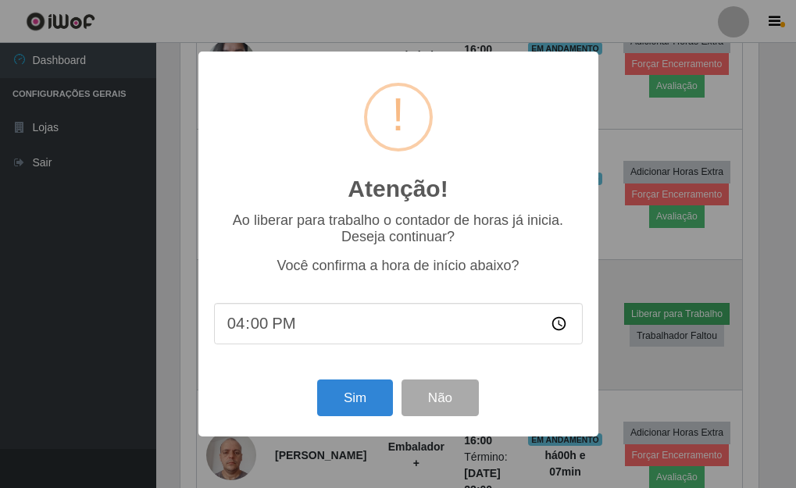
scroll to position [324, 582]
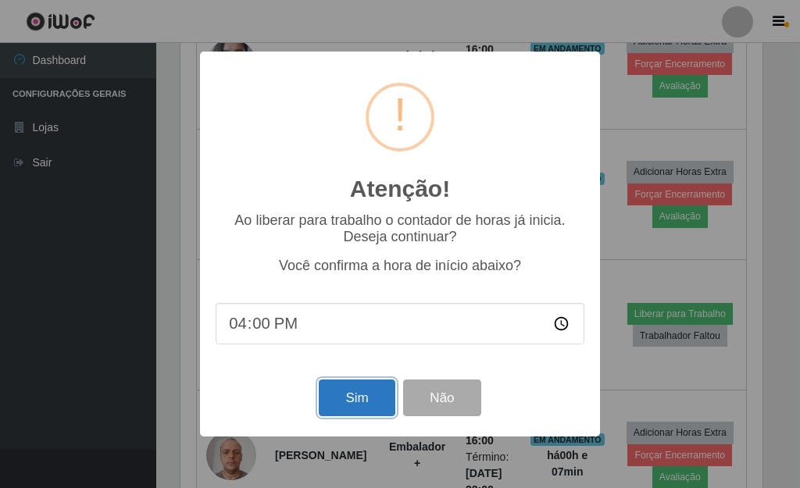
click at [369, 406] on button "Sim" at bounding box center [357, 398] width 76 height 37
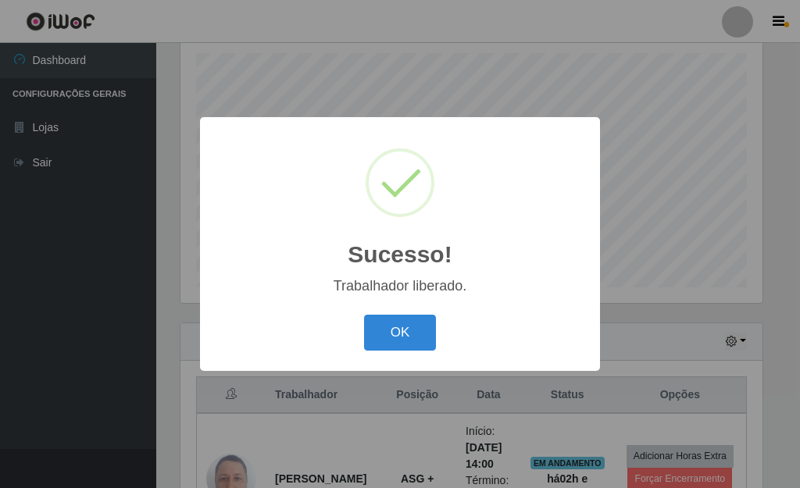
click at [364, 315] on button "OK" at bounding box center [400, 333] width 73 height 37
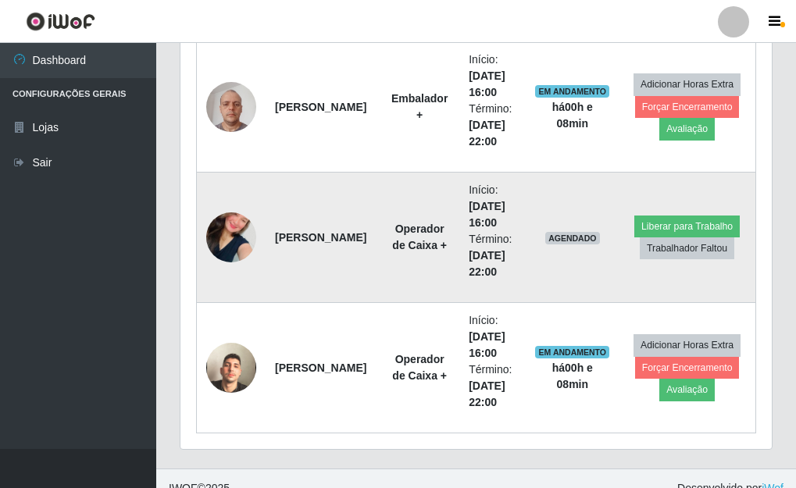
scroll to position [1966, 0]
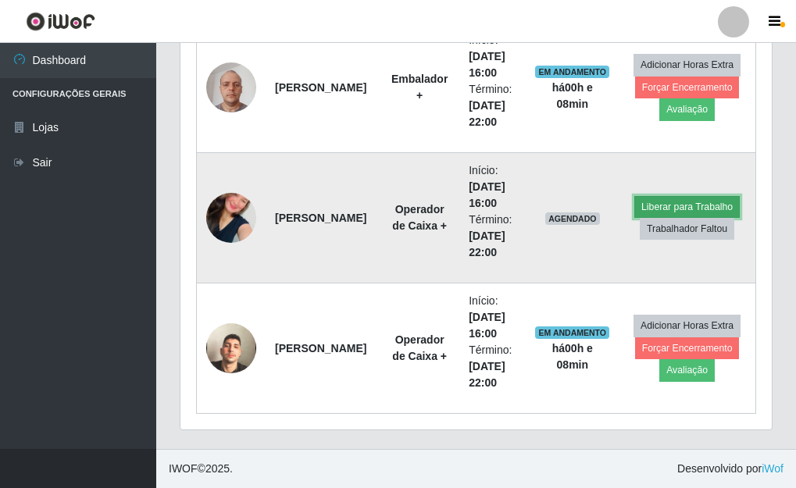
click at [643, 204] on button "Liberar para Trabalho" at bounding box center [686, 207] width 105 height 22
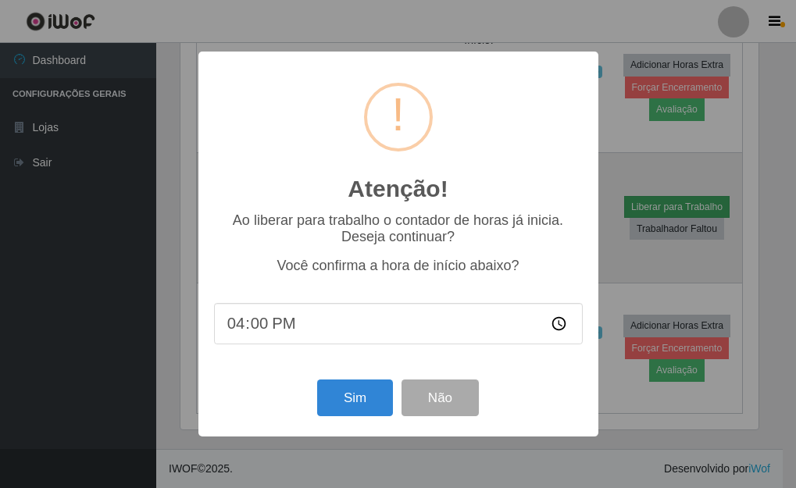
scroll to position [324, 582]
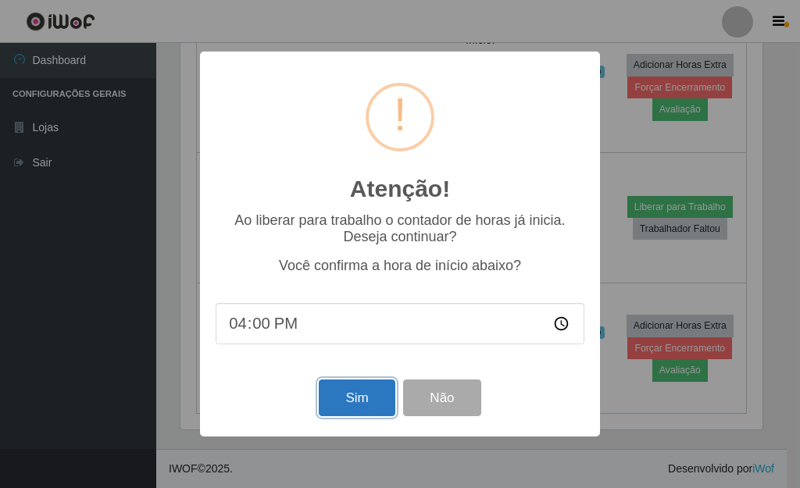
click at [350, 390] on button "Sim" at bounding box center [357, 398] width 76 height 37
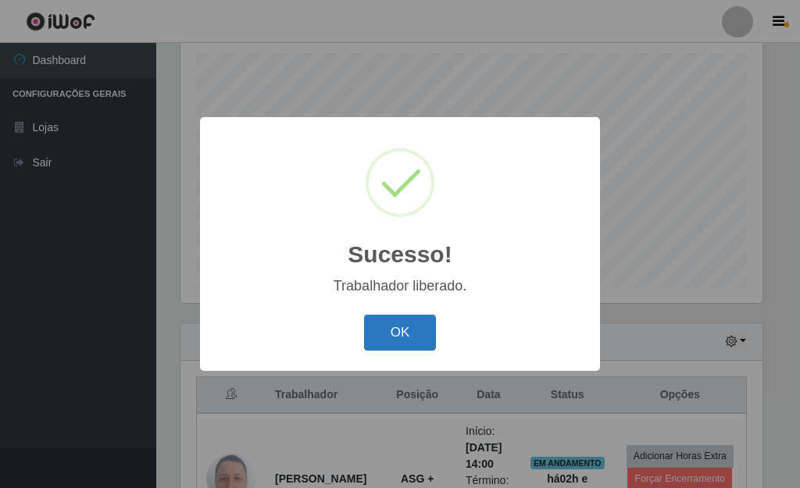
click at [387, 340] on button "OK" at bounding box center [400, 333] width 73 height 37
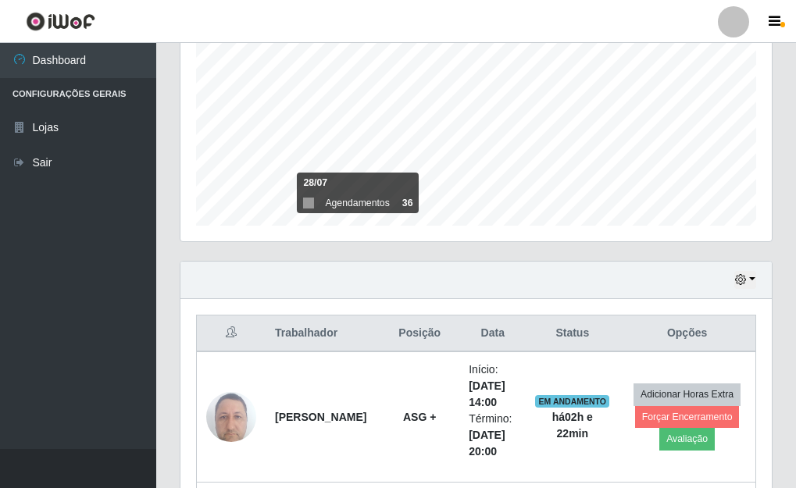
scroll to position [326, 0]
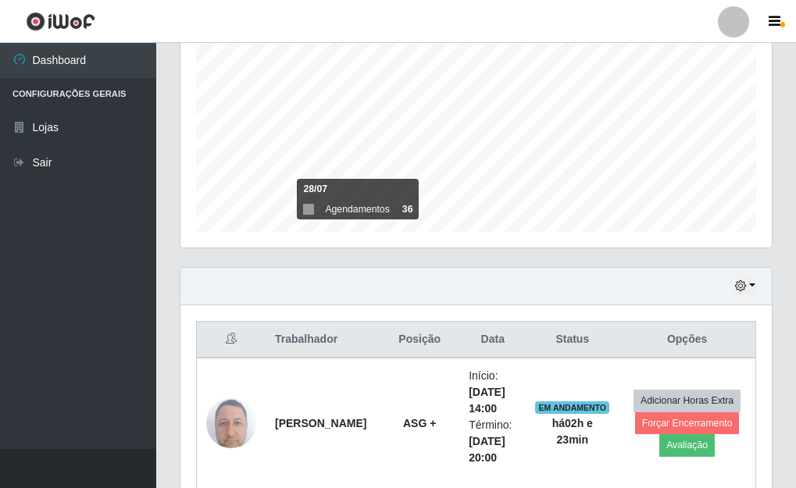
click at [357, 290] on div "Hoje 1 dia 3 dias 1 Semana Não encerrados" at bounding box center [475, 286] width 591 height 37
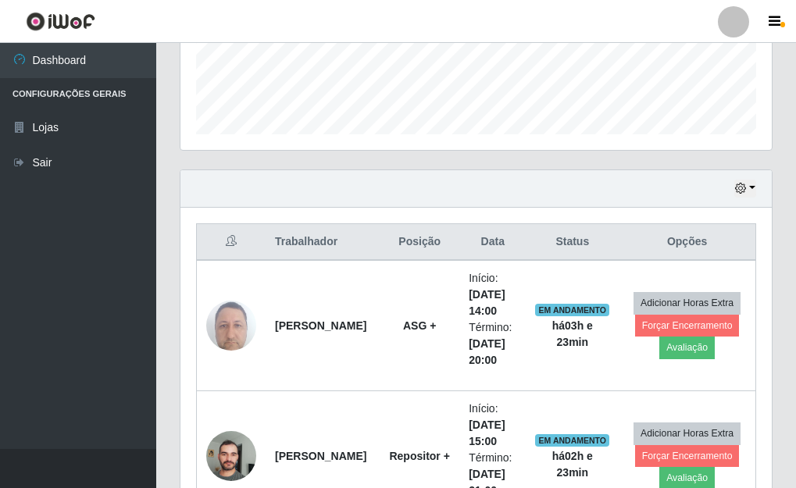
scroll to position [170, 0]
